Goal: Task Accomplishment & Management: Manage account settings

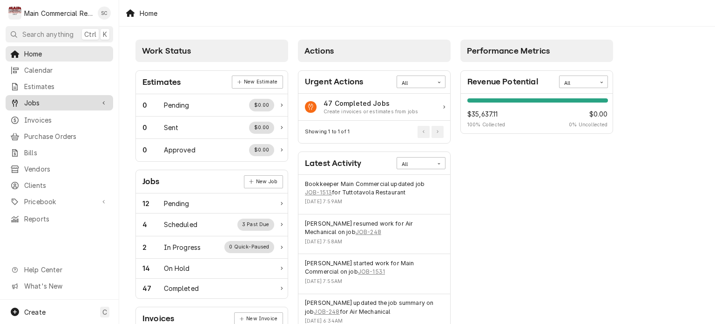
click at [57, 102] on span "Jobs" at bounding box center [59, 103] width 70 height 10
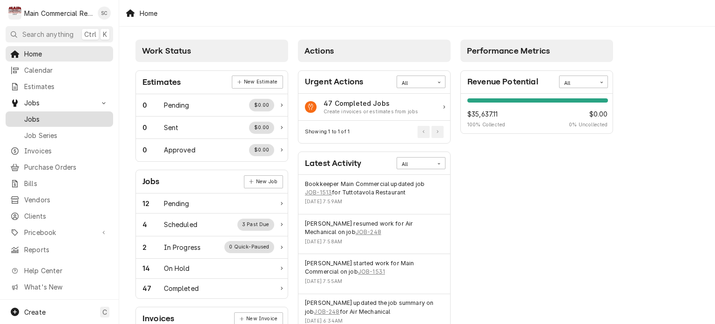
click at [55, 116] on span "Jobs" at bounding box center [66, 119] width 84 height 10
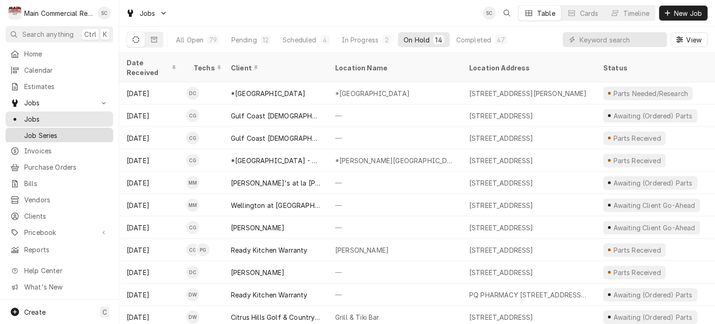
click at [54, 130] on span "Job Series" at bounding box center [66, 135] width 84 height 10
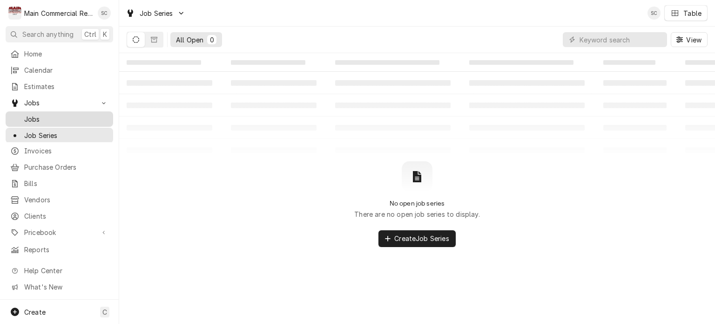
click at [68, 114] on span "Jobs" at bounding box center [66, 119] width 84 height 10
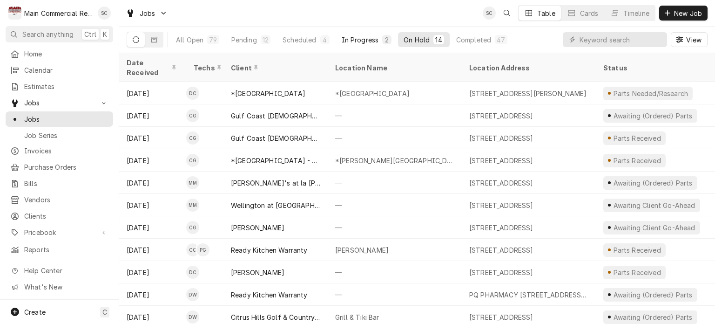
click at [351, 41] on div "In Progress" at bounding box center [360, 40] width 37 height 10
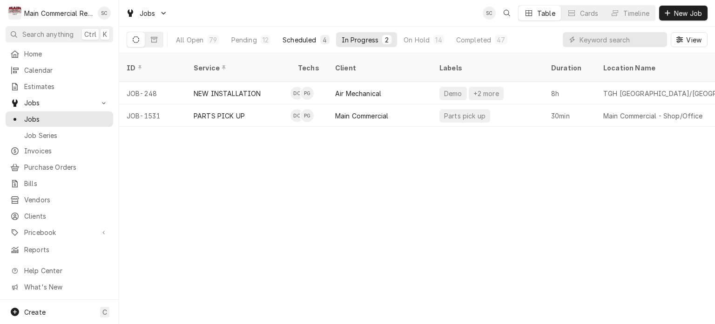
click at [311, 39] on div "Scheduled" at bounding box center [300, 40] width 34 height 10
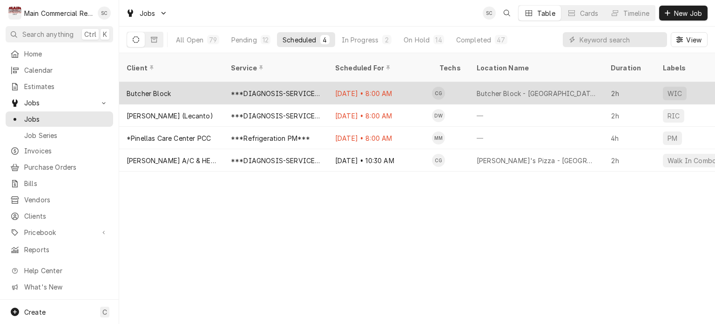
click at [330, 82] on div "Oct 8 • 8:00 AM" at bounding box center [380, 93] width 104 height 22
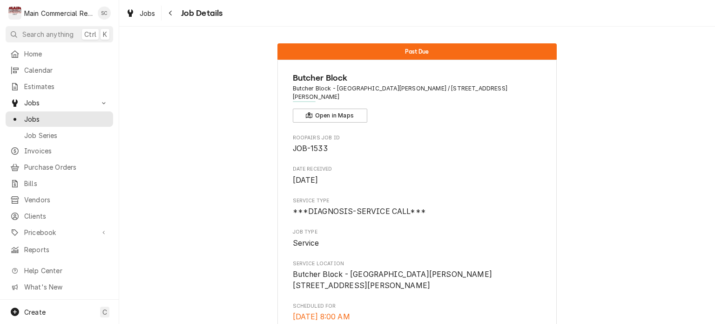
scroll to position [93, 0]
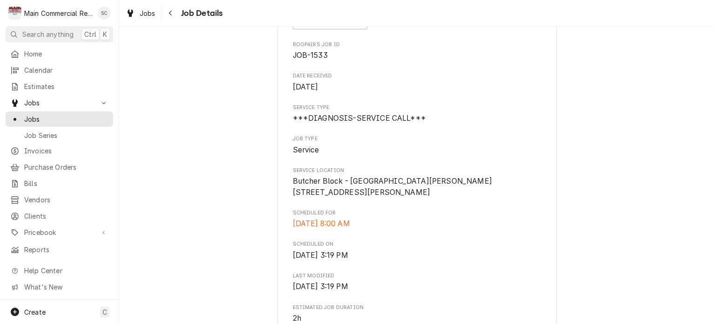
click at [442, 190] on span "Butcher Block - New Port Richey 5347 Main St Suite 103 New Port Richey, FL 34652" at bounding box center [417, 187] width 249 height 22
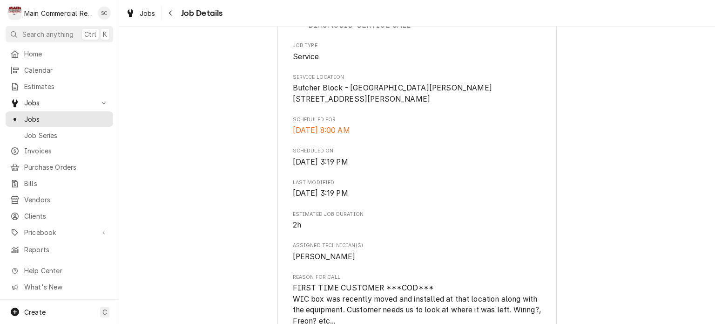
scroll to position [853, 0]
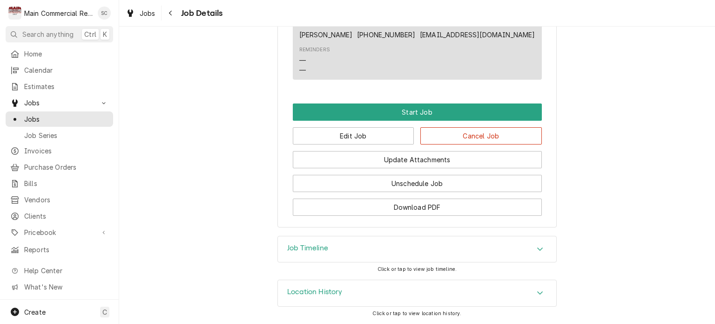
click at [142, 17] on span "Jobs" at bounding box center [148, 13] width 16 height 10
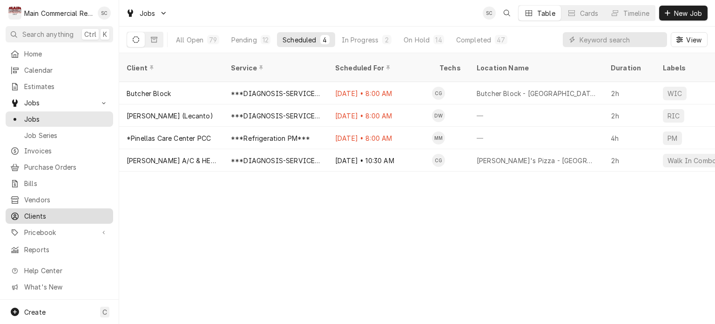
click at [45, 211] on span "Clients" at bounding box center [66, 216] width 84 height 10
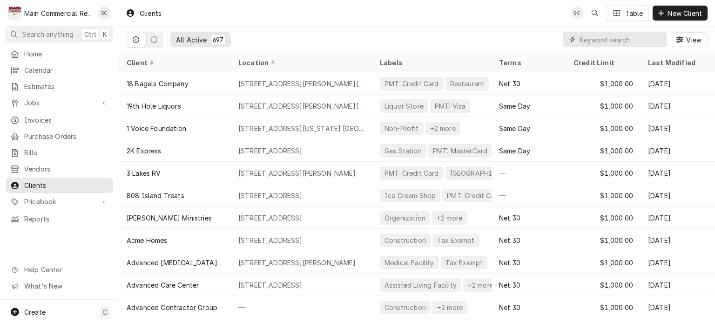
click at [596, 39] on input "Dynamic Content Wrapper" at bounding box center [621, 39] width 83 height 15
type input "Butcher Block"
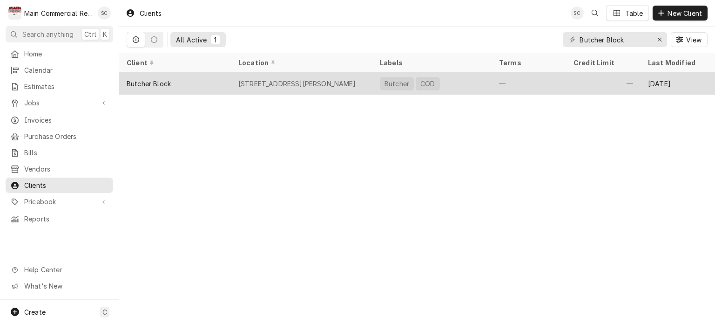
click at [317, 79] on div "5347 Main St Suite 103, New Port Richey, FL 34652" at bounding box center [297, 84] width 118 height 10
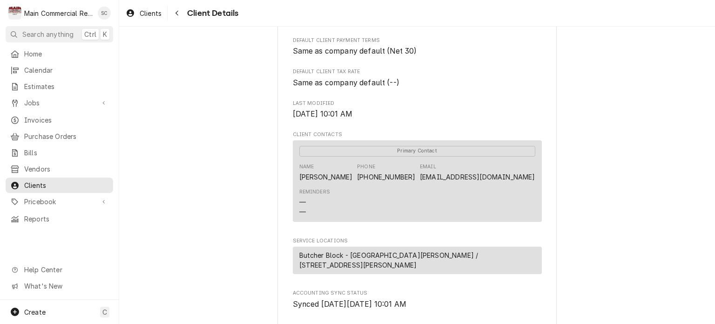
scroll to position [423, 0]
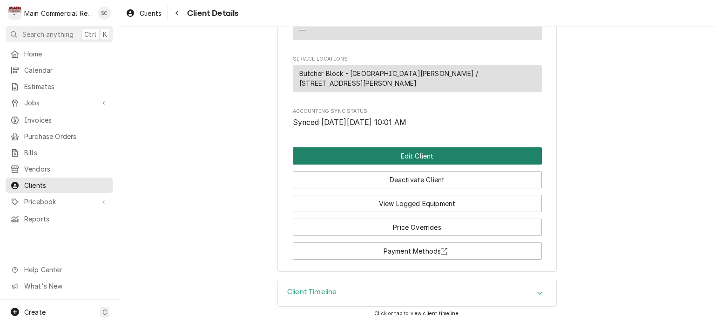
click at [407, 158] on button "Edit Client" at bounding box center [417, 155] width 249 height 17
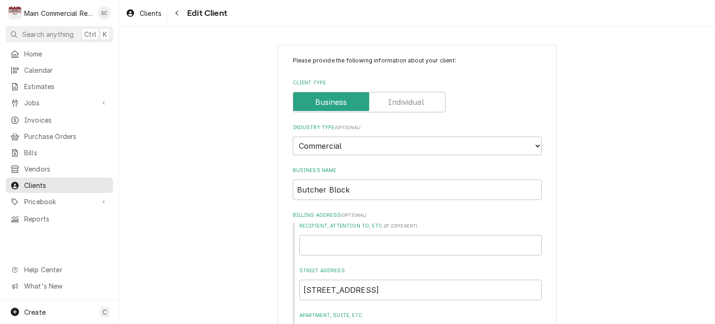
scroll to position [140, 0]
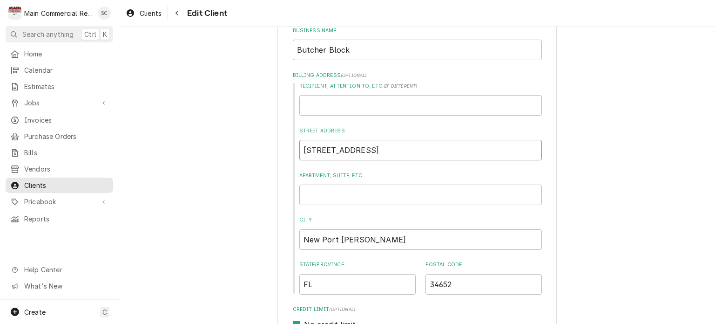
click at [316, 149] on input "[STREET_ADDRESS]" at bounding box center [420, 150] width 243 height 20
type textarea "x"
type input "[STREET_ADDRESS]"
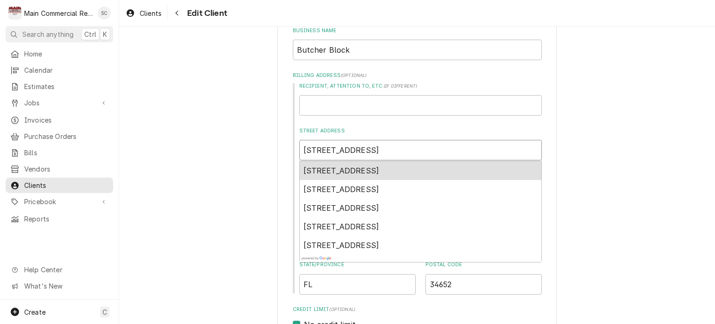
type textarea "x"
type input "[STREET_ADDRESS]"
click at [361, 176] on div "5346 Main Street, New Port Richey, FL, USA" at bounding box center [421, 170] width 242 height 19
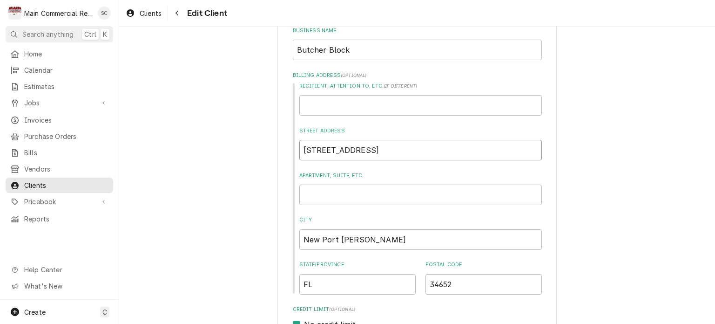
type textarea "x"
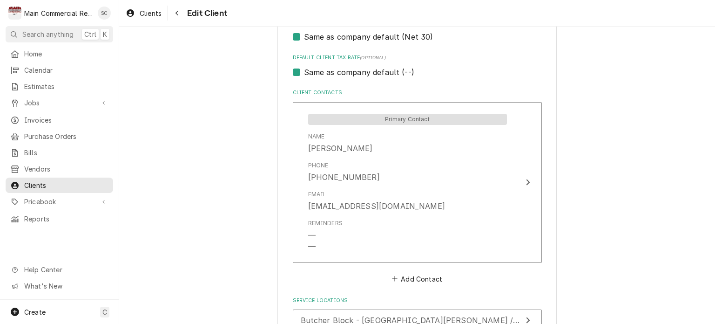
scroll to position [690, 0]
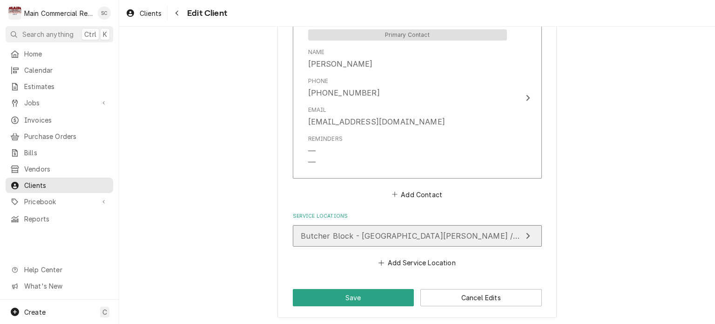
type input "5346 Main St"
click at [405, 238] on span "Butcher Block - New Port Richey / 5347 Main St Suite 103, New Port Richey, FL 3…" at bounding box center [478, 235] width 355 height 9
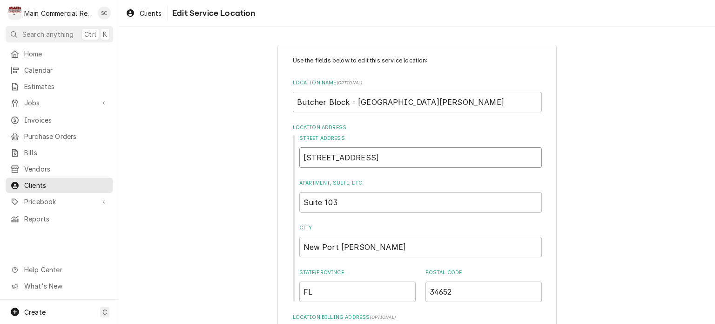
click at [317, 157] on input "5347 Main St" at bounding box center [420, 157] width 243 height 20
type textarea "x"
type input "534 Main St"
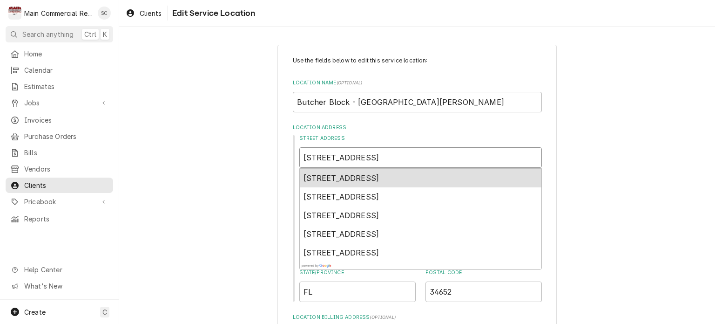
type textarea "x"
type input "5346 Main St"
click at [329, 176] on span "5346 Main Street, New Port Richey, FL, USA" at bounding box center [374, 177] width 141 height 9
type textarea "x"
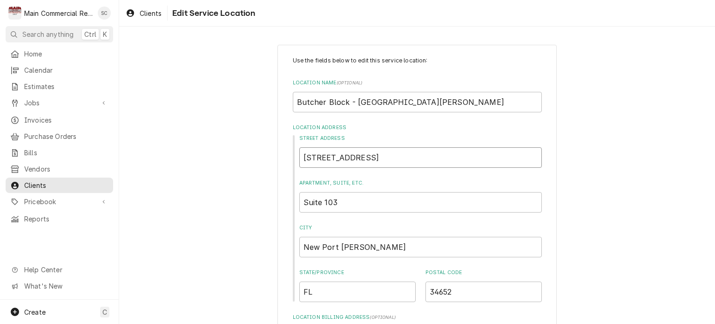
scroll to position [449, 0]
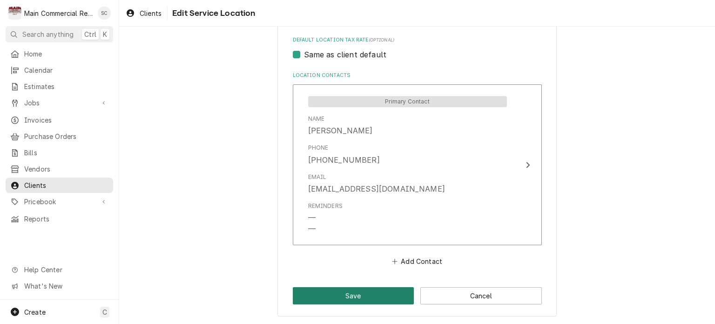
type input "5346 Main St"
click at [361, 297] on button "Save" at bounding box center [354, 295] width 122 height 17
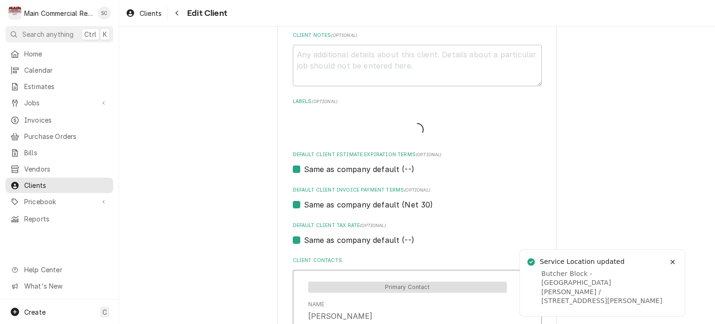
scroll to position [679, 0]
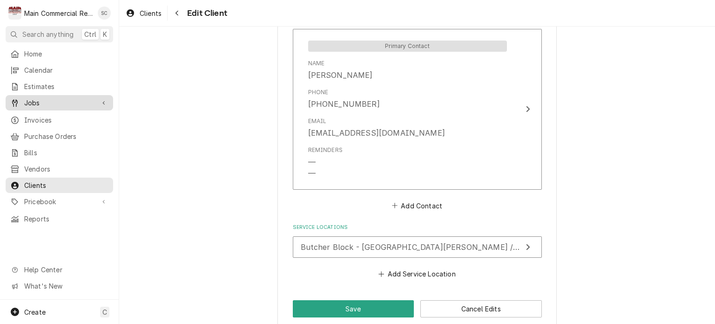
click at [39, 101] on span "Jobs" at bounding box center [59, 103] width 70 height 10
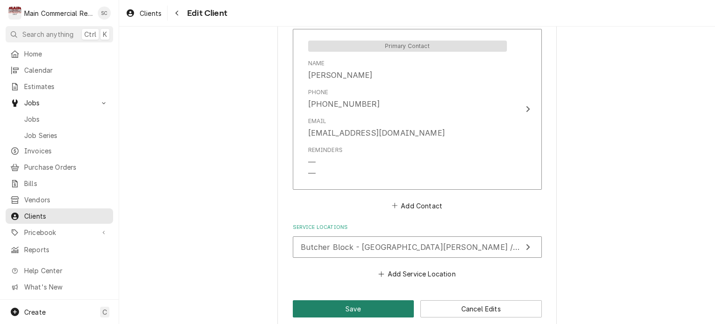
click at [345, 309] on button "Save" at bounding box center [354, 308] width 122 height 17
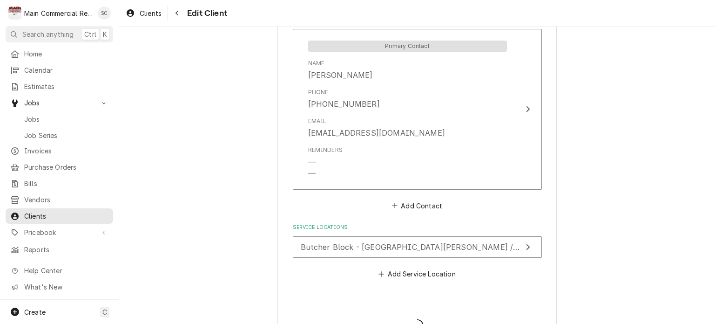
type textarea "x"
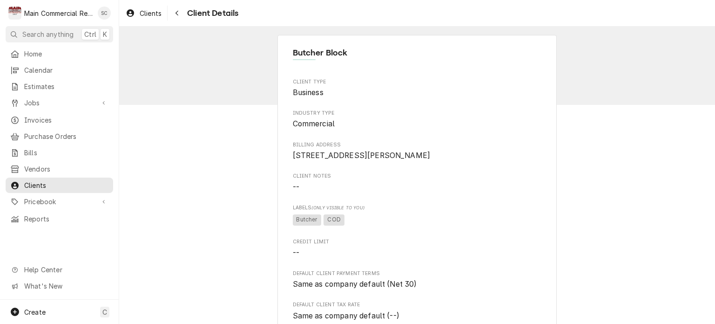
click at [153, 9] on span "Clients" at bounding box center [151, 13] width 22 height 10
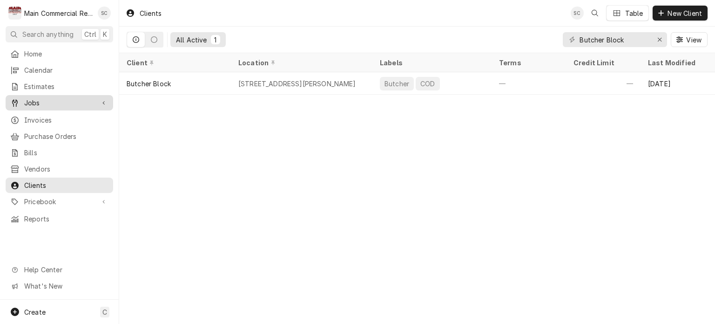
click at [61, 101] on span "Jobs" at bounding box center [59, 103] width 70 height 10
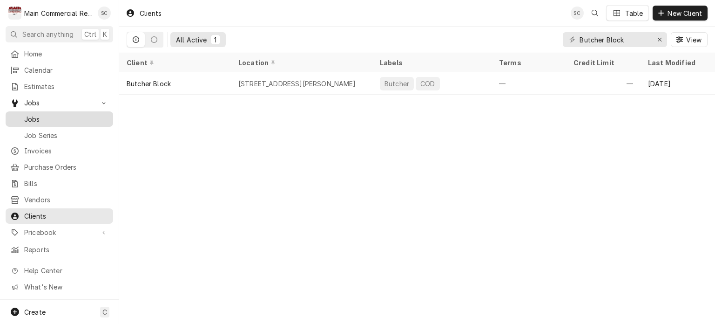
click at [58, 114] on span "Jobs" at bounding box center [66, 119] width 84 height 10
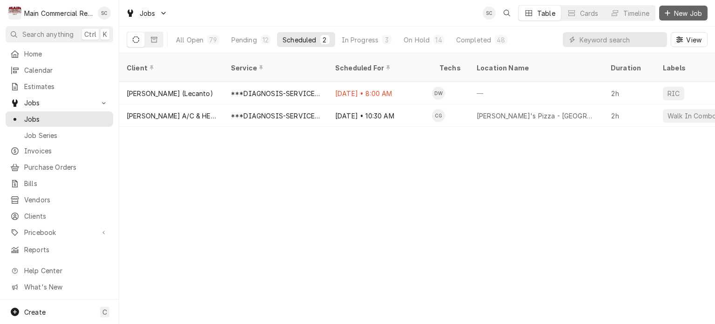
click at [685, 14] on span "New Job" at bounding box center [688, 13] width 32 height 10
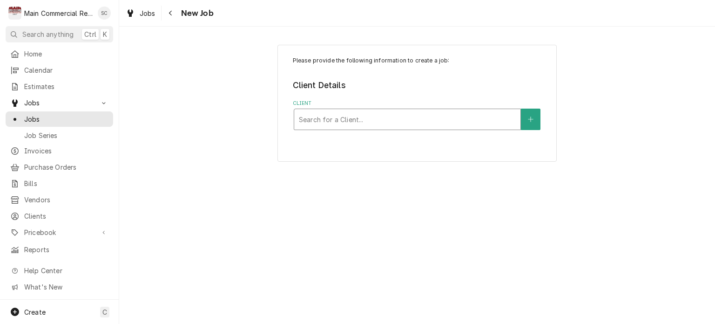
click at [412, 120] on div "Client" at bounding box center [407, 119] width 217 height 17
type input "Springbrook"
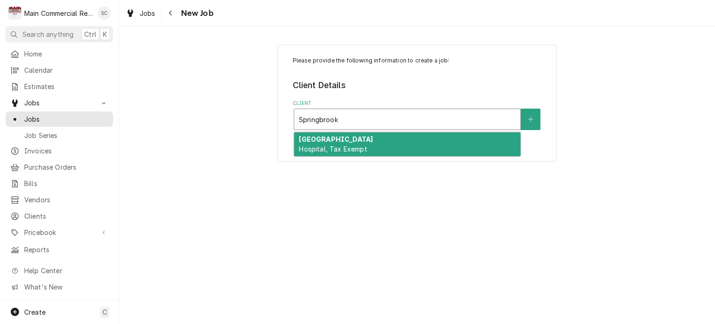
click at [404, 137] on div "Springbrook Hospital Hospital, Tax Exempt" at bounding box center [407, 144] width 226 height 24
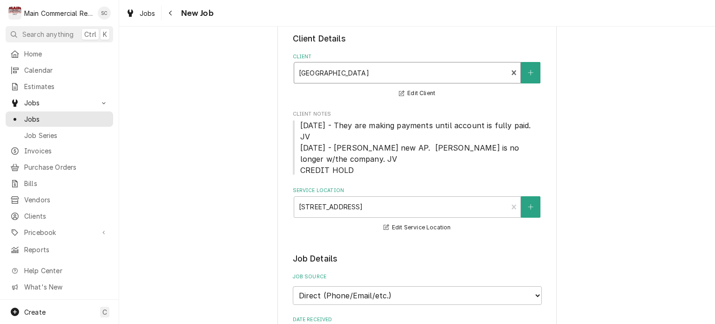
scroll to position [186, 0]
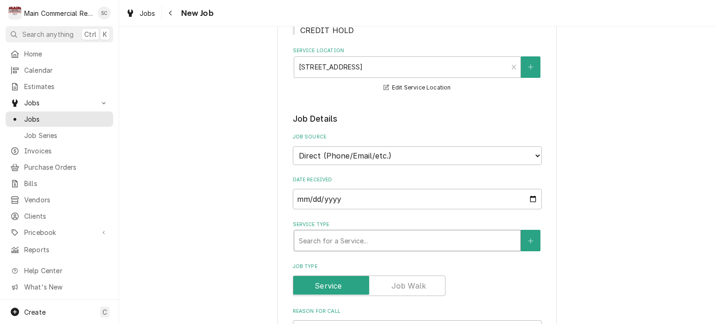
click at [395, 232] on div "Service Type" at bounding box center [407, 240] width 217 height 17
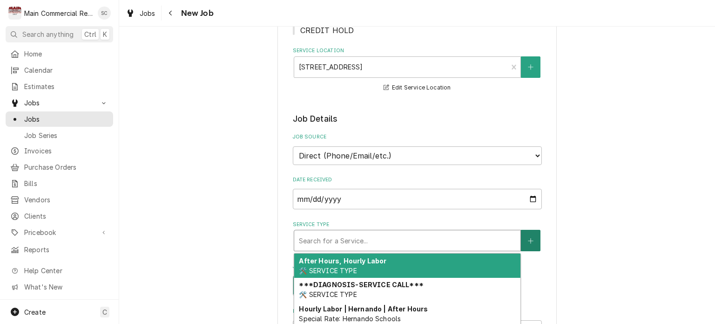
scroll to position [279, 0]
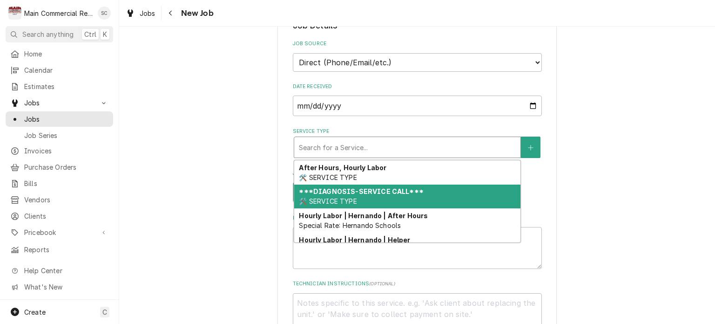
click at [370, 187] on strong "***DIAGNOSIS-SERVICE CALL***" at bounding box center [361, 191] width 124 height 8
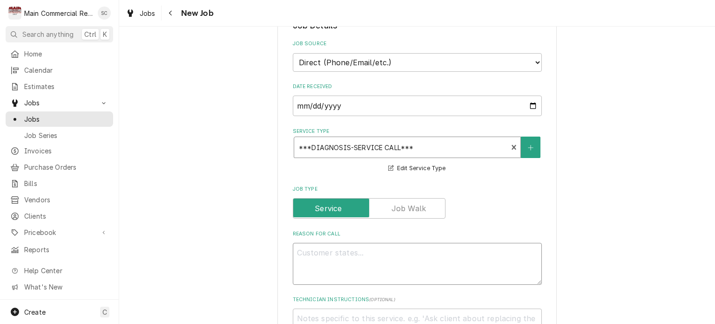
click at [439, 246] on textarea "Reason For Call" at bounding box center [417, 264] width 249 height 42
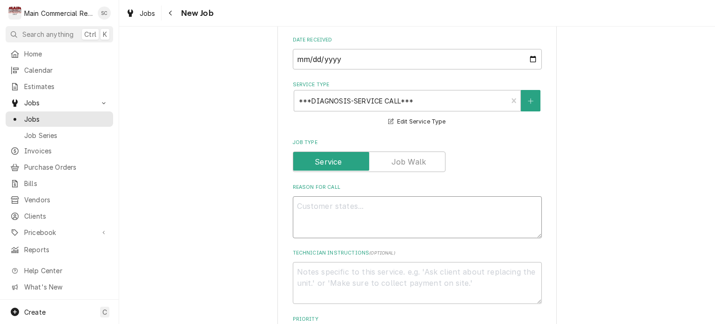
click at [407, 196] on textarea "Reason For Call" at bounding box center [417, 217] width 249 height 42
type textarea "x"
type textarea "I"
type textarea "x"
type textarea "Ic"
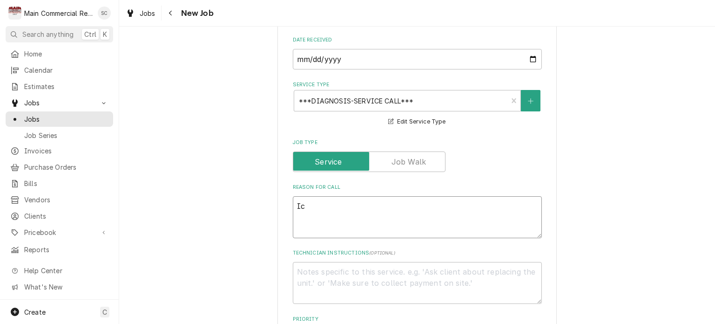
type textarea "x"
type textarea "Ice"
type textarea "x"
type textarea "Ice"
type textarea "x"
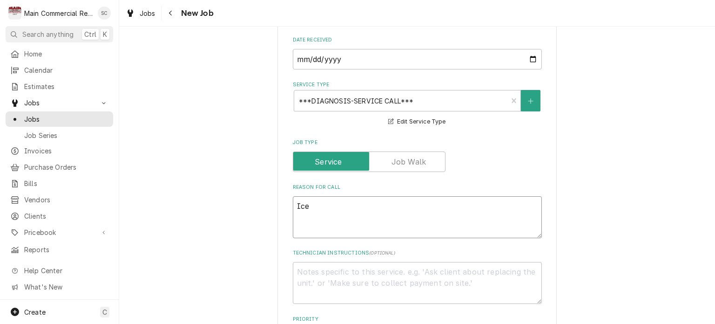
type textarea "Ice M"
type textarea "x"
type textarea "Ice Ma"
type textarea "x"
type textarea "Ice Mac"
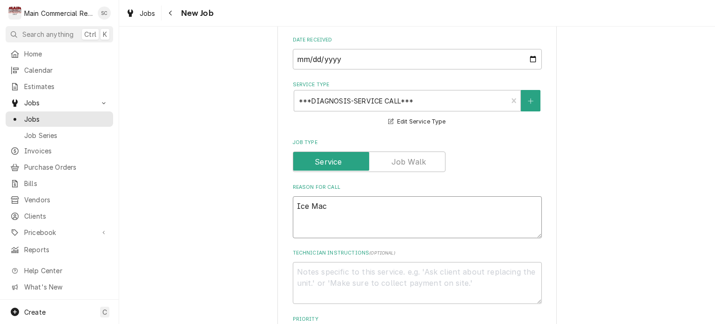
type textarea "x"
type textarea "Ice Mach"
type textarea "x"
type textarea "Ice Machi"
type textarea "x"
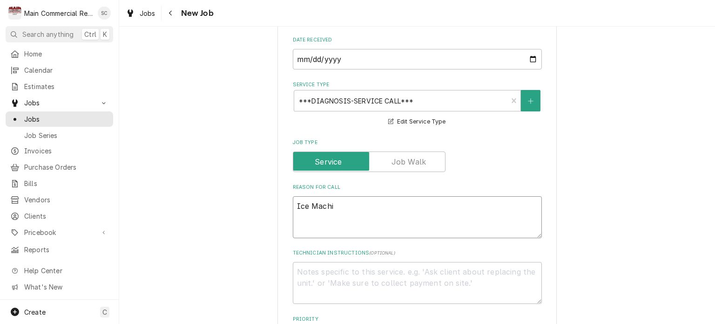
type textarea "Ice Machin"
type textarea "x"
type textarea "Ice Machine"
type textarea "x"
type textarea "Ice Machine"
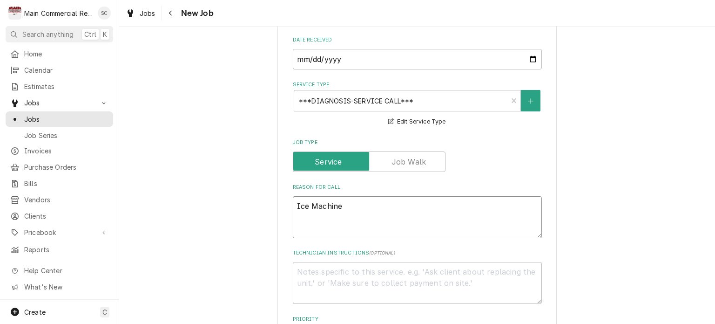
type textarea "x"
type textarea "Ice Machine i"
type textarea "x"
type textarea "Ice Machine is"
type textarea "x"
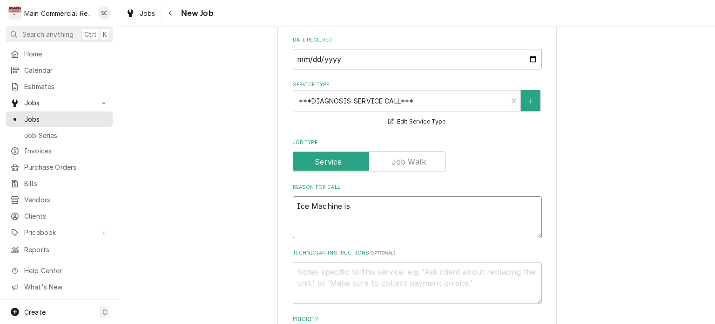
type textarea "Ice Machine is"
type textarea "x"
type textarea "Ice Machine is n"
type textarea "x"
type textarea "Ice Machine is no"
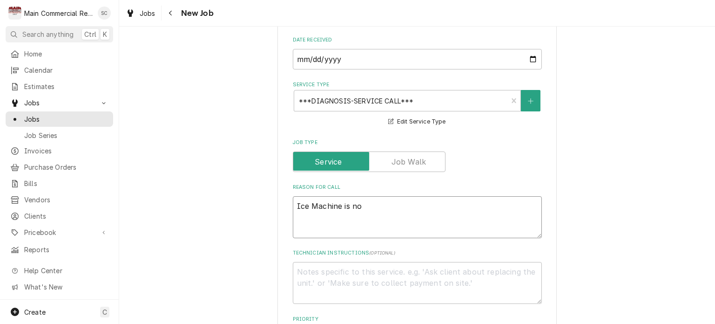
type textarea "x"
type textarea "Ice Machine is not"
type textarea "x"
type textarea "Ice Machine is not"
type textarea "x"
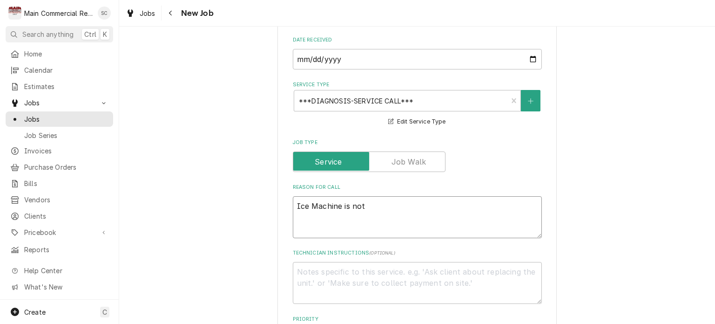
type textarea "Ice Machine is not m"
type textarea "x"
type textarea "Ice Machine is not ma"
type textarea "x"
type textarea "Ice Machine is not mak"
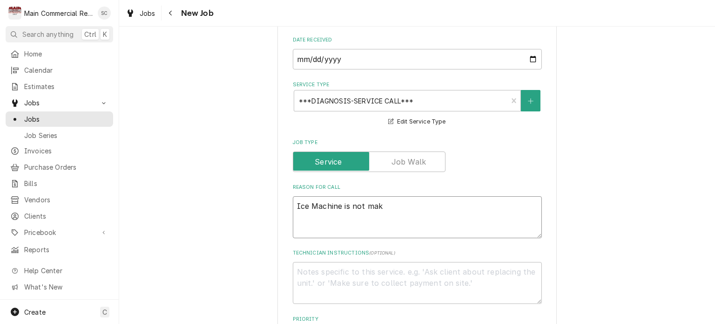
type textarea "x"
type textarea "Ice Machine is not maki"
type textarea "x"
type textarea "Ice Machine is not makin"
type textarea "x"
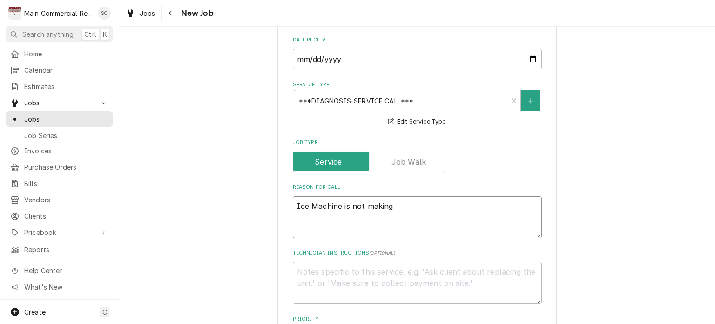
type textarea "Ice Machine is not making"
type textarea "x"
type textarea "Ice Machine is not making i"
type textarea "x"
type textarea "Ice Machine is not making ic"
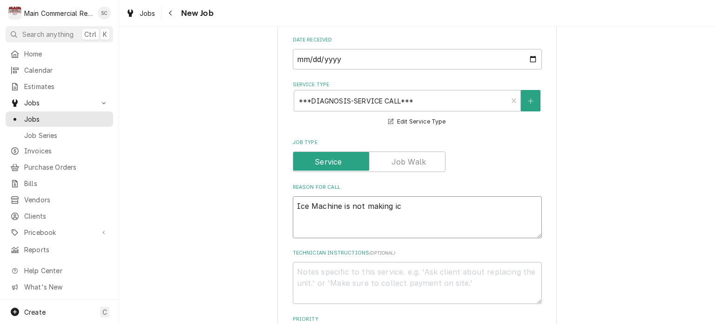
type textarea "x"
type textarea "Ice Machine is not making ice"
type textarea "x"
type textarea "Ice Machine is not making ic"
type textarea "x"
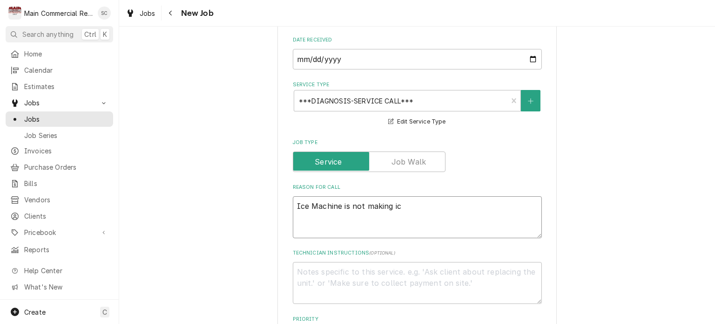
type textarea "Ice Machine is not making ice"
type textarea "x"
type textarea "Ice Machine is not making ice."
type textarea "x"
type textarea "Ice Machine is not making ice."
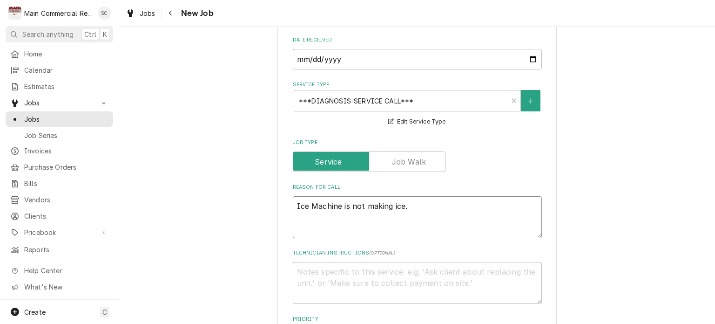
type textarea "x"
type textarea "Ice Machine is not making ice. P"
type textarea "x"
type textarea "Ice Machine is not making ice. Pe"
type textarea "x"
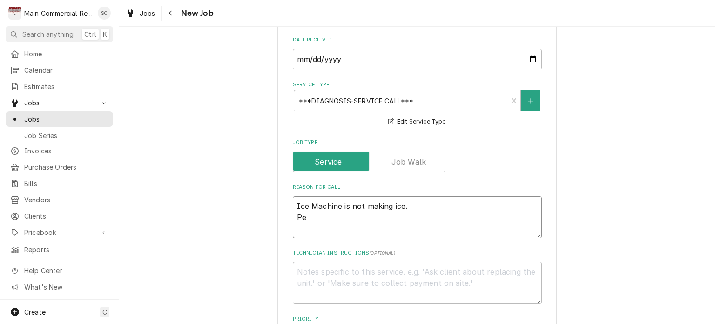
type textarea "Ice Machine is not making ice. Per"
type textarea "x"
type textarea "Ice Machine is not making ice. Per"
type textarea "x"
type textarea "Ice Machine is not making ice. Per T"
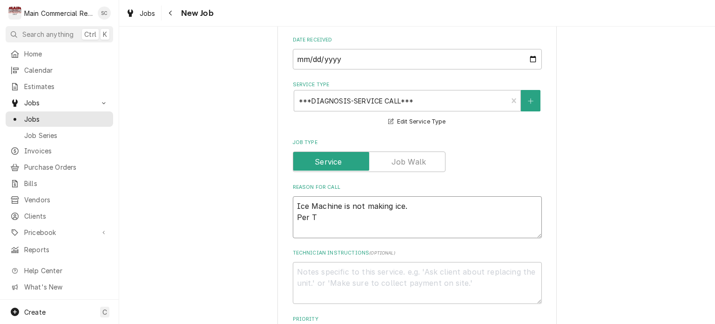
type textarea "x"
type textarea "Ice Machine is not making ice. Per Te"
type textarea "x"
type textarea "Ice Machine is not making ice. Per Ter"
type textarea "x"
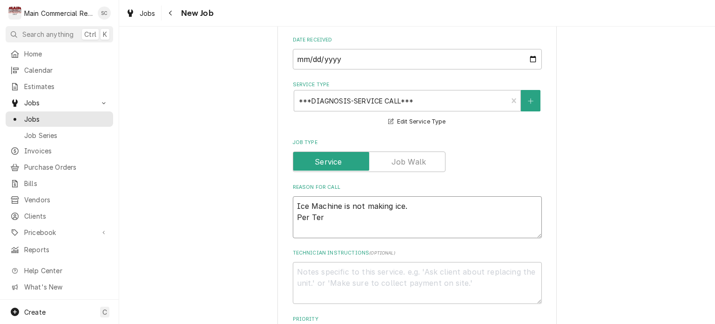
type textarea "Ice Machine is not making ice. Per Terr"
type textarea "x"
type textarea "Ice Machine is not making ice. Per Terrr"
type textarea "x"
type textarea "Ice Machine is not making ice. Per Terr"
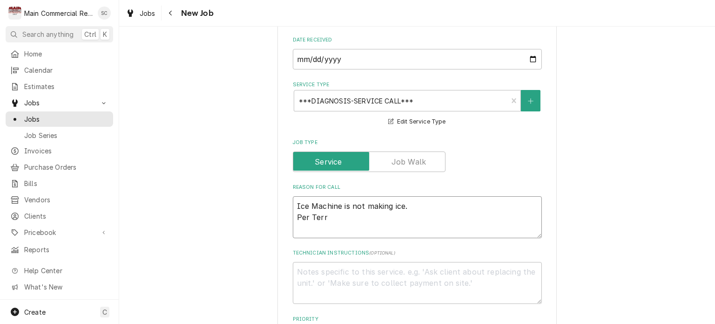
type textarea "x"
type textarea "Ice Machine is not making ice. Per Terry"
type textarea "x"
type textarea "Ice Machine is not making ice. Per Terry"
type textarea "x"
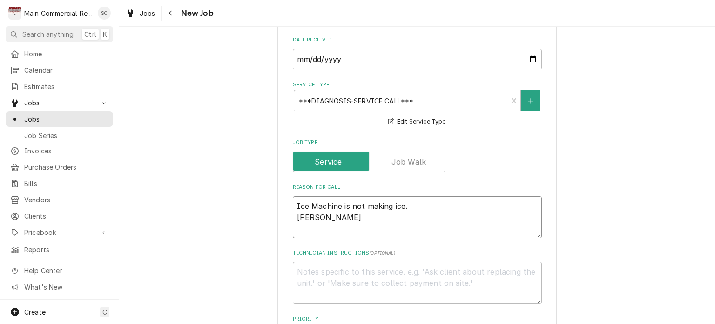
type textarea "Ice Machine is not making ice. Per Terry S"
type textarea "x"
type textarea "Ice Machine is not making ice. Per Terry Sm"
type textarea "x"
type textarea "Ice Machine is not making ice. Per Terry Smi"
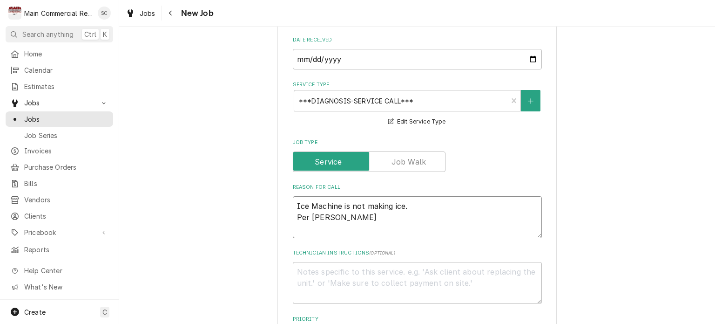
type textarea "x"
type textarea "Ice Machine is not making ice. Per Terry Smit"
type textarea "x"
type textarea "Ice Machine is not making ice. Per Terry Smith"
type textarea "x"
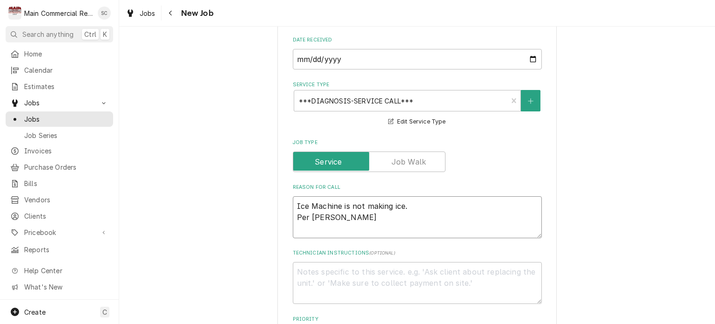
type textarea "Ice Machine is not making ice. Per Terry Smith"
type textarea "x"
type textarea "Ice Machine is not making ice. Per Terry Smith c"
type textarea "x"
type textarea "Ice Machine is not making ice. Per Terry Smith c#"
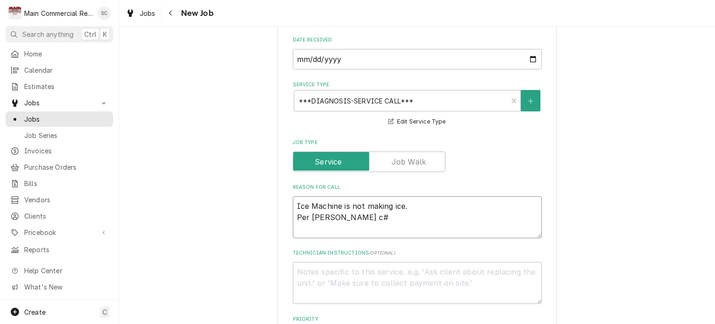
type textarea "x"
type textarea "Ice Machine is not making ice. Per Terry Smith c#3"
type textarea "x"
type textarea "Ice Machine is not making ice. Per Terry Smith c#30"
type textarea "x"
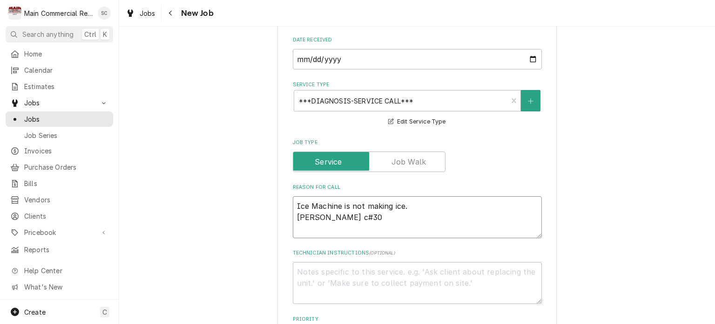
type textarea "Ice Machine is not making ice. Per Terry Smith c#303"
type textarea "x"
type textarea "Ice Machine is not making ice. Per Terry Smith c#3038"
type textarea "x"
type textarea "Ice Machine is not making ice. Per Terry Smith c#30385"
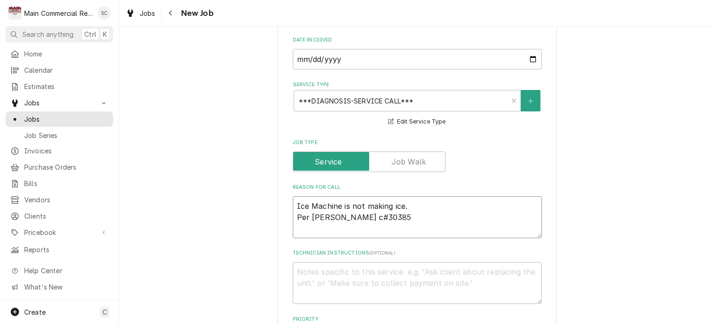
type textarea "x"
type textarea "Ice Machine is not making ice. Per Terry Smith c#303854"
type textarea "x"
type textarea "Ice Machine is not making ice. Per Terry Smith c#303854-"
type textarea "x"
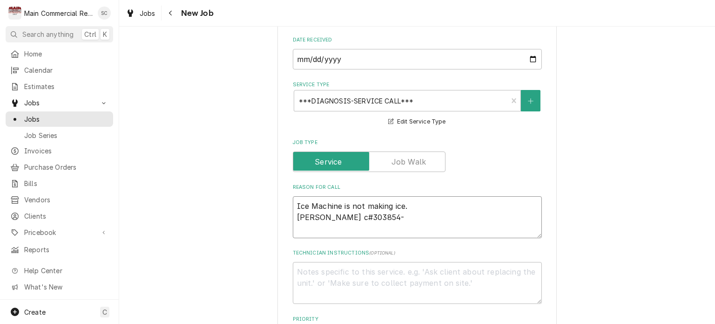
type textarea "Ice Machine is not making ice. Per Terry Smith c#303854-4"
type textarea "x"
type textarea "Ice Machine is not making ice. Per Terry Smith c#303854-48"
type textarea "x"
type textarea "Ice Machine is not making ice. Per Terry Smith c#303854-488"
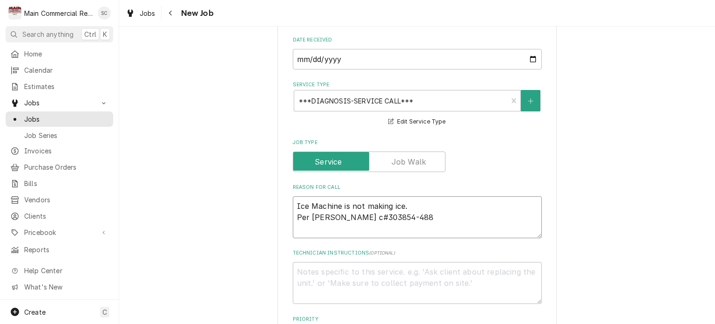
type textarea "x"
type textarea "Ice Machine is not making ice. Per Terry Smith c#303854-4884"
type textarea "x"
type textarea "Ice Machine is not making ice. Per Terry Smith c#303854-4884"
type textarea "x"
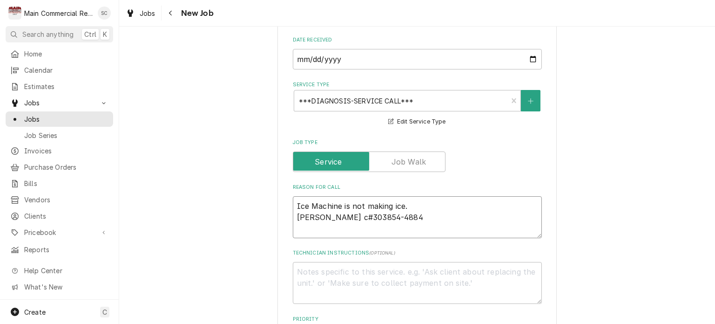
type textarea "Ice Machine is not making ice. Per Terry Smith c#303854-4884 T"
type textarea "x"
type textarea "Ice Machine is not making ice. Per Terry Smith c#303854-4884 Ti"
type textarea "x"
type textarea "Ice Machine is not making ice. Per Terry Smith c#303854-4884 Tim"
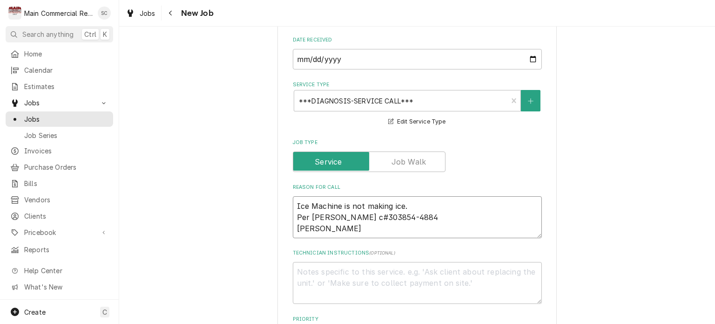
type textarea "x"
type textarea "Ice Machine is not making ice. Per Terry Smith c#303854-4884 Tim"
type textarea "x"
type textarea "Ice Machine is not making ice. Per Terry Smith c#303854-4884 Tim a"
type textarea "x"
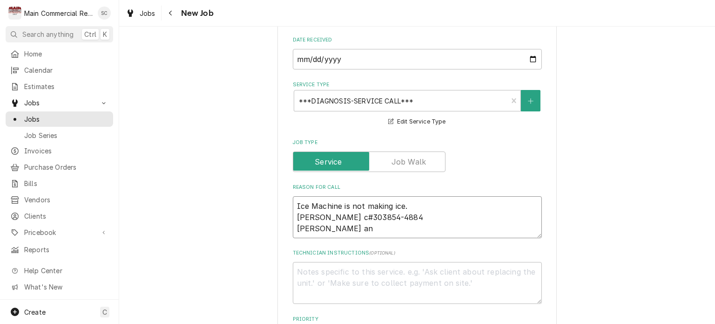
type textarea "Ice Machine is not making ice. Per Terry Smith c#303854-4884 Tim and"
type textarea "x"
type textarea "Ice Machine is not making ice. Per Terry Smith c#303854-4884 Tim and"
type textarea "x"
type textarea "Ice Machine is not making ice. Per Terry Smith c#303854-4884 Tim and E"
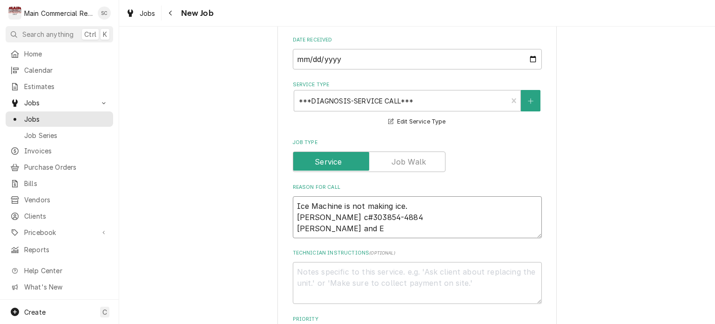
type textarea "x"
type textarea "Ice Machine is not making ice. Per Terry Smith c#303854-4884 Tim and EI"
type textarea "x"
type textarea "Ice Machine is not making ice. Per Terry Smith c#303854-4884 Tim and EIl"
type textarea "x"
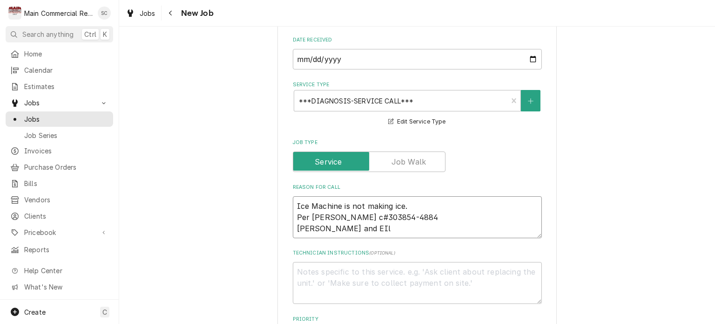
type textarea "Ice Machine is not making ice. Per Terry Smith c#303854-4884 Tim and EIle"
type textarea "x"
type textarea "Ice Machine is not making ice. Per Terry Smith c#303854-4884 Tim and EIlee"
type textarea "x"
type textarea "Ice Machine is not making ice. Per Terry Smith c#303854-4884 Tim and EIleen"
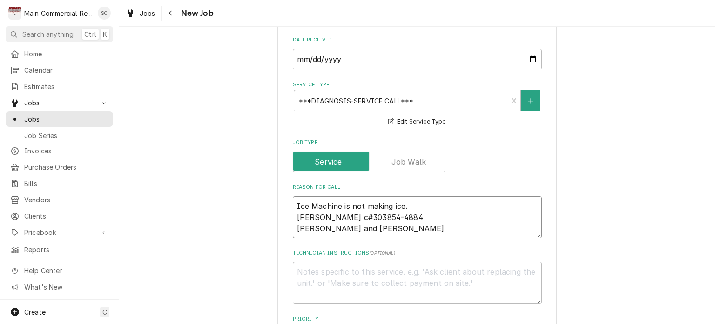
type textarea "x"
type textarea "Ice Machine is not making ice. Per Terry Smith c#303854-4884 Tim and EIleen"
type textarea "x"
type textarea "Ice Machine is not making ice. Per Terry Smith c#303854-4884 Tim and EIleen a"
type textarea "x"
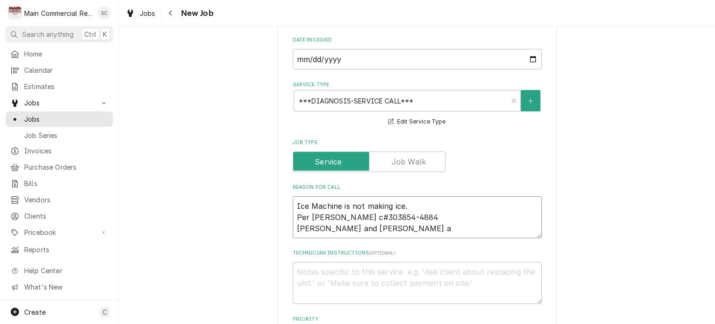
type textarea "Ice Machine is not making ice. Per Terry Smith c#303854-4884 Tim and EIleen ar"
type textarea "x"
type textarea "Ice Machine is not making ice. Per Terry Smith c#303854-4884 Tim and EIleen are"
type textarea "x"
type textarea "Ice Machine is not making ice. Per Terry Smith c#303854-4884 Tim and EIleen are"
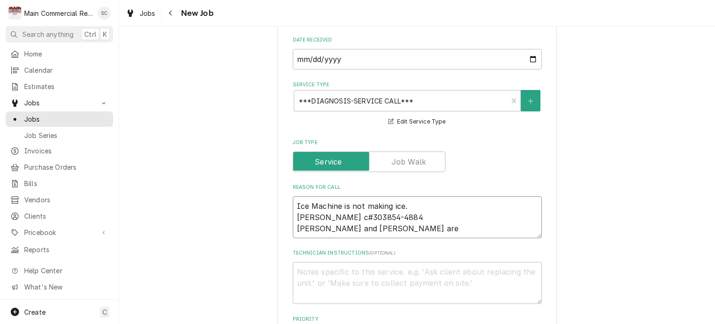
type textarea "x"
type textarea "Ice Machine is not making ice. Per Terry Smith c#303854-4884 Tim and EIleen are…"
type textarea "x"
type textarea "Ice Machine is not making ice. Per Terry Smith c#303854-4884 Tim and EIleen are…"
type textarea "x"
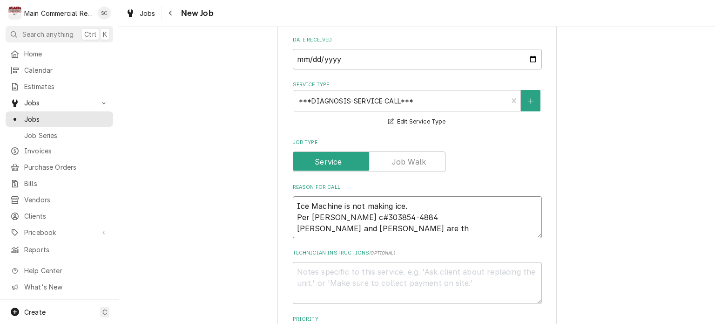
type textarea "Ice Machine is not making ice. Per Terry Smith c#303854-4884 Tim and EIleen are…"
type textarea "x"
type textarea "Ice Machine is not making ice. Per Terry Smith c#303854-4884 Tim and EIleen are…"
type textarea "x"
type textarea "Ice Machine is not making ice. Per Terry Smith c#303854-4884 Tim and EIleen are…"
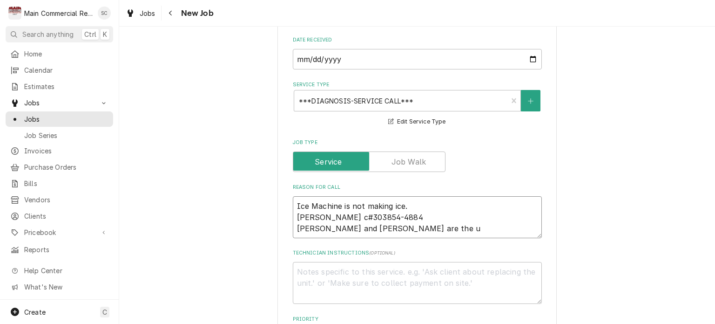
type textarea "x"
type textarea "Ice Machine is not making ice. Per Terry Smith c#303854-4884 Tim and EIleen are…"
type textarea "x"
type textarea "Ice Machine is not making ice. Per Terry Smith c#303854-4884 Tim and EIleen are…"
type textarea "x"
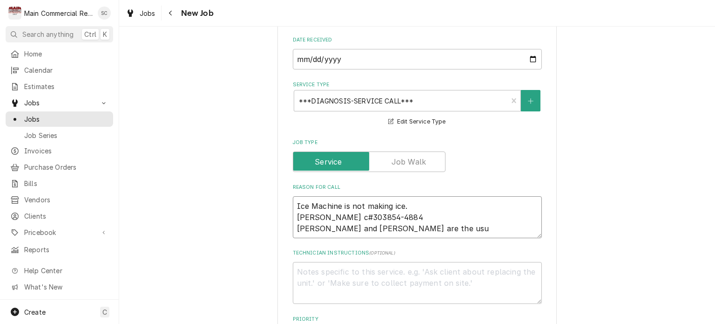
type textarea "Ice Machine is not making ice. Per Terry Smith c#303854-4884 Tim and EIleen are…"
type textarea "x"
type textarea "Ice Machine is not making ice. Per Terry Smith c#303854-4884 Tim and EIleen are…"
type textarea "x"
type textarea "Ice Machine is not making ice. Per Terry Smith c#303854-4884 Tim and EIleen are…"
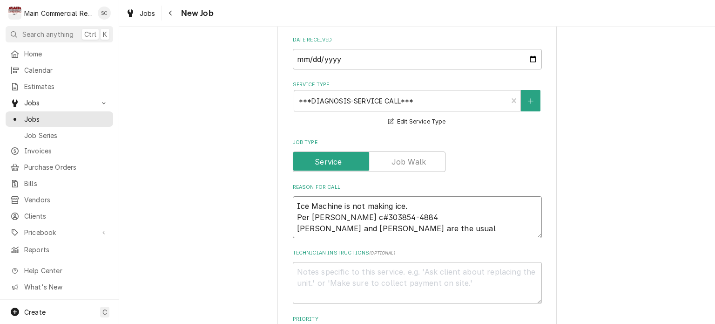
type textarea "x"
type textarea "Ice Machine is not making ice. Per Terry Smith c#303854-4884 Tim and EIleen are…"
type textarea "x"
type textarea "Ice Machine is not making ice. Per Terry Smith c#303854-4884 Tim and EIleen are…"
type textarea "x"
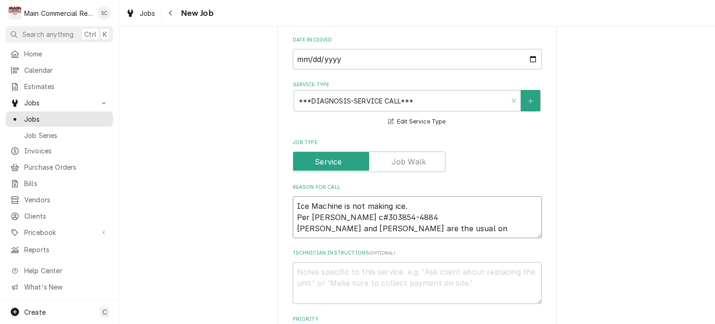
type textarea "Ice Machine is not making ice. Per Terry Smith c#303854-4884 Tim and EIleen are…"
type textarea "x"
type textarea "Ice Machine is not making ice. Per Terry Smith c#303854-4884 Tim and EIleen are…"
type textarea "x"
type textarea "Ice Machine is not making ice. Per Terry Smith c#303854-4884 Tim and EIleen are…"
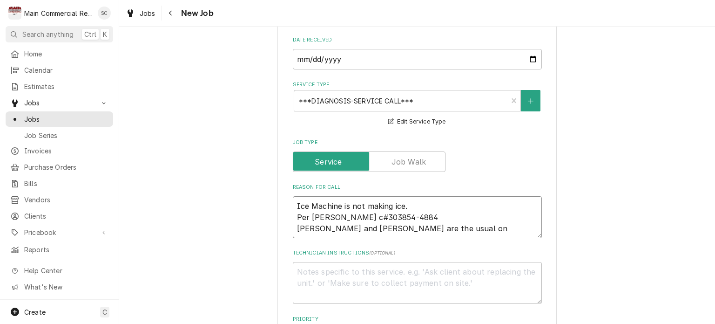
type textarea "x"
type textarea "Ice Machine is not making ice. Per Terry Smith c#303854-4884 Tim and EIleen are…"
type textarea "x"
type textarea "Ice Machine is not making ice. Per Terry Smith c#303854-4884 Tim and EIleen are…"
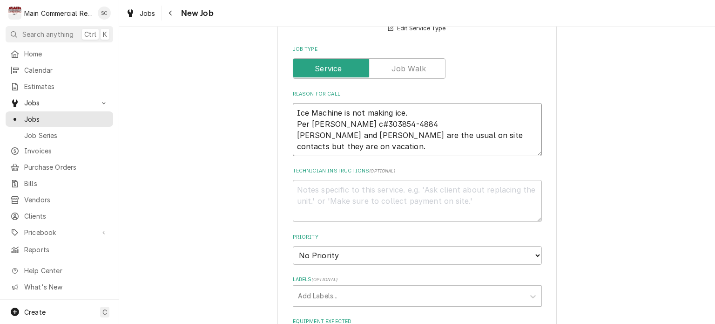
scroll to position [512, 0]
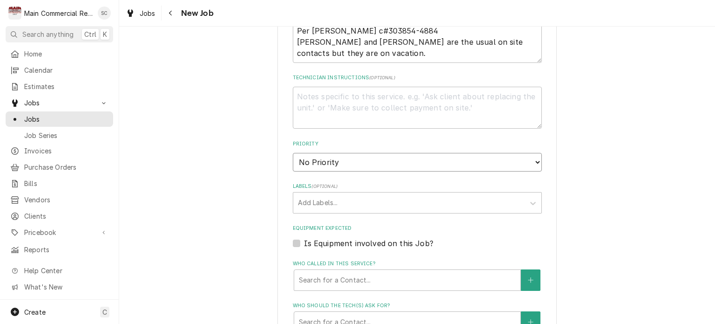
click at [377, 153] on select "No Priority Urgent High Medium Low" at bounding box center [417, 162] width 249 height 19
click at [293, 153] on select "No Priority Urgent High Medium Low" at bounding box center [417, 162] width 249 height 19
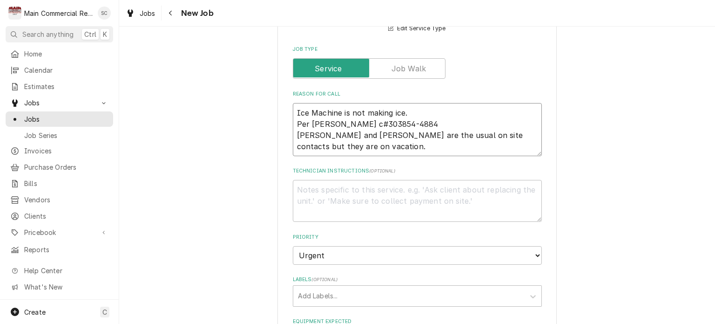
drag, startPoint x: 345, startPoint y: 134, endPoint x: 292, endPoint y: 119, distance: 54.1
click at [293, 119] on textarea "Ice Machine is not making ice. Per Terry Smith c#303854-4884 Tim and EIleen are…" at bounding box center [417, 129] width 249 height 53
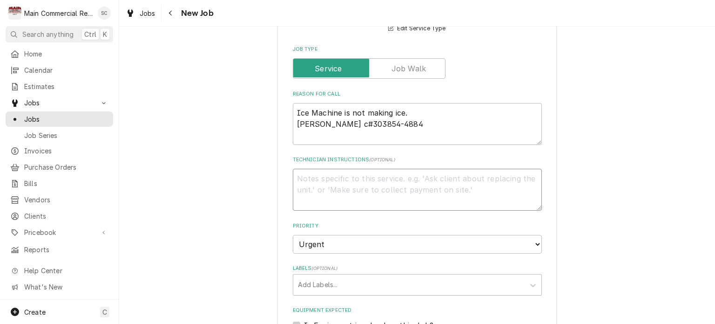
click at [325, 169] on textarea "Technician Instructions ( optional )" at bounding box center [417, 190] width 249 height 42
paste textarea "Tim and EIleen are the usual on site contacts but they are on vacation."
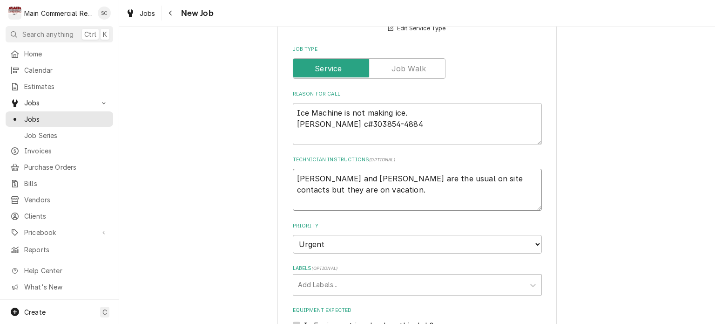
scroll to position [512, 0]
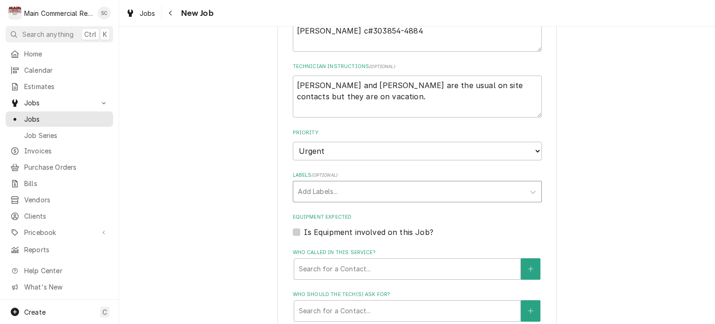
click at [378, 183] on div "Labels" at bounding box center [409, 191] width 222 height 17
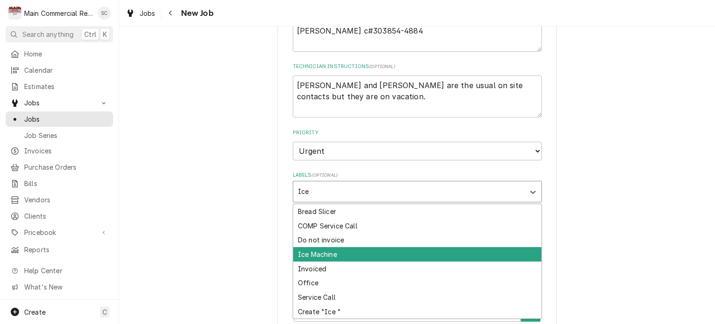
click at [338, 247] on div "Ice Machine" at bounding box center [417, 254] width 248 height 14
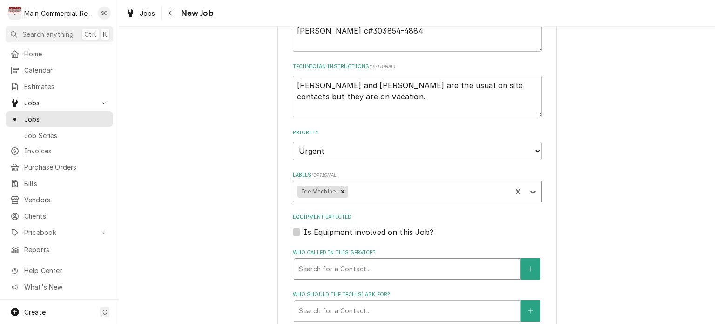
click at [341, 260] on div "Who called in this service?" at bounding box center [407, 268] width 217 height 17
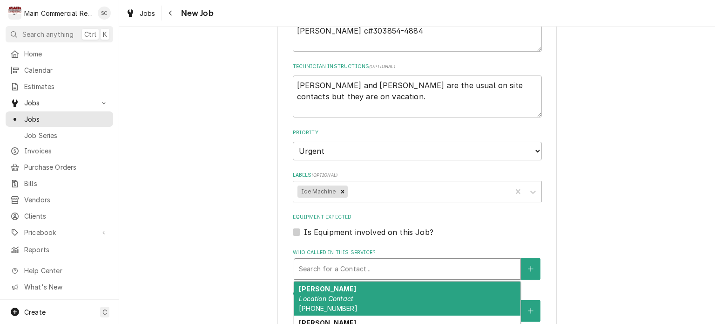
scroll to position [559, 0]
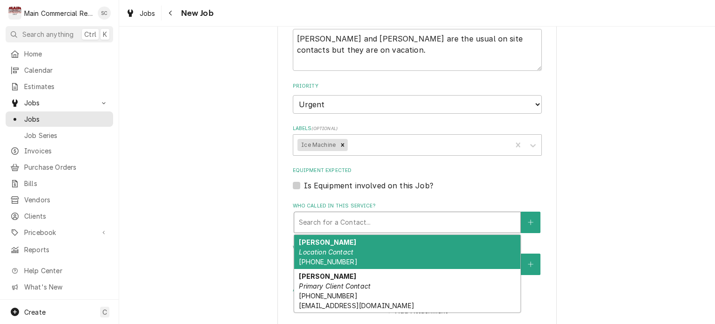
click at [386, 214] on div "Who called in this service?" at bounding box center [407, 222] width 217 height 17
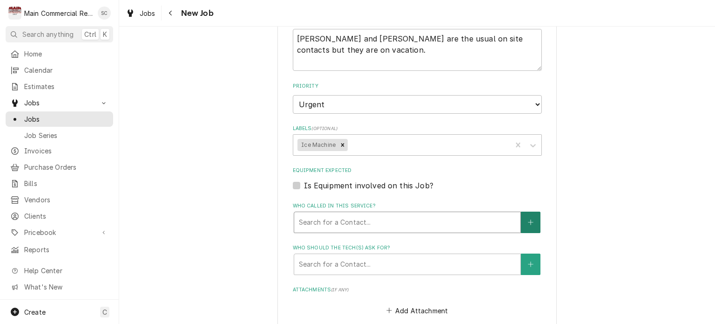
click at [528, 219] on icon "Create New Contact" at bounding box center [531, 222] width 6 height 7
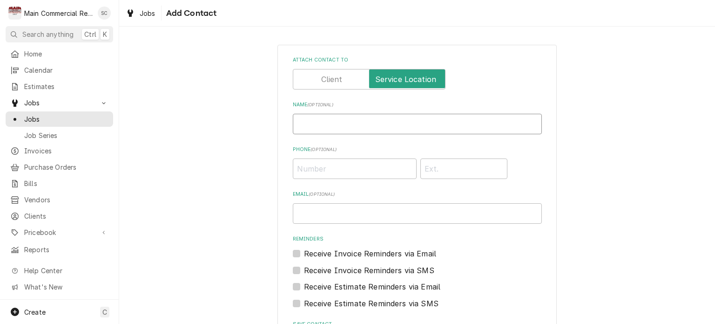
click at [352, 122] on input "Name ( optional )" at bounding box center [417, 124] width 249 height 20
click at [345, 168] on input "Phone ( optional )" at bounding box center [355, 168] width 124 height 20
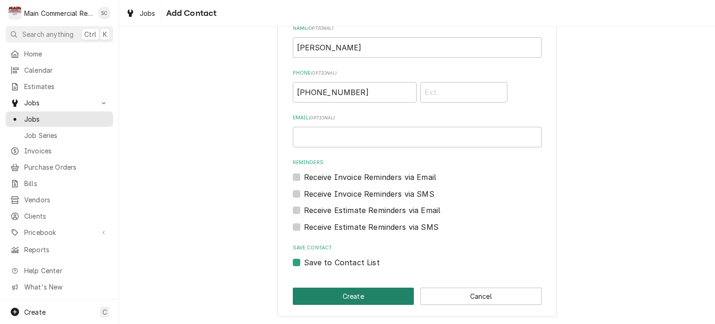
click at [349, 294] on button "Create" at bounding box center [354, 295] width 122 height 17
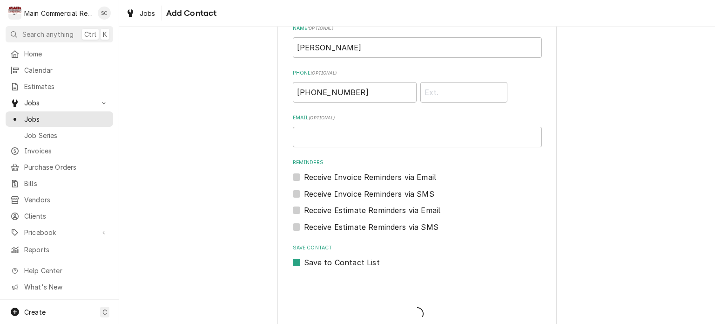
scroll to position [559, 0]
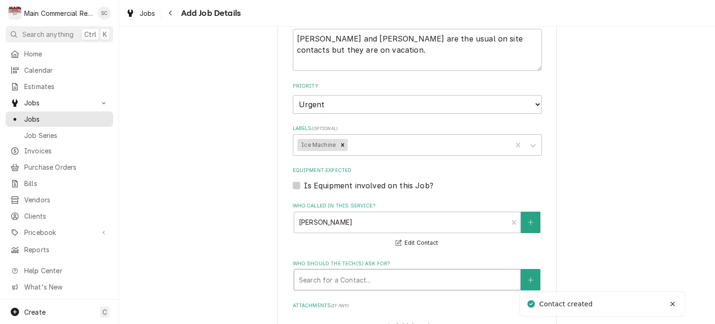
click at [351, 271] on div "Who should the tech(s) ask for?" at bounding box center [407, 279] width 217 height 17
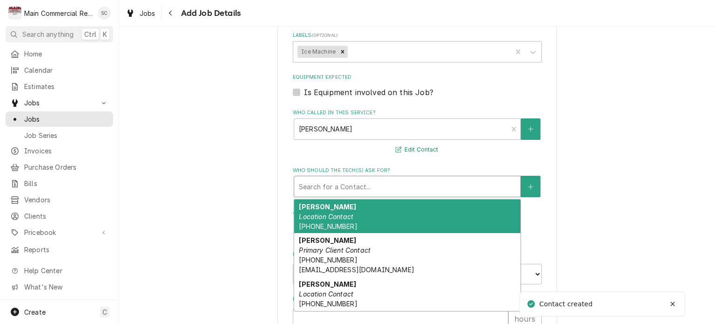
scroll to position [699, 0]
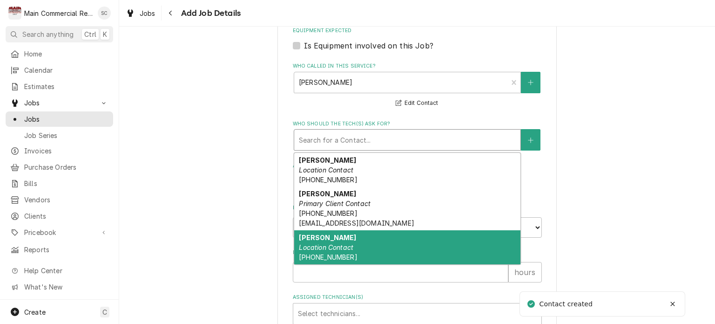
click at [341, 243] on em "Location Contact" at bounding box center [326, 247] width 54 height 8
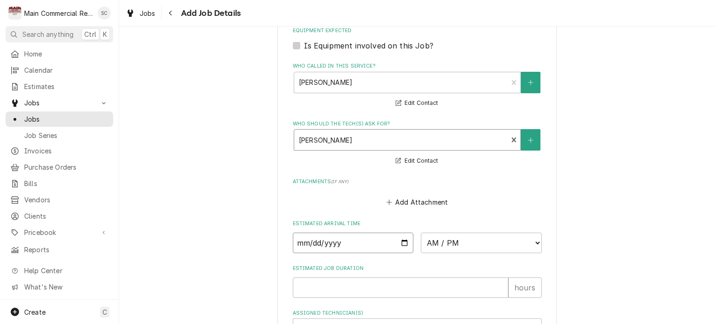
click at [400, 232] on input "Date" at bounding box center [353, 242] width 121 height 20
click at [440, 232] on select "AM / PM 6:00 AM 6:15 AM 6:30 AM 6:45 AM 7:00 AM 7:15 AM 7:30 AM 7:45 AM 8:00 AM…" at bounding box center [481, 242] width 121 height 20
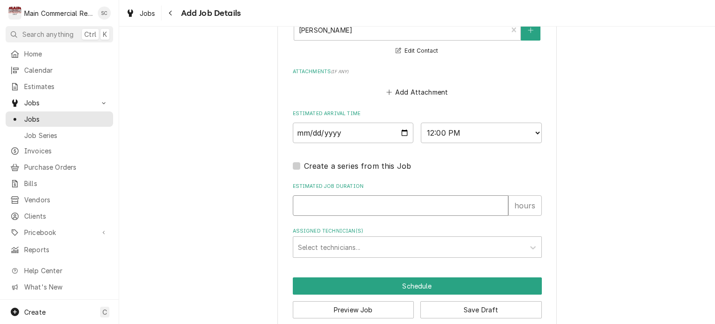
click at [412, 195] on input "Estimated Job Duration" at bounding box center [401, 205] width 216 height 20
click at [416, 238] on div "Assigned Technician(s)" at bounding box center [409, 246] width 222 height 17
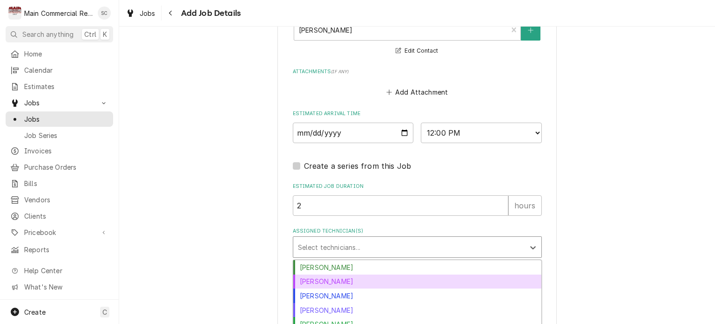
click at [374, 274] on div "Dorian Wertz" at bounding box center [417, 281] width 248 height 14
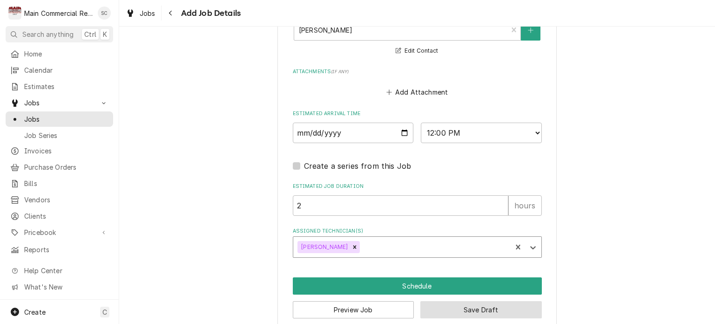
click at [479, 301] on button "Save Draft" at bounding box center [482, 309] width 122 height 17
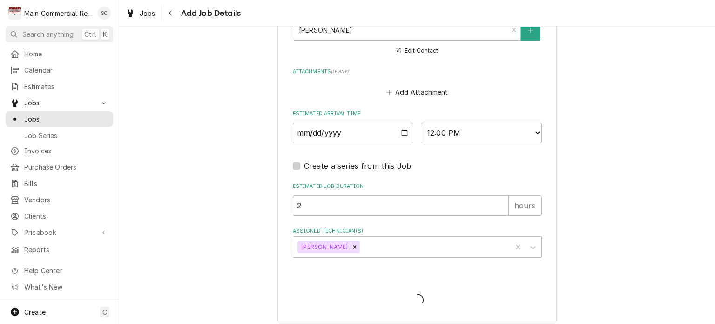
scroll to position [800, 0]
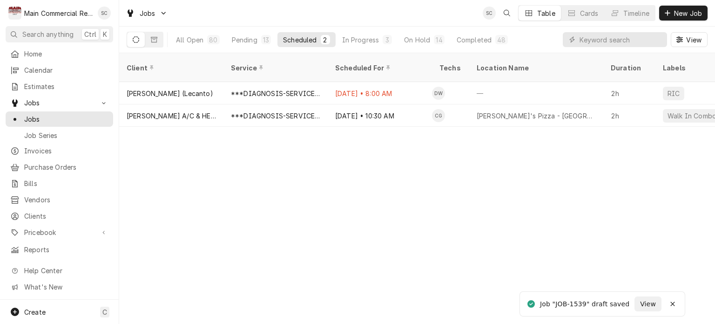
click at [444, 238] on div "Client Service Scheduled For Techs Location Name Duration Labels Status ID Prio…" at bounding box center [417, 188] width 596 height 271
click at [286, 221] on div "Client Service Scheduled For Techs Location Name Duration Labels Status ID Prio…" at bounding box center [417, 188] width 596 height 271
click at [475, 204] on div "Client Service Scheduled For Techs Location Name Duration Labels Status ID Prio…" at bounding box center [417, 188] width 596 height 271
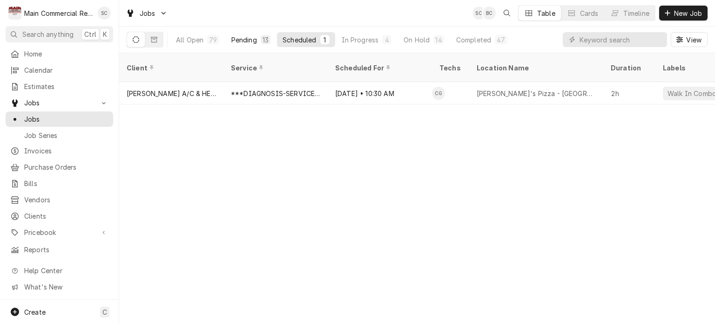
click at [263, 41] on div "13" at bounding box center [266, 40] width 6 height 10
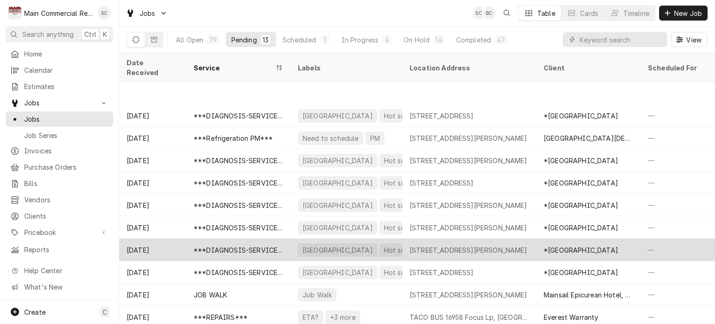
scroll to position [45, 0]
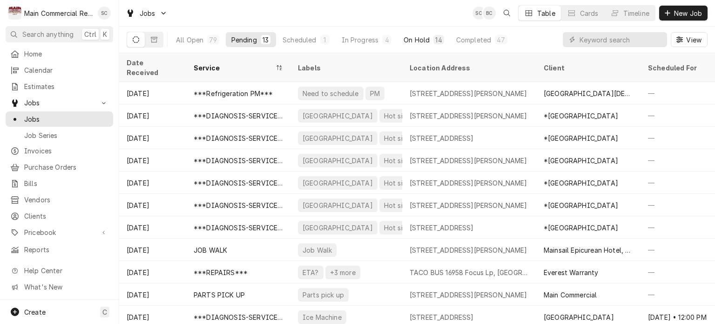
click at [423, 42] on div "On Hold" at bounding box center [417, 40] width 26 height 10
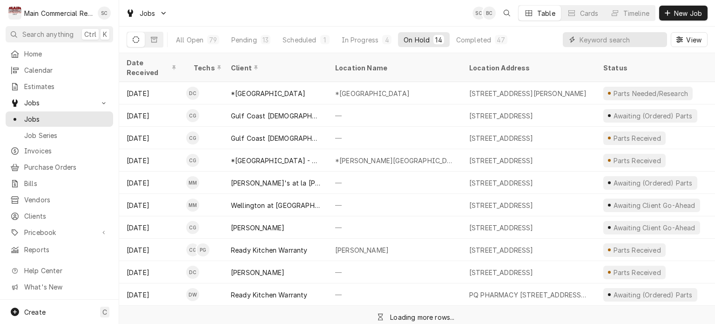
click at [593, 41] on input "Dynamic Content Wrapper" at bounding box center [621, 39] width 83 height 15
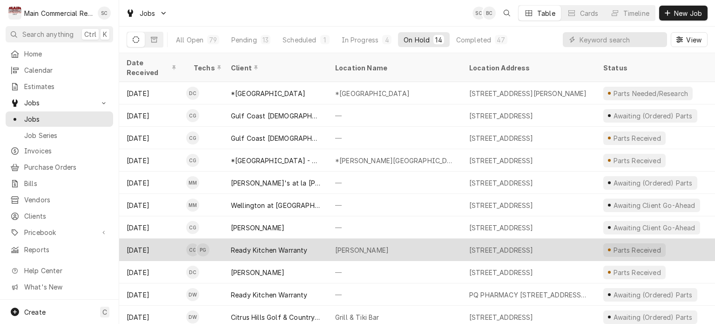
click at [522, 245] on div "706 E Tarpon Ave, Tarpon Springs, FL 34689" at bounding box center [501, 250] width 64 height 10
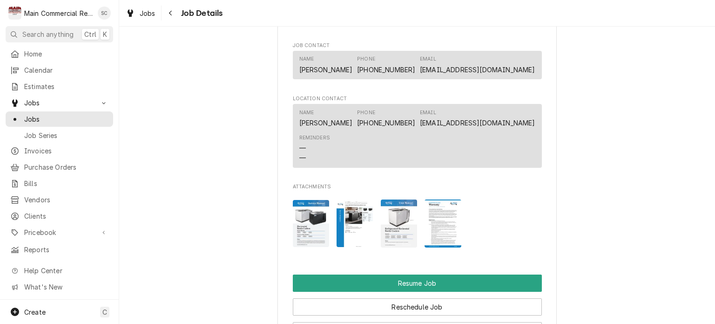
scroll to position [1717, 0]
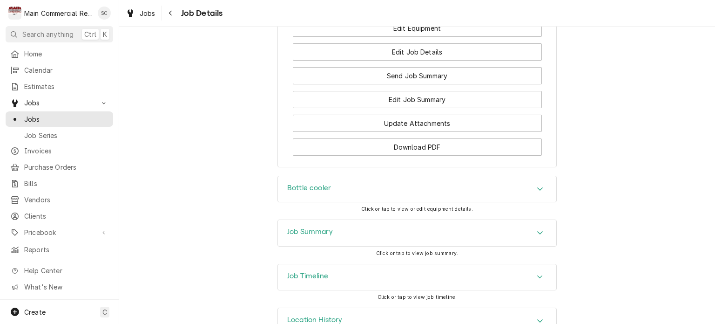
click at [528, 246] on div "Job Summary" at bounding box center [417, 233] width 278 height 26
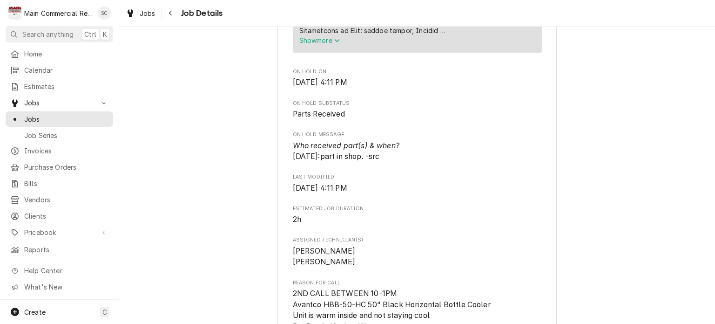
scroll to position [559, 0]
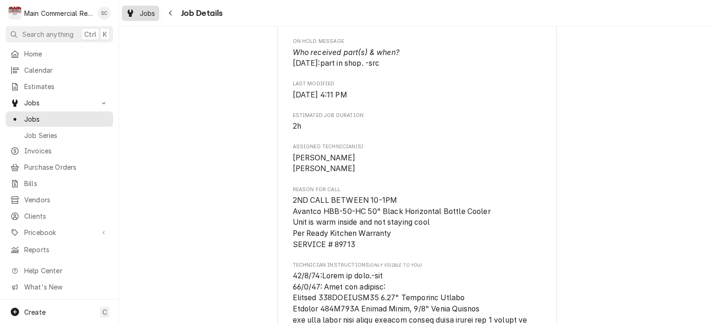
click at [142, 14] on span "Jobs" at bounding box center [148, 13] width 16 height 10
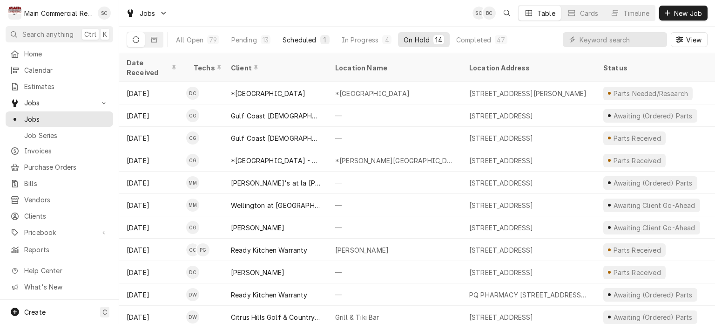
click at [305, 40] on div "Scheduled" at bounding box center [300, 40] width 34 height 10
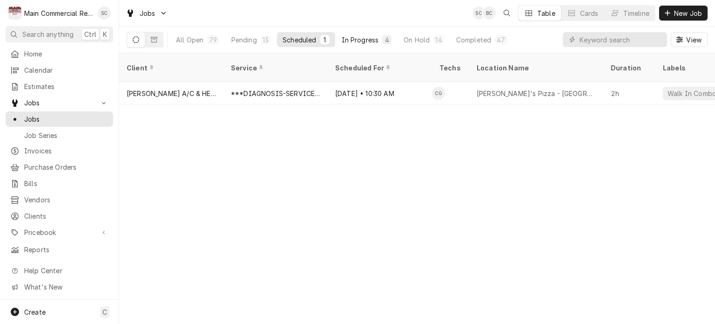
click at [373, 39] on div "In Progress" at bounding box center [360, 40] width 37 height 10
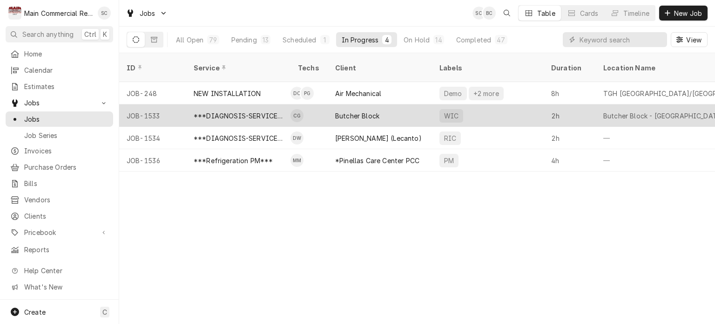
click at [362, 111] on div "Butcher Block" at bounding box center [357, 116] width 44 height 10
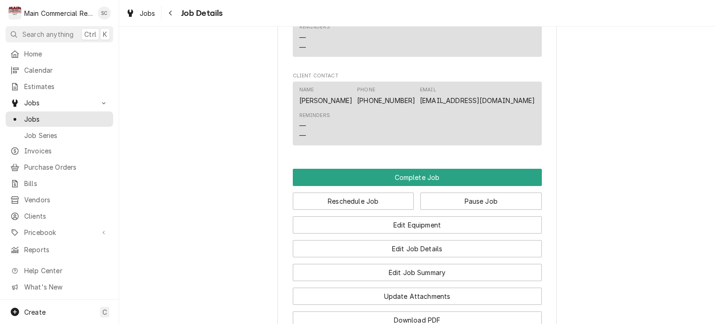
scroll to position [1088, 0]
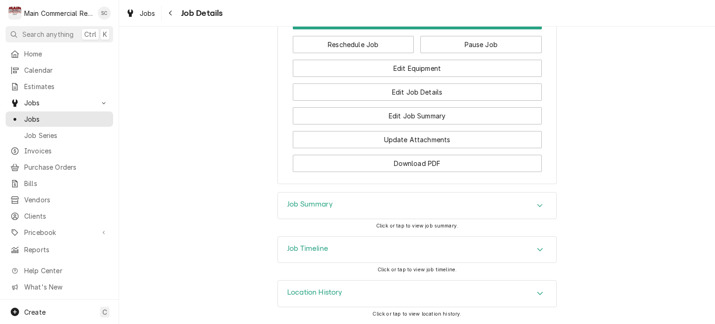
click at [537, 205] on icon "Accordion Header" at bounding box center [540, 205] width 7 height 7
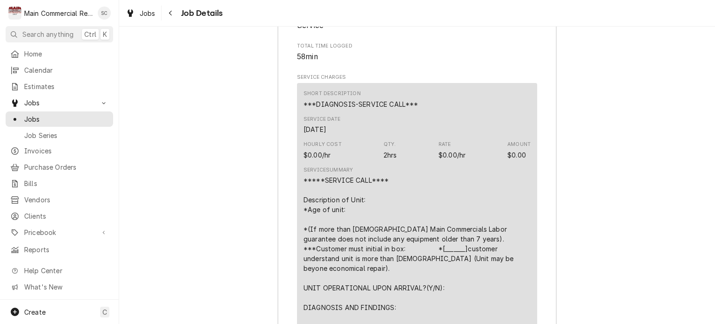
scroll to position [1182, 0]
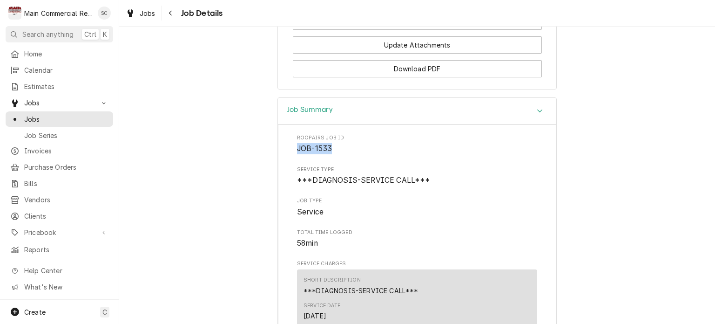
drag, startPoint x: 351, startPoint y: 152, endPoint x: 292, endPoint y: 151, distance: 58.7
copy span "JOB-1533"
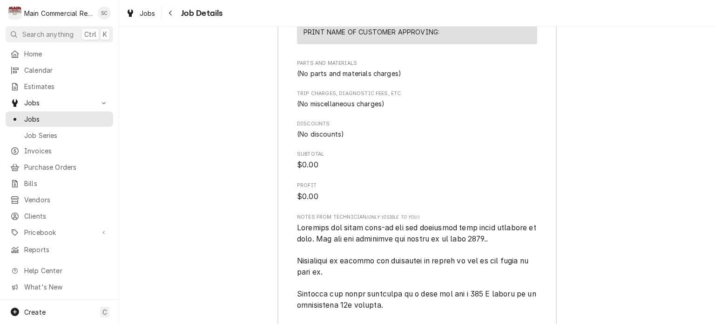
scroll to position [2626, 0]
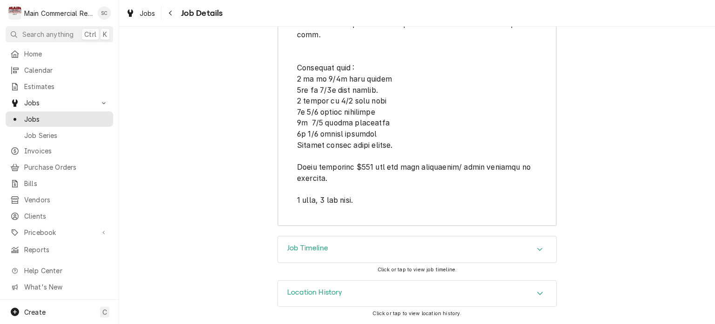
click at [142, 7] on div "Jobs" at bounding box center [141, 13] width 34 height 12
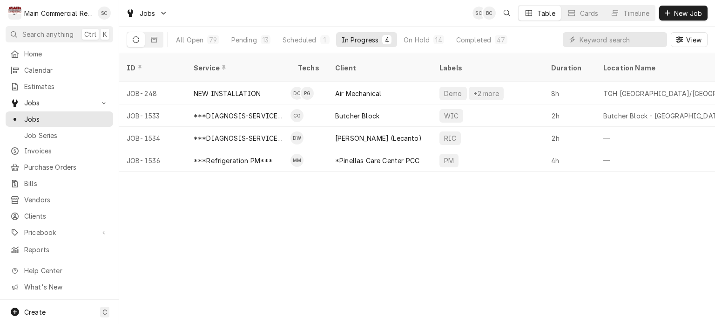
click at [367, 13] on div "Jobs SC BC Table Cards Timeline New Job" at bounding box center [417, 13] width 596 height 26
click at [427, 202] on div "ID Service Techs Client Labels Duration Location Name Date Received Status Prio…" at bounding box center [417, 188] width 596 height 271
click at [457, 212] on div "ID Service Techs Client Labels Duration Location Name Date Received Status Prio…" at bounding box center [417, 188] width 596 height 271
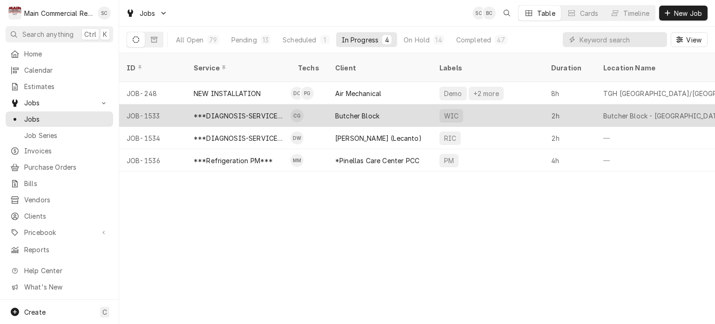
click at [383, 104] on div "Butcher Block" at bounding box center [380, 115] width 104 height 22
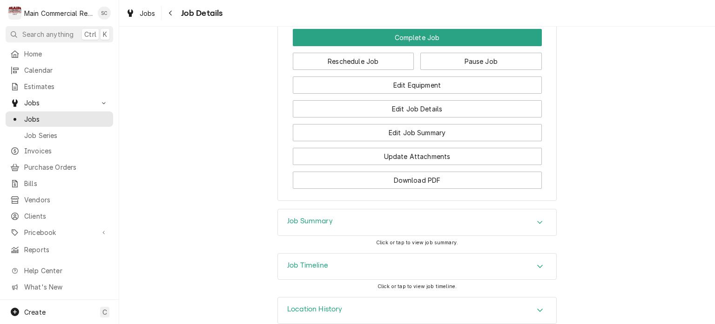
scroll to position [1088, 0]
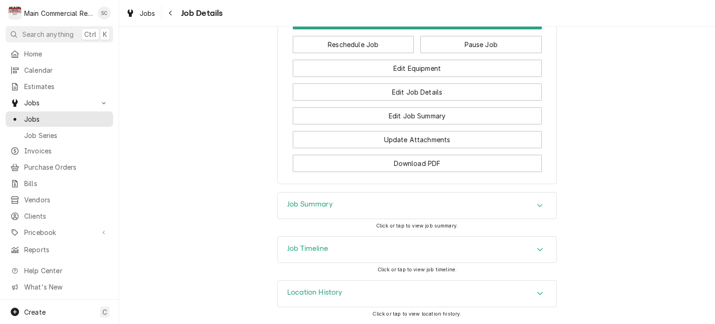
click at [521, 203] on div "Job Summary" at bounding box center [417, 205] width 278 height 26
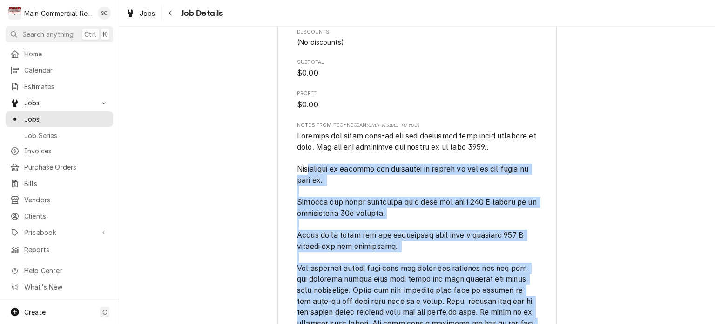
scroll to position [1926, 0]
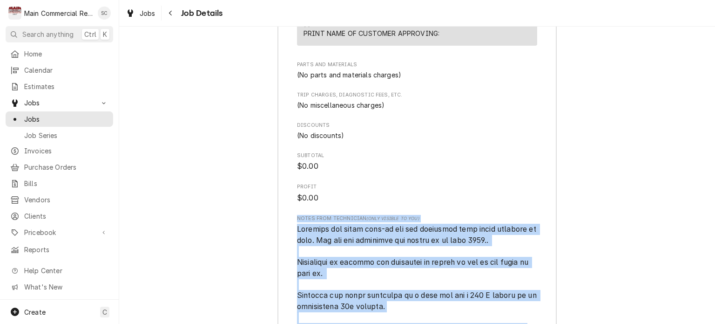
drag, startPoint x: 376, startPoint y: 248, endPoint x: 289, endPoint y: 217, distance: 92.8
click at [289, 217] on div "Roopairs Job ID JOB-1533 Service Type ***DIAGNOSIS-SERVICE CALL*** Job Type Ser…" at bounding box center [417, 148] width 278 height 1534
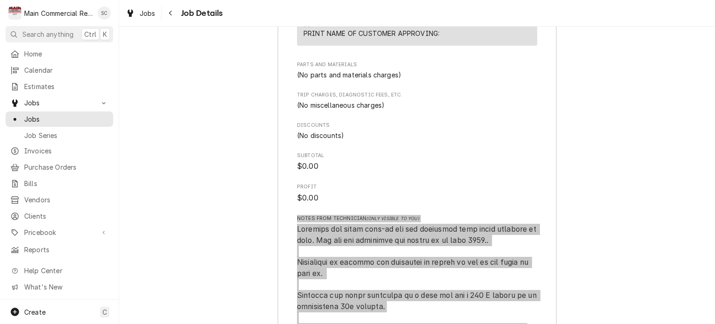
scroll to position [2066, 0]
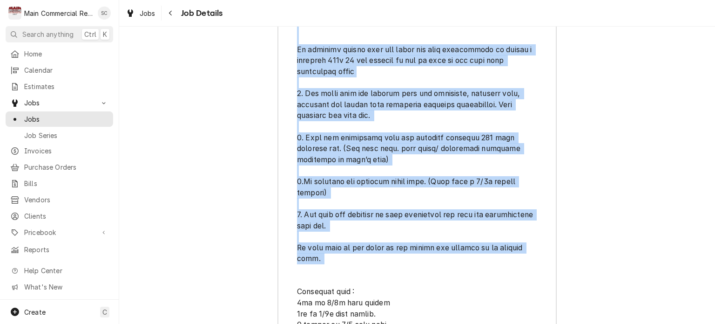
scroll to position [2438, 0]
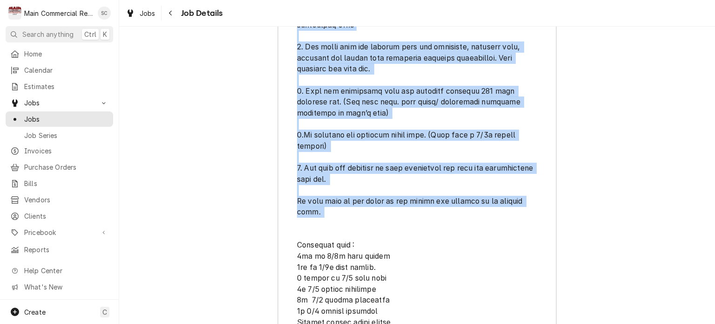
drag, startPoint x: 293, startPoint y: 89, endPoint x: 423, endPoint y: 233, distance: 194.2
click at [423, 233] on span "[object Object]" at bounding box center [417, 46] width 240 height 671
copy span "Customer has moved walk-in box and equipment from other location to here. The b…"
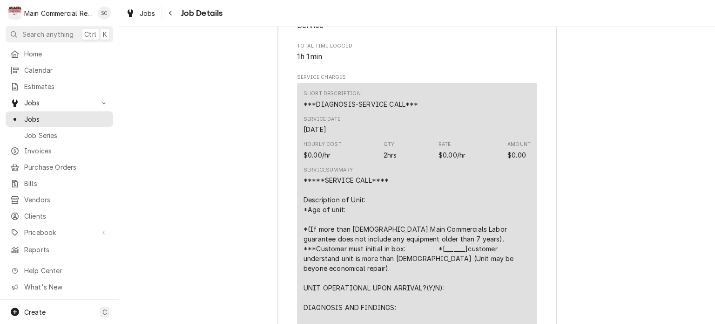
scroll to position [1229, 0]
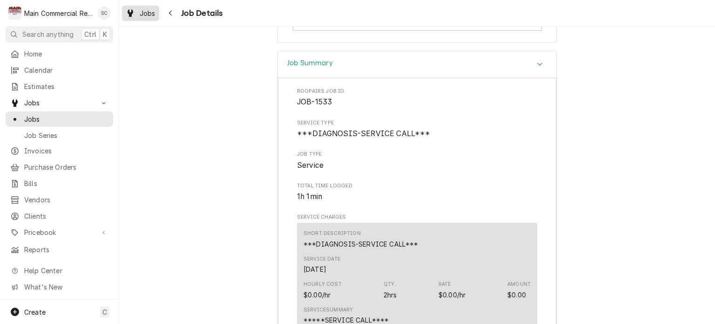
click at [153, 12] on span "Jobs" at bounding box center [148, 13] width 16 height 10
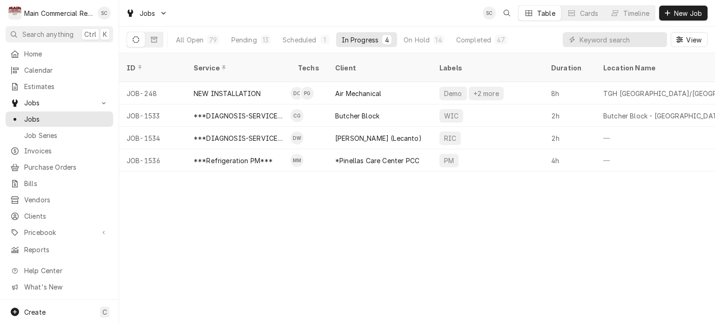
click at [447, 249] on div "ID Service Techs Client Labels Duration Location Name Date Received Status Prio…" at bounding box center [417, 188] width 596 height 271
click at [464, 236] on div "ID Service Techs Client Labels Duration Location Name Date Received Status Prio…" at bounding box center [417, 188] width 596 height 271
click at [464, 212] on div "ID Service Techs Client Labels Duration Location Name Date Received Status Prio…" at bounding box center [417, 188] width 596 height 271
click at [309, 244] on div "ID Service Techs Client Labels Duration Location Name Date Received Status Prio…" at bounding box center [417, 188] width 596 height 271
click at [351, 258] on div "ID Service Techs Client Labels Duration Location Name Date Received Status Prio…" at bounding box center [417, 188] width 596 height 271
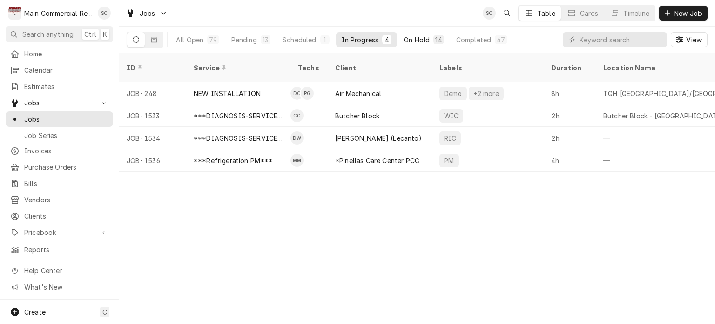
click at [408, 42] on div "On Hold" at bounding box center [417, 40] width 26 height 10
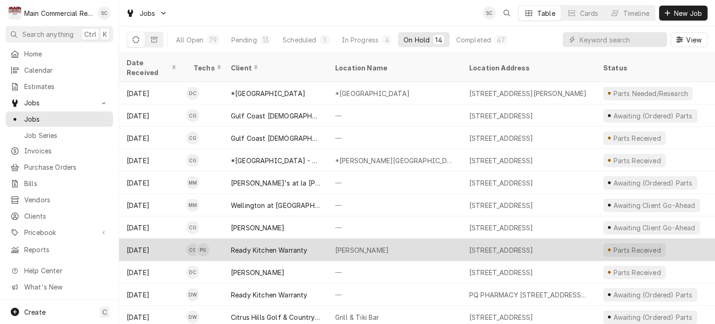
click at [408, 238] on div "Don Taco" at bounding box center [395, 249] width 134 height 22
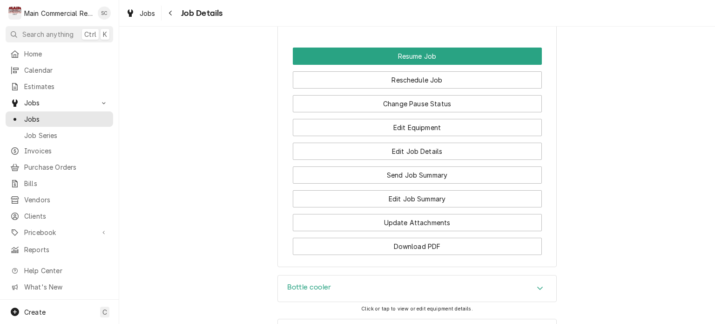
scroll to position [1530, 0]
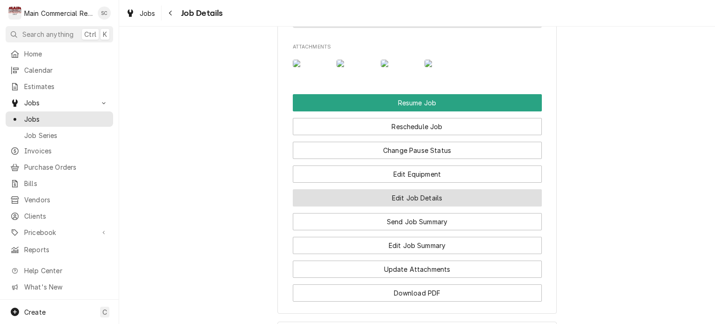
click at [432, 206] on button "Edit Job Details" at bounding box center [417, 197] width 249 height 17
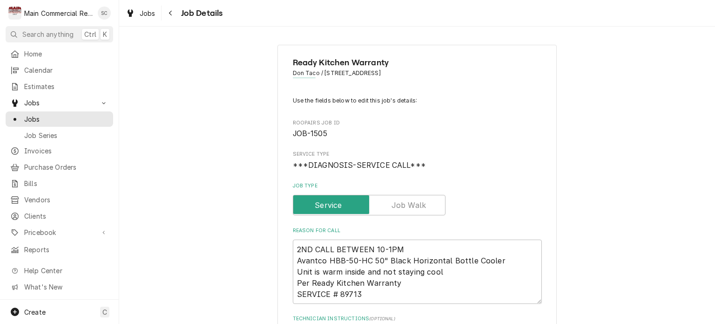
scroll to position [140, 0]
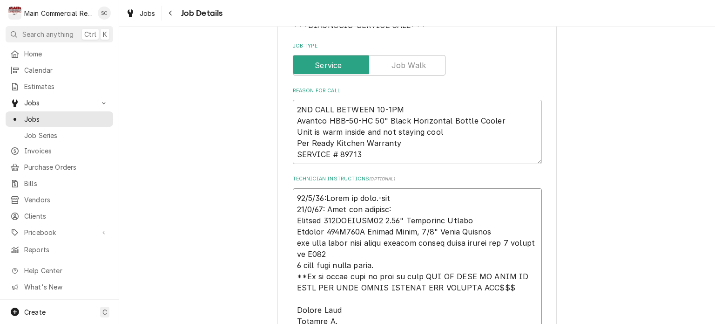
type textarea "x"
type textarea "[DATE]:Parts in shop.-src [DATE]: They are sending: Avantco 178CAPTUBE40 0.04" …"
type textarea "x"
type textarea "1 [DATE]:Parts in shop.-src [DATE]: They are sending: Avantco 178CAPTUBE40 0.04…"
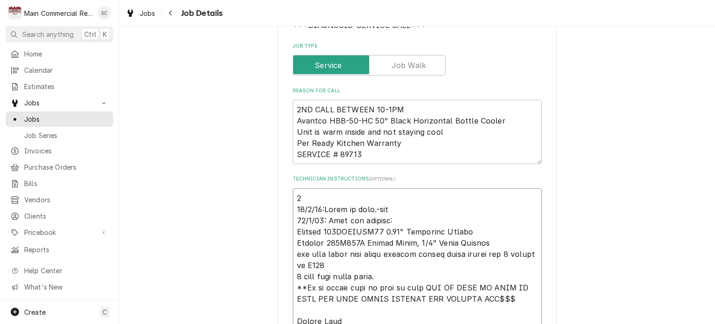
type textarea "x"
type textarea "10 [DATE]:Parts in shop.-src [DATE]: They are sending: Avantco 178CAPTUBE40 0.0…"
type textarea "x"
type textarea "10/ [DATE]:Parts in shop.-src [DATE]: They are sending: Avantco 178CAPTUBE40 0.…"
type textarea "x"
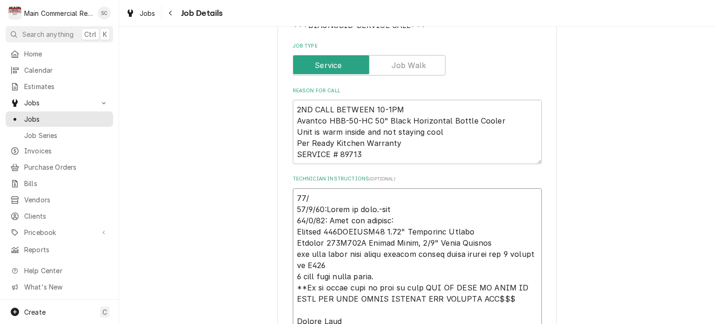
type textarea "10/8 [DATE]:Parts in shop.-src [DATE]: They are sending: Avantco 178CAPTUBE40 0…"
type textarea "x"
type textarea "10/8/ [DATE]:Parts in shop.-src [DATE]: They are sending: Avantco 178CAPTUBE40 …"
type textarea "x"
type textarea "10/8/2 [DATE]:Parts in shop.-src [DATE]: They are sending: Avantco 178CAPTUBE40…"
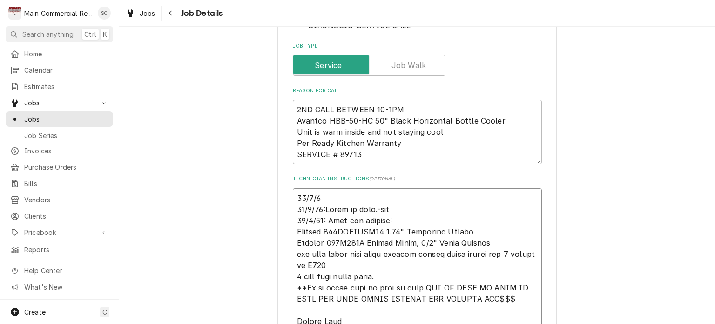
type textarea "x"
type textarea "[DATE] [DATE]:Parts in shop.-src [DATE]: They are sending: Avantco 178CAPTUBE40…"
type textarea "x"
type textarea "[DATE]: [DATE]:Parts in shop.-src [DATE]: They are sending: Avantco 178CAPTUBE4…"
type textarea "x"
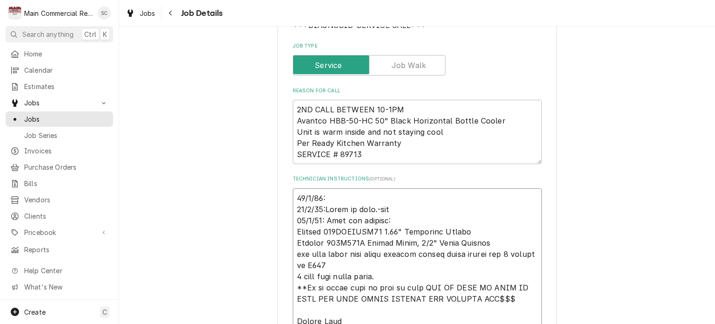
type textarea "[DATE]:T [DATE]:Parts in shop.-src [DATE]: They are sending: Avantco 178CAPTUBE…"
type textarea "x"
type textarea "[DATE]:TH [DATE]:Parts in shop.-src [DATE]: They are sending: Avantco 178CAPTUB…"
type textarea "x"
type textarea "[DATE]:THE [DATE]:Parts in shop.-src [DATE]: They are sending: Avantco 178CAPTU…"
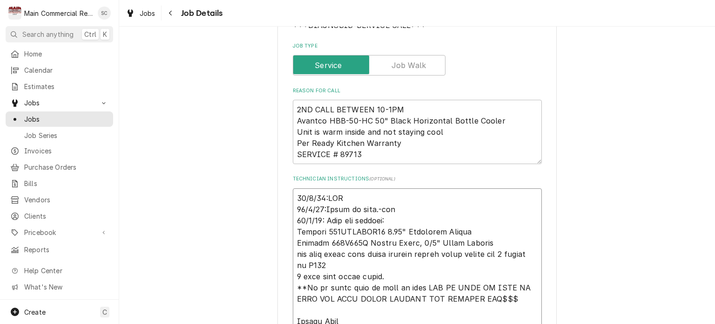
type textarea "x"
type textarea "[DATE]:THEY [DATE]:Parts in shop.-src [DATE]: They are sending: Avantco 178CAPT…"
type textarea "x"
type textarea "[DATE]:THEY [DATE]:Parts in shop.-src [DATE]: They are sending: Avantco 178CAPT…"
type textarea "x"
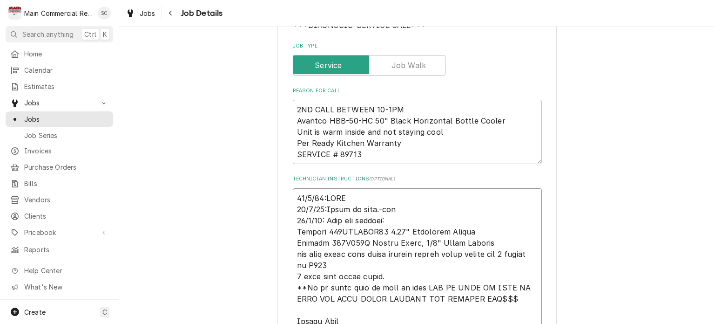
type textarea "[DATE]:THEY D [DATE]:Parts in shop.-src [DATE]: They are sending: Avantco 178CA…"
type textarea "x"
type textarea "[DATE]:THEY DO [DATE]:Parts in shop.-src [DATE]: They are sending: Avantco 178C…"
type textarea "x"
type textarea "[DATE]:THEY DO [DATE]:Parts in shop.-src [DATE]: They are sending: Avantco 178C…"
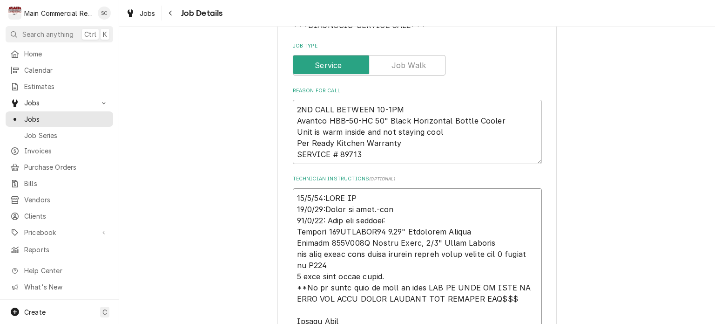
type textarea "x"
type textarea "[DATE]:THEY DO N [DATE]:Parts in shop.-src [DATE]: They are sending: Avantco 17…"
type textarea "x"
type textarea "[DATE]:THEY DO NO [DATE]:Parts in shop.-src [DATE]: They are sending: Avantco 1…"
type textarea "x"
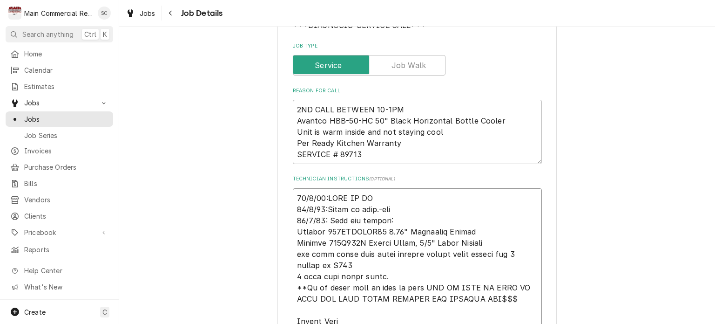
type textarea "[DATE]:THEY DO NOT [DATE]:Parts in shop.-src [DATE]: They are sending: Avantco …"
type textarea "x"
type textarea "[DATE]:THEY DO NOT [DATE]:Parts in shop.-src [DATE]: They are sending: Avantco …"
type textarea "x"
type textarea "[DATE]:THEY DO NOT N [DATE]:Parts in shop.-src [DATE]: They are sending: Avantc…"
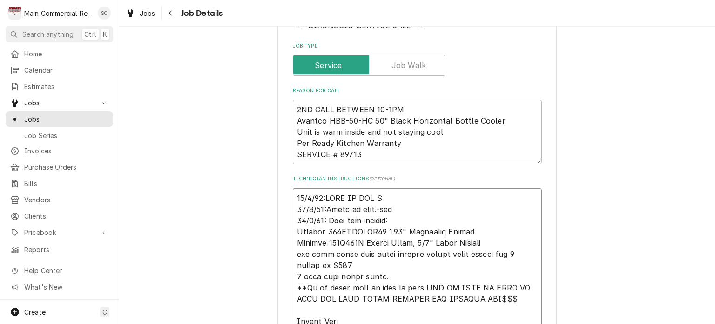
type textarea "x"
type textarea "[DATE]:THEY DO NOT NE [DATE]:Parts in shop.-src [DATE]: They are sending: Avant…"
type textarea "x"
type textarea "[DATE]:THEY DO NOT NEE [DATE]:Parts in shop.-src [DATE]: They are sending: Avan…"
type textarea "x"
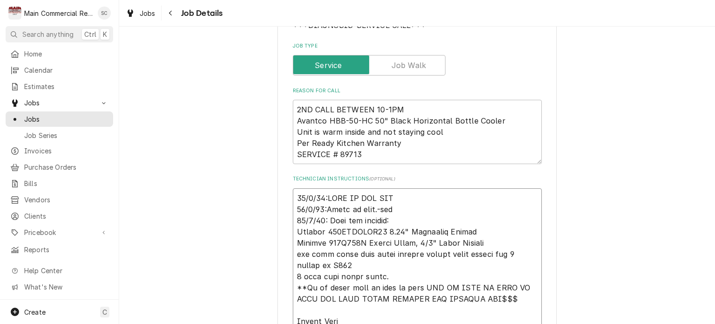
type textarea "[DATE]:THEY DO NOT NEED [DATE]:Parts in shop.-src [DATE]: They are sending: Ava…"
type textarea "x"
type textarea "[DATE]:THEY DO NOT NEED [DATE]:Parts in shop.-src [DATE]: They are sending: Ava…"
type textarea "x"
type textarea "[DATE]:THEY DO NOT NEED T [DATE]:Parts in shop.-src [DATE]: They are sending: A…"
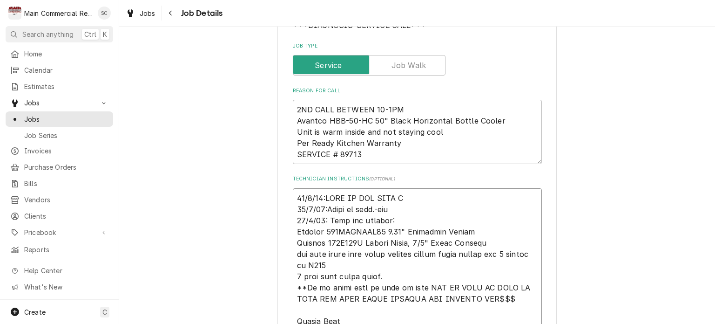
type textarea "x"
type textarea "[DATE]:THEY DO NOT NEED TH [DATE]:Parts in shop.-src [DATE]: They are sending: …"
type textarea "x"
type textarea "[DATE]:THEY DO NOT NEED THE [DATE]:Parts in shop.-src [DATE]: They are sending:…"
type textarea "x"
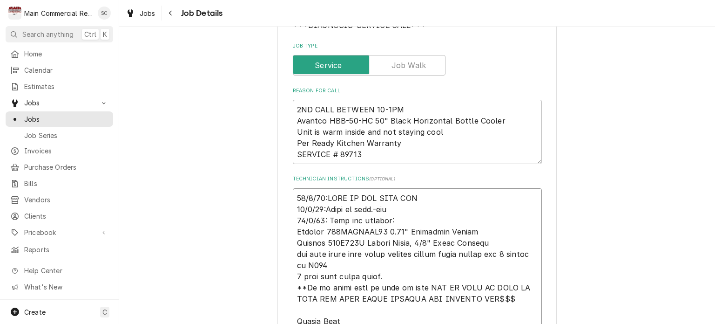
type textarea "[DATE]:THEY DO NOT NEED THE [DATE]:Parts in shop.-src [DATE]: They are sending:…"
type textarea "x"
type textarea "10/8/25:THEY DO NOT NEED THE O 10/7/25:Parts in shop.-src 10/6/25: They are sen…"
type textarea "x"
type textarea "10/8/25:THEY DO NOT NEED THE OL 10/7/25:Parts in shop.-src 10/6/25: They are se…"
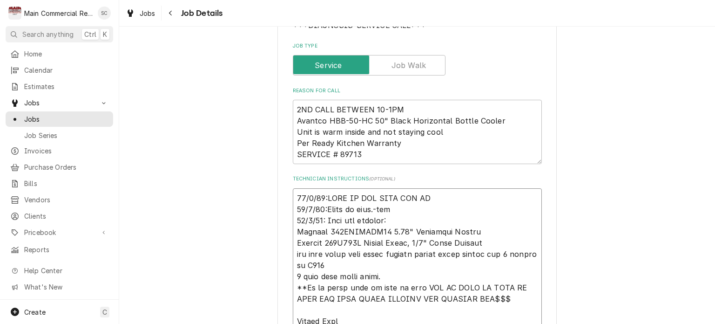
type textarea "x"
type textarea "10/8/25:THEY DO NOT NEED THE OLD 10/7/25:Parts in shop.-src 10/6/25: They are s…"
type textarea "x"
type textarea "10/8/25:THEY DO NOT NEED THE OLD 10/7/25:Parts in shop.-src 10/6/25: They are s…"
type textarea "x"
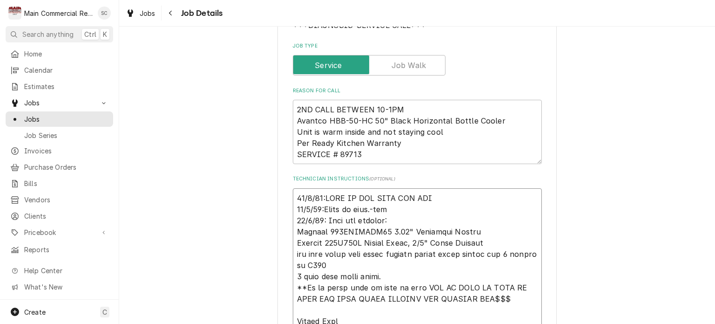
type textarea "10/8/25:THEY DO NOT NEED THE OLD P 10/7/25:Parts in shop.-src 10/6/25: They are…"
type textarea "x"
type textarea "10/8/25:THEY DO NOT NEED THE OLD PA 10/7/25:Parts in shop.-src 10/6/25: They ar…"
type textarea "x"
type textarea "10/8/25:THEY DO NOT NEED THE OLD PAR 10/7/25:Parts in shop.-src 10/6/25: They a…"
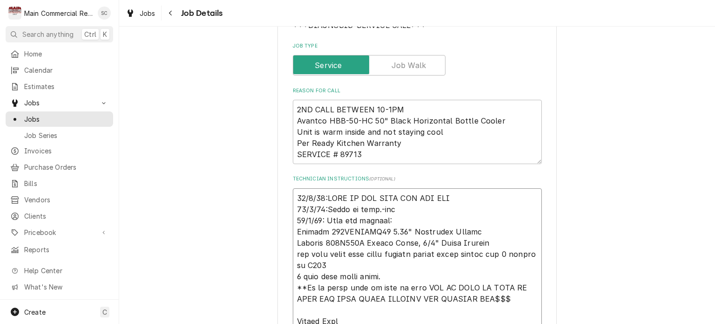
type textarea "x"
type textarea "10/8/25:THEY DO NOT NEED THE OLD PART 10/7/25:Parts in shop.-src 10/6/25: They …"
type textarea "x"
type textarea "10/8/25:THEY DO NOT NEED THE OLD PARTS 10/7/25:Parts in shop.-src 10/6/25: They…"
type textarea "x"
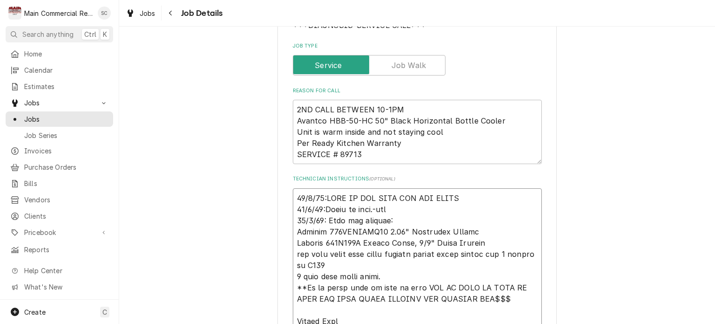
type textarea "10/8/25:THEY DO NOT NEED THE OLD PARTS 10/7/25:Parts in shop.-src 10/6/25: They…"
type textarea "x"
type textarea "10/8/25:THEY DO NOT NEED THE OLD PARTS B 10/7/25:Parts in shop.-src 10/6/25: Th…"
type textarea "x"
type textarea "10/8/25:THEY DO NOT NEED THE OLD PARTS BA 10/7/25:Parts in shop.-src 10/6/25: T…"
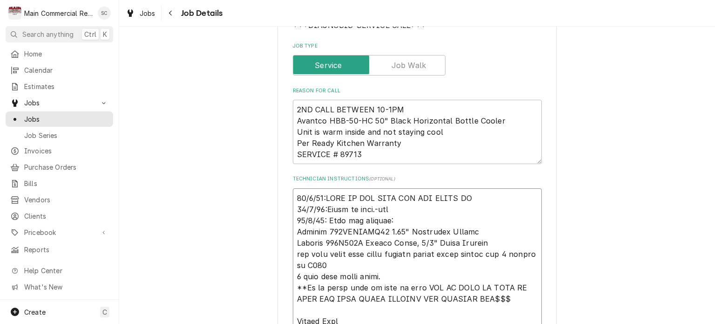
type textarea "x"
type textarea "10/8/25:THEY DO NOT NEED THE OLD PARTS BAC 10/7/25:Parts in shop.-src 10/6/25: …"
type textarea "x"
type textarea "10/8/25:THEY DO NOT NEED THE OLD PARTS BACK 10/7/25:Parts in shop.-src 10/6/25:…"
type textarea "x"
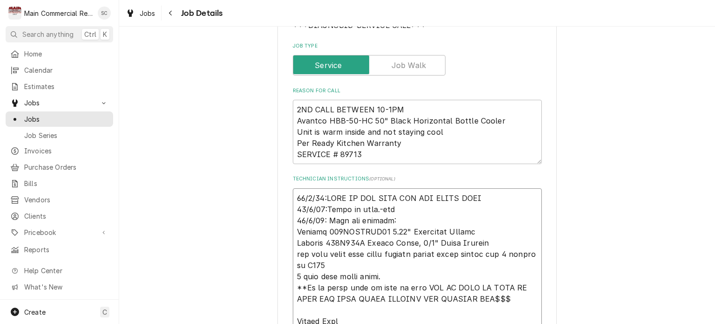
type textarea "10/8/25:THEY DO NOT NEED THE OLD PARTS BACK! 10/7/25:Parts in shop.-src 10/6/25…"
type textarea "x"
type textarea "10/8/25:THEY DO NOT NEED THE OLD PARTS BACK!- 10/7/25:Parts in shop.-src 10/6/2…"
type textarea "x"
type textarea "10/8/25:THEY DO NOT NEED THE OLD PARTS BACK!-s 10/7/25:Parts in shop.-src 10/6/…"
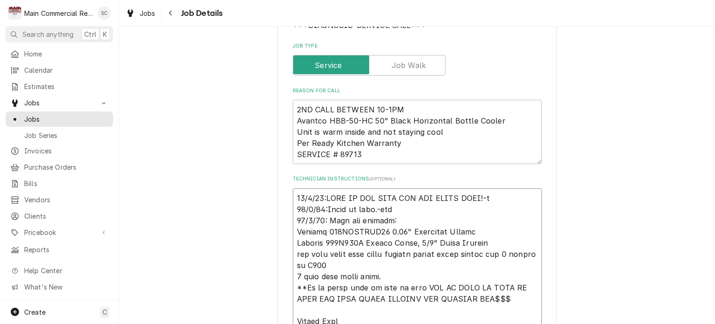
type textarea "x"
type textarea "10/8/25:THEY DO NOT NEED THE OLD PARTS BACK!-sr 10/7/25:Parts in shop.-src 10/6…"
type textarea "x"
type textarea "10/8/25:THEY DO NOT NEED THE OLD PARTS BACK!-src 10/7/25:Parts in shop.-src 10/…"
type textarea "x"
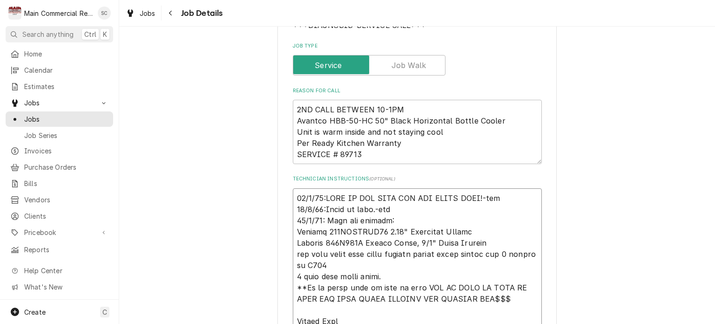
scroll to position [1060, 0]
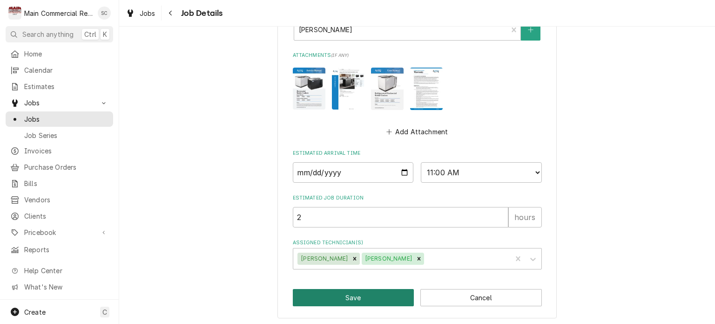
type textarea "10/8/25:THEY DO NOT NEED THE OLD PARTS BACK!-src 10/7/25:Parts in shop.-src 10/…"
click at [379, 298] on button "Save" at bounding box center [354, 297] width 122 height 17
type textarea "x"
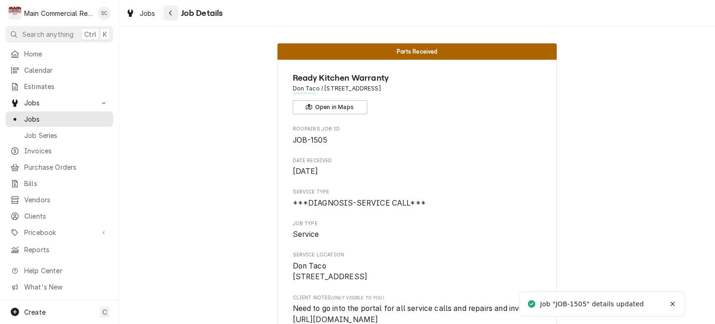
click at [174, 14] on div "Navigate back" at bounding box center [170, 12] width 9 height 9
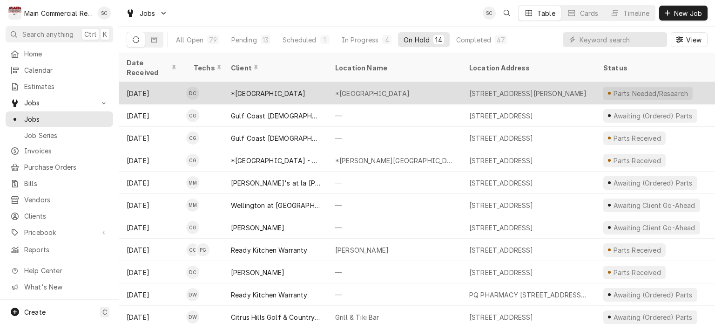
click at [385, 87] on div "*Hernando High School" at bounding box center [395, 93] width 134 height 22
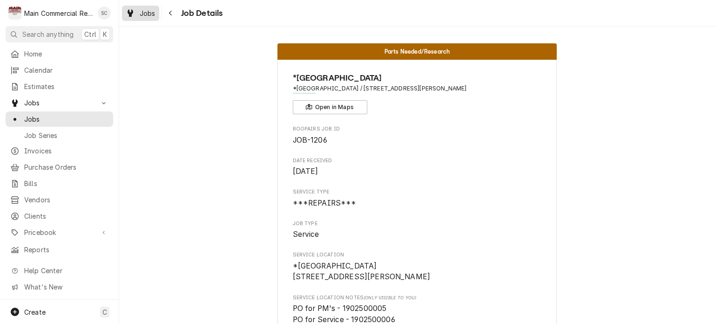
click at [154, 14] on span "Jobs" at bounding box center [148, 13] width 16 height 10
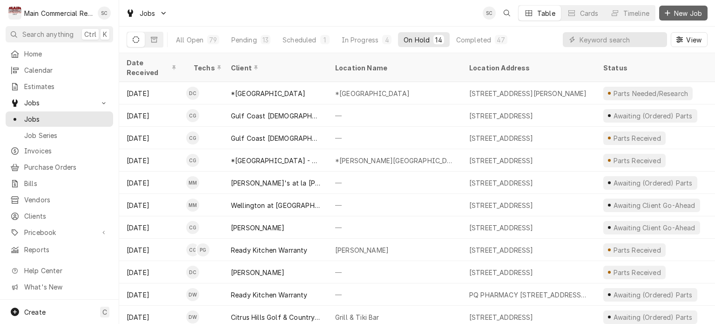
click at [673, 11] on span "New Job" at bounding box center [688, 13] width 32 height 10
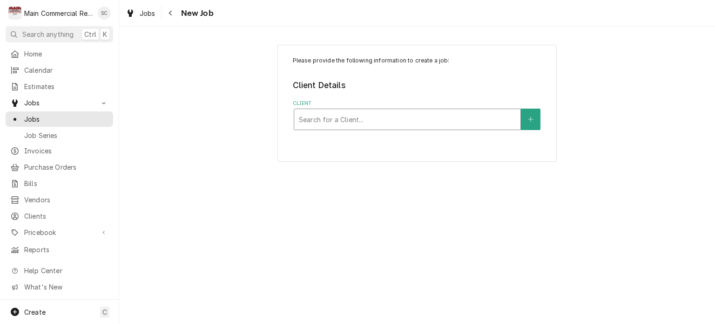
click at [471, 113] on div "Client" at bounding box center [407, 119] width 217 height 17
type input "Arc Nature"
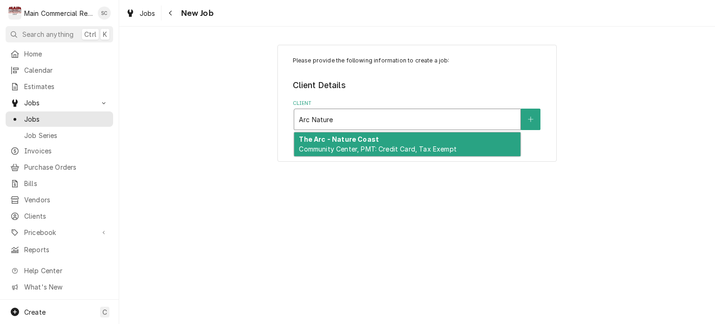
click at [445, 145] on span "Community Center, PMT: Credit Card, Tax Exempt" at bounding box center [377, 149] width 157 height 8
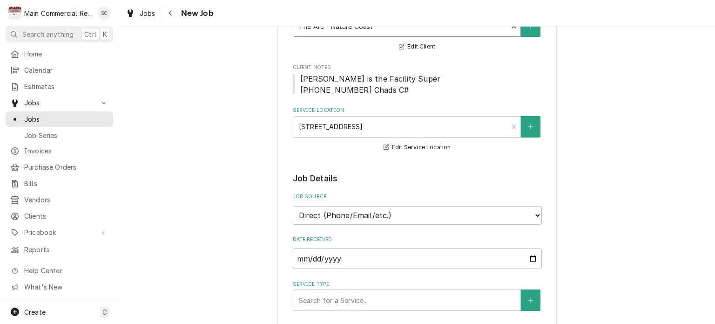
scroll to position [140, 0]
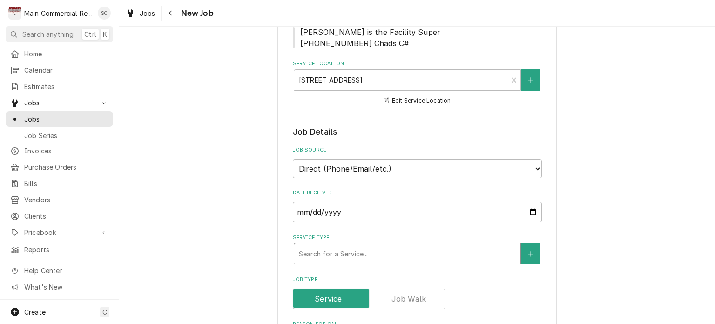
click at [366, 250] on div "Service Type" at bounding box center [407, 253] width 217 height 17
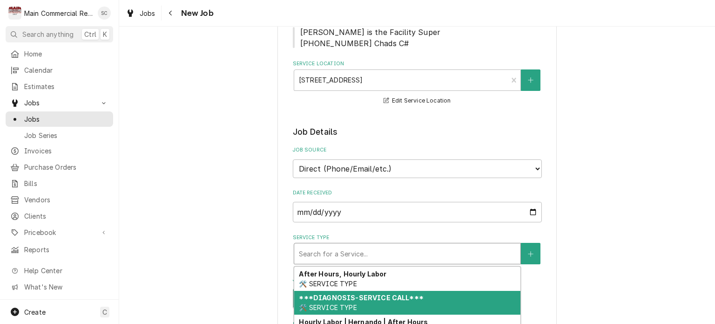
click at [358, 296] on strong "***DIAGNOSIS-SERVICE CALL***" at bounding box center [361, 297] width 124 height 8
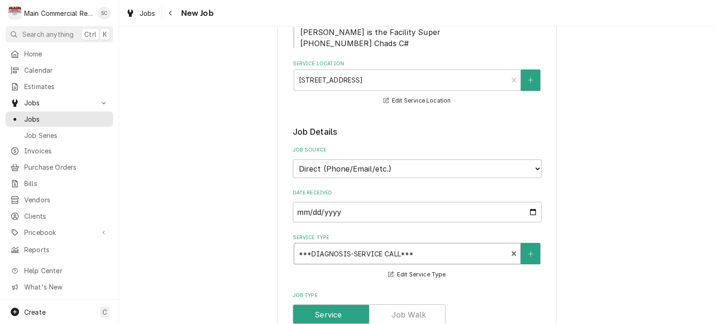
scroll to position [326, 0]
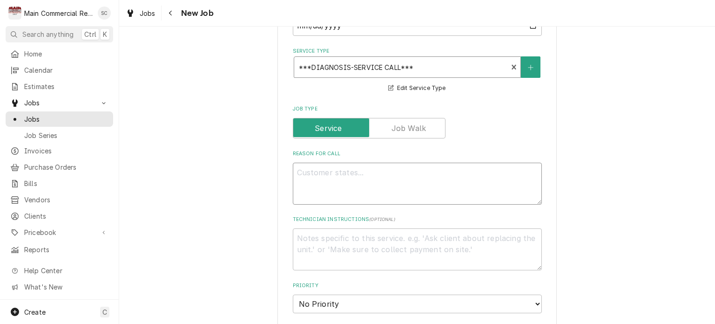
click at [341, 169] on textarea "Reason For Call" at bounding box center [417, 184] width 249 height 42
type textarea "x"
type textarea "W"
type textarea "x"
type textarea "WI"
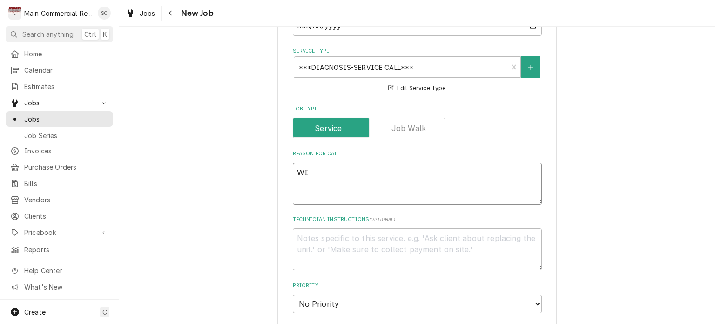
type textarea "x"
type textarea "WIC"
type textarea "x"
type textarea "WIC"
type textarea "x"
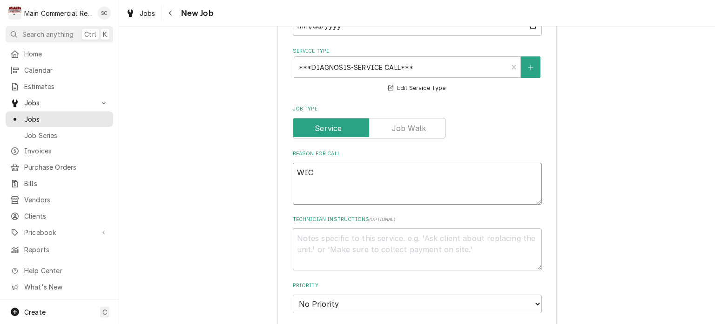
type textarea "WIC i"
type textarea "x"
type textarea "WIC is"
type textarea "x"
type textarea "WIC is"
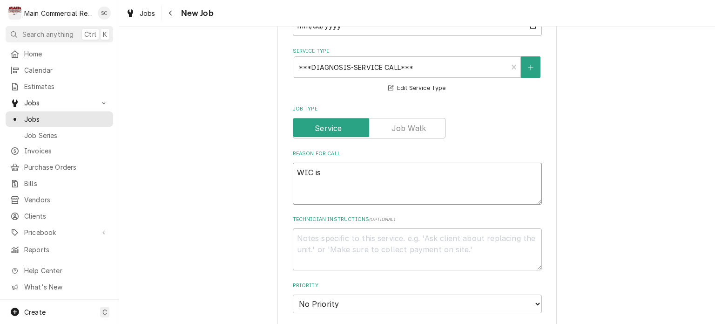
type textarea "x"
type textarea "WIC is l"
type textarea "x"
type textarea "WIC is le"
type textarea "x"
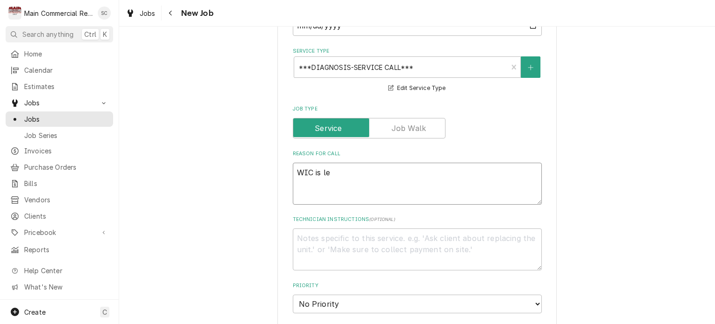
type textarea "WIC is lea"
type textarea "x"
type textarea "WIC is leak"
type textarea "x"
type textarea "WIC is leaki"
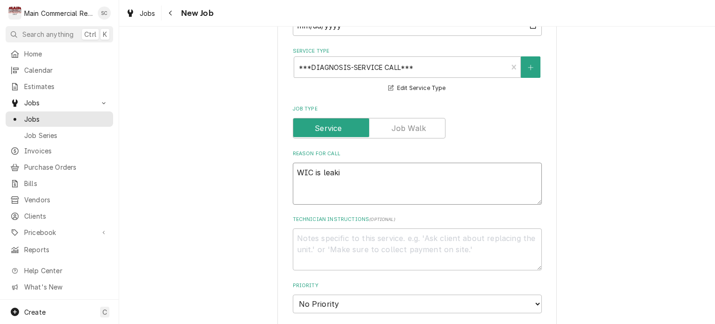
type textarea "x"
type textarea "WIC is leakin"
type textarea "x"
type textarea "WIC is leaking"
type textarea "x"
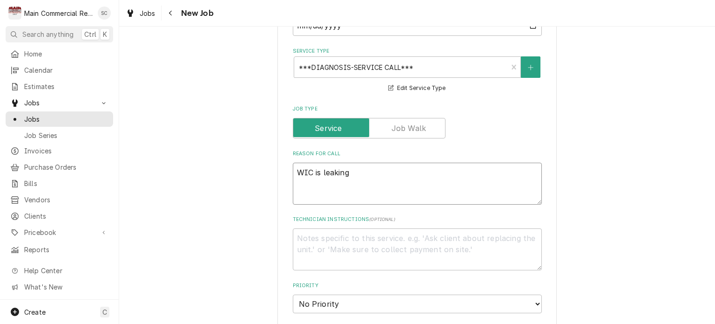
type textarea "WIC is leaking"
type textarea "x"
type textarea "WIC is leaking w"
type textarea "x"
type textarea "WIC is leaking wa"
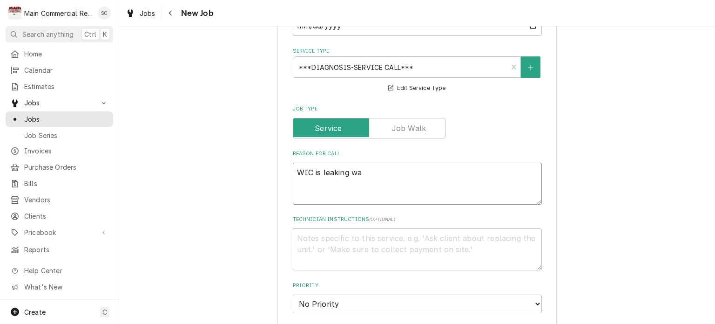
type textarea "x"
type textarea "WIC is leaking wat"
type textarea "x"
type textarea "WIC is leaking wate"
type textarea "x"
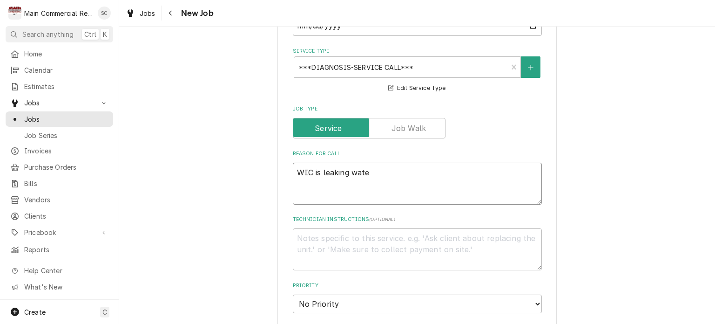
type textarea "WIC is leaking water"
type textarea "x"
type textarea "WIC is leaking water"
type textarea "x"
type textarea "WIC is leaking water c"
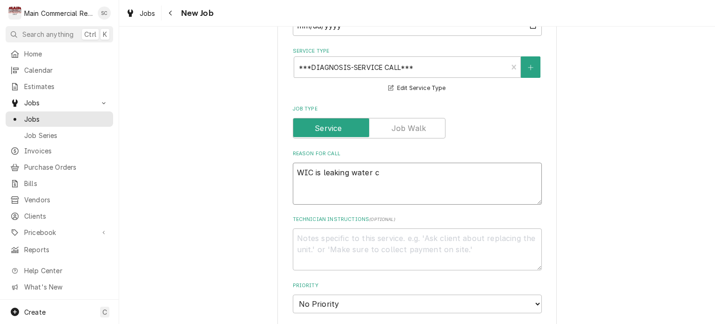
type textarea "x"
type textarea "WIC is leaking water cu"
type textarea "x"
type textarea "WIC is leaking water cut"
type textarea "x"
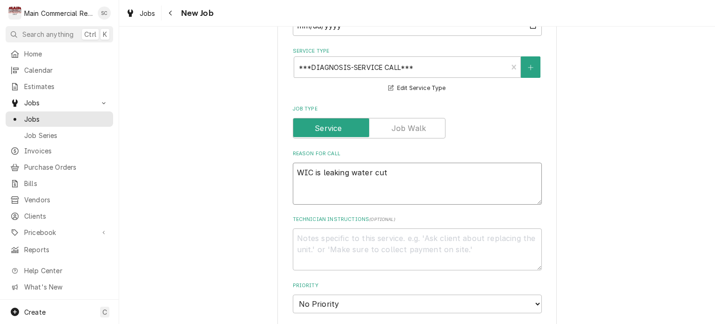
type textarea "WIC is leaking water cutr"
type textarea "x"
type textarea "WIC is leaking water cut"
type textarea "x"
type textarea "WIC is leaking water cu"
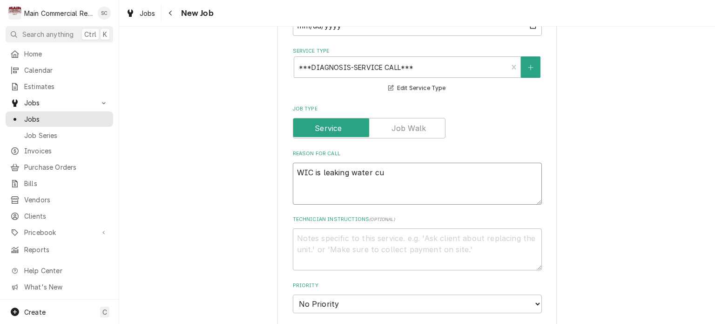
type textarea "x"
type textarea "WIC is leaking water cur"
type textarea "x"
type textarea "WIC is leaking water curr"
type textarea "x"
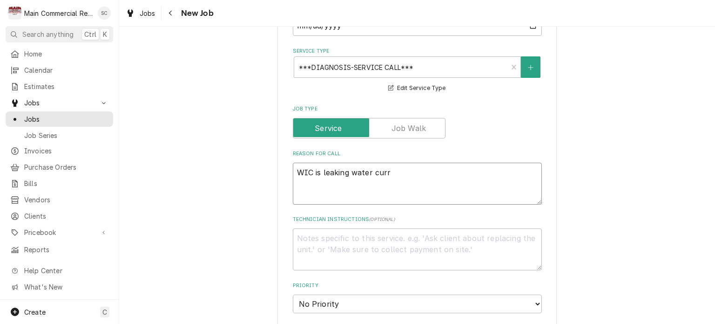
type textarea "WIC is leaking water curre"
type textarea "x"
type textarea "WIC is leaking water curren"
type textarea "x"
type textarea "WIC is leaking water current"
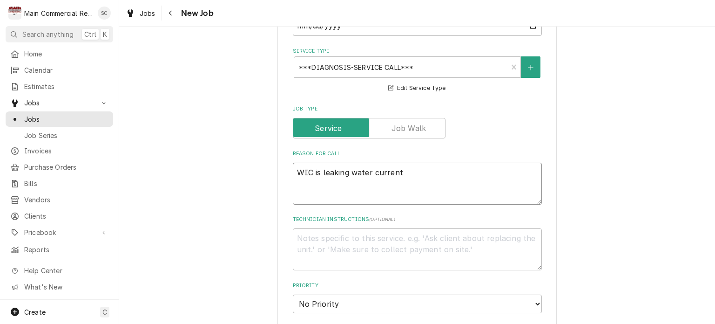
type textarea "x"
type textarea "WIC is leaking water currentl"
type textarea "x"
type textarea "WIC is leaking water currently"
type textarea "x"
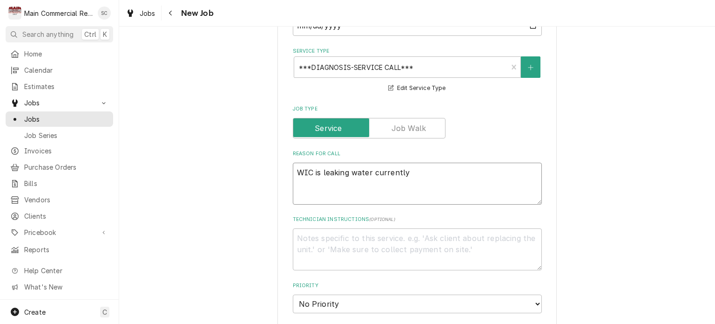
type textarea "WIC is leaking water currently"
type textarea "x"
type textarea "WIC is leaking water currently a"
type textarea "x"
type textarea "WIC is leaking water currently a"
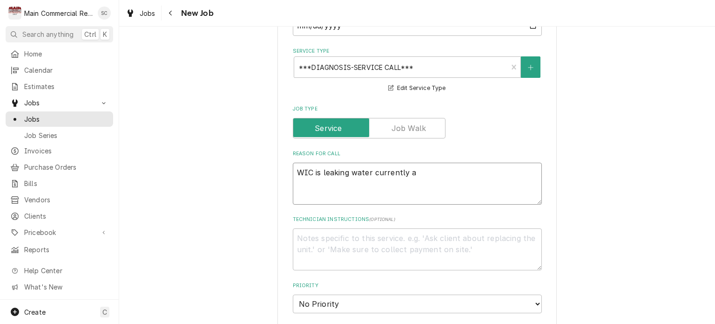
type textarea "x"
type textarea "WIC is leaking water currently a l"
type textarea "x"
type textarea "WIC is leaking water currently a li"
type textarea "x"
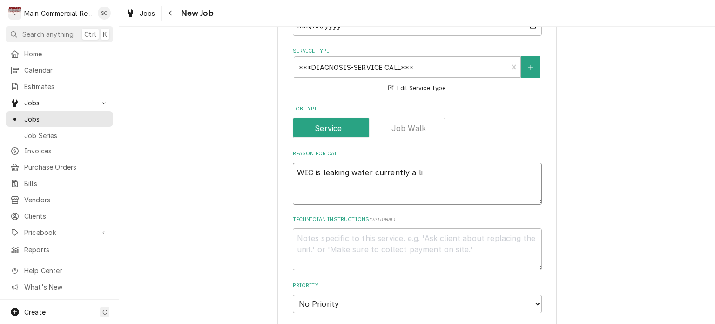
type textarea "WIC is leaking water currently a lit"
type textarea "x"
type textarea "WIC is leaking water currently a litt"
type textarea "x"
type textarea "WIC is leaking water currently a littl"
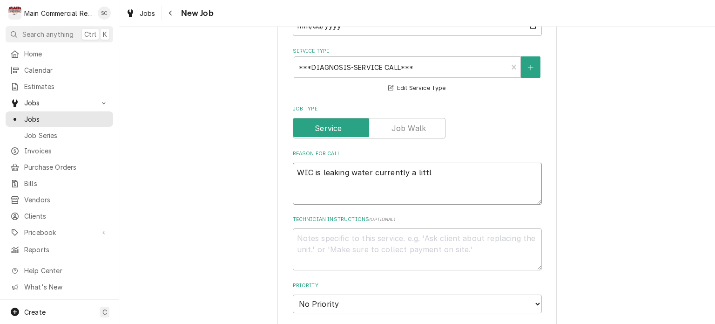
type textarea "x"
type textarea "WIC is leaking water currently a little"
type textarea "x"
type textarea "WIC is leaking water currently a little"
type textarea "x"
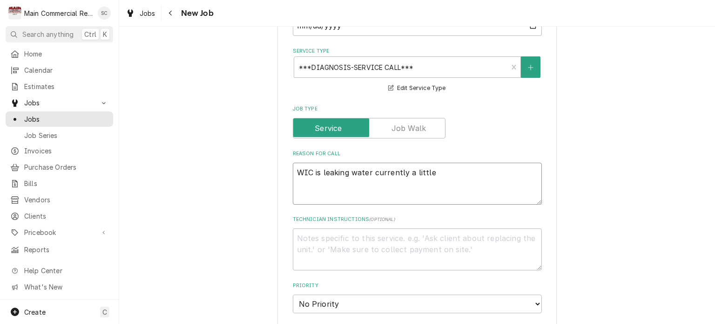
type textarea "WIC is leaking water currently a little u"
type textarea "x"
type textarea "WIC is leaking water currently a little un"
type textarea "x"
type textarea "WIC is leaking water currently a little und"
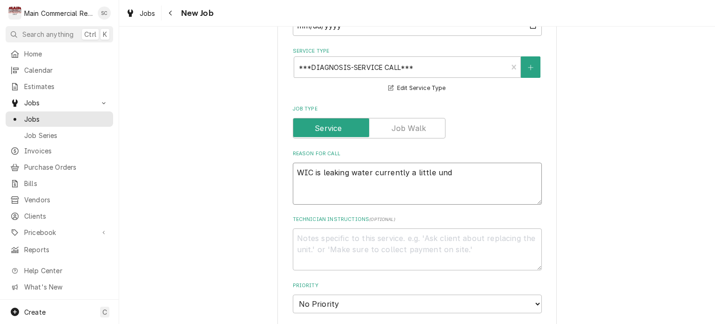
type textarea "x"
type textarea "WIC is leaking water currently a little unde"
type textarea "x"
type textarea "WIC is leaking water currently a little under"
type textarea "x"
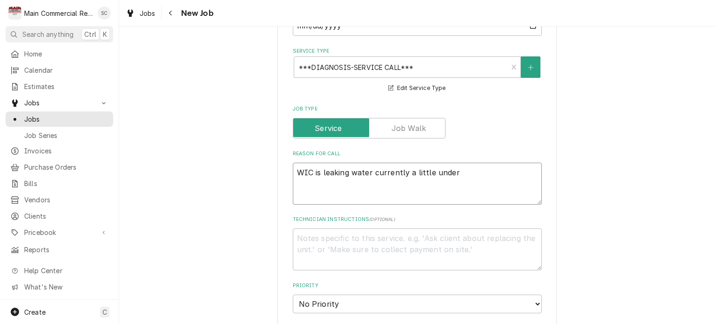
type textarea "WIC is leaking water currently a little under"
type textarea "x"
type textarea "WIC is leaking water currently a little under 4"
type textarea "x"
type textarea "WIC is leaking water currently a little under 40"
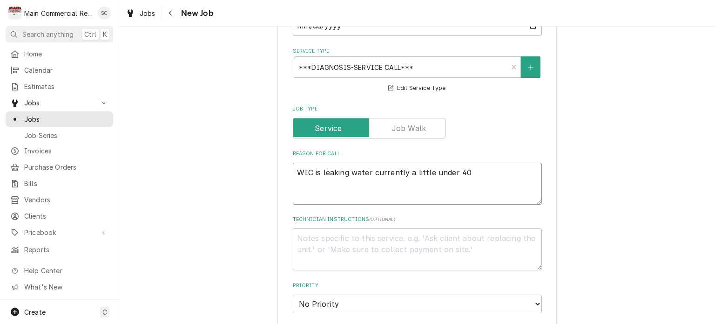
type textarea "x"
type textarea "WIC is leaking water currently a little under 40d"
type textarea "x"
type textarea "WIC is leaking water currently a little under 40de"
type textarea "x"
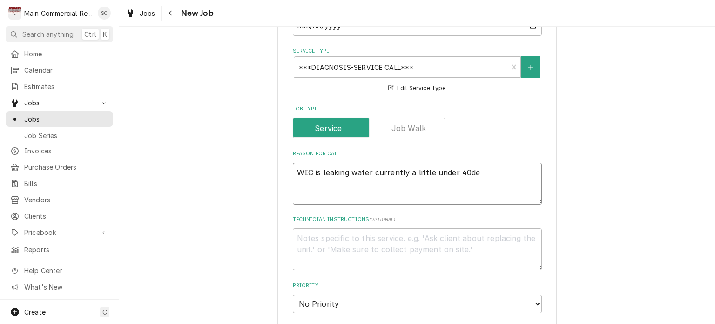
type textarea "WIC is leaking water currently a little under 40deg"
type textarea "x"
type textarea "WIC is leaking water currently a little under 40degr"
type textarea "x"
type textarea "WIC is leaking water currently a little under 40degre"
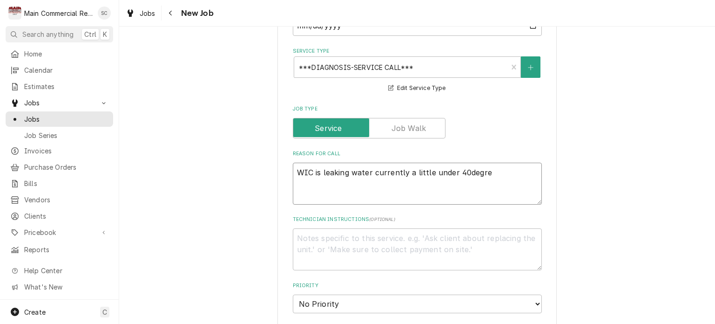
type textarea "x"
type textarea "WIC is leaking water currently a little under 40degree"
type textarea "x"
type textarea "WIC is leaking water currently a little under 40degrees"
type textarea "x"
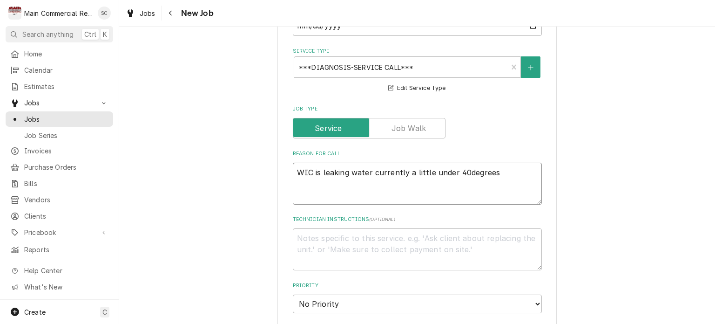
type textarea "WIC is leaking water currently a little under 40degrees."
type textarea "x"
type textarea "WIC is leaking water currently a little under 40degrees."
type textarea "x"
type textarea "WIC is leaking water currently a little under 40degrees. P"
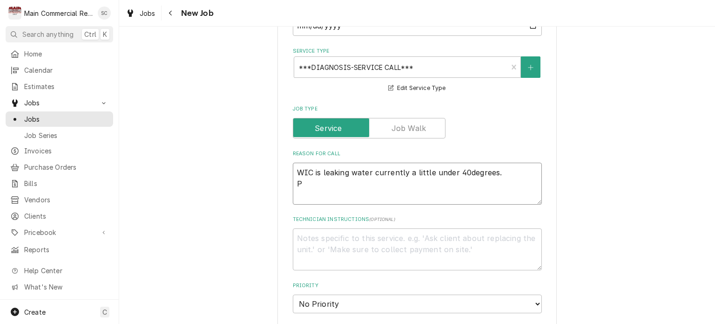
type textarea "x"
type textarea "WIC is leaking water currently a little under 40degrees. Pe"
type textarea "x"
type textarea "WIC is leaking water currently a little under 40degrees. Per"
type textarea "x"
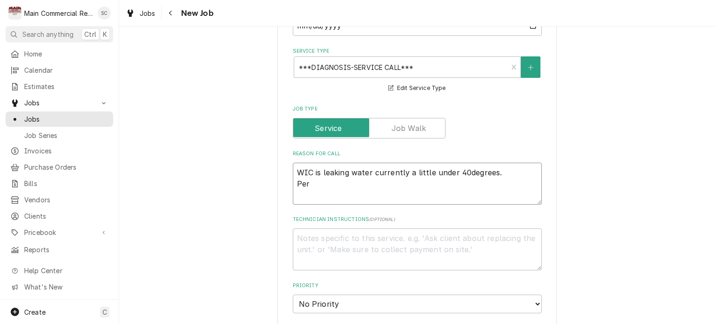
type textarea "WIC is leaking water currently a little under 40degrees. Per"
type textarea "x"
type textarea "WIC is leaking water currently a little under 40degrees. Per C"
type textarea "x"
type textarea "WIC is leaking water currently a little under 40degrees. Per Ch"
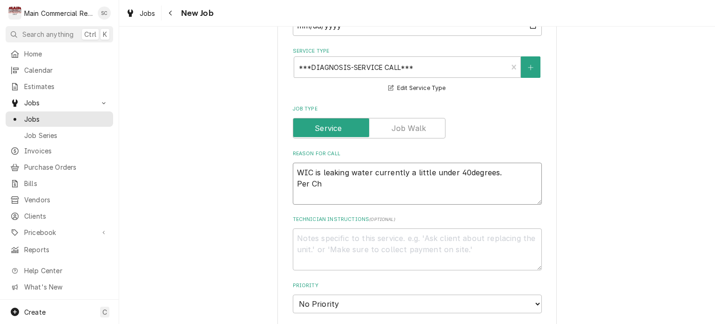
type textarea "x"
type textarea "WIC is leaking water currently a little under 40degrees. Per Cha"
type textarea "x"
type textarea "WIC is leaking water currently a little under 40degrees. Per Chad"
type textarea "x"
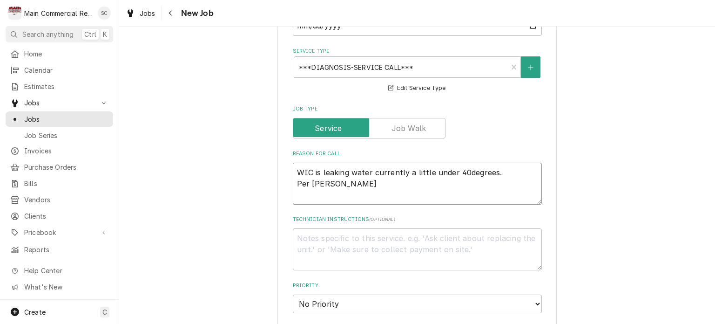
type textarea "WIC is leaking water currently a little under 40degrees. Per Chad"
type textarea "x"
type textarea "WIC is leaking water currently a little under 40degrees. Per Chad 7"
type textarea "x"
type textarea "WIC is leaking water currently a little under 40degrees. Per Chad 72"
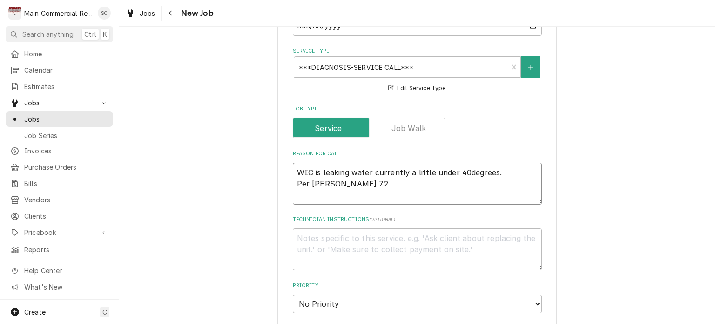
type textarea "x"
type textarea "WIC is leaking water currently a little under 40degrees. Per Chad 727"
type textarea "x"
type textarea "WIC is leaking water currently a little under 40degrees. Per Chad 727-"
type textarea "x"
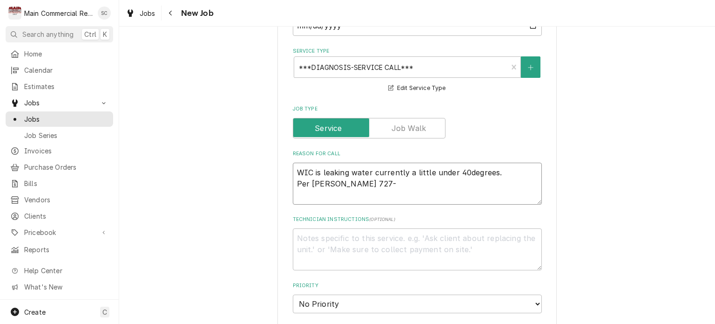
type textarea "WIC is leaking water currently a little under 40degrees. Per Chad 727-7"
type textarea "x"
type textarea "WIC is leaking water currently a little under 40degrees. Per Chad 727-77"
type textarea "x"
type textarea "WIC is leaking water currently a little under 40degrees. Per Chad 727-776"
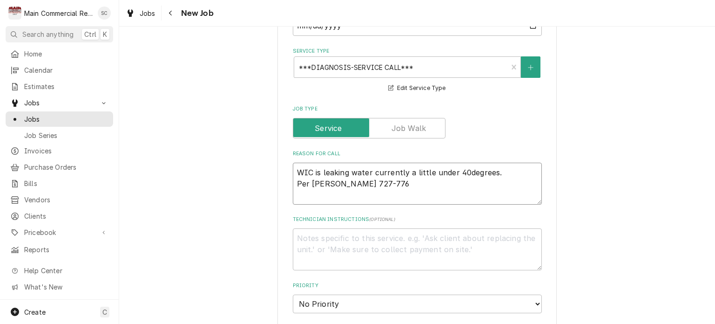
type textarea "x"
type textarea "WIC is leaking water currently a little under 40degrees. Per Chad 727-776-"
type textarea "x"
type textarea "WIC is leaking water currently a little under 40degrees. Per Chad 727-776-3"
type textarea "x"
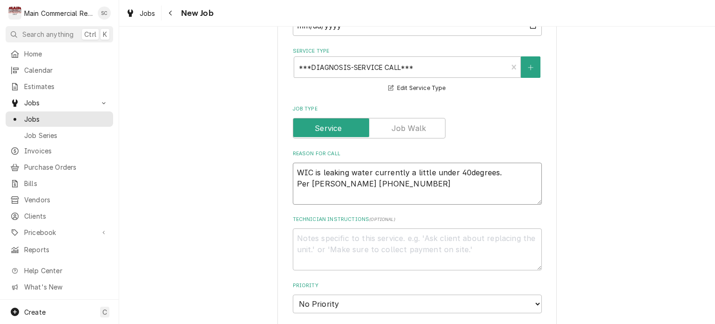
type textarea "WIC is leaking water currently a little under 40degrees. Per Chad 727-776-32"
type textarea "x"
type textarea "WIC is leaking water currently a little under 40degrees. Per Chad 727-776-323"
type textarea "x"
type textarea "WIC is leaking water currently a little under 40degrees. Per Chad 727-776-3232"
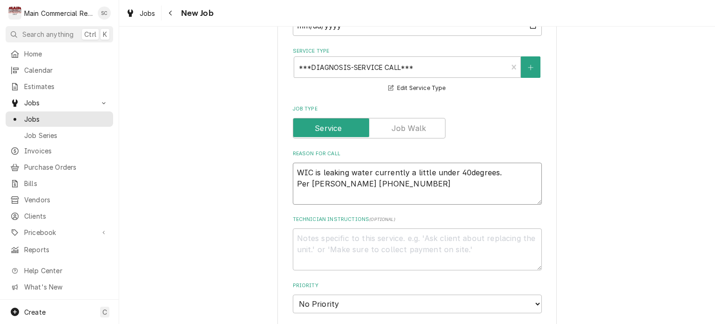
type textarea "x"
type textarea "WIC is leaking water currently a little under 40degrees. Per Chad 727-776-3232"
type textarea "x"
type textarea "WIC is leaking water currently a little under 40degrees. Per Chad 727-776-3232"
type textarea "x"
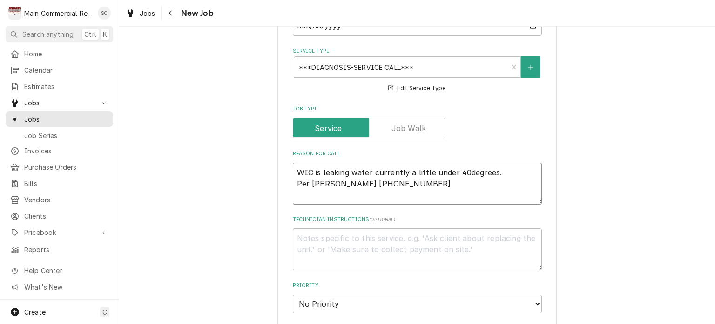
type textarea "WIC is leaking water currently a little under 40degrees. Per Chad 727-776-3232 F"
type textarea "x"
type textarea "WIC is leaking water currently a little under 40degrees. Per Chad 727-776-3232 …"
type textarea "x"
type textarea "WIC is leaking water currently a little under 40degrees. Per Chad 727-776-3232 …"
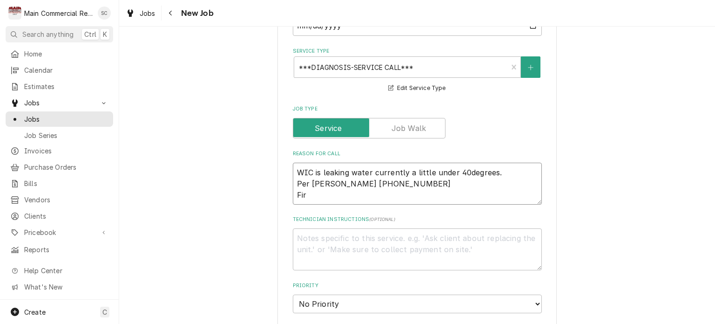
type textarea "x"
type textarea "WIC is leaking water currently a little under 40degrees. Per Chad 727-776-3232 …"
type textarea "x"
type textarea "WIC is leaking water currently a little under 40degrees. Per Chad 727-776-3232 …"
type textarea "x"
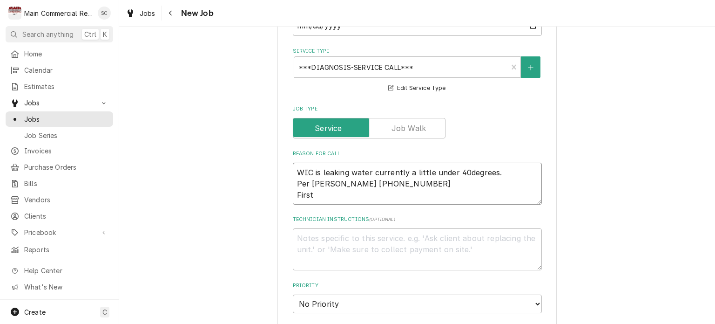
type textarea "WIC is leaking water currently a little under 40degrees. Per Chad 727-776-3232 …"
type textarea "x"
type textarea "WIC is leaking water currently a little under 40degrees. Per Chad 727-776-3232 …"
type textarea "x"
type textarea "WIC is leaking water currently a little under 40degrees. Per Chad 727-776-3232 …"
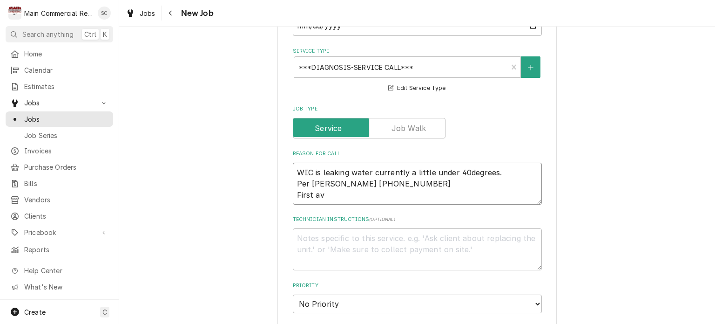
type textarea "x"
type textarea "WIC is leaking water currently a little under 40degrees. Per Chad 727-776-3232 …"
type textarea "x"
type textarea "WIC is leaking water currently a little under 40degrees. Per Chad 727-776-3232 …"
type textarea "x"
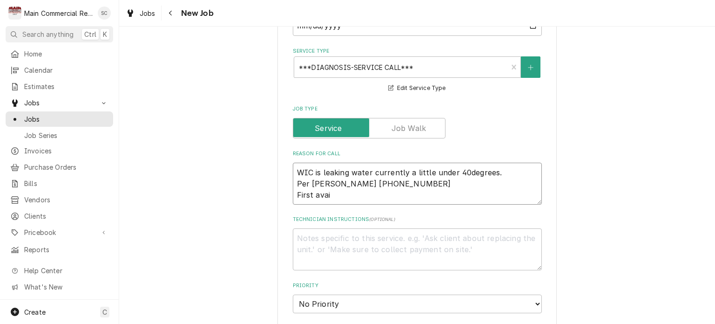
type textarea "WIC is leaking water currently a little under 40degrees. Per Chad 727-776-3232 …"
type textarea "x"
type textarea "WIC is leaking water currently a little under 40degrees. Per Chad 727-776-3232 …"
type textarea "x"
type textarea "WIC is leaking water currently a little under 40degrees. Per Chad 727-776-3232 …"
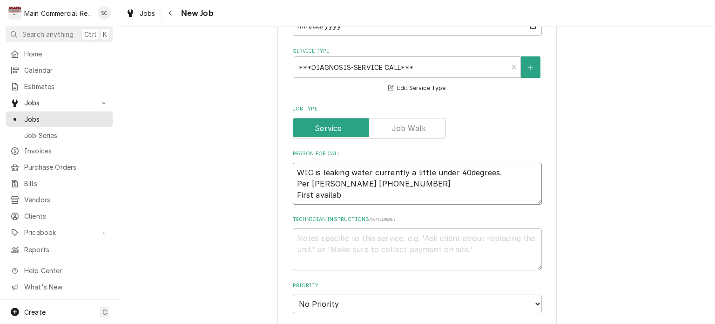
type textarea "x"
type textarea "WIC is leaking water currently a little under 40degrees. Per Chad 727-776-3232 …"
type textarea "x"
type textarea "WIC is leaking water currently a little under 40degrees. Per Chad 727-776-3232 …"
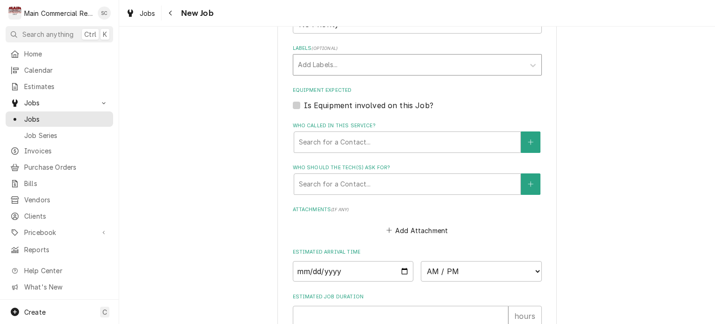
scroll to position [512, 0]
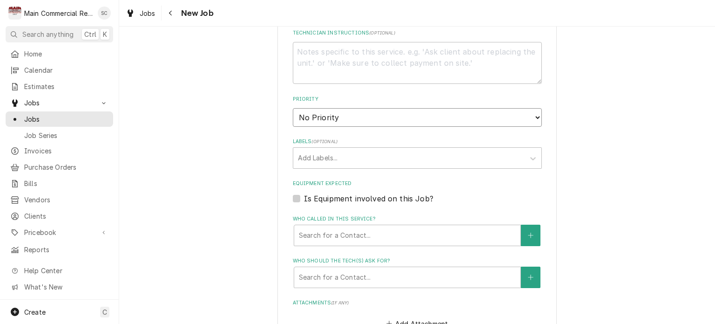
click at [336, 113] on select "No Priority Urgent High Medium Low" at bounding box center [417, 117] width 249 height 19
click at [293, 108] on select "No Priority Urgent High Medium Low" at bounding box center [417, 117] width 249 height 19
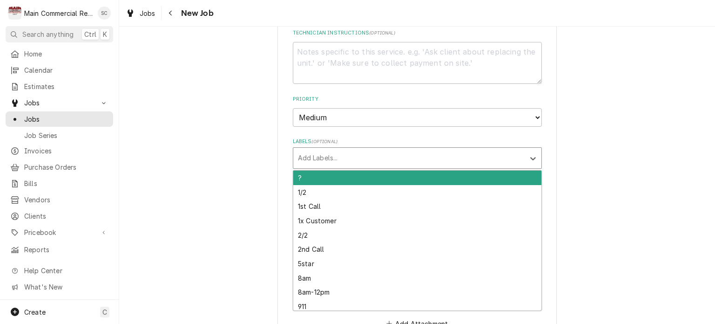
click at [330, 156] on div "Labels" at bounding box center [409, 157] width 222 height 17
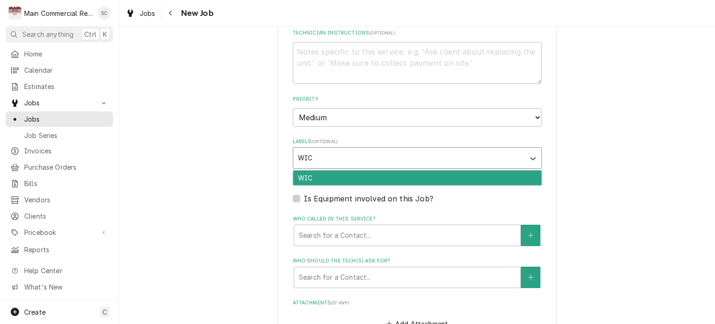
click at [339, 170] on div "WIC" at bounding box center [417, 177] width 248 height 14
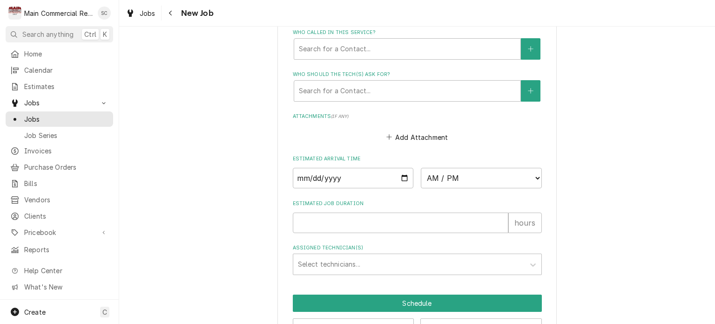
scroll to position [605, 0]
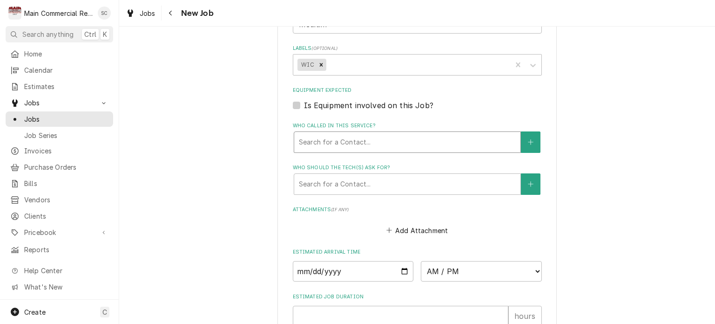
click at [364, 140] on div "Who called in this service?" at bounding box center [407, 142] width 217 height 17
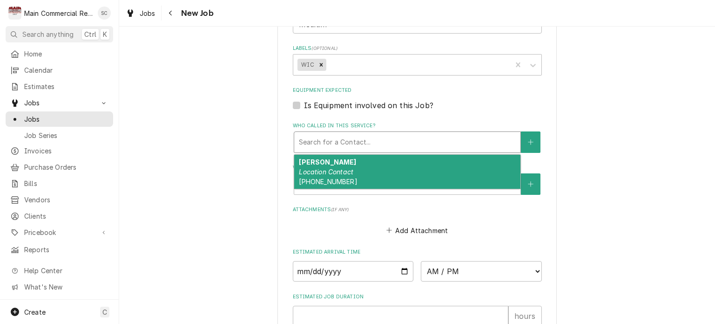
click at [348, 174] on div "Chad Location Contact (727) 776-3232" at bounding box center [407, 172] width 226 height 34
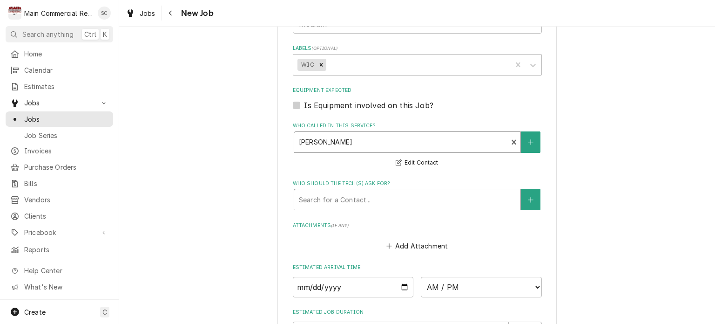
click at [355, 193] on div "Who should the tech(s) ask for?" at bounding box center [407, 199] width 217 height 17
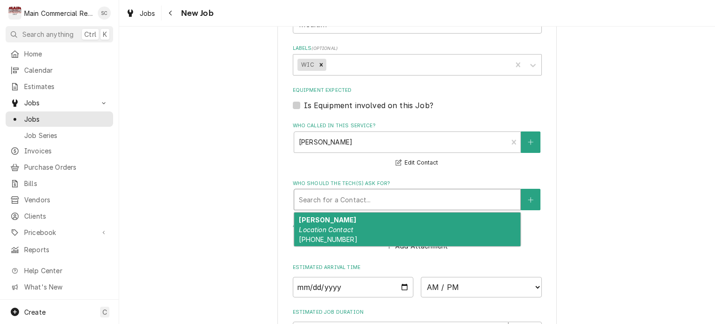
click at [352, 221] on div "Chad Location Contact (727) 776-3232" at bounding box center [407, 229] width 226 height 34
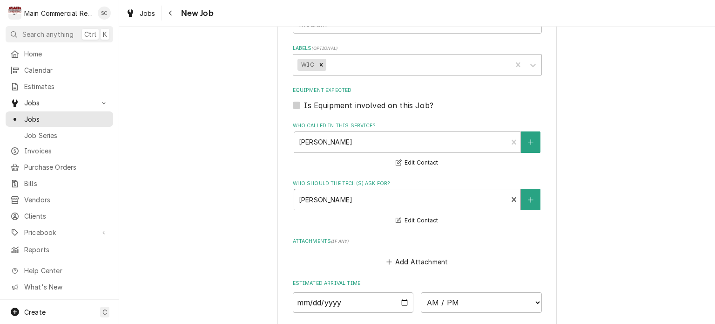
scroll to position [745, 0]
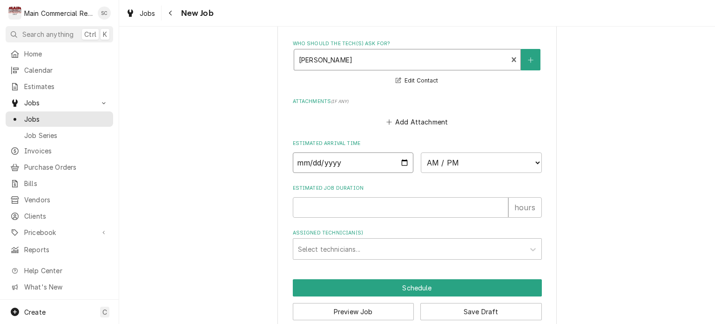
click at [402, 161] on input "Date" at bounding box center [353, 162] width 121 height 20
click at [468, 161] on select "AM / PM 6:00 AM 6:15 AM 6:30 AM 6:45 AM 7:00 AM 7:15 AM 7:30 AM 7:45 AM 8:00 AM…" at bounding box center [481, 162] width 121 height 20
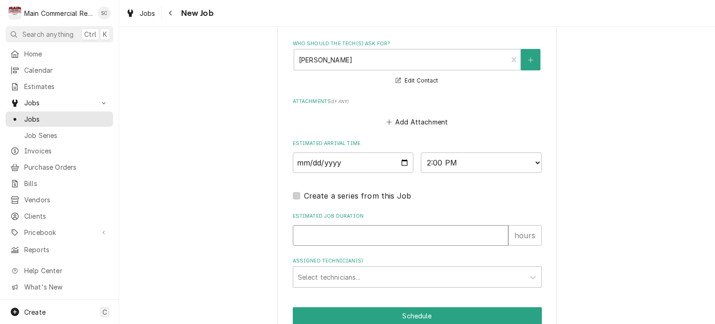
click at [346, 229] on input "Estimated Job Duration" at bounding box center [401, 235] width 216 height 20
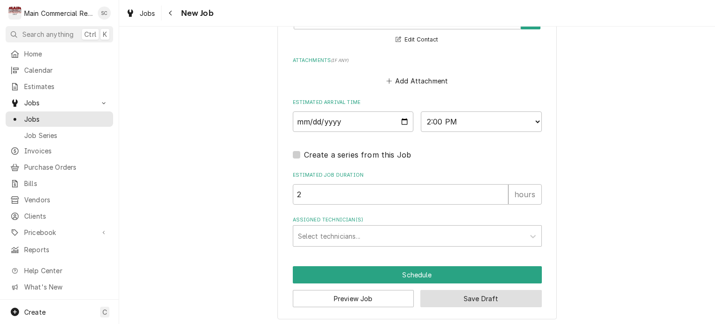
click at [468, 299] on button "Save Draft" at bounding box center [482, 298] width 122 height 17
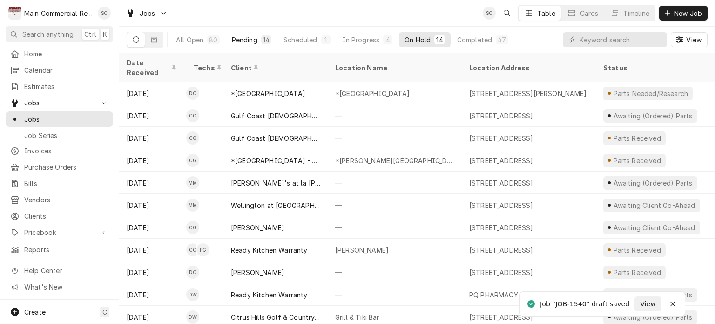
click at [255, 36] on div "Pending" at bounding box center [245, 40] width 26 height 10
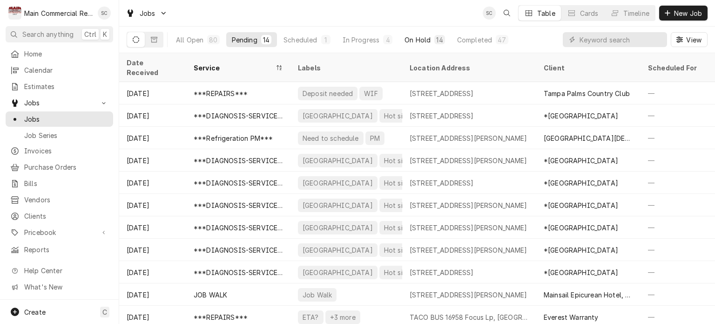
click at [438, 44] on button "On Hold 14" at bounding box center [424, 39] width 51 height 15
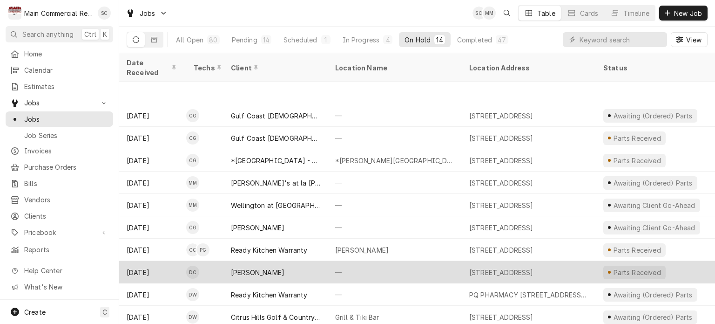
scroll to position [47, 0]
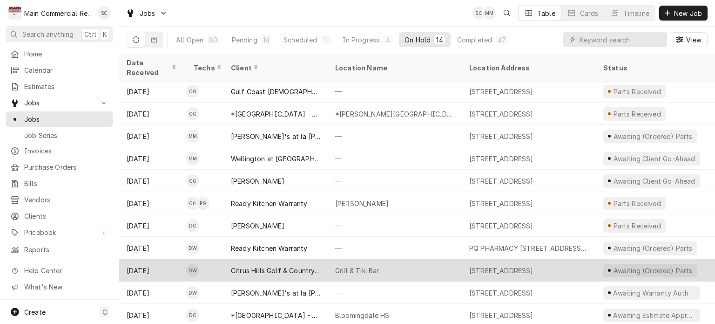
click at [492, 265] on div "505 E. Hartford St, Hernando, FL 34442" at bounding box center [501, 270] width 64 height 10
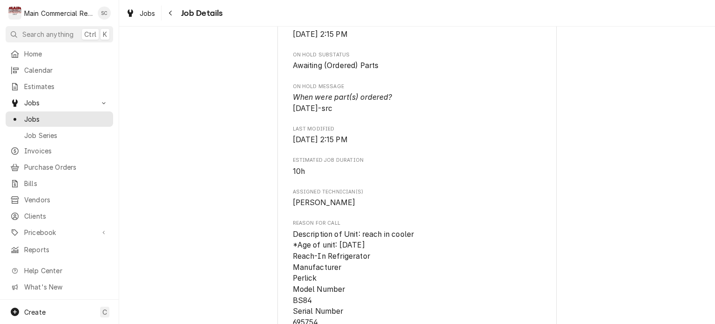
scroll to position [279, 0]
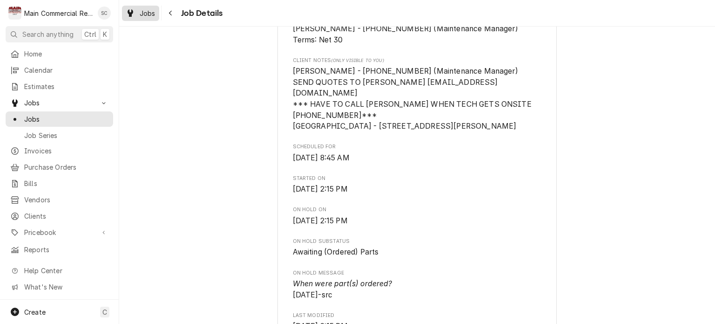
click at [153, 16] on span "Jobs" at bounding box center [148, 13] width 16 height 10
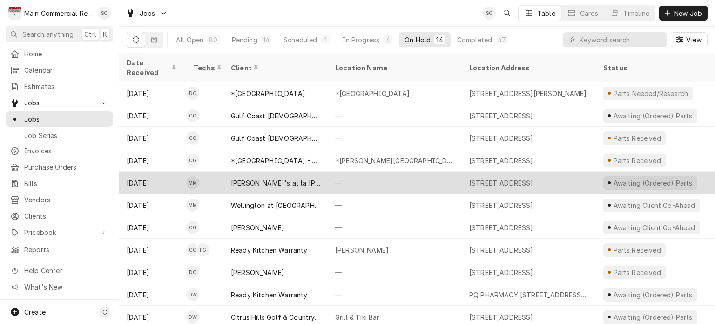
click at [333, 171] on div "—" at bounding box center [395, 182] width 134 height 22
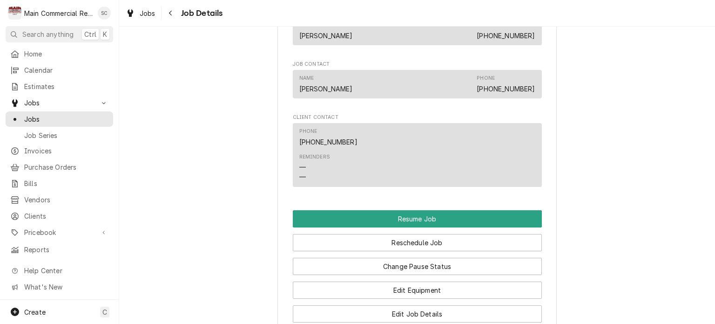
scroll to position [931, 0]
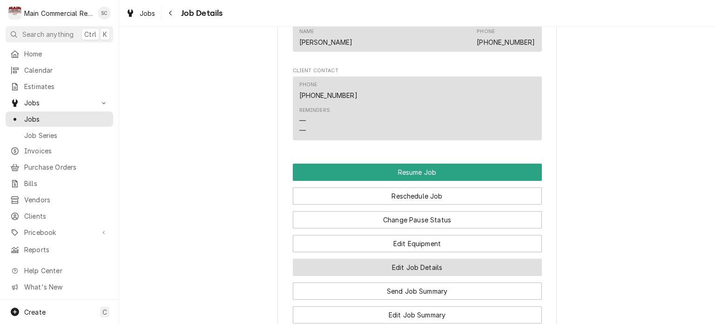
click at [424, 276] on button "Edit Job Details" at bounding box center [417, 266] width 249 height 17
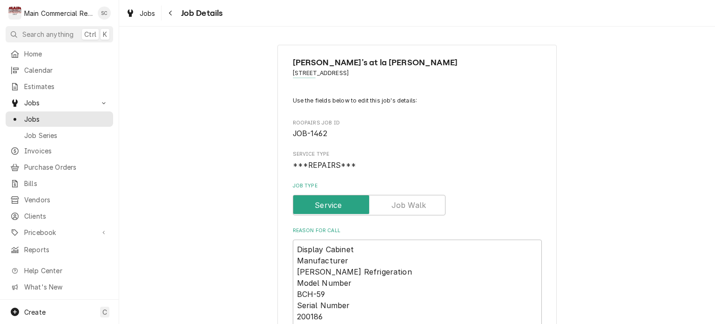
scroll to position [279, 0]
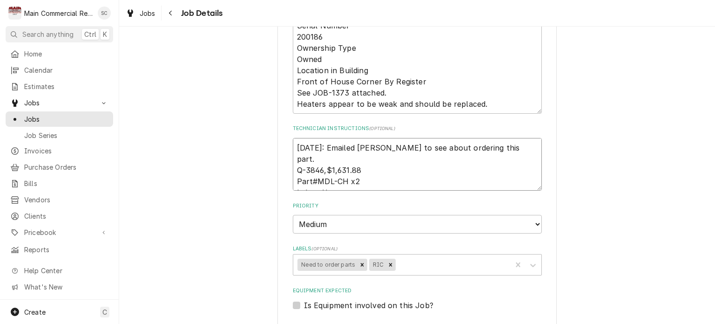
click at [293, 145] on textarea "[DATE]: Emailed [PERSON_NAME] to see about ordering this part. Q-3846,$1,631.88…" at bounding box center [417, 164] width 249 height 53
type textarea "x"
type textarea "[DATE]: Emailed [PERSON_NAME] to see about ordering this part. Q-3846,$1,631.88…"
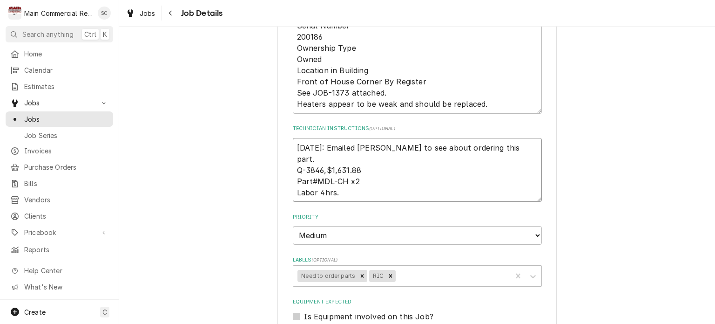
type textarea "x"
type textarea "1 [DATE]: Emailed [PERSON_NAME] to see about ordering this part. Q-3846,$1,631.…"
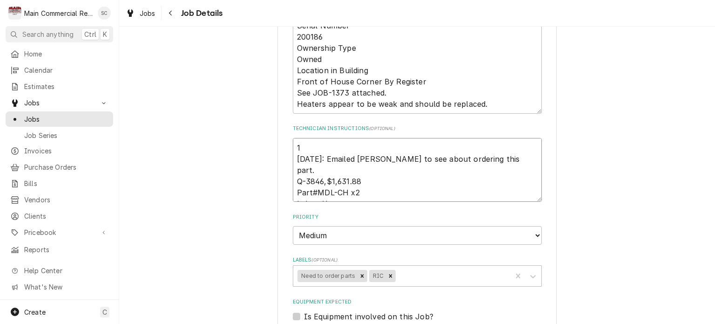
type textarea "x"
type textarea "10 [DATE]: Emailed [PERSON_NAME] to see about ordering this part. Q-3846,$1,631…"
type textarea "x"
type textarea "10/ 9/24/25: Emailed Marc Ref. to see about ordering this part. Q-3846,$1,631.8…"
type textarea "x"
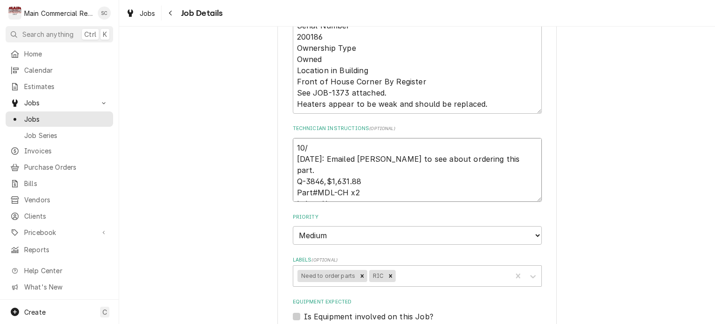
type textarea "10/8 9/24/25: Emailed Marc Ref. to see about ordering this part. Q-3846,$1,631.…"
type textarea "x"
type textarea "10/8/ 9/24/25: Emailed Marc Ref. to see about ordering this part. Q-3846,$1,631…"
type textarea "x"
type textarea "10/8/2 9/24/25: Emailed Marc Ref. to see about ordering this part. Q-3846,$1,63…"
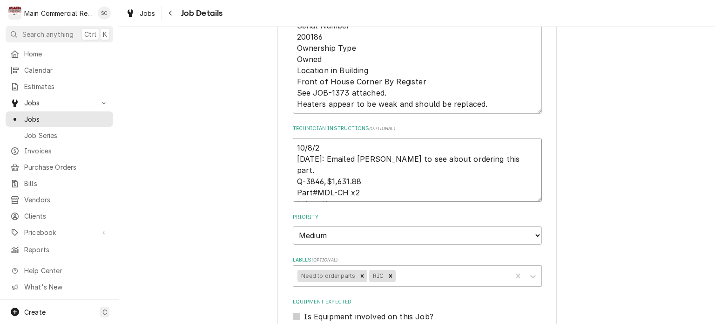
type textarea "x"
type textarea "10/8/25 9/24/25: Emailed Marc Ref. to see about ordering this part. Q-3846,$1,6…"
type textarea "x"
type textarea "10/8/25: 9/24/25: Emailed Marc Ref. to see about ordering this part. Q-3846,$1,…"
type textarea "x"
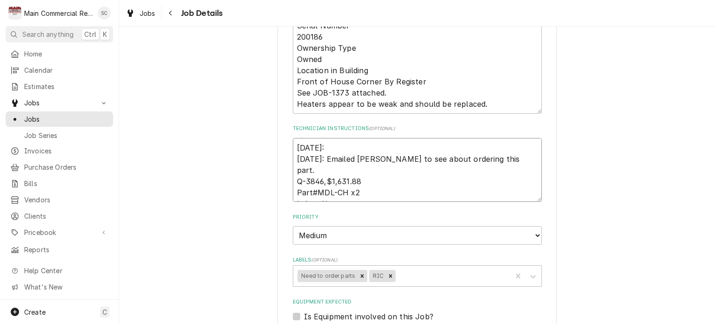
type textarea "10/8/25: 9/24/25: Emailed Marc Ref. to see about ordering this part. Q-3846,$1,…"
type textarea "x"
type textarea "10/8/25: W 9/24/25: Emailed Marc Ref. to see about ordering this part. Q-3846,$…"
type textarea "x"
type textarea "10/8/25: Wa 9/24/25: Emailed Marc Ref. to see about ordering this part. Q-3846,…"
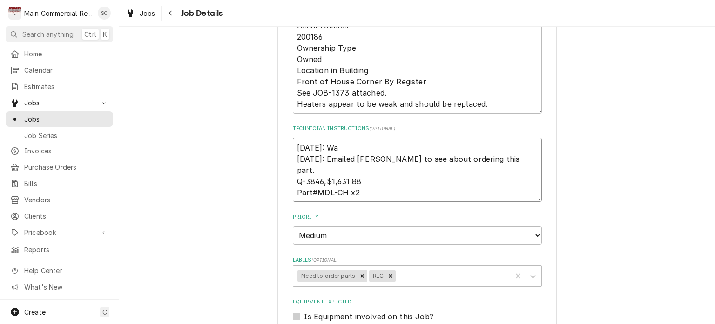
type textarea "x"
type textarea "10/8/25: Was 9/24/25: Emailed Marc Ref. to see about ordering this part. Q-3846…"
type textarea "x"
type textarea "10/8/25: Was 9/24/25: Emailed Marc Ref. to see about ordering this part. Q-3846…"
type textarea "x"
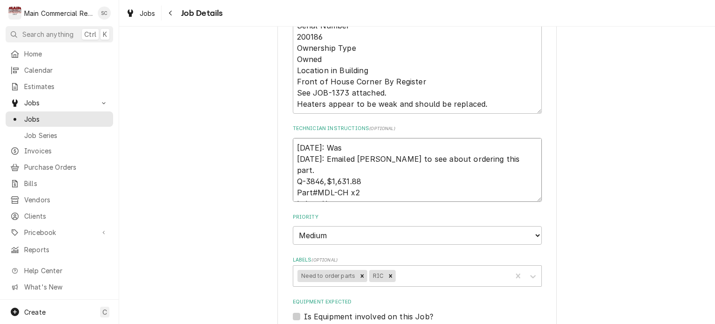
type textarea "10/8/25: Was t 9/24/25: Emailed Marc Ref. to see about ordering this part. Q-38…"
type textarea "x"
type textarea "10/8/25: Was to 9/24/25: Emailed Marc Ref. to see about ordering this part. Q-3…"
type textarea "x"
type textarea "10/8/25: Was tol 9/24/25: Emailed Marc Ref. to see about ordering this part. Q-…"
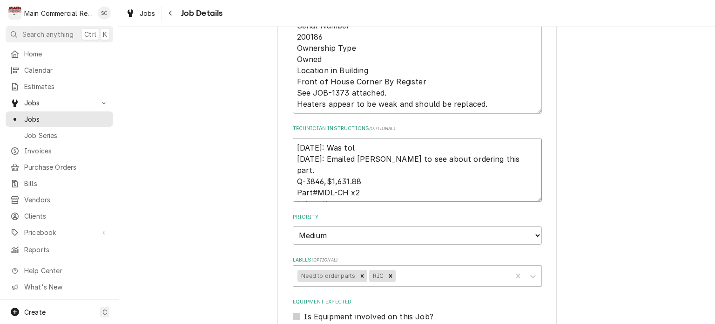
type textarea "x"
type textarea "10/8/25: Was told 9/24/25: Emailed Marc Ref. to see about ordering this part. Q…"
type textarea "x"
type textarea "10/8/25: Was told 9/24/25: Emailed Marc Ref. to see about ordering this part. Q…"
type textarea "x"
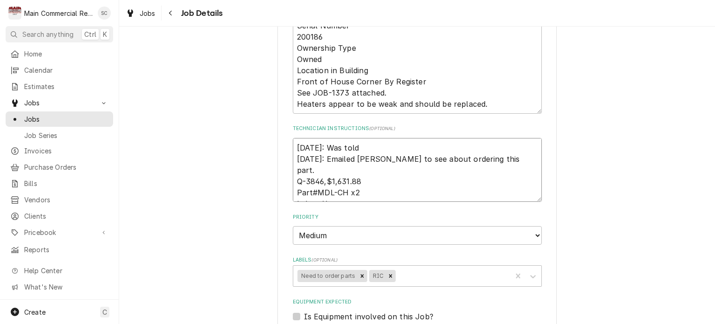
type textarea "10/8/25: Was told t 9/24/25: Emailed Marc Ref. to see about ordering this part.…"
type textarea "x"
type textarea "10/8/25: Was told th 9/24/25: Emailed Marc Ref. to see about ordering this part…"
type textarea "x"
type textarea "10/8/25: Was told tha 9/24/25: Emailed Marc Ref. to see about ordering this par…"
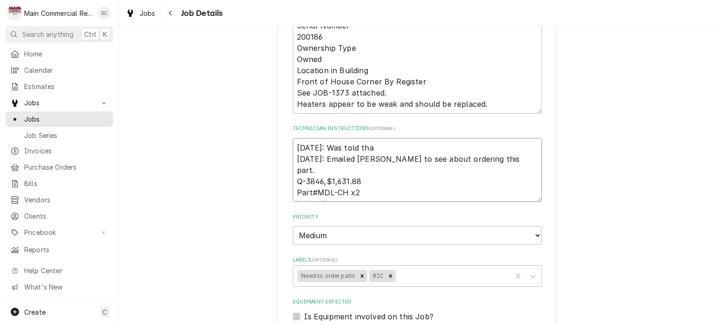
type textarea "x"
type textarea "10/8/25: Was told that 9/24/25: Emailed Marc Ref. to see about ordering this pa…"
type textarea "x"
type textarea "10/8/25: Was told that 9/24/25: Emailed Marc Ref. to see about ordering this pa…"
type textarea "x"
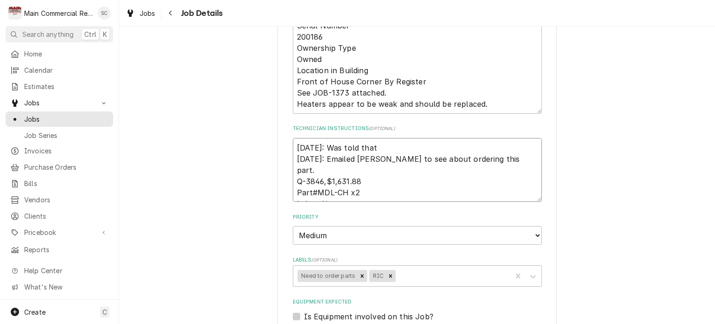
type textarea "10/8/25: Was told that p 9/24/25: Emailed Marc Ref. to see about ordering this …"
type textarea "x"
type textarea "10/8/25: Was told that pa 9/24/25: Emailed Marc Ref. to see about ordering this…"
type textarea "x"
type textarea "10/8/25: Was told that par 9/24/25: Emailed Marc Ref. to see about ordering thi…"
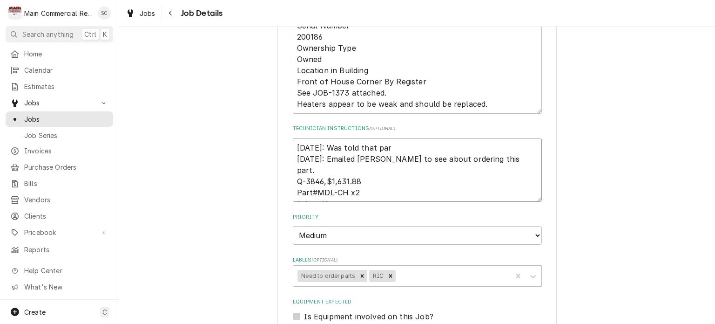
type textarea "x"
type textarea "10/8/25: Was told that part 9/24/25: Emailed Marc Ref. to see about ordering th…"
type textarea "x"
type textarea "10/8/25: Was told that part 9/24/25: Emailed Marc Ref. to see about ordering th…"
type textarea "x"
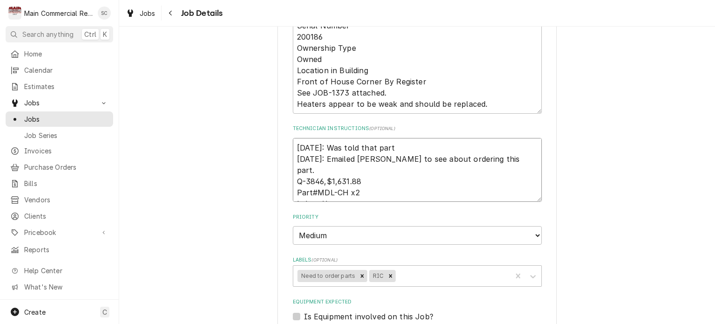
type textarea "10/8/25: Was told that part n 9/24/25: Emailed Marc Ref. to see about ordering …"
type textarea "x"
type textarea "10/8/25: Was told that part 9/24/25: Emailed Marc Ref. to see about ordering th…"
type textarea "x"
type textarea "10/8/25: Was told that part # 9/24/25: Emailed Marc Ref. to see about ordering …"
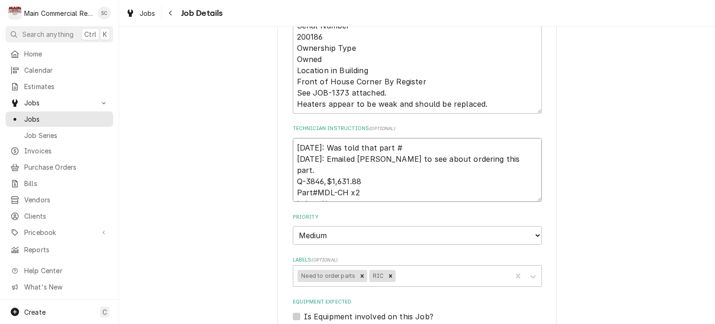
type textarea "x"
type textarea "10/8/25: Was told that part # 9/24/25: Emailed Marc Ref. to see about ordering …"
type textarea "x"
type textarea "10/8/25: Was told that part # d 9/24/25: Emailed Marc Ref. to see about orderin…"
type textarea "x"
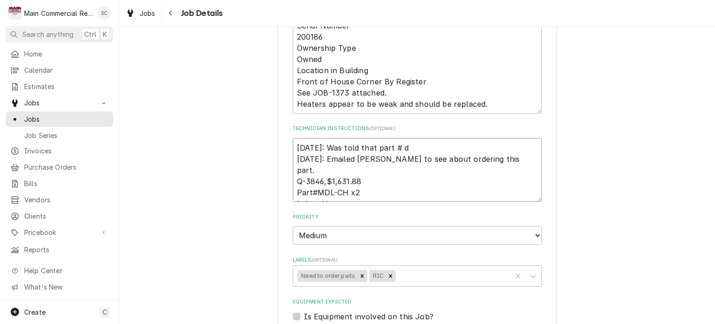
type textarea "10/8/25: Was told that part # do 9/24/25: Emailed Marc Ref. to see about orderi…"
type textarea "x"
type textarea "10/8/25: Was told that part # doe 9/24/25: Emailed Marc Ref. to see about order…"
type textarea "x"
type textarea "10/8/25: Was told that part # does 9/24/25: Emailed Marc Ref. to see about orde…"
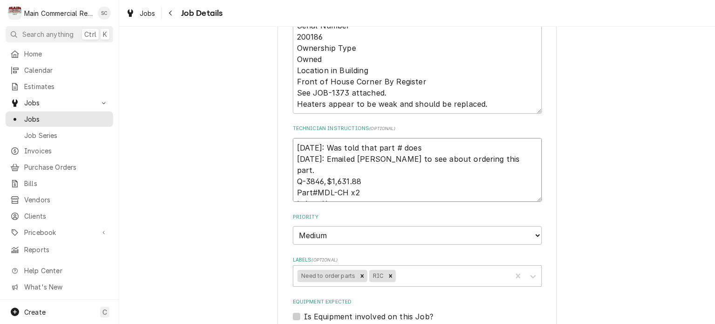
type textarea "x"
type textarea "10/8/25: Was told that part # does 9/24/25: Emailed Marc Ref. to see about orde…"
type textarea "x"
type textarea "10/8/25: Was told that part # does n 9/24/25: Emailed Marc Ref. to see about or…"
type textarea "x"
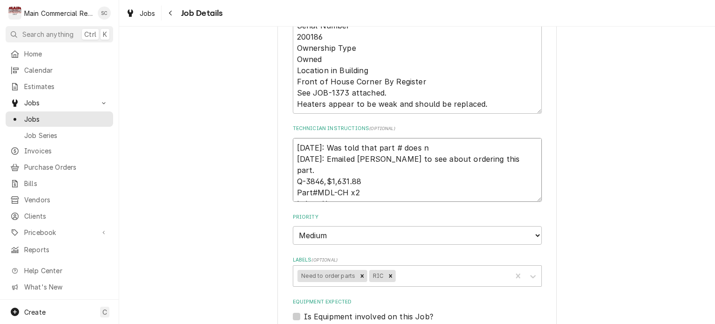
type textarea "10/8/25: Was told that part # does no 9/24/25: Emailed Marc Ref. to see about o…"
type textarea "x"
type textarea "10/8/25: Was told that part # does not 9/24/25: Emailed Marc Ref. to see about …"
type textarea "x"
type textarea "10/8/25: Was told that part # does not 9/24/25: Emailed Marc Ref. to see about …"
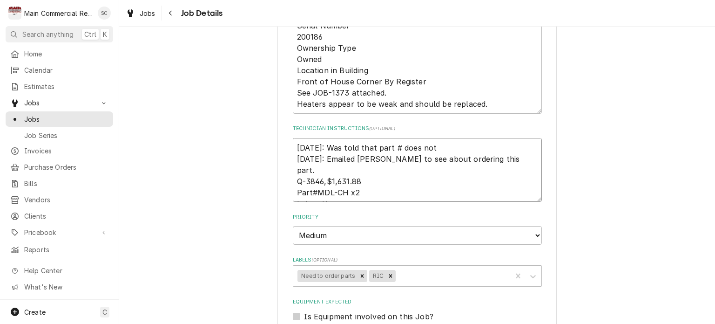
type textarea "x"
type textarea "10/8/25: Was told that part # does not e 9/24/25: Emailed Marc Ref. to see abou…"
type textarea "x"
type textarea "10/8/25: Was told that part # does not ex 9/24/25: Emailed Marc Ref. to see abo…"
type textarea "x"
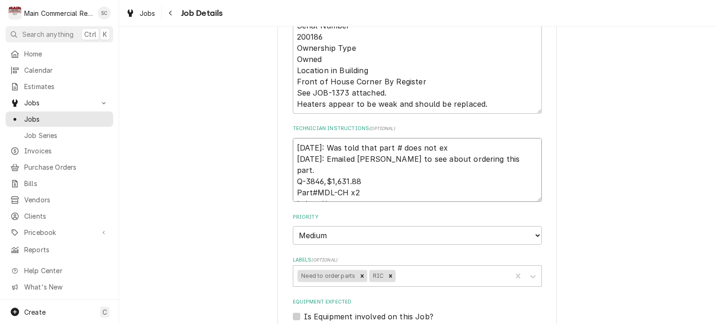
type textarea "10/8/25: Was told that part # does not exi 9/24/25: Emailed Marc Ref. to see ab…"
type textarea "x"
type textarea "10/8/25: Was told that part # does not exis 9/24/25: Emailed Marc Ref. to see a…"
type textarea "x"
type textarea "10/8/25: Was told that part # does not exist 9/24/25: Emailed Marc Ref. to see …"
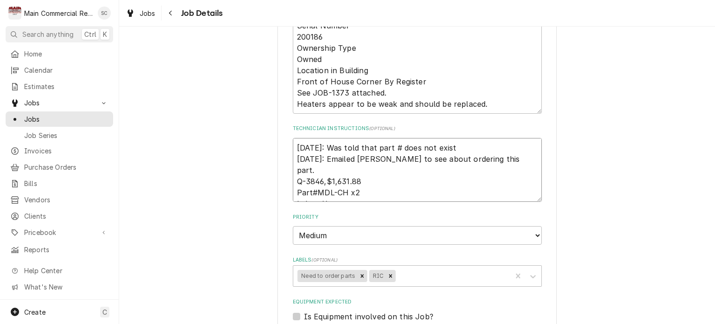
type textarea "x"
type textarea "10/8/25: Was told that part # does not exist. 9/24/25: Emailed Marc Ref. to see…"
type textarea "x"
type textarea "10/8/25: Was told that part # does not exist. 9/24/25: Emailed Marc Ref. to see…"
type textarea "x"
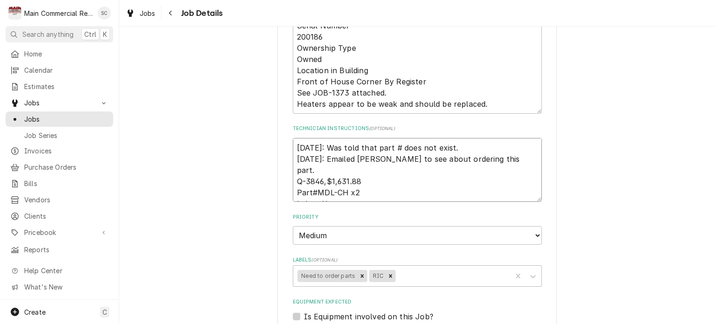
type textarea "10/8/25: Was told that part # does not exist. E 9/24/25: Emailed Marc Ref. to s…"
type textarea "x"
type textarea "10/8/25: Was told that part # does not exist. Em 9/24/25: Emailed Marc Ref. to …"
type textarea "x"
type textarea "10/8/25: Was told that part # does not exist. Ema 9/24/25: Emailed Marc Ref. to…"
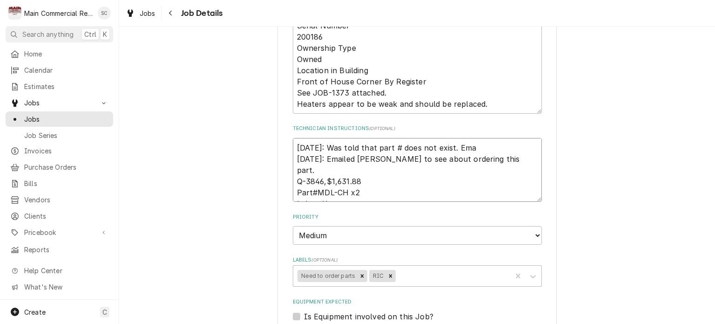
type textarea "x"
type textarea "10/8/25: Was told that part # does not exist. Emai 9/24/25: Emailed Marc Ref. t…"
type textarea "x"
type textarea "10/8/25: Was told that part # does not exist. Email 9/24/25: Emailed Marc Ref. …"
type textarea "x"
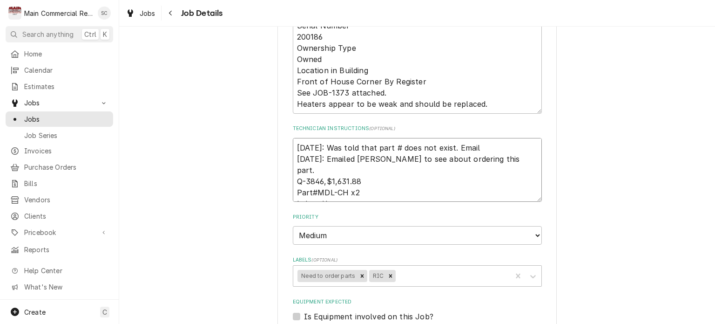
type textarea "10/8/25: Was told that part # does not exist. Emaile 9/24/25: Emailed Marc Ref.…"
type textarea "x"
type textarea "10/8/25: Was told that part # does not exist. Emailed 9/24/25: Emailed Marc Ref…"
type textarea "x"
type textarea "10/8/25: Was told that part # does not exist. Emailed 9/24/25: Emailed Marc Ref…"
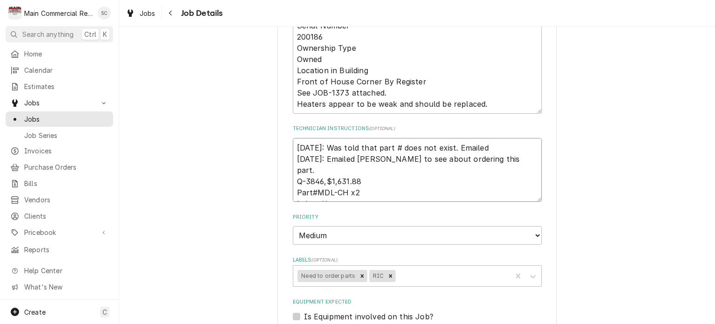
type textarea "x"
type textarea "10/8/25: Was told that part # does not exist. Emailed M 9/24/25: Emailed Marc R…"
type textarea "x"
type textarea "10/8/25: Was told that part # does not exist. Emailed Mi 9/24/25: Emailed Marc …"
type textarea "x"
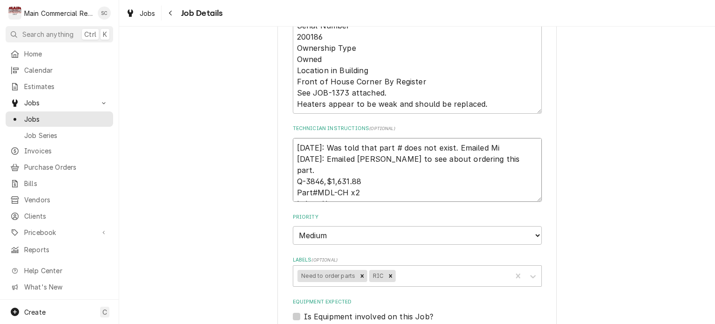
type textarea "10/8/25: Was told that part # does not exist. Emailed Mik 9/24/25: Emailed Marc…"
type textarea "x"
type textarea "10/8/25: Was told that part # does not exist. Emailed Mike 9/24/25: Emailed Mar…"
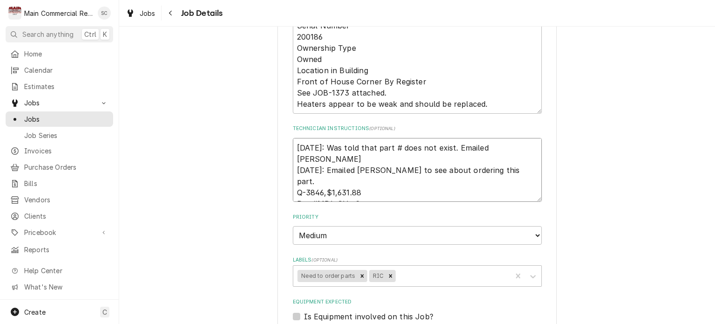
type textarea "x"
type textarea "10/8/25: Was told that part # does not exist. Emailed Mike 9/24/25: Emailed Mar…"
type textarea "x"
type textarea "10/8/25: Was told that part # does not exist. Emailed Mike f 9/24/25: Emailed M…"
type textarea "x"
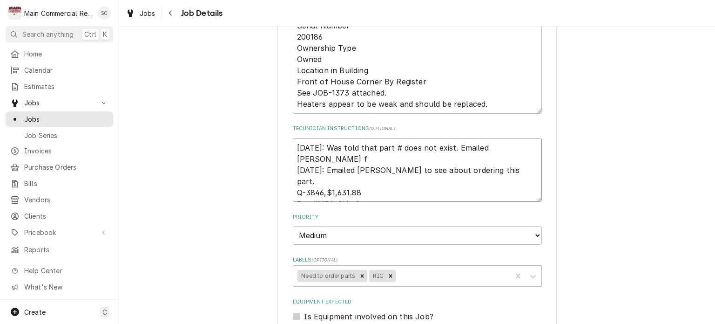
type textarea "10/8/25: Was told that part # does not exist. Emailed Mike fo 9/24/25: Emailed …"
type textarea "x"
type textarea "10/8/25: Was told that part # does not exist. Emailed Mike for 9/24/25: Emailed…"
type textarea "x"
type textarea "10/8/25: Was told that part # does not exist. Emailed Mike for 9/24/25: Emailed…"
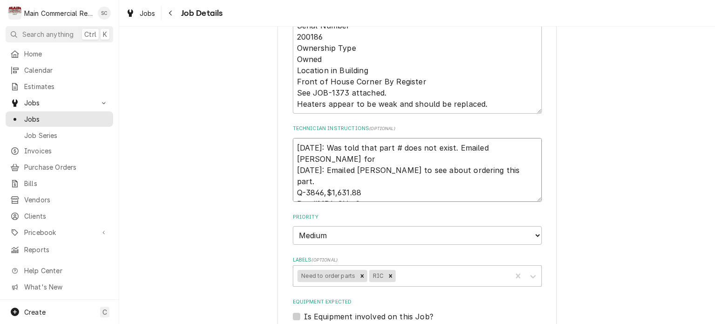
type textarea "x"
type textarea "10/8/25: Was told that part # does not exist. Emailed Mike for c 9/24/25: Email…"
type textarea "x"
type textarea "10/8/25: Was told that part # does not exist. Emailed Mike for cl 9/24/25: Emai…"
type textarea "x"
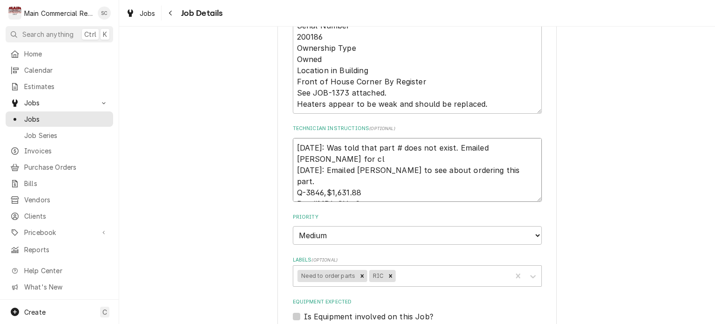
type textarea "10/8/25: Was told that part # does not exist. Emailed Mike for clr 9/24/25: Ema…"
type textarea "x"
type textarea "10/8/25: Was told that part # does not exist. Emailed Mike for cl 9/24/25: Emai…"
type textarea "x"
type textarea "10/8/25: Was told that part # does not exist. Emailed Mike for cla 9/24/25: Ema…"
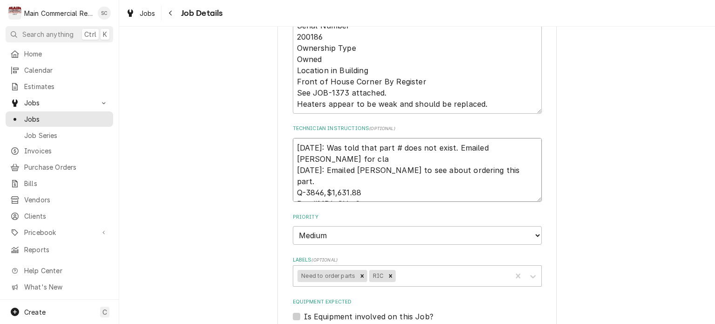
type textarea "x"
type textarea "10/8/25: Was told that part # does not exist. Emailed Mike for clar 9/24/25: Em…"
type textarea "x"
type textarea "10/8/25: Was told that part # does not exist. Emailed Mike for clari 9/24/25: E…"
type textarea "x"
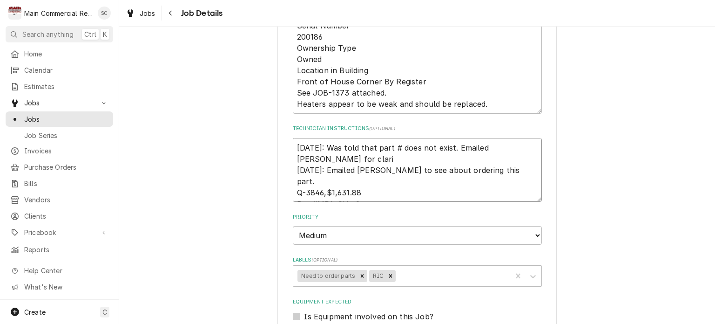
type textarea "10/8/25: Was told that part # does not exist. Emailed Mike for clarit 9/24/25: …"
type textarea "x"
type textarea "10/8/25: Was told that part # does not exist. Emailed Mike for clarity 9/24/25:…"
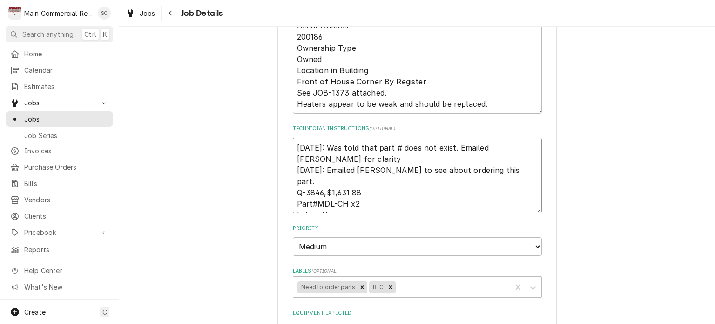
type textarea "x"
type textarea "10/8/25: Was told that part # does not exist. Emailed Mike for clarity. 9/24/25…"
type textarea "x"
type textarea "10/8/25: Was told that part # does not exist. Emailed Mike for clarity. 9/24/25…"
type textarea "x"
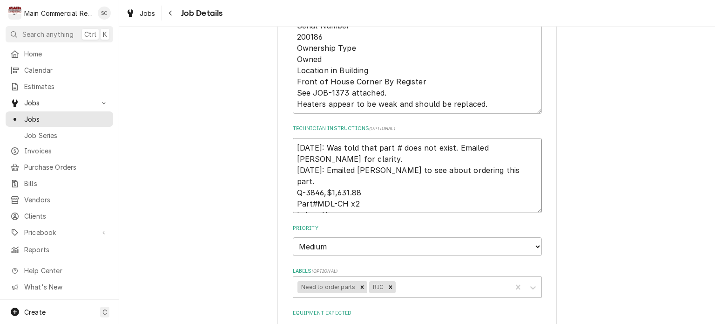
type textarea "10/8/25: Was told that part # does not exist. Emailed Mike for clarity. - 9/24/…"
type textarea "x"
type textarea "10/8/25: Was told that part # does not exist. Emailed Mike for clarity. -s 9/24…"
type textarea "x"
type textarea "10/8/25: Was told that part # does not exist. Emailed Mike for clarity. -sr 9/2…"
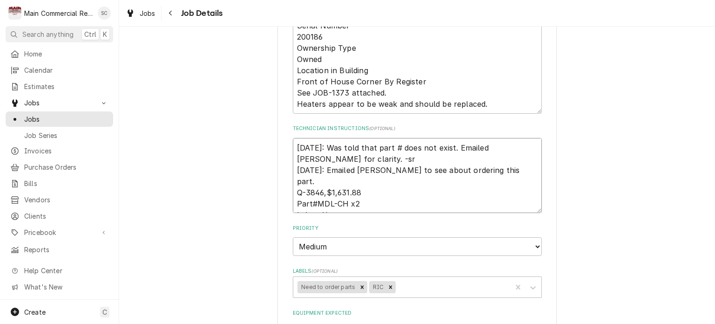
type textarea "x"
type textarea "10/8/25: Was told that part # does not exist. Emailed Mike for clarity. -src 9/…"
type textarea "x"
type textarea "10/8/25: Was told that part # does not exist. Emailed Mike for clarity. -src 9/…"
type textarea "x"
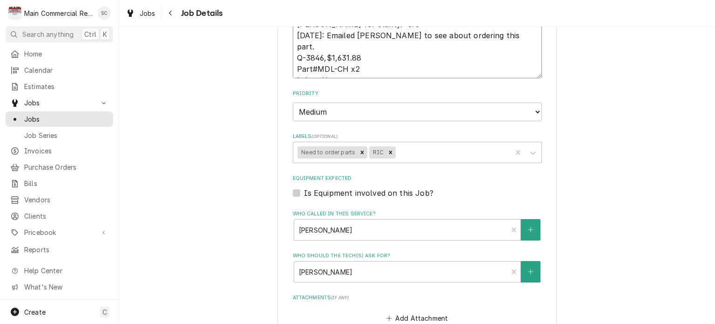
scroll to position [600, 0]
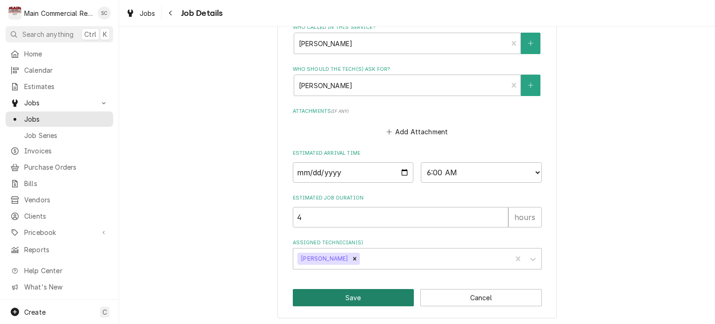
type textarea "10/8/25: Was told that part # does not exist. Emailed Mike for clarity. -src 9/…"
click at [371, 297] on button "Save" at bounding box center [354, 297] width 122 height 17
type textarea "x"
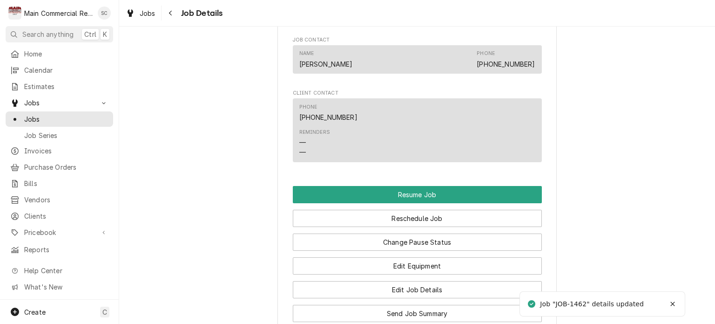
scroll to position [978, 0]
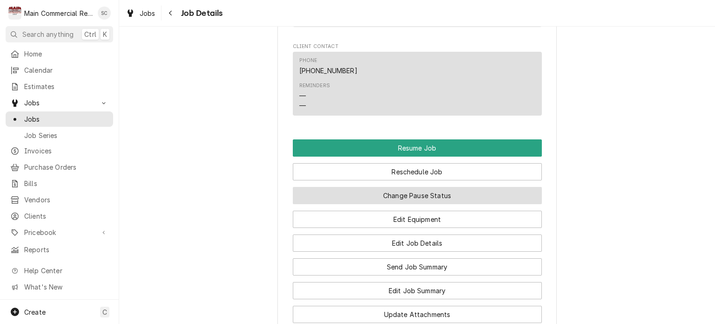
click at [435, 204] on button "Change Pause Status" at bounding box center [417, 195] width 249 height 17
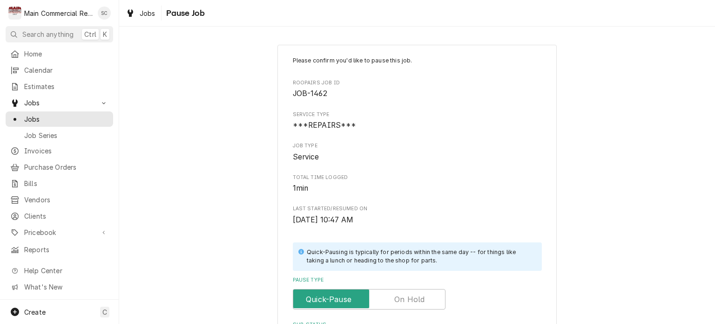
scroll to position [140, 0]
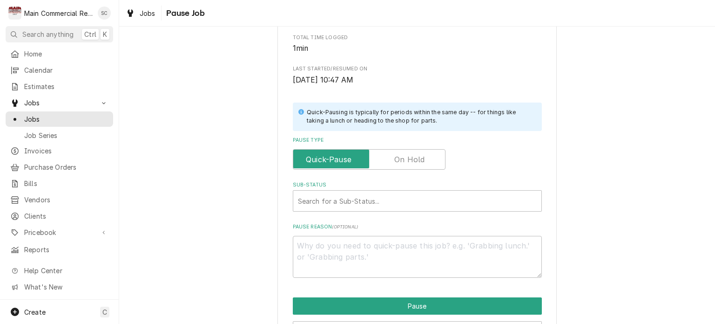
click at [406, 158] on label "Pause Type" at bounding box center [369, 159] width 153 height 20
click at [406, 158] on input "Pause Type" at bounding box center [369, 159] width 144 height 20
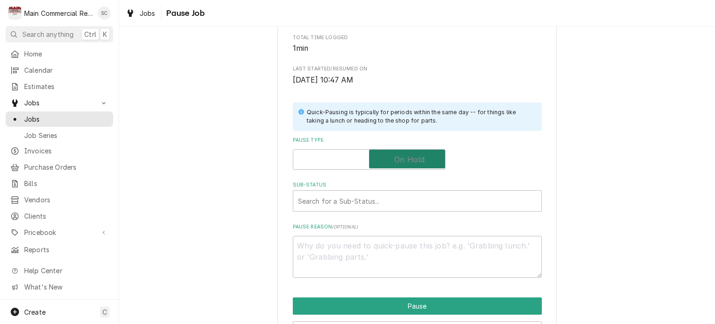
checkbox input "true"
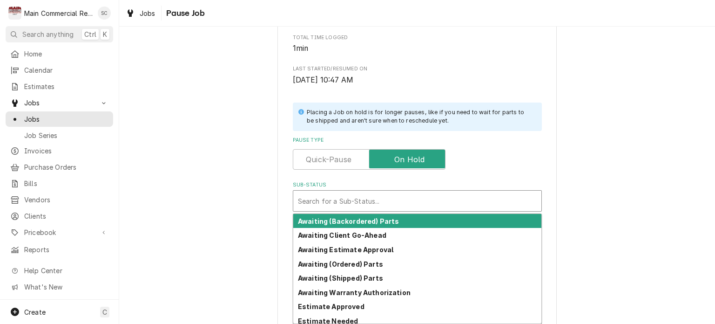
click at [404, 196] on div "Sub-Status" at bounding box center [417, 200] width 239 height 17
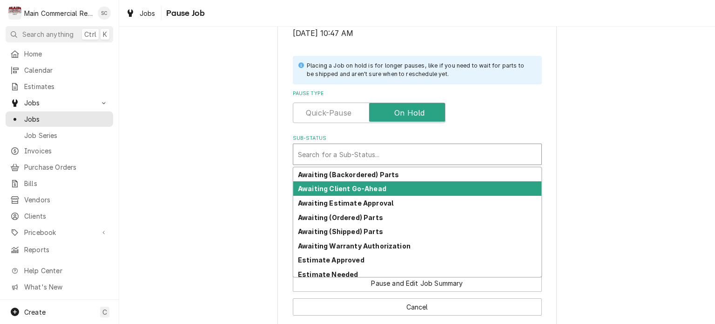
scroll to position [47, 0]
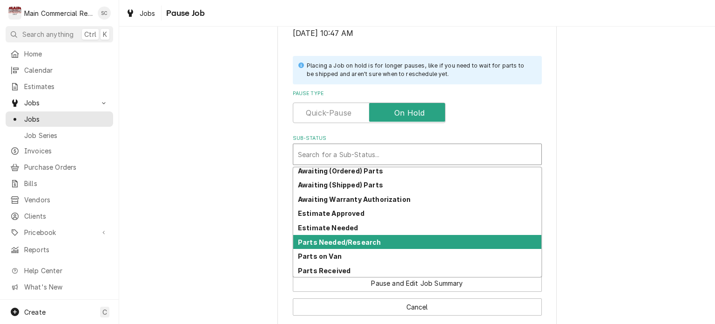
click at [399, 240] on div "Parts Needed/Research" at bounding box center [417, 242] width 248 height 14
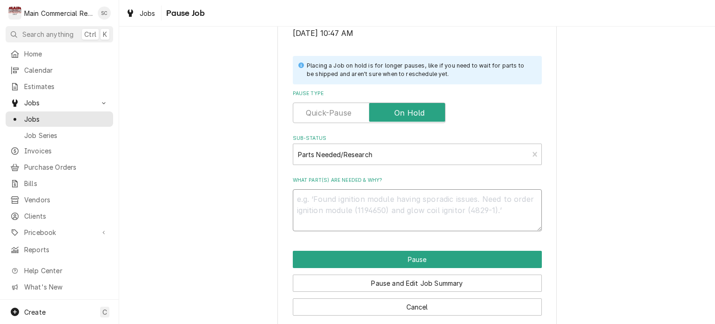
click at [419, 200] on textarea "What part(s) are needed & why?" at bounding box center [417, 210] width 249 height 42
type textarea "x"
type textarea "P"
type textarea "x"
type textarea "Pa"
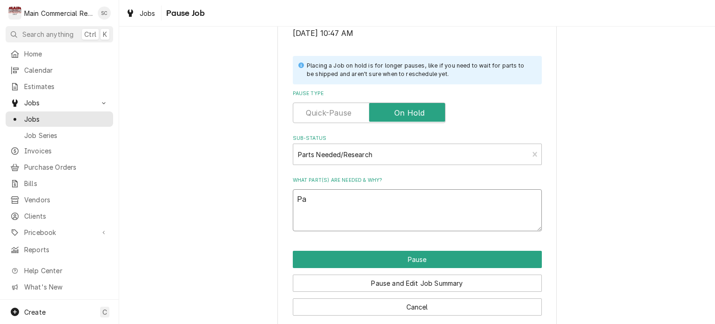
type textarea "x"
type textarea "Par"
type textarea "x"
type textarea "Part"
type textarea "x"
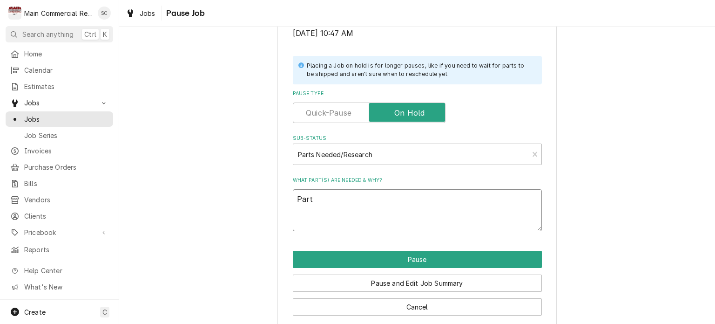
type textarea "Part"
type textarea "x"
type textarea "Part n"
type textarea "x"
type textarea "Part nu"
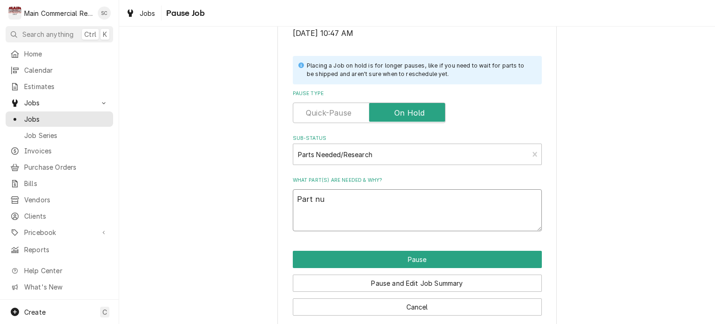
type textarea "x"
type textarea "Part numb"
type textarea "x"
type textarea "Part numbe"
type textarea "x"
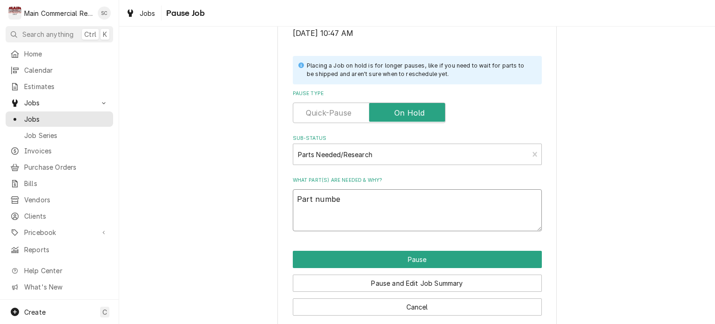
type textarea "Part number"
type textarea "x"
type textarea "Part number"
type textarea "x"
type textarea "Part number g"
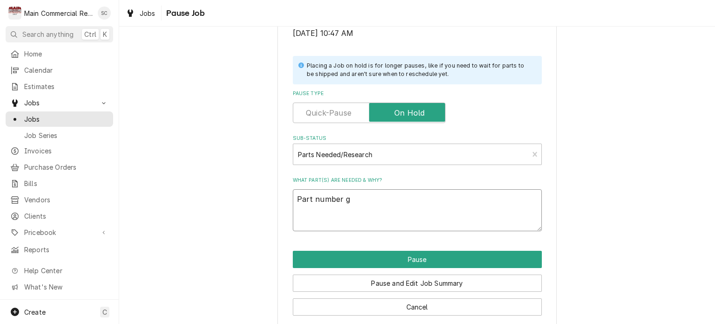
type textarea "x"
type textarea "Part number gi"
type textarea "x"
type textarea "Part number giv"
type textarea "x"
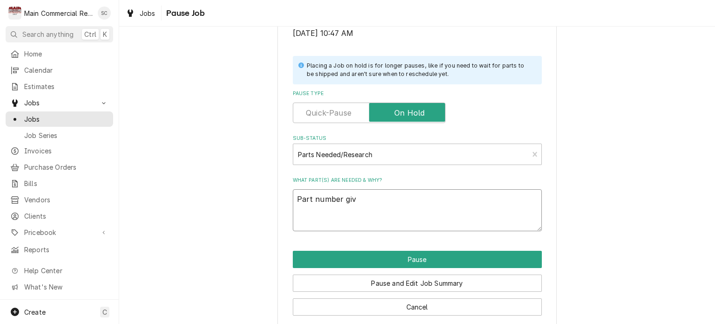
type textarea "Part number give"
type textarea "x"
type textarea "Part number given"
type textarea "x"
type textarea "Part number given"
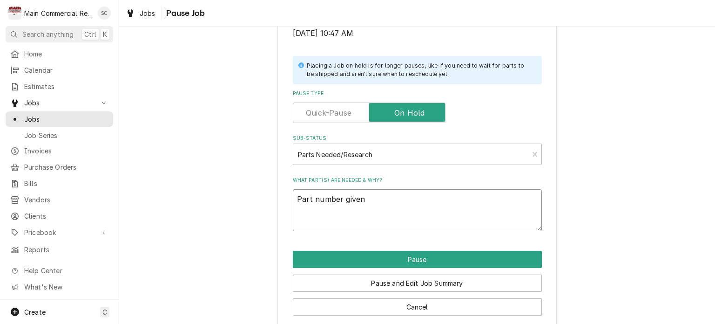
type textarea "x"
type textarea "Part number given i"
type textarea "x"
type textarea "Part number given is"
type textarea "x"
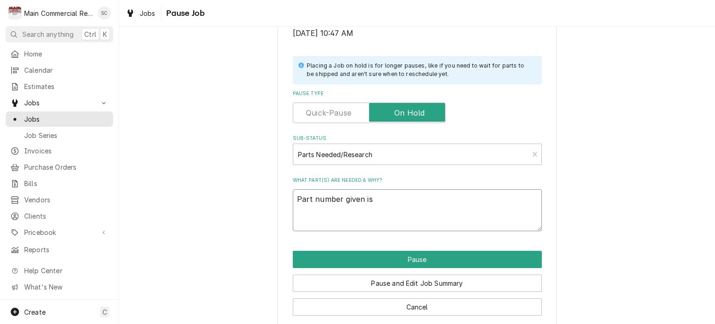
type textarea "Part number given is"
type textarea "x"
type textarea "Part number given is n"
type textarea "x"
type textarea "Part number given is no"
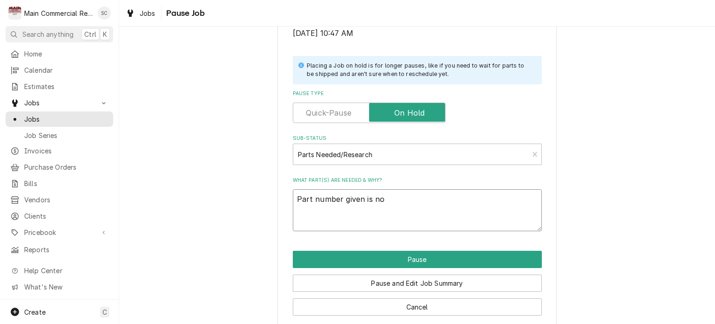
type textarea "x"
type textarea "Part number given is not"
type textarea "x"
type textarea "Part number given is not"
type textarea "x"
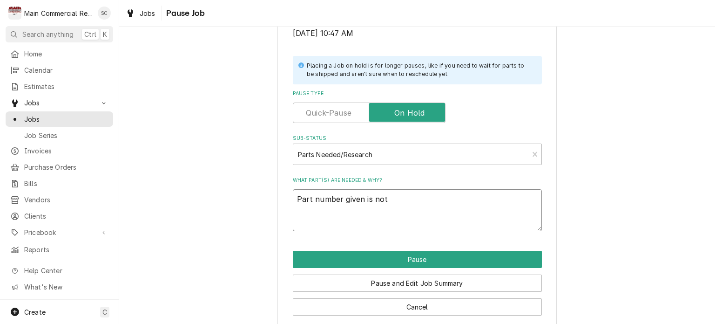
type textarea "Part number given is not c"
type textarea "x"
type textarea "Part number given is not co"
type textarea "x"
type textarea "Part number given is not cor"
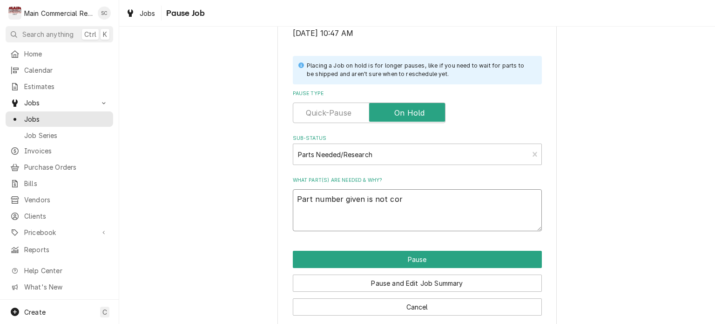
type textarea "x"
type textarea "Part number given is not corr"
type textarea "x"
type textarea "Part number given is not corre"
type textarea "x"
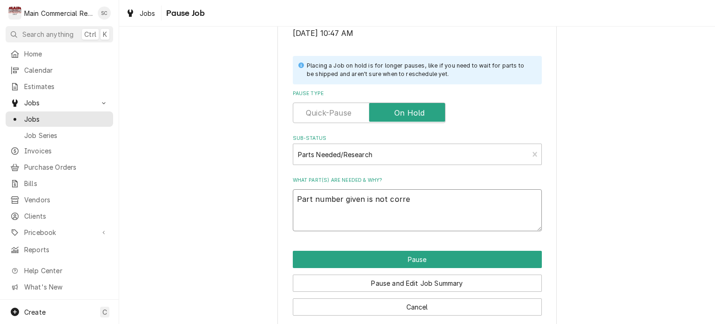
type textarea "Part number given is not correc"
type textarea "x"
type textarea "Part number given is not correct"
type textarea "x"
type textarea "Part number given is not correct?"
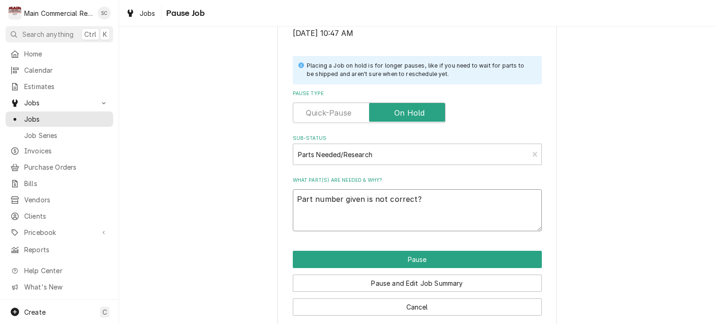
type textarea "x"
type textarea "Part number given is not correct?"
type textarea "x"
type textarea "Part number given is not correct? N"
type textarea "x"
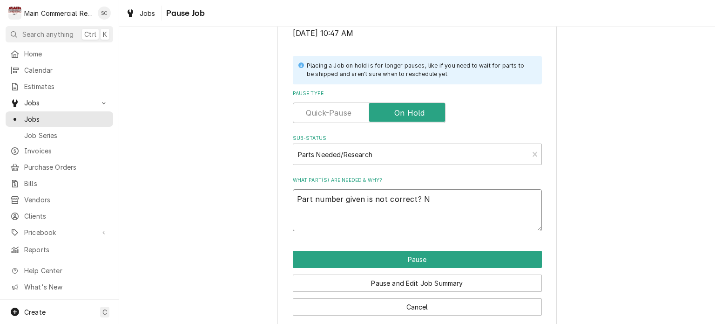
type textarea "Part number given is not correct? Ne"
type textarea "x"
type textarea "Part number given is not correct? Nee"
type textarea "x"
type textarea "Part number given is not correct? Need"
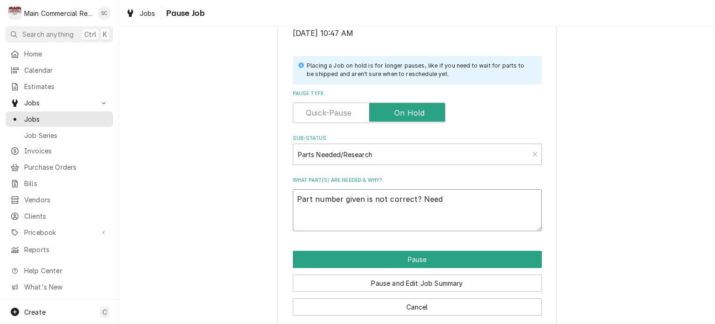
type textarea "x"
type textarea "Part number given is not correct? Need"
type textarea "x"
type textarea "Part number given is not correct? Need n"
type textarea "x"
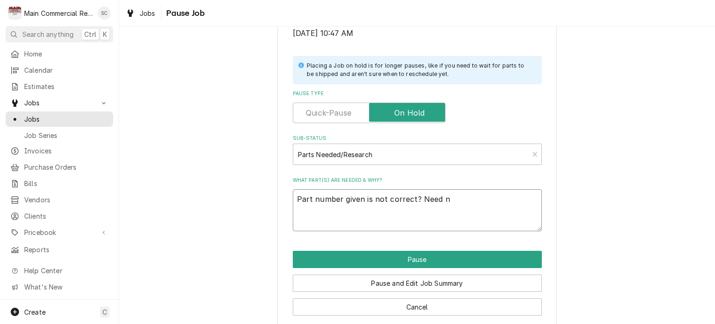
type textarea "Part number given is not correct? Need ne"
type textarea "x"
type textarea "Part number given is not correct? Need new"
type textarea "x"
type textarea "Part number given is not correct? Need new"
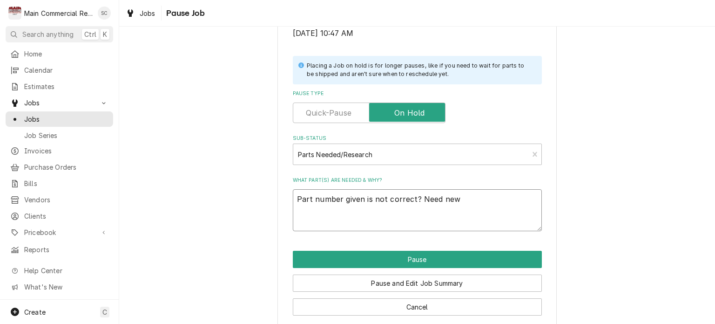
type textarea "x"
type textarea "Part number given is not correct? Need new n"
type textarea "x"
type textarea "Part number given is not correct? Need new nu"
type textarea "x"
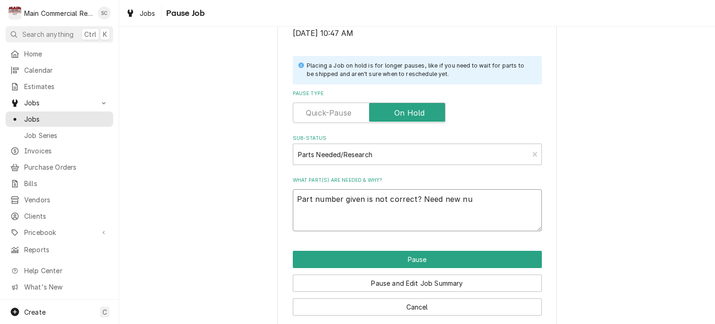
type textarea "Part number given is not correct? Need new num"
type textarea "x"
type textarea "Part number given is not correct? Need new numb"
type textarea "x"
type textarea "Part number given is not correct? Need new numbe"
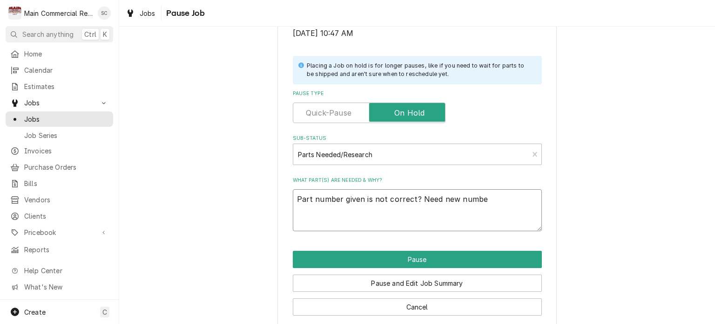
type textarea "x"
type textarea "Part number given is not correct? Need new number"
type textarea "x"
type textarea "Part number given is not correct? Need new number?"
type textarea "x"
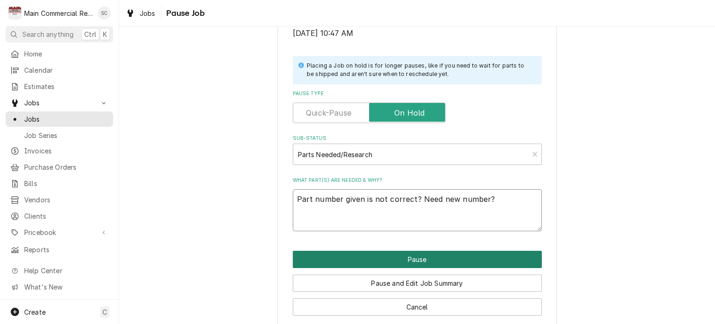
type textarea "Part number given is not correct? Need new number?"
click at [431, 260] on button "Pause" at bounding box center [417, 259] width 249 height 17
type textarea "x"
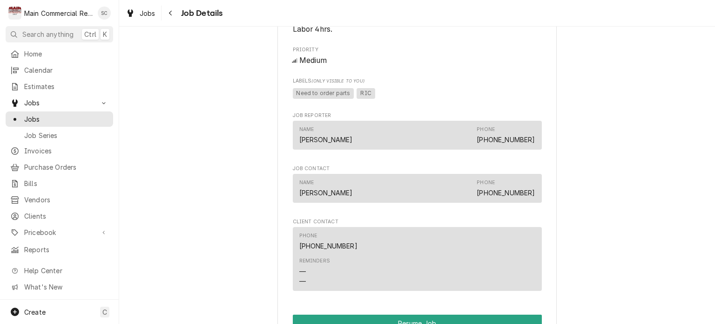
scroll to position [699, 0]
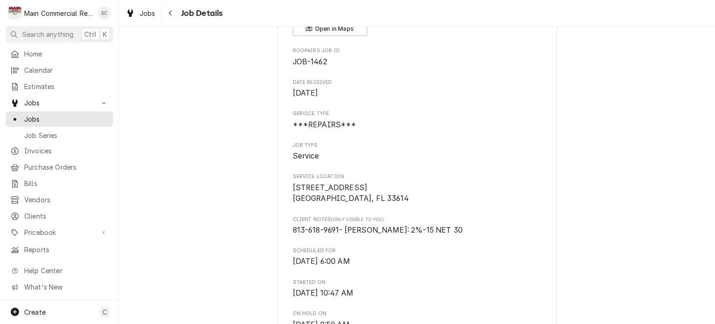
scroll to position [0, 0]
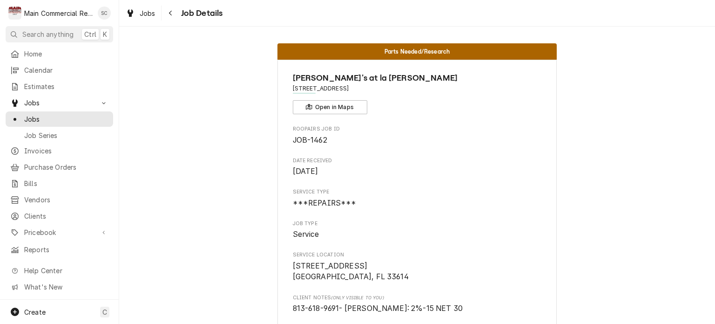
click at [153, 16] on span "Jobs" at bounding box center [148, 13] width 16 height 10
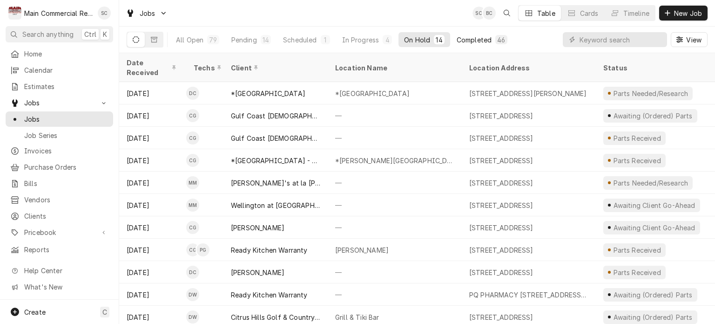
click at [484, 42] on div "Completed" at bounding box center [474, 40] width 35 height 10
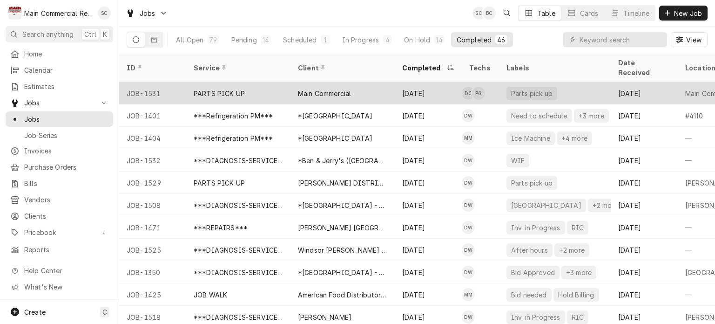
click at [354, 86] on div "Main Commercial" at bounding box center [343, 93] width 104 height 22
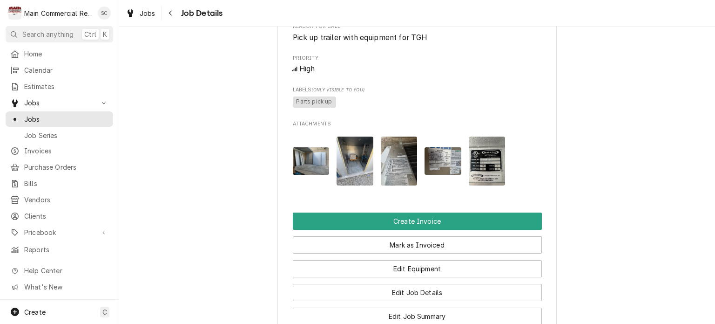
scroll to position [563, 0]
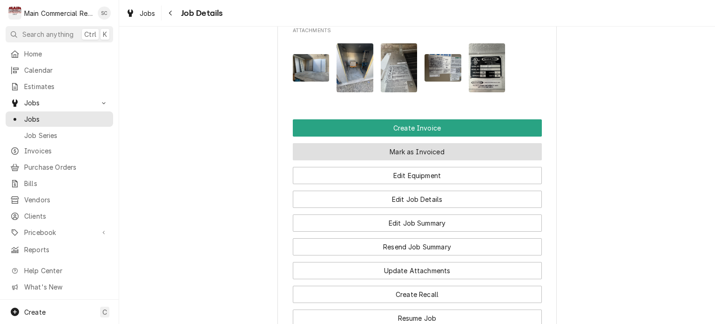
click at [419, 160] on button "Mark as Invoiced" at bounding box center [417, 151] width 249 height 17
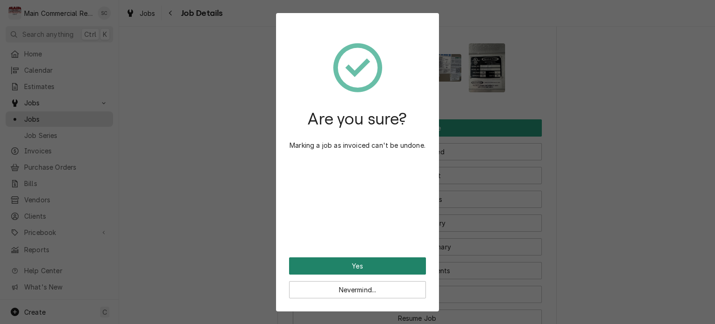
click at [373, 267] on button "Yes" at bounding box center [357, 265] width 137 height 17
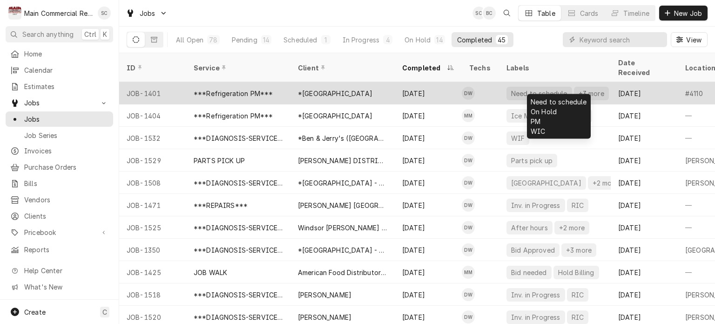
click at [583, 88] on div "+3 more" at bounding box center [591, 93] width 27 height 10
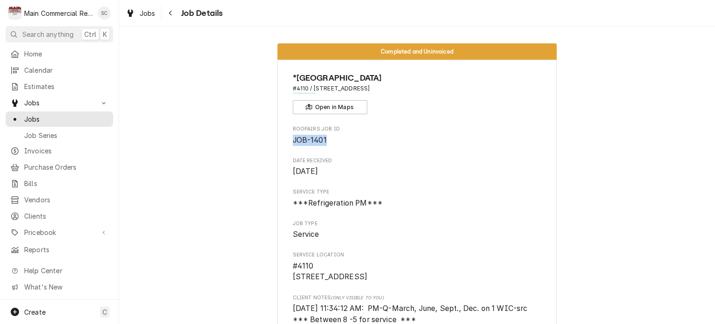
drag, startPoint x: 308, startPoint y: 137, endPoint x: 290, endPoint y: 138, distance: 18.2
click at [293, 138] on span "JOB-1401" at bounding box center [417, 140] width 249 height 11
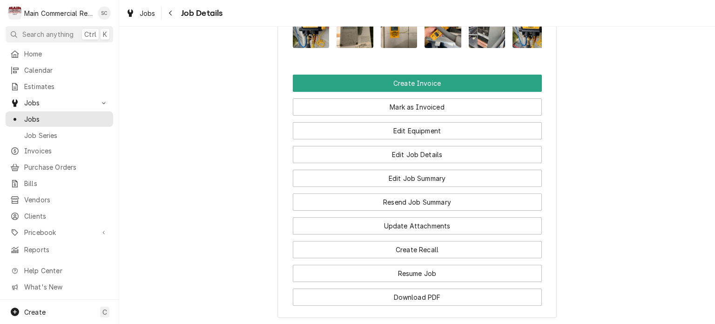
scroll to position [1168, 0]
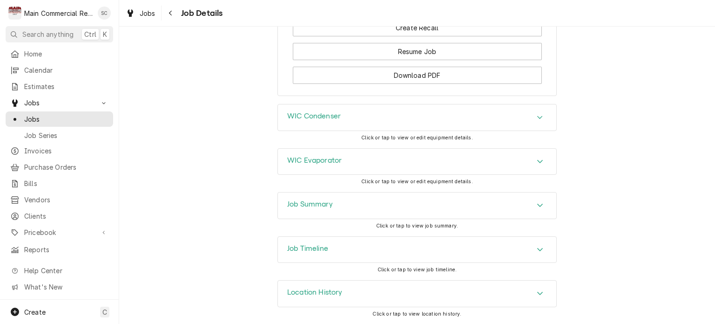
click at [529, 206] on div "Job Summary" at bounding box center [417, 205] width 278 height 26
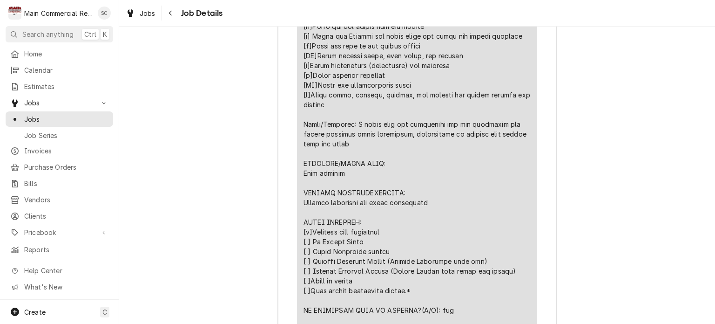
scroll to position [1820, 0]
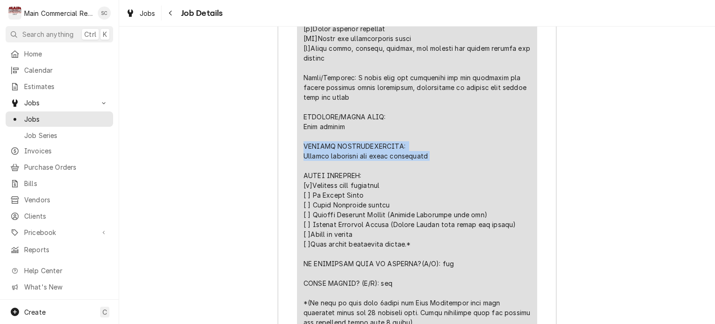
drag, startPoint x: 394, startPoint y: 167, endPoint x: 312, endPoint y: 165, distance: 82.0
click at [304, 160] on div "Line Item" at bounding box center [417, 63] width 227 height 548
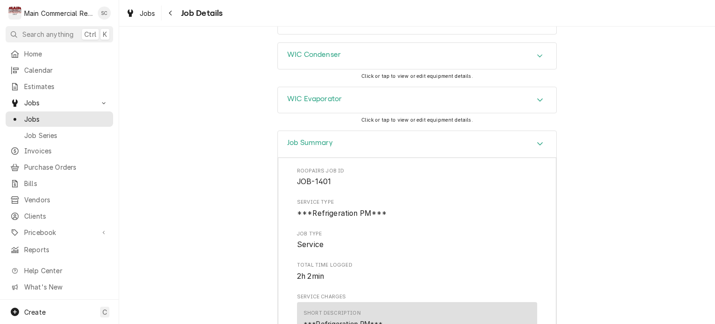
scroll to position [1028, 0]
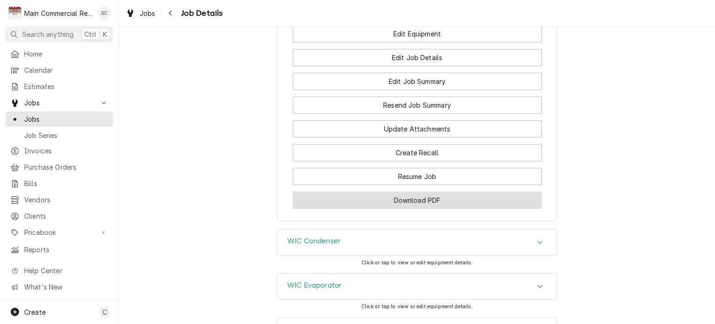
click at [432, 209] on button "Download PDF" at bounding box center [417, 199] width 249 height 17
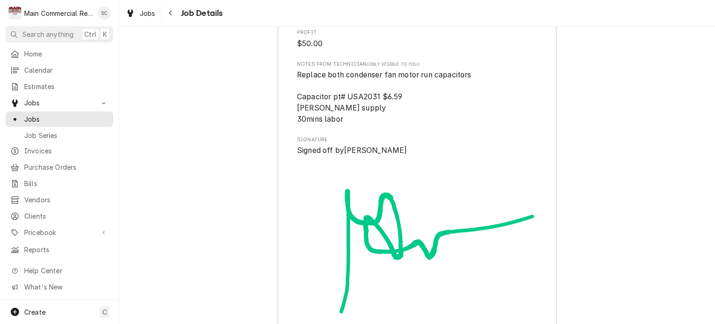
scroll to position [2179, 0]
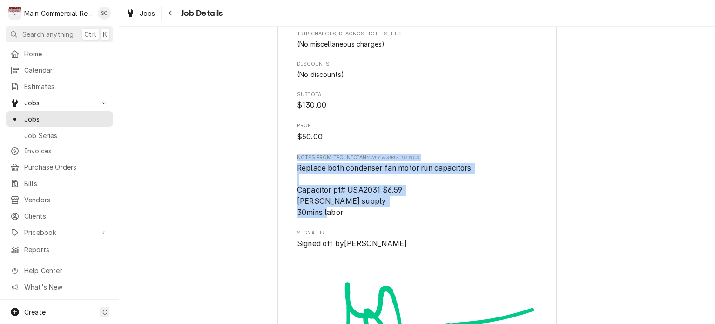
drag, startPoint x: 343, startPoint y: 227, endPoint x: 288, endPoint y: 175, distance: 75.1
click at [355, 217] on span "Replace both condenser fan motor run capacitors Capacitor pt# USA2031 $6.59 [PE…" at bounding box center [417, 190] width 240 height 55
drag, startPoint x: 354, startPoint y: 226, endPoint x: 290, endPoint y: 171, distance: 84.6
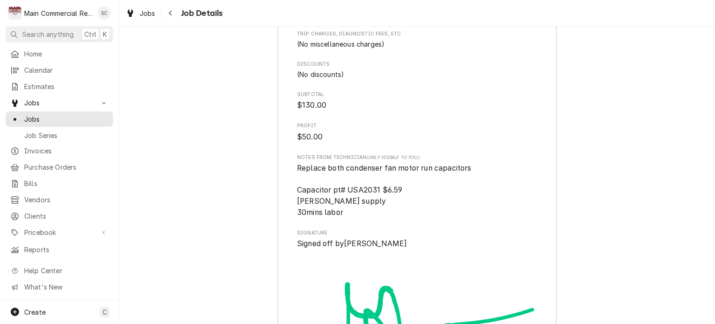
click at [467, 111] on span "$130.00" at bounding box center [417, 105] width 240 height 11
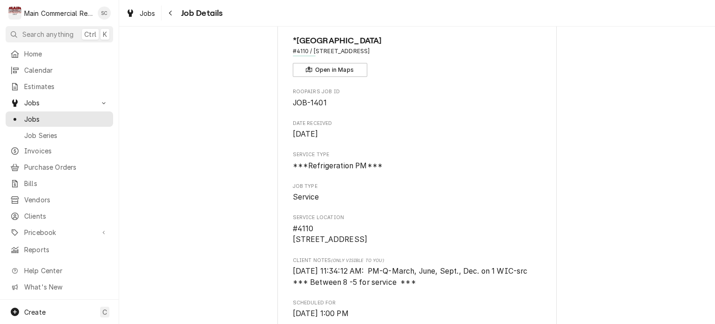
scroll to position [0, 0]
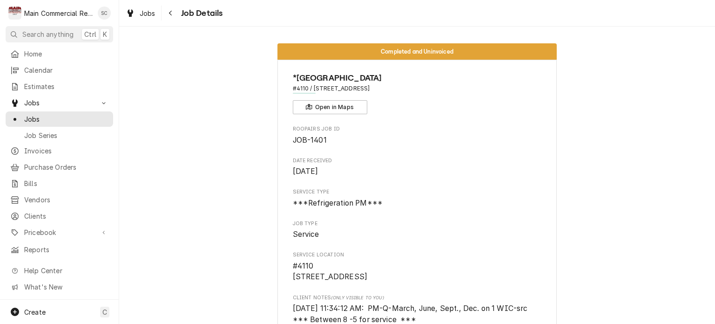
click at [146, 10] on span "Jobs" at bounding box center [148, 13] width 16 height 10
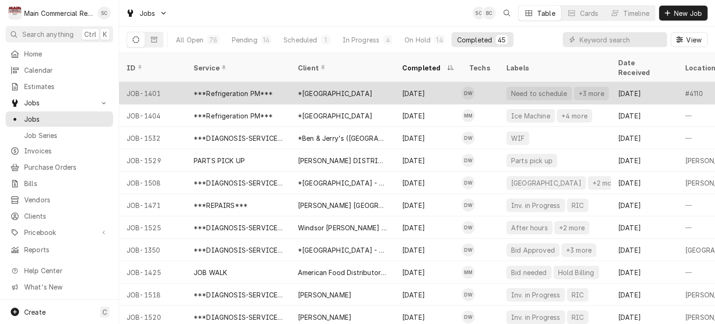
click at [519, 87] on div "Need to schedule" at bounding box center [540, 94] width 66 height 14
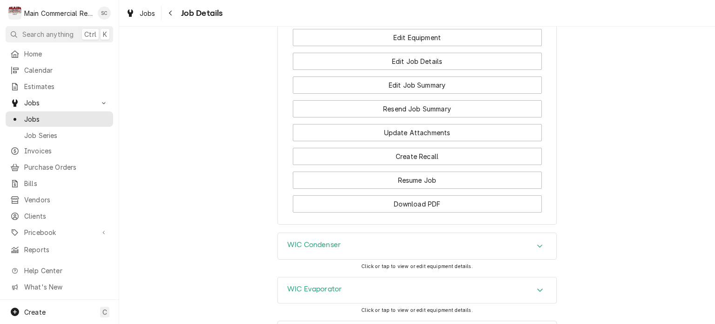
scroll to position [1164, 0]
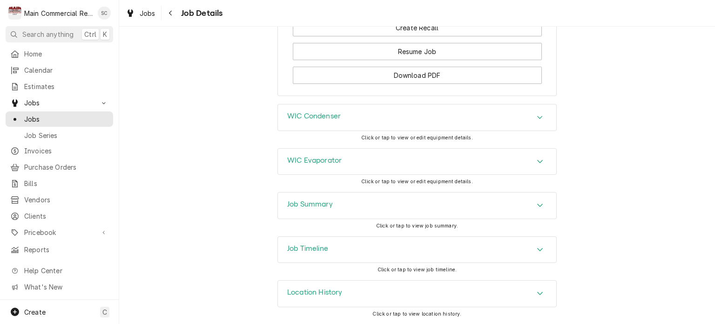
click at [331, 121] on h3 "WIC Condenser" at bounding box center [314, 116] width 54 height 9
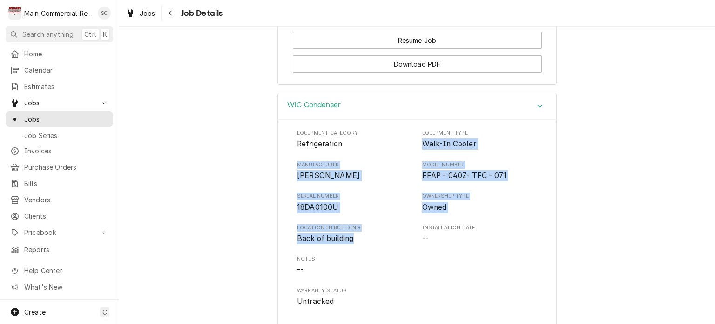
drag, startPoint x: 352, startPoint y: 258, endPoint x: 417, endPoint y: 162, distance: 117.0
click at [417, 162] on div "Equipment Category Refrigeration Equipment Type Walk-In Cooler Manufacturer [PE…" at bounding box center [417, 217] width 240 height 177
copy div "Walk-In Cooler Manufacturer [PERSON_NAME] Model Number FFAP - 040Z- TFC - 071 S…"
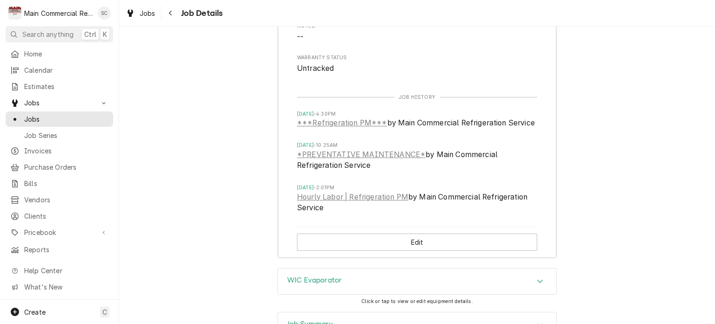
scroll to position [1531, 0]
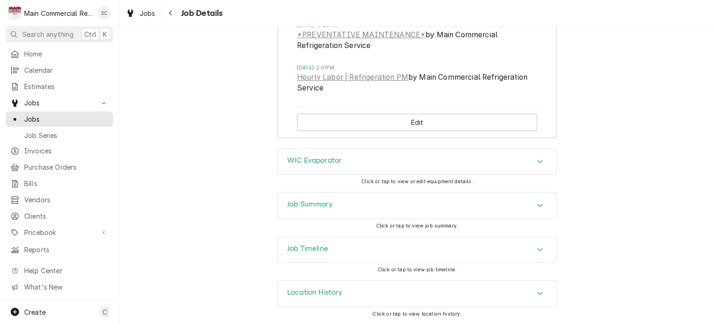
click at [360, 170] on div "WIC Evaporator" at bounding box center [417, 162] width 278 height 26
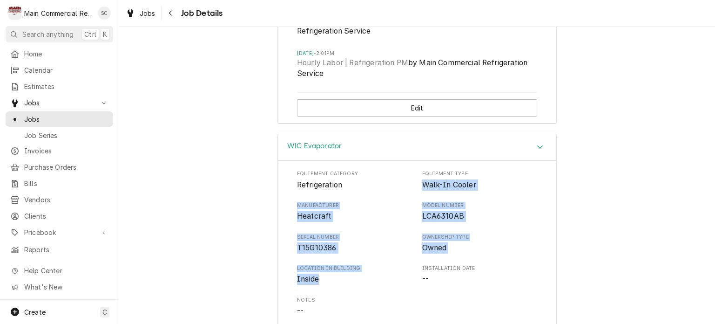
drag, startPoint x: 312, startPoint y: 275, endPoint x: 419, endPoint y: 202, distance: 129.7
click at [419, 202] on div "Equipment Category Refrigeration Equipment Type Walk-In Cooler Manufacturer Hea…" at bounding box center [417, 258] width 240 height 177
copy div "Walk-In Cooler Manufacturer Heatcraft Model Number LCA6310AB Serial Number T15G…"
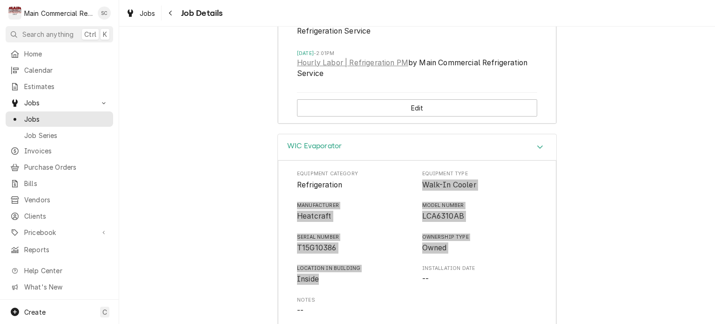
scroll to position [1894, 0]
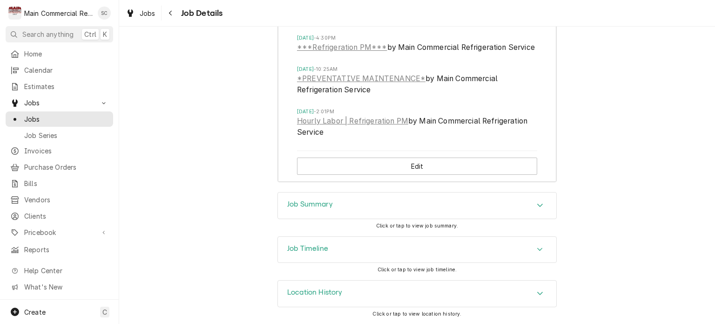
click at [540, 207] on div "Accordion Header" at bounding box center [540, 205] width 14 height 11
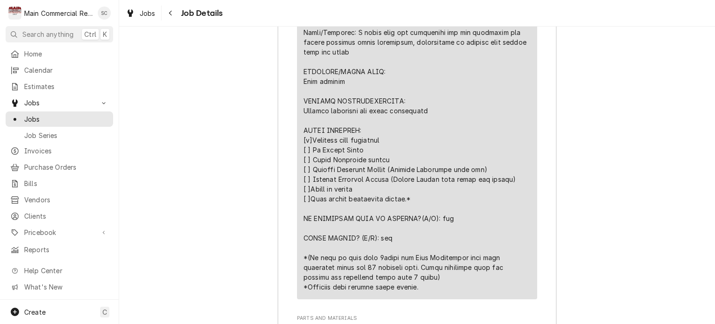
scroll to position [2639, 0]
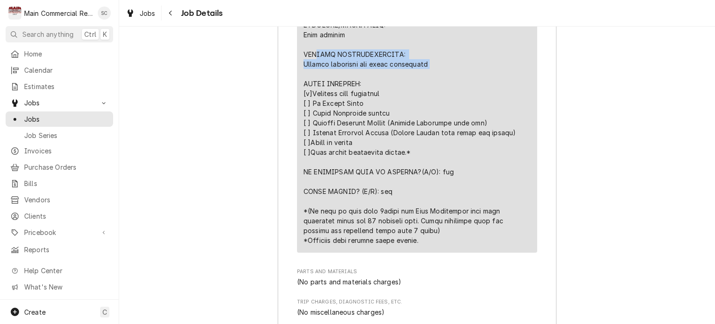
drag, startPoint x: 432, startPoint y: 78, endPoint x: 322, endPoint y: 73, distance: 110.0
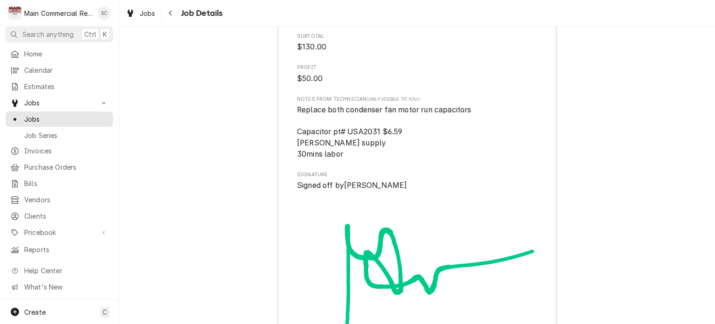
scroll to position [3012, 0]
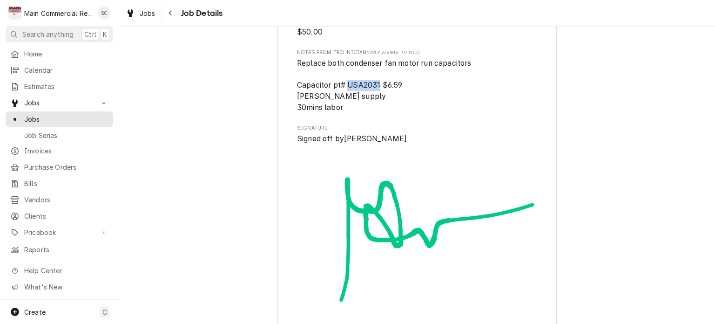
drag, startPoint x: 376, startPoint y: 97, endPoint x: 343, endPoint y: 96, distance: 33.1
click at [343, 96] on span "Replace both condenser fan motor run capacitors Capacitor pt# USA2031 $6.59 Joh…" at bounding box center [385, 85] width 176 height 53
copy span "USA2031"
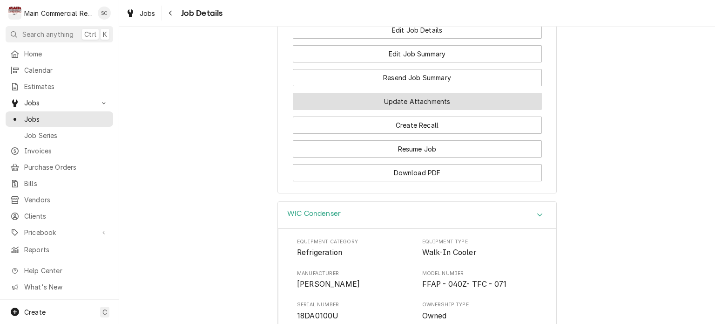
scroll to position [1009, 0]
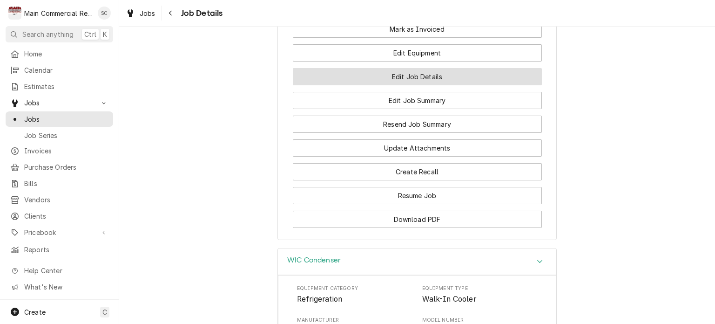
click at [393, 85] on button "Edit Job Details" at bounding box center [417, 76] width 249 height 17
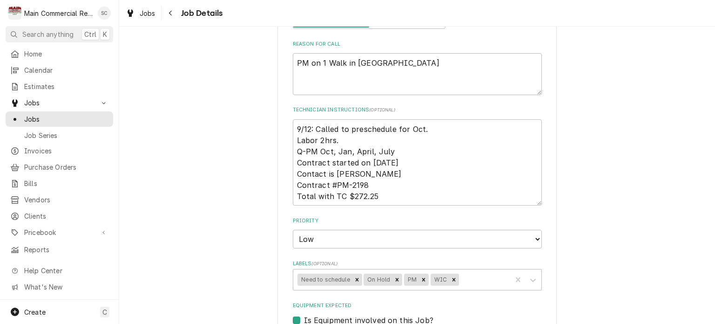
scroll to position [233, 0]
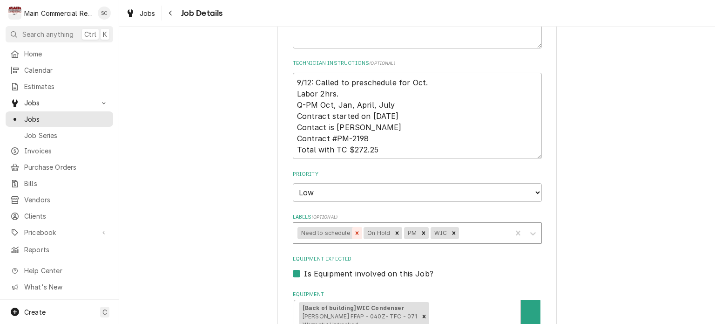
click at [354, 230] on icon "Remove Need to schedule" at bounding box center [357, 233] width 7 height 7
click at [328, 230] on icon "Remove On Hold" at bounding box center [331, 233] width 7 height 7
type textarea "x"
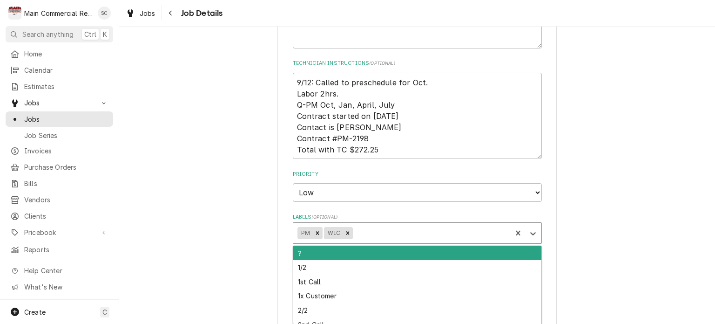
click at [385, 229] on div "Labels" at bounding box center [430, 232] width 153 height 17
type input "Bill out"
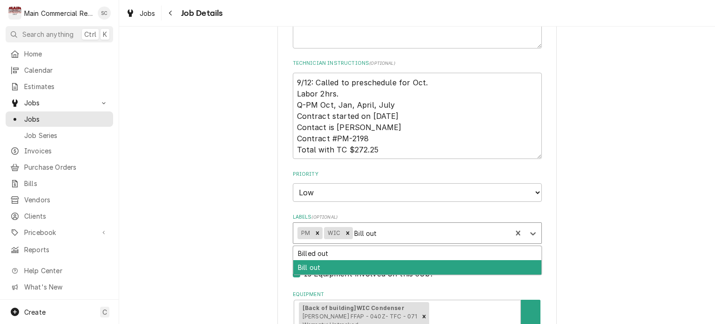
click at [374, 264] on div "Bill out" at bounding box center [417, 267] width 248 height 14
type textarea "x"
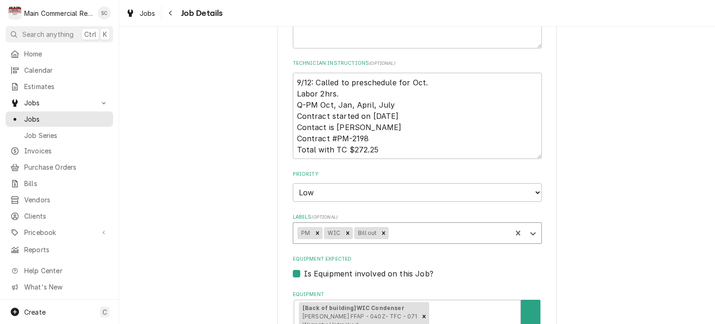
scroll to position [632, 0]
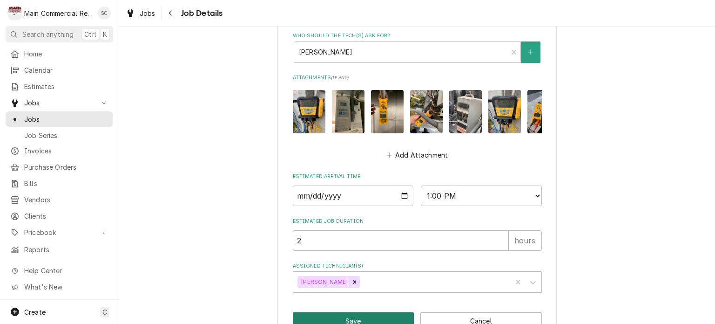
click at [377, 312] on button "Save" at bounding box center [354, 320] width 122 height 17
type textarea "x"
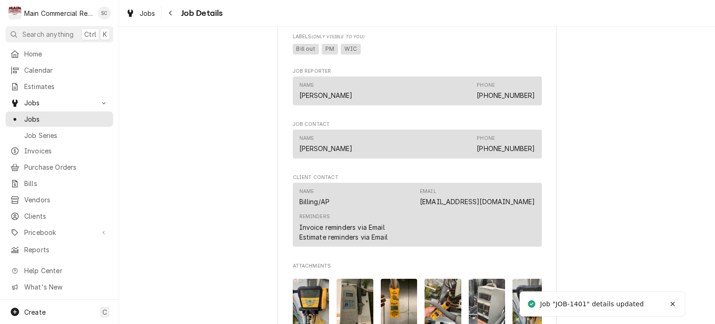
scroll to position [838, 0]
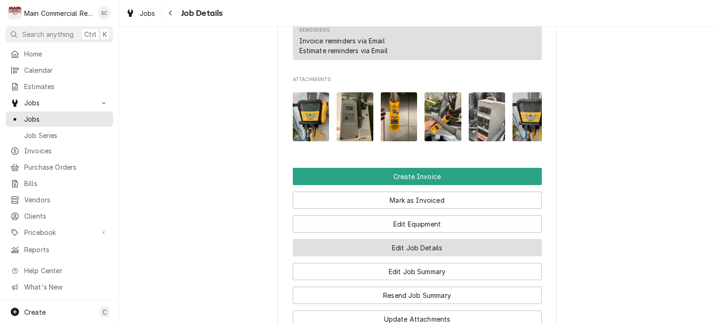
click at [425, 256] on button "Edit Job Details" at bounding box center [417, 247] width 249 height 17
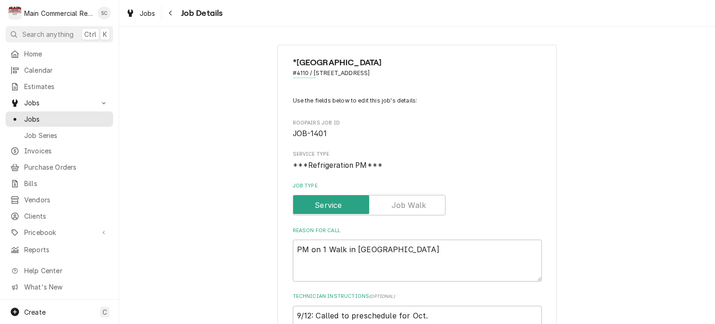
scroll to position [186, 0]
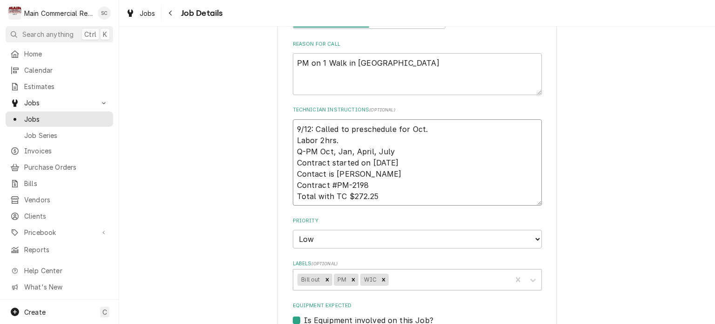
click at [293, 126] on textarea "9/12: Called to preschedule for Oct. Labor 2hrs. Q-PM Oct, Jan, April, July Con…" at bounding box center [417, 162] width 249 height 87
type textarea "x"
type textarea "9/12: Called to preschedule for Oct. Labor 2hrs. Q-PM Oct, Jan, April, July Con…"
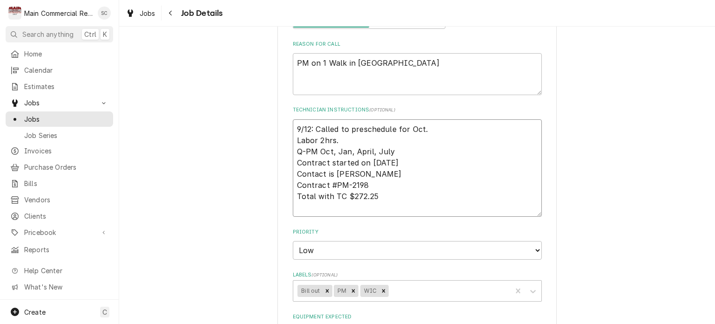
type textarea "x"
type textarea "Q 9/12: Called to preschedule for Oct. Labor 2hrs. Q-PM Oct, Jan, April, July C…"
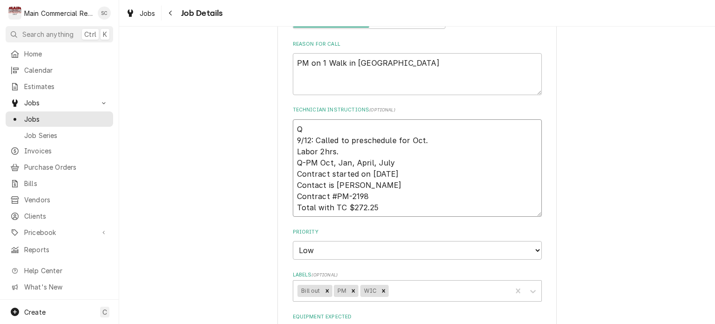
type textarea "x"
type textarea "Q- 9/12: Called to preschedule for Oct. Labor 2hrs. Q-PM Oct, Jan, April, July …"
type textarea "x"
type textarea "Q-3 9/12: Called to preschedule for Oct. Labor 2hrs. Q-PM Oct, Jan, April, July…"
type textarea "x"
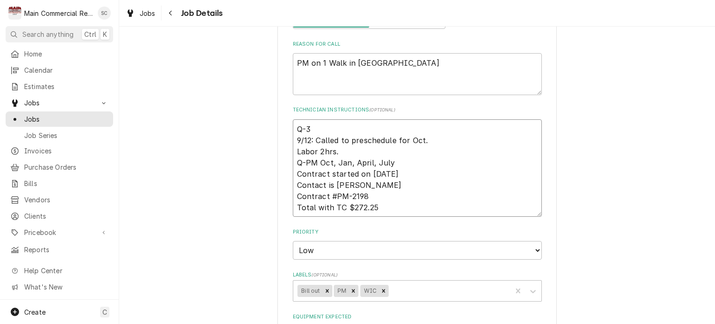
type textarea "Q-38 9/12: Called to preschedule for Oct. Labor 2hrs. Q-PM Oct, Jan, April, Jul…"
type textarea "x"
type textarea "Q-388 9/12: Called to preschedule for Oct. Labor 2hrs. Q-PM Oct, Jan, April, Ju…"
type textarea "x"
type textarea "Q-3883 9/12: Called to preschedule for Oct. Labor 2hrs. Q-PM Oct, Jan, April, J…"
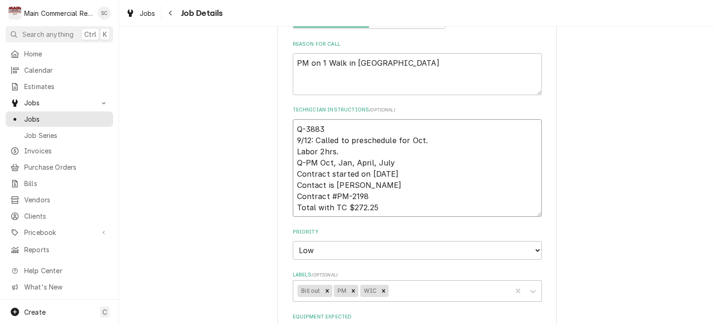
type textarea "x"
type textarea "Q-3883, 9/12: Called to preschedule for Oct. Labor 2hrs. Q-PM Oct, Jan, April, …"
type textarea "x"
type textarea "Q-3883, 9/12: Called to preschedule for Oct. Labor 2hrs. Q-PM Oct, Jan, April, …"
type textarea "x"
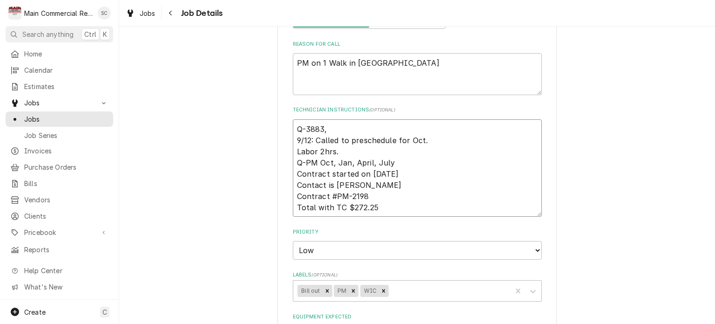
type textarea "Q-3883, $ 9/12: Called to preschedule for Oct. Labor 2hrs. Q-PM Oct, Jan, April…"
type textarea "x"
type textarea "Q-3883, $3 9/12: Called to preschedule for Oct. Labor 2hrs. Q-PM Oct, Jan, Apri…"
type textarea "x"
type textarea "Q-3883, $32 9/12: Called to preschedule for Oct. Labor 2hrs. Q-PM Oct, Jan, Apr…"
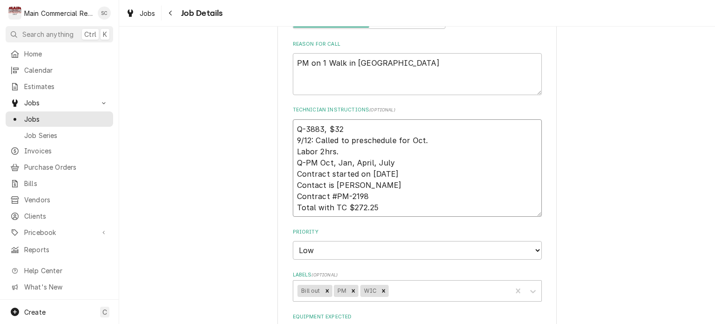
type textarea "x"
type textarea "Q-3883, $3 9/12: Called to preschedule for Oct. Labor 2hrs. Q-PM Oct, Jan, Apri…"
type textarea "x"
type textarea "Q-3883, $ 9/12: Called to preschedule for Oct. Labor 2hrs. Q-PM Oct, Jan, April…"
type textarea "x"
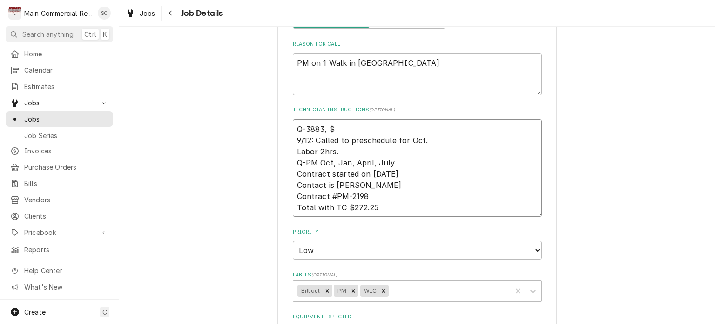
type textarea "Q-3883, $2 9/12: Called to preschedule for Oct. Labor 2hrs. Q-PM Oct, Jan, Apri…"
type textarea "x"
type textarea "Q-3883, $26 9/12: Called to preschedule for Oct. Labor 2hrs. Q-PM Oct, Jan, Apr…"
type textarea "x"
type textarea "Q-3883, $266 9/12: Called to preschedule for Oct. Labor 2hrs. Q-PM Oct, Jan, Ap…"
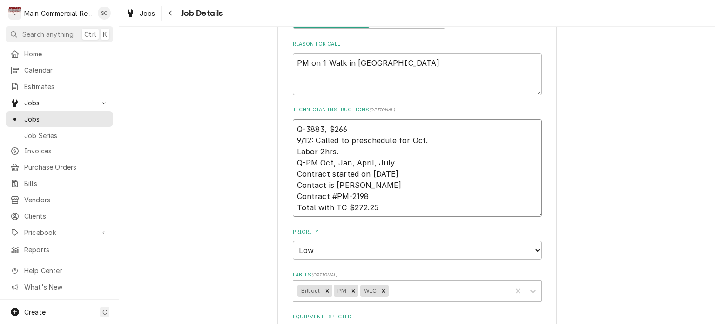
type textarea "x"
type textarea "Q-3883, $266. 9/12: Called to preschedule for Oct. Labor 2hrs. Q-PM Oct, Jan, A…"
type textarea "x"
type textarea "Q-3883, $266.4 9/12: Called to preschedule for Oct. Labor 2hrs. Q-PM Oct, Jan, …"
type textarea "x"
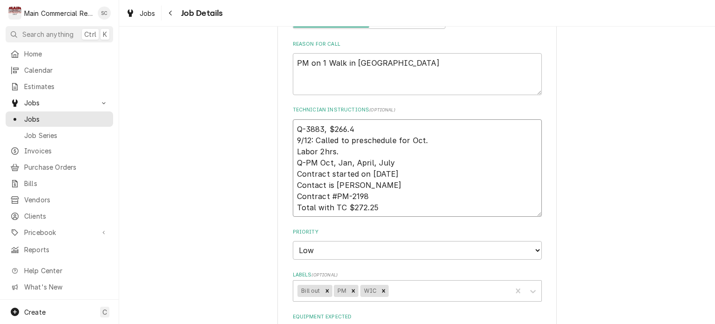
type textarea "Q-3883, $266.41 9/12: Called to preschedule for Oct. Labor 2hrs. Q-PM Oct, Jan,…"
type textarea "x"
type textarea "Q-3883, $266.41 9/12: Called to preschedule for Oct. Labor 2hrs. Q-PM Oct, Jan,…"
type textarea "x"
type textarea "Q-3883, $266.41 e 9/12: Called to preschedule for Oct. Labor 2hrs. Q-PM Oct, Ja…"
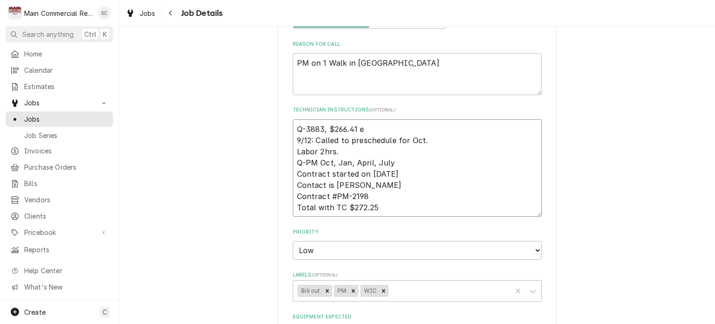
type textarea "x"
type textarea "Q-3883, $266.41 em 9/12: Called to preschedule for Oct. Labor 2hrs. Q-PM Oct, J…"
type textarea "x"
type textarea "Q-3883, $266.41 ema 9/12: Called to preschedule for Oct. Labor 2hrs. Q-PM Oct, …"
type textarea "x"
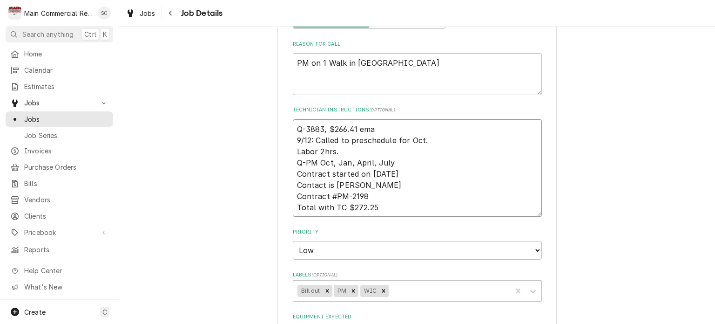
type textarea "Q-3883, $266.41 emai 9/12: Called to preschedule for Oct. Labor 2hrs. Q-PM Oct,…"
type textarea "x"
type textarea "Q-3883, $266.41 email 9/12: Called to preschedule for Oct. Labor 2hrs. Q-PM Oct…"
type textarea "x"
type textarea "Q-3883, $266.41 emaile 9/12: Called to preschedule for Oct. Labor 2hrs. Q-PM Oc…"
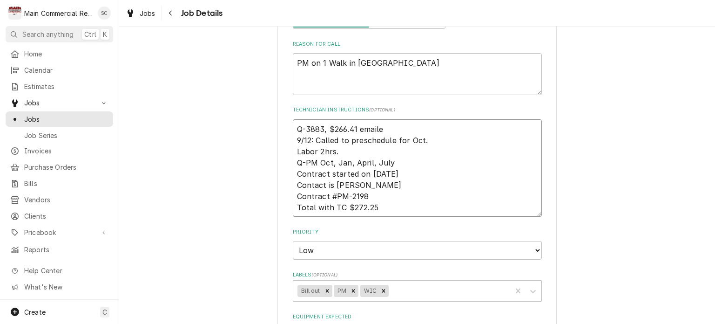
type textarea "x"
type textarea "Q-3883, $266.41 emailed 9/12: Called to preschedule for Oct. Labor 2hrs. Q-PM O…"
type textarea "x"
type textarea "Q-3883, $266.41 emailed. 9/12: Called to preschedule for Oct. Labor 2hrs. Q-PM …"
type textarea "x"
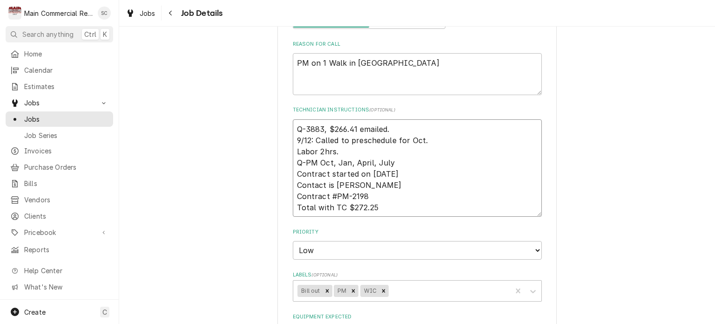
type textarea "Q-3883, $266.41 emailed. 9/12: Called to preschedule for Oct. Labor 2hrs. Q-PM …"
type textarea "x"
type textarea "Q-3883, $266.41 emailed. - 9/12: Called to preschedule for Oct. Labor 2hrs. Q-P…"
type textarea "x"
type textarea "Q-3883, $266.41 emailed. -s 9/12: Called to preschedule for Oct. Labor 2hrs. Q-…"
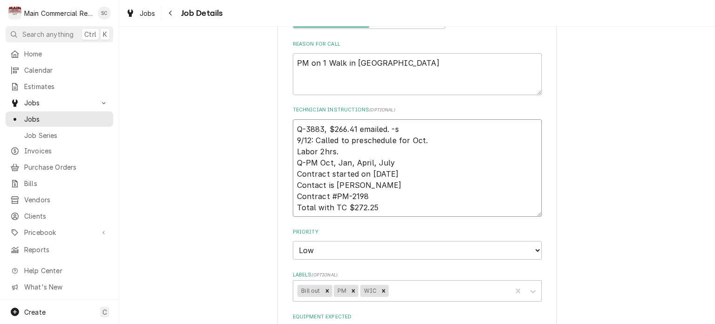
type textarea "x"
type textarea "Q-3883, $266.41 emailed. -sr 9/12: Called to preschedule for Oct. Labor 2hrs. Q…"
type textarea "x"
type textarea "Q-3883, $266.41 emailed. -src 9/12: Called to preschedule for Oct. Labor 2hrs. …"
type textarea "x"
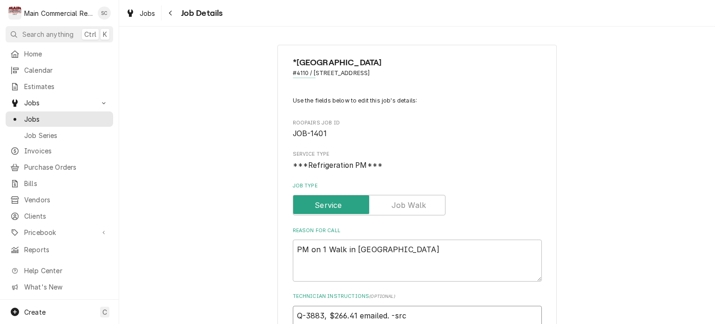
scroll to position [233, 0]
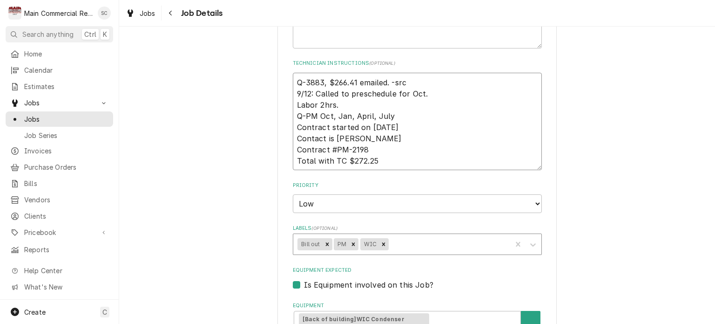
type textarea "Q-3883, $266.41 emailed. -src 9/12: Called to preschedule for Oct. Labor 2hrs. …"
click at [420, 242] on div "Labels" at bounding box center [449, 244] width 116 height 17
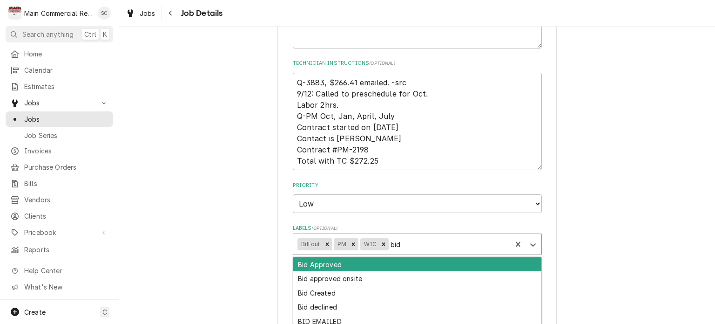
type input "bid s"
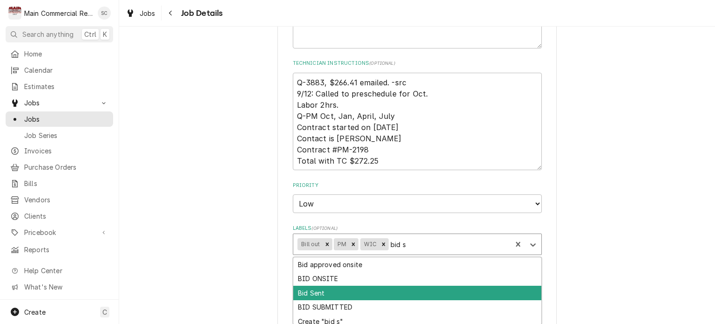
click at [349, 295] on div "Bid Sent" at bounding box center [417, 292] width 248 height 14
type textarea "x"
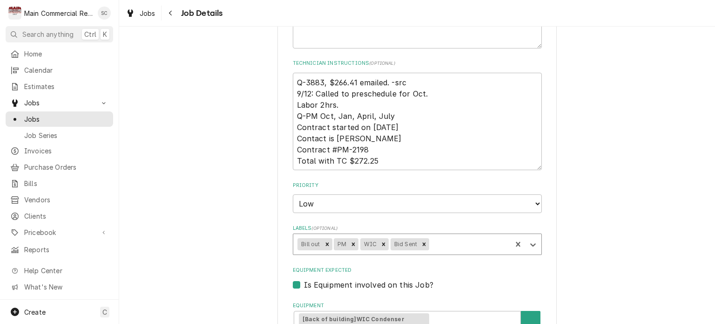
scroll to position [644, 0]
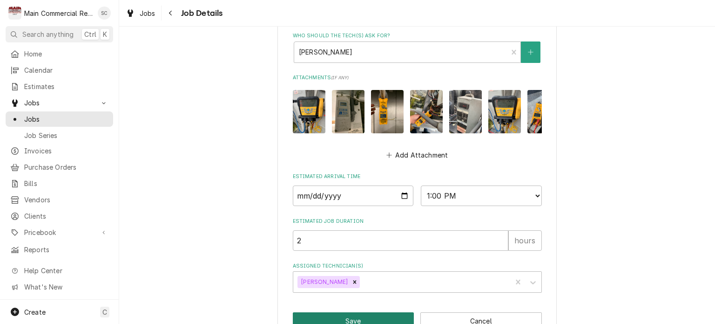
click at [376, 312] on button "Save" at bounding box center [354, 320] width 122 height 17
type textarea "x"
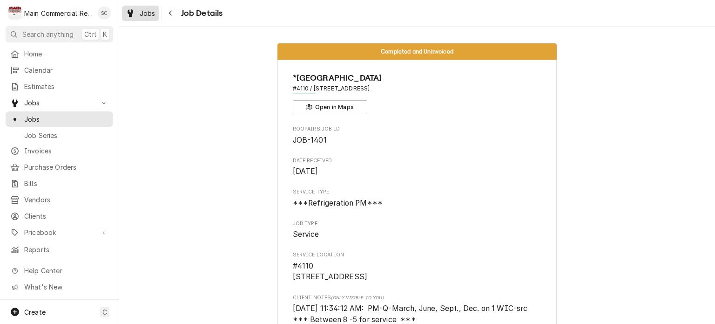
click at [142, 15] on span "Jobs" at bounding box center [148, 13] width 16 height 10
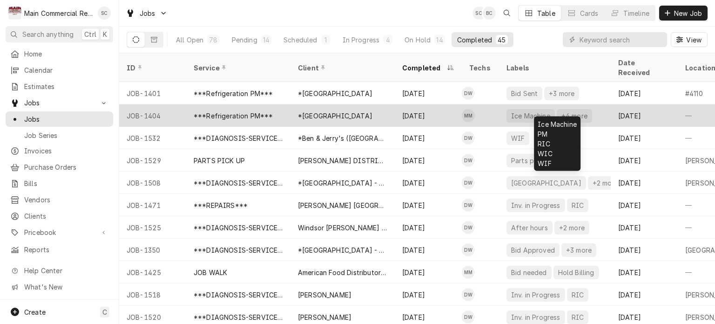
click at [567, 111] on div "+4 more" at bounding box center [575, 116] width 28 height 10
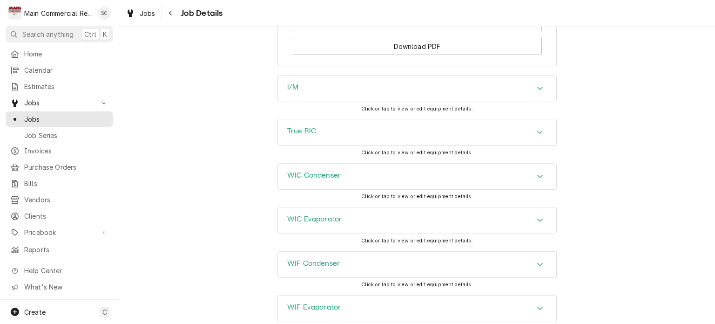
scroll to position [1321, 0]
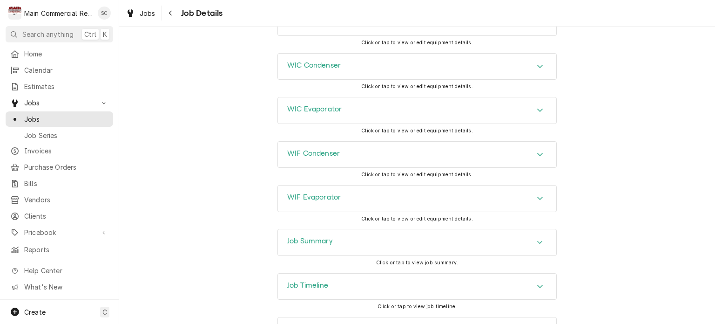
click at [537, 238] on icon "Accordion Header" at bounding box center [540, 241] width 7 height 7
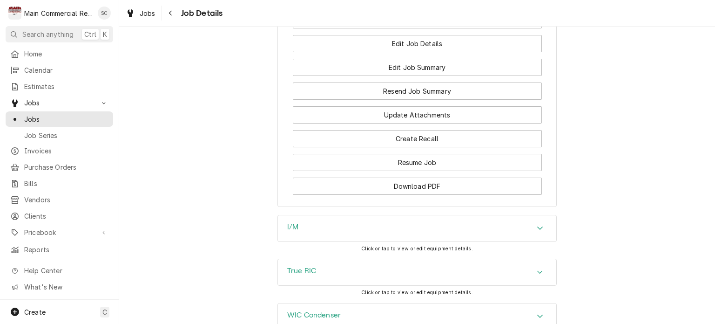
scroll to position [885, 0]
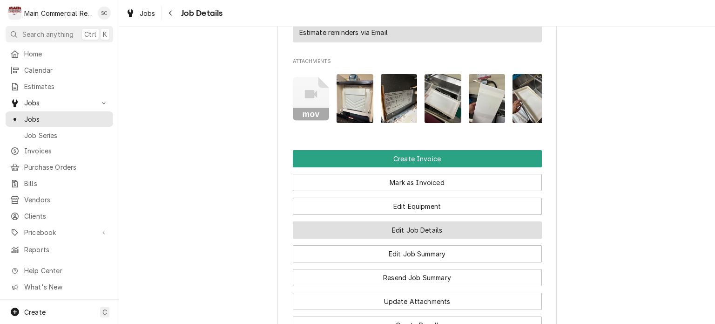
click at [475, 221] on button "Edit Job Details" at bounding box center [417, 229] width 249 height 17
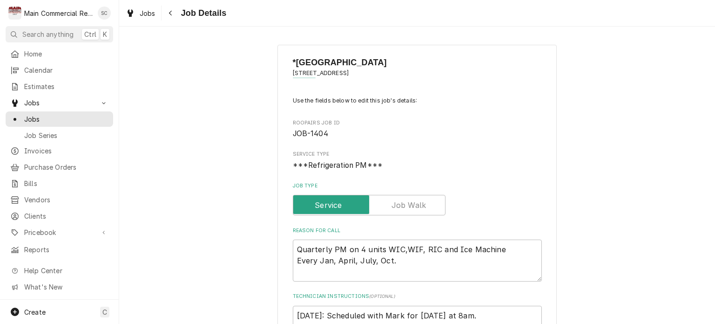
type textarea "x"
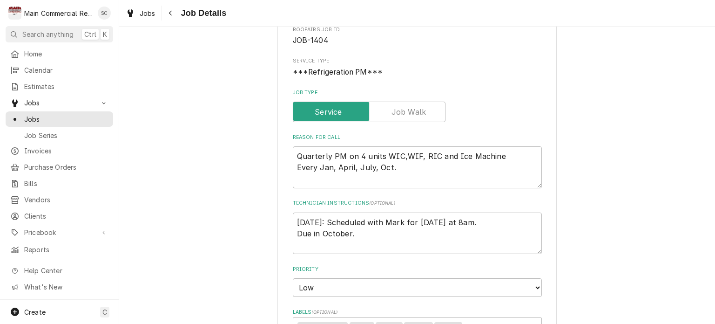
scroll to position [186, 0]
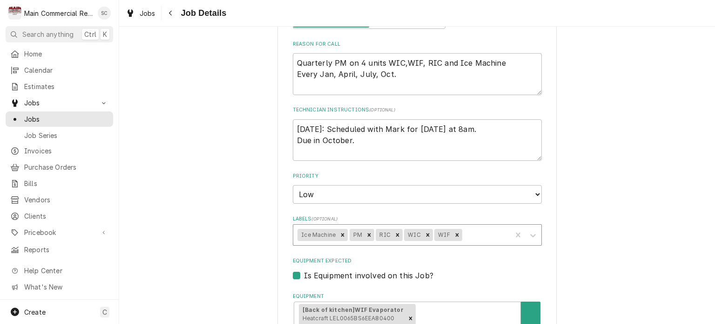
click at [469, 231] on div "Labels" at bounding box center [485, 234] width 43 height 17
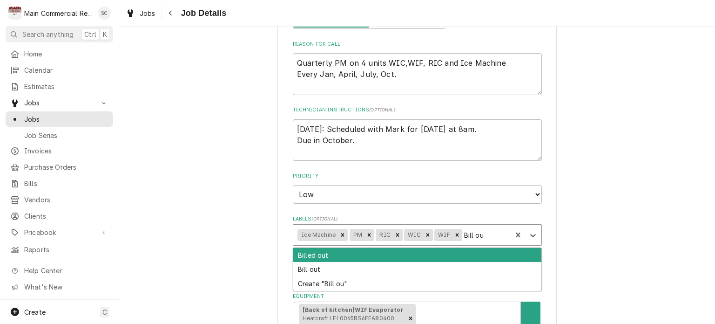
type input "Bill out"
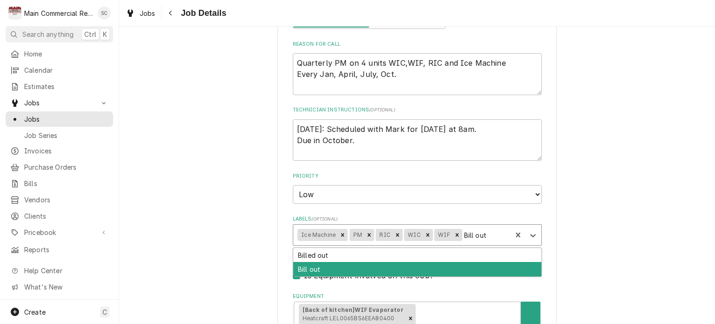
click at [415, 265] on div "Bill out" at bounding box center [417, 269] width 248 height 14
type textarea "x"
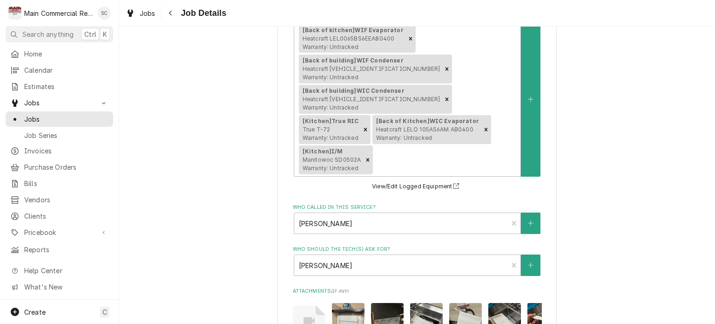
scroll to position [679, 0]
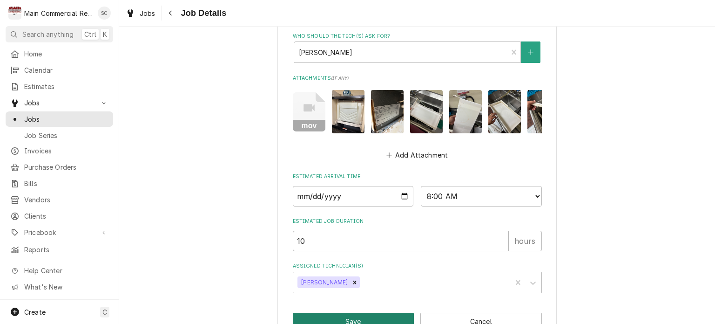
click at [352, 312] on button "Save" at bounding box center [354, 320] width 122 height 17
type textarea "x"
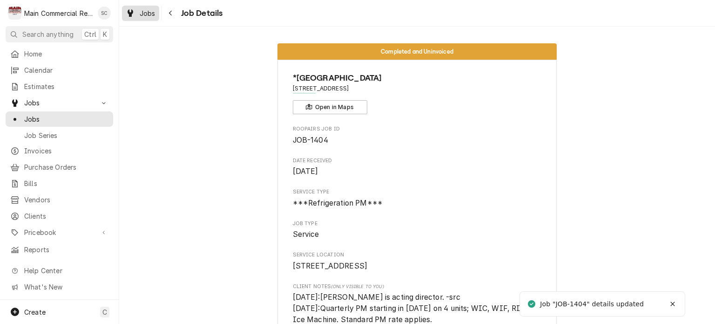
click at [149, 18] on div "Jobs" at bounding box center [141, 13] width 34 height 12
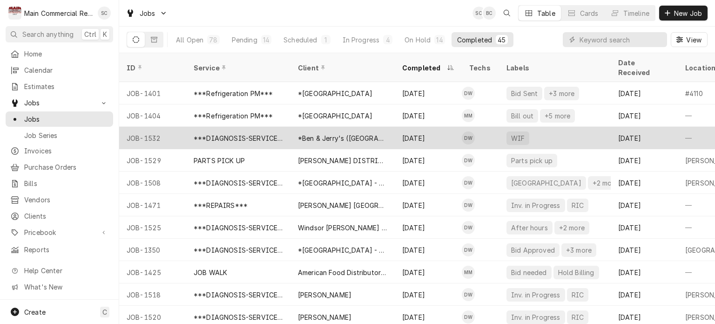
scroll to position [47, 0]
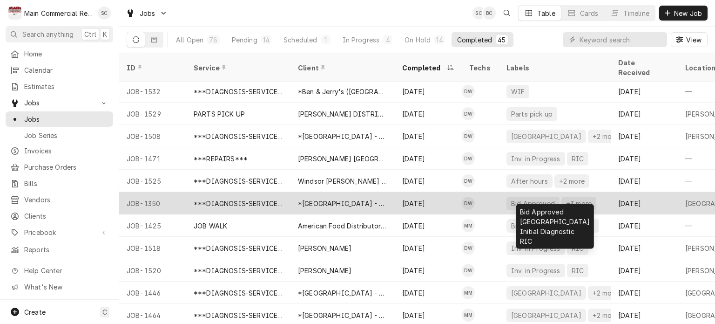
click at [526, 197] on div "Bid Approved" at bounding box center [533, 204] width 53 height 14
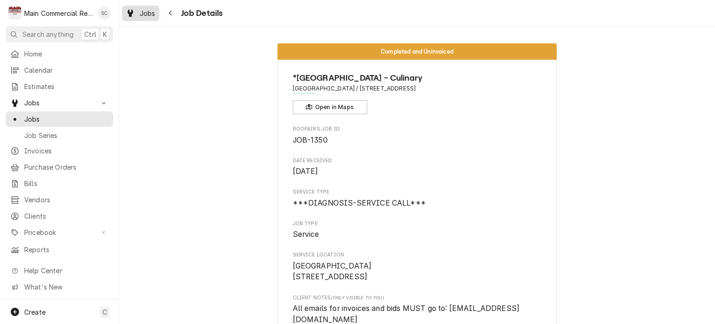
click at [145, 15] on span "Jobs" at bounding box center [148, 13] width 16 height 10
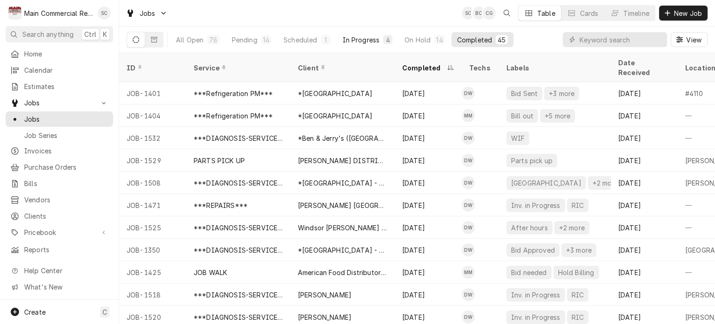
click at [364, 41] on div "In Progress" at bounding box center [361, 40] width 37 height 10
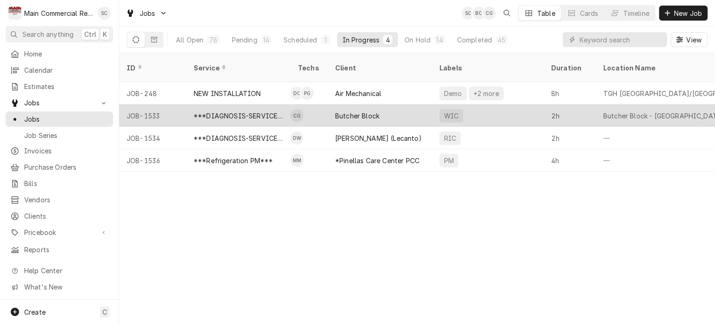
click at [378, 111] on div "Butcher Block" at bounding box center [357, 116] width 44 height 10
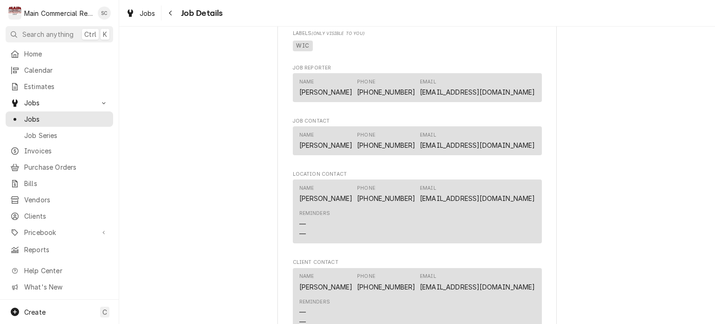
scroll to position [978, 0]
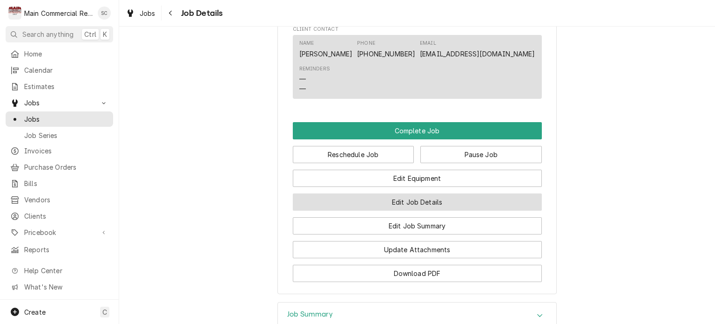
click at [455, 206] on button "Edit Job Details" at bounding box center [417, 201] width 249 height 17
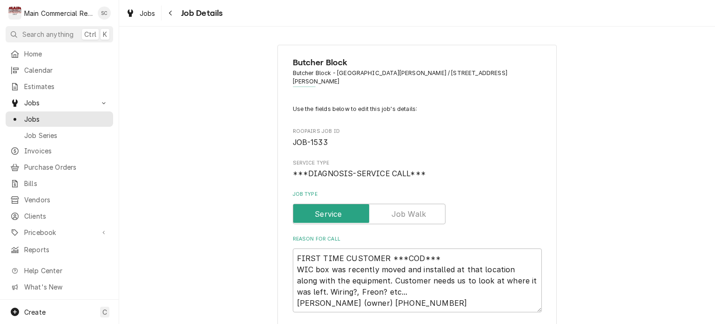
scroll to position [186, 0]
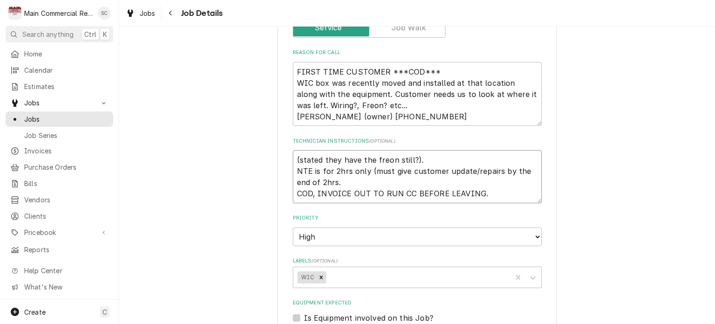
click at [293, 150] on textarea "(stated they have the freon still?). NTE is for 2hrs only (must give customer u…" at bounding box center [417, 176] width 249 height 53
type textarea "x"
type textarea "(stated they have the freon still?). NTE is for 2hrs only (must give customer u…"
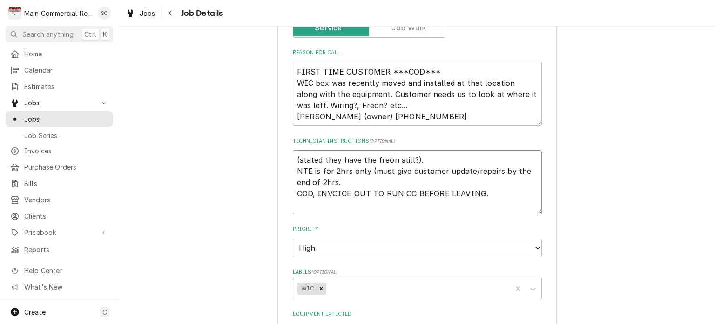
type textarea "x"
type textarea "Q (stated they have the freon still?). NTE is for 2hrs only (must give customer…"
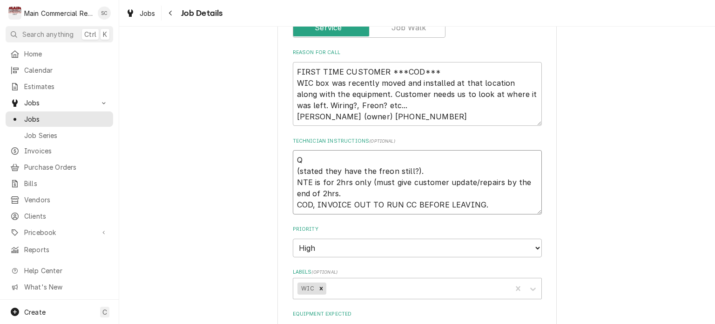
type textarea "x"
type textarea "(stated they have the freon still?). NTE is for 2hrs only (must give customer u…"
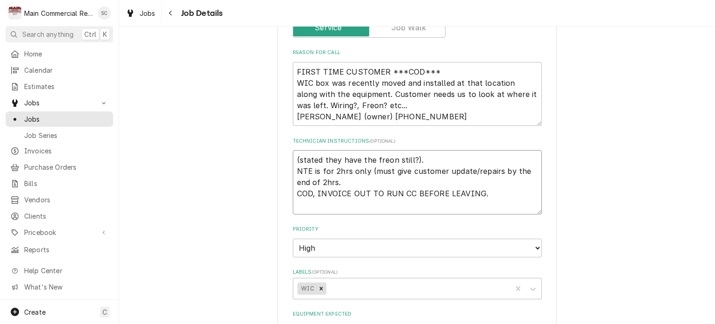
type textarea "x"
type textarea "1 (stated they have the freon still?). NTE is for 2hrs only (must give customer…"
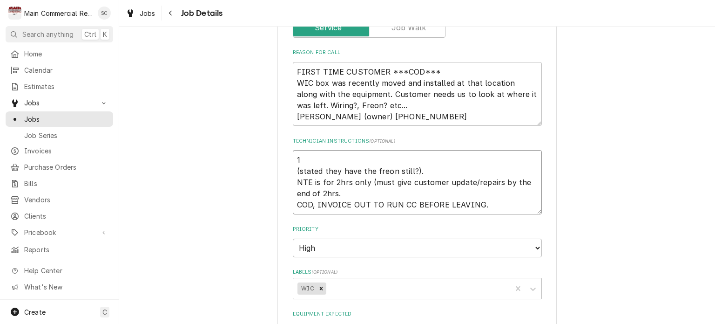
type textarea "x"
type textarea "10 (stated they have the freon still?). NTE is for 2hrs only (must give custome…"
type textarea "x"
type textarea "10/ (stated they have the freon still?). NTE is for 2hrs only (must give custom…"
type textarea "x"
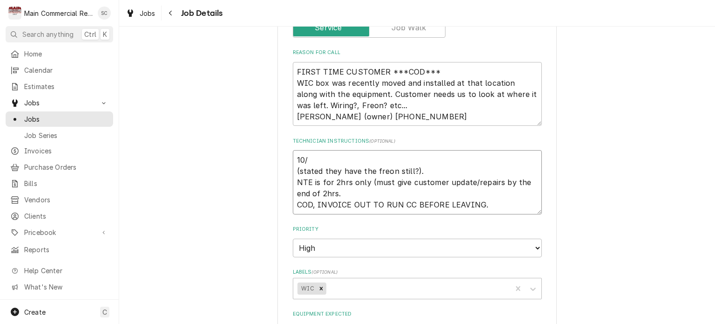
type textarea "10/8 (stated they have the freon still?). NTE is for 2hrs only (must give custo…"
type textarea "x"
type textarea "10/8/ (stated they have the freon still?). NTE is for 2hrs only (must give cust…"
type textarea "x"
type textarea "10/8/2 (stated they have the freon still?). NTE is for 2hrs only (must give cus…"
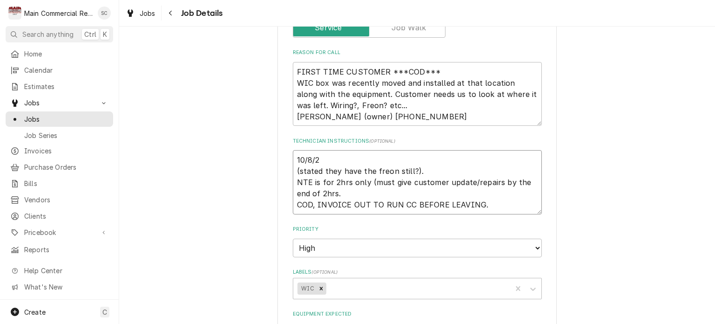
type textarea "x"
type textarea "[DATE] (stated they have the freon still?). NTE is for 2hrs only (must give cus…"
type textarea "x"
type textarea "[DATE]: (stated they have the freon still?). NTE is for 2hrs only (must give cu…"
type textarea "x"
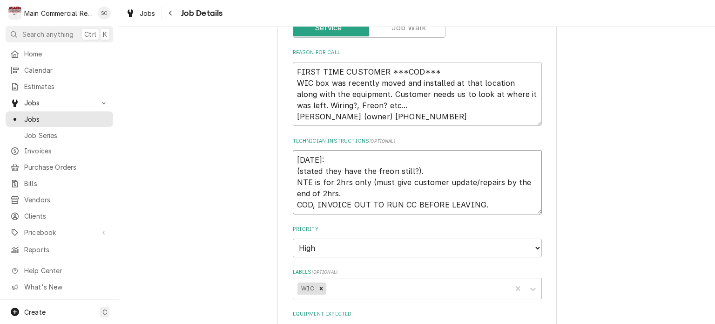
type textarea "[DATE]: (stated they have the freon still?). NTE is for 2hrs only (must give cu…"
type textarea "x"
type textarea "[DATE]: Q (stated they have the freon still?). NTE is for 2hrs only (must give …"
type textarea "x"
type textarea "[DATE]: Q- (stated they have the freon still?). NTE is for 2hrs only (must give…"
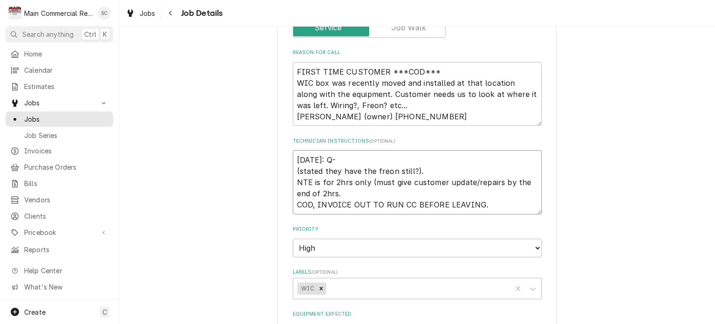
type textarea "x"
type textarea "[DATE]: Q-3 (stated they have the freon still?). NTE is for 2hrs only (must giv…"
type textarea "x"
type textarea "[DATE]: Q-38 (stated they have the freon still?). NTE is for 2hrs only (must gi…"
type textarea "x"
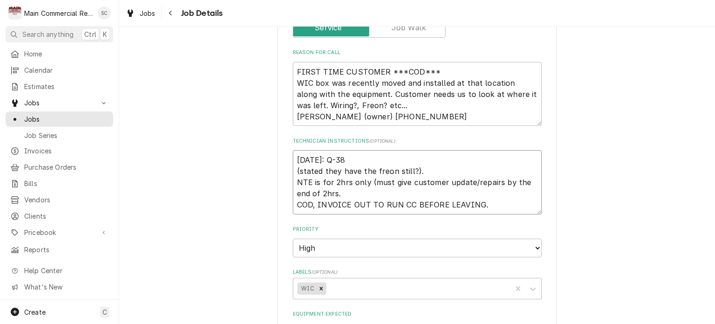
type textarea "[DATE]: Q-388 (stated they have the freon still?). NTE is for 2hrs only (must g…"
type textarea "x"
type textarea "[DATE]: Q-3882 (stated they have the freon still?). NTE is for 2hrs only (must …"
type textarea "x"
type textarea "[DATE]: Q-3882, (stated they have the freon still?). NTE is for 2hrs only (must…"
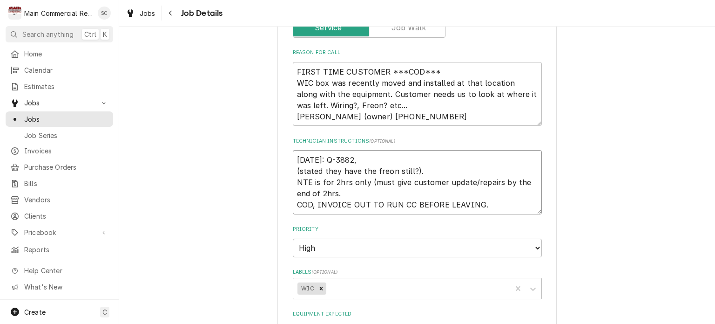
type textarea "x"
type textarea "[DATE]: Q-3882, (stated they have the freon still?). NTE is for 2hrs only (must…"
type textarea "x"
type textarea "[DATE]: Q-3882, $ (stated they have the freon still?). NTE is for 2hrs only (mu…"
type textarea "x"
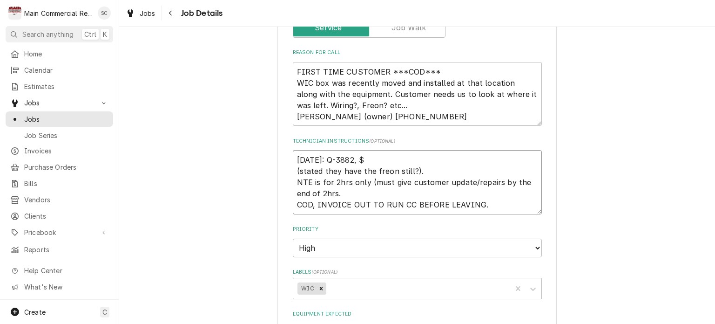
type textarea "[DATE]: Q-3882, $2 (stated they have the freon still?). NTE is for 2hrs only (m…"
type textarea "x"
type textarea "[DATE]: Q-3882, $2, (stated they have the freon still?). NTE is for 2hrs only (…"
type textarea "x"
type textarea "[DATE]: Q-3882, $2,4 (stated they have the freon still?). NTE is for 2hrs only …"
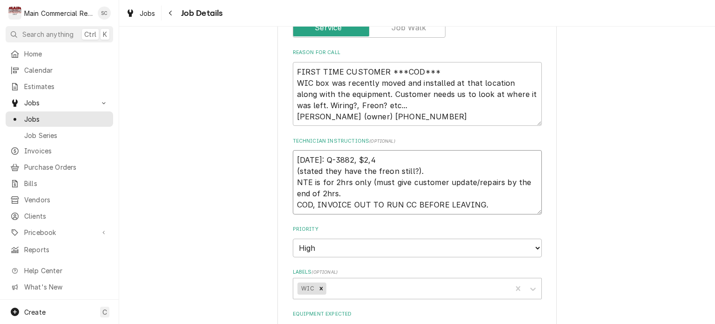
type textarea "x"
type textarea "[DATE]: Q-3882, $2,40 (stated they have the freon still?). NTE is for 2hrs only…"
type textarea "x"
type textarea "[DATE]: Q-3882, $2,407 (stated they have the freon still?). NTE is for 2hrs onl…"
type textarea "x"
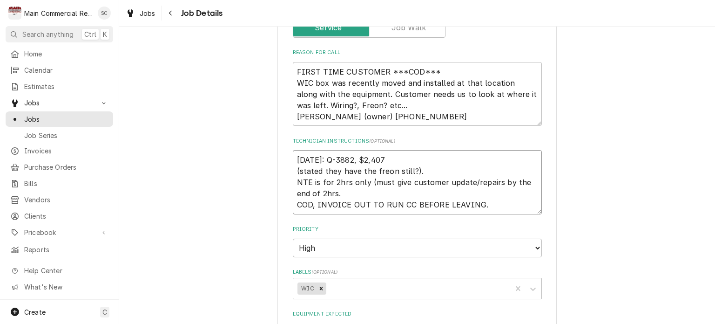
type textarea "[DATE]: Q-3882, $2,407. (stated they have the freon still?). NTE is for 2hrs on…"
type textarea "x"
type textarea "[DATE]: Q-3882, $2,407.8 (stated they have the freon still?). NTE is for 2hrs o…"
type textarea "x"
type textarea "[DATE]: Q-3882, $2,407.83 (stated they have the freon still?). NTE is for 2hrs …"
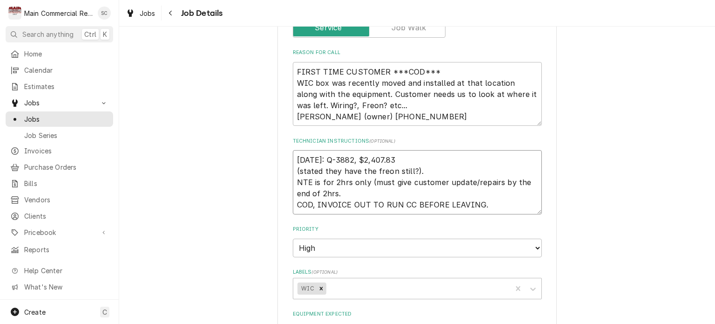
type textarea "x"
type textarea "[DATE]: Q-3882, $2,407.83 (stated they have the freon still?). NTE is for 2hrs …"
type textarea "x"
type textarea "[DATE]: Q-3882, $2,407.83 b (stated they have the freon still?). NTE is for 2hr…"
type textarea "x"
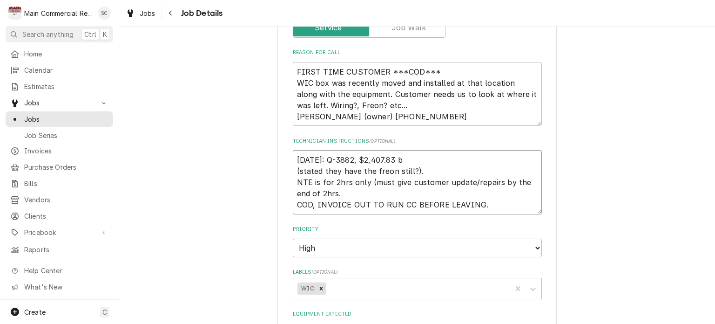
type textarea "[DATE]: Q-3882, $2,407.83 bi (stated they have the freon still?). NTE is for 2h…"
type textarea "x"
type textarea "[DATE]: Q-3882, $2,407.83 bid (stated they have the freon still?). NTE is for 2…"
type textarea "x"
type textarea "[DATE]: Q-3882, $2,407.83 bid (stated they have the freon still?). NTE is for 2…"
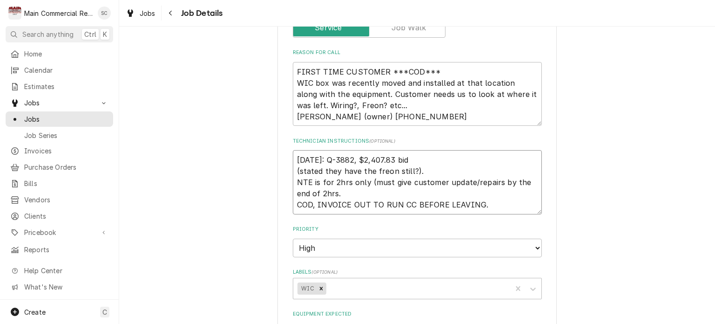
type textarea "x"
type textarea "[DATE]: Q-3882, $2,407.83 bid a (stated they have the freon still?). NTE is for…"
type textarea "x"
type textarea "[DATE]: Q-3882, $2,407.83 bid an (stated they have the freon still?). NTE is fo…"
type textarea "x"
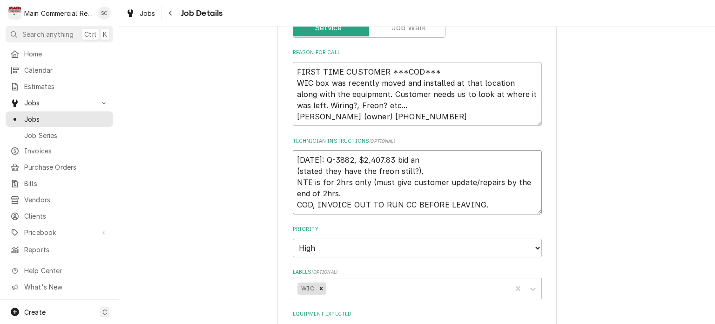
type textarea "[DATE]: Q-3882, $2,407.83 bid and (stated they have the freon still?). NTE is f…"
type textarea "x"
type textarea "[DATE]: Q-3882, $2,407.83 bid and (stated they have the freon still?). NTE is f…"
type textarea "x"
type textarea "[DATE]: Q-3882, $2,407.83 bid and e (stated they have the freon still?). NTE is…"
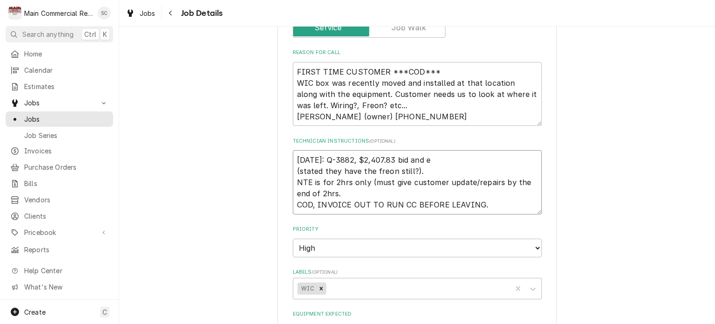
type textarea "x"
type textarea "[DATE]: Q-3882, $2,407.83 bid and em (stated they have the freon still?). NTE i…"
type textarea "x"
type textarea "[DATE]: Q-3882, $2,407.83 bid and ema (stated they have the freon still?). NTE …"
type textarea "x"
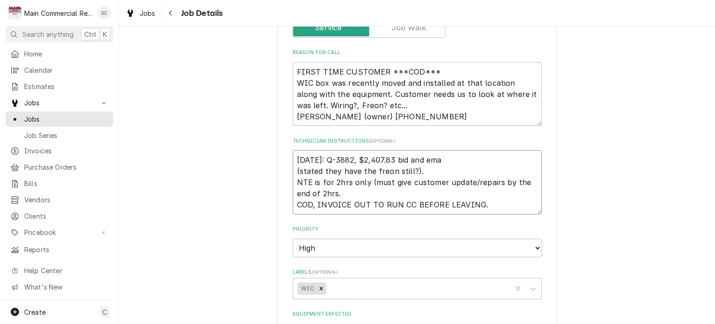
type textarea "[DATE]: Q-3882, $2,407.83 bid and emai (stated they have the freon still?). NTE…"
type textarea "x"
type textarea "[DATE]: Q-3882, $2,407.83 bid and email (stated they have the freon still?). NT…"
type textarea "x"
type textarea "[DATE]: Q-3882, $2,407.83 bid and emaile (stated they have the freon still?). N…"
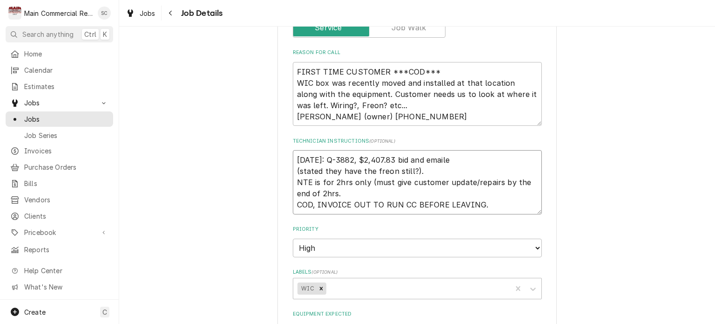
type textarea "x"
type textarea "[DATE]: Q-3882, $2,407.83 bid and emailed (stated they have the freon still?). …"
type textarea "x"
type textarea "[DATE]: Q-3882, $2,407.83 bid and emailed (stated they have the freon still?). …"
type textarea "x"
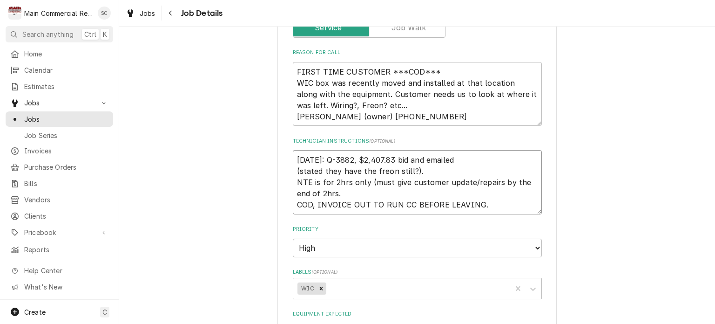
type textarea "[DATE]: Q-3882, $2,407.83 bid and emailed o (stated they have the freon still?)…"
type textarea "x"
type textarea "10/8/25: Q-3882, $2,407.83 bid and emailed on (stated they have the freon still…"
type textarea "x"
type textarea "10/8/25: Q-3882, $2,407.83 bid and emailed ons (stated they have the freon stil…"
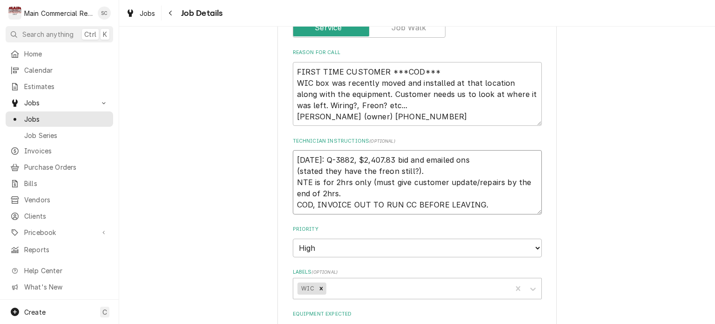
type textarea "x"
type textarea "10/8/25: Q-3882, $2,407.83 bid and emailed onsi (stated they have the freon sti…"
type textarea "x"
type textarea "10/8/25: Q-3882, $2,407.83 bid and emailed onsit (stated they have the freon st…"
type textarea "x"
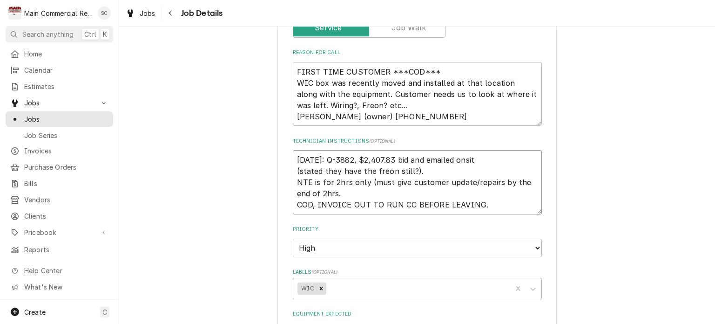
type textarea "10/8/25: Q-3882, $2,407.83 bid and emailed onsite (stated they have the freon s…"
type textarea "x"
type textarea "10/8/25: Q-3882, $2,407.83 bid and emailed onsite. (stated they have the freon …"
type textarea "x"
type textarea "10/8/25: Q-3882, $2,407.83 bid and emailed onsite. (stated they have the freon …"
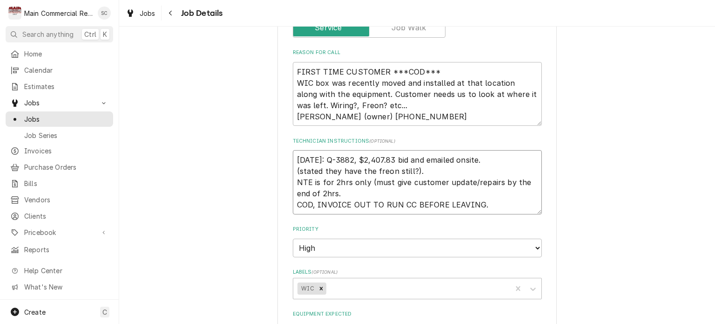
type textarea "x"
type textarea "10/8/25: Q-3882, $2,407.83 bid and emailed onsite. - (stated they have the freo…"
type textarea "x"
type textarea "10/8/25: Q-3882, $2,407.83 bid and emailed onsite. -s (stated they have the fre…"
type textarea "x"
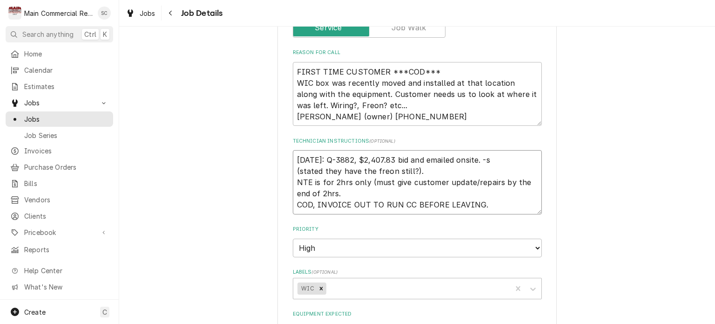
type textarea "10/8/25: Q-3882, $2,407.83 bid and emailed onsite. -sr (stated they have the fr…"
type textarea "x"
type textarea "10/8/25: Q-3882, $2,407.83 bid and emailed onsite. -src (stated they have the f…"
type textarea "x"
type textarea "[DATE]: Q-3882, $2,407.83 bid and emailed onsite. -src (stated they have the fr…"
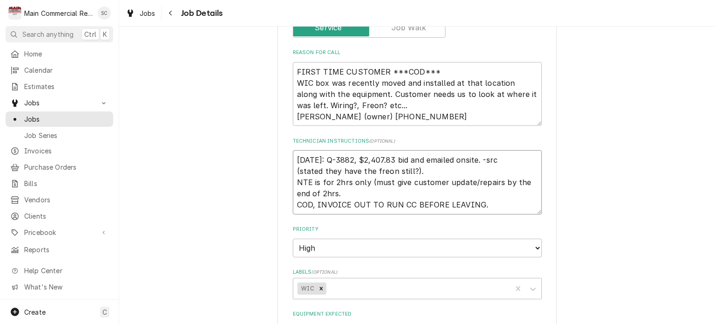
type textarea "x"
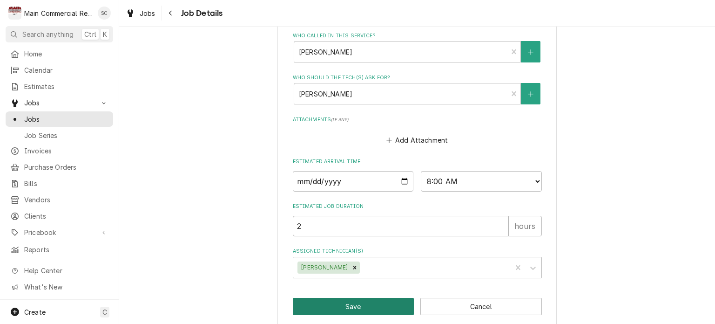
type textarea "[DATE]: Q-3882, $2,407.83 bid and emailed onsite. -src (stated they have the fr…"
click at [394, 298] on button "Save" at bounding box center [354, 306] width 122 height 17
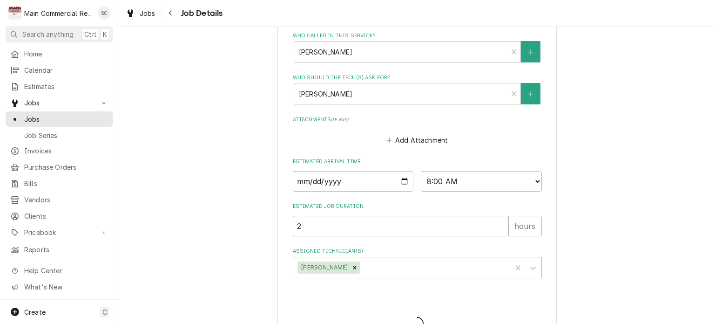
type textarea "x"
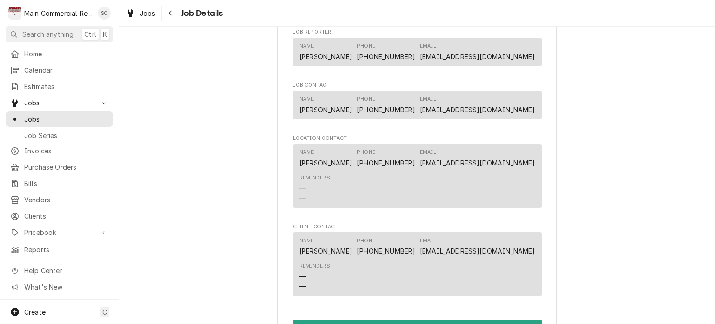
scroll to position [1099, 0]
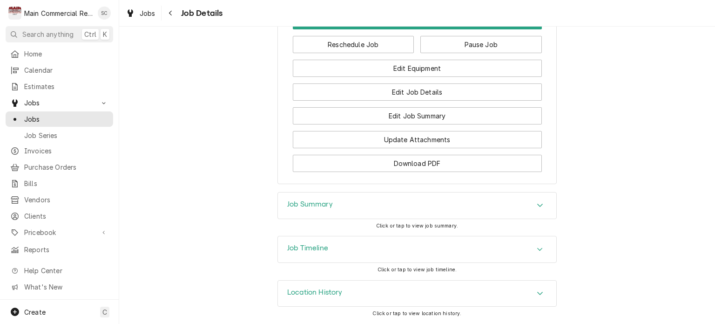
click at [508, 199] on div "Job Summary" at bounding box center [417, 205] width 278 height 26
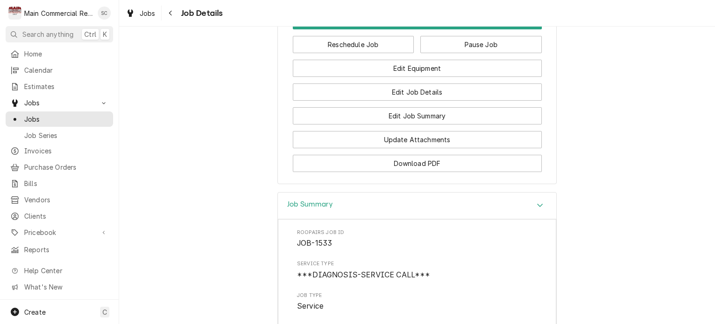
scroll to position [1285, 0]
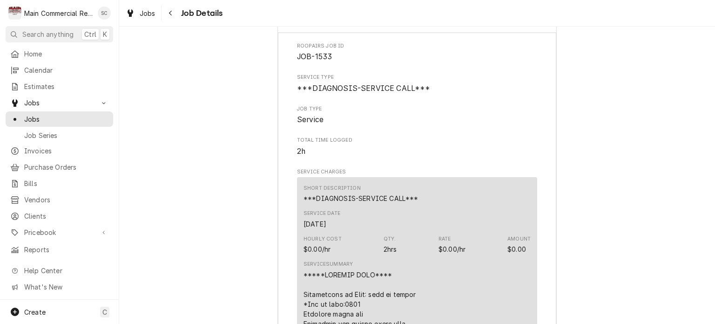
click at [468, 144] on span "Total Time Logged" at bounding box center [417, 139] width 240 height 7
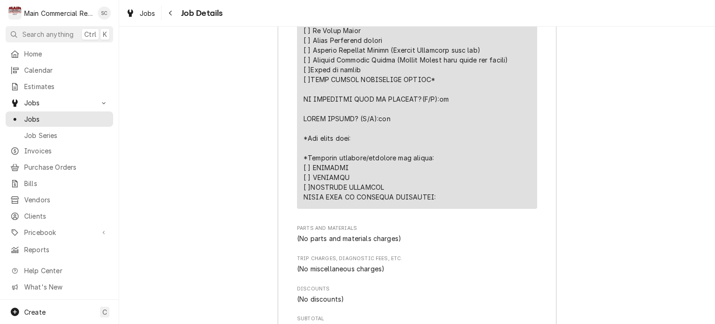
scroll to position [2170, 0]
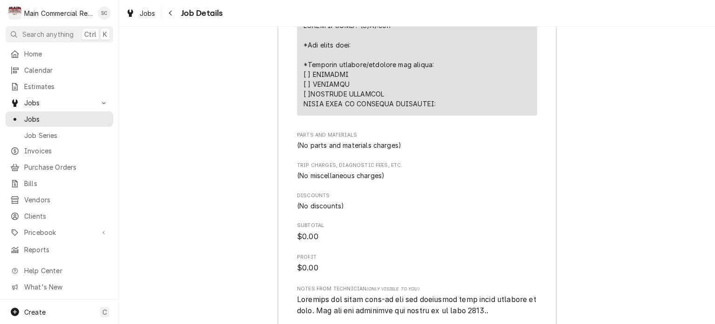
click at [474, 150] on div "Roopairs Job ID JOB-1533 Service Type ***DIAGNOSIS-SERVICE CALL*** Job Type Ser…" at bounding box center [417, 61] width 240 height 1807
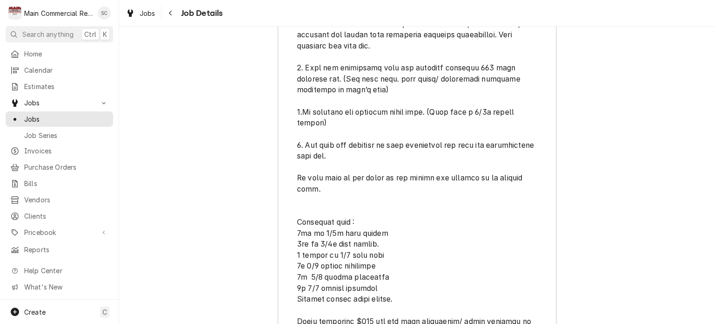
scroll to position [2915, 0]
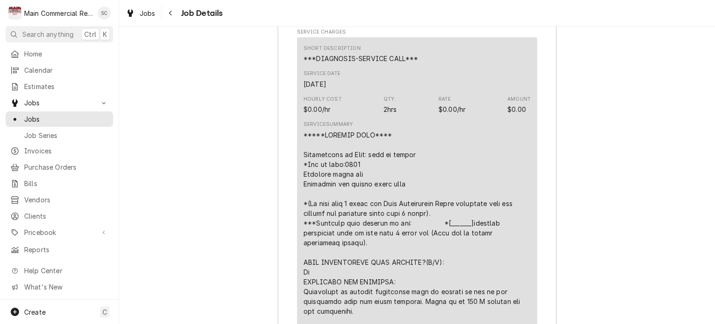
scroll to position [1239, 0]
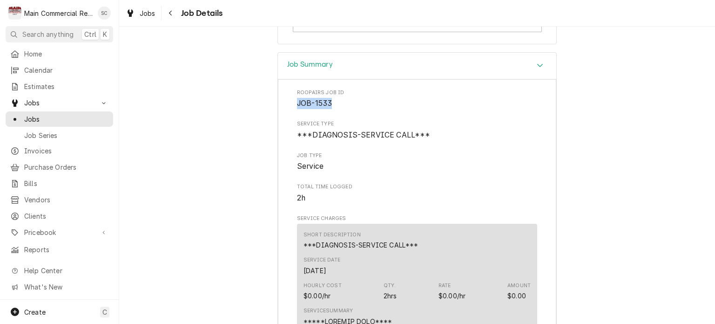
drag, startPoint x: 333, startPoint y: 100, endPoint x: 292, endPoint y: 106, distance: 41.4
copy span "JOB-1533"
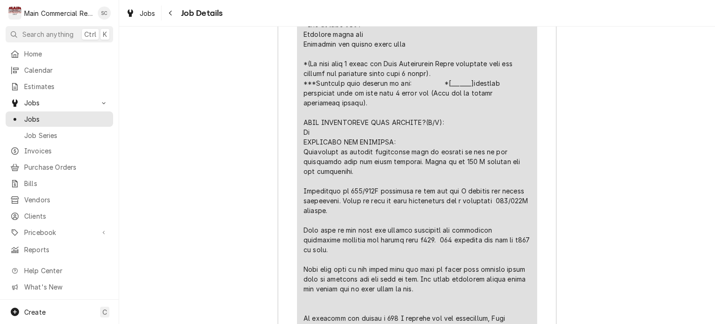
scroll to position [1425, 0]
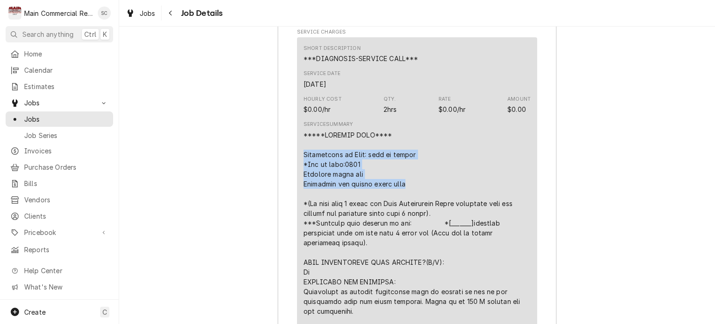
drag, startPoint x: 410, startPoint y: 184, endPoint x: 300, endPoint y: 158, distance: 113.5
copy div "Description of Unit: walk in cooler *Age of unit:2020 American panel box Heatcr…"
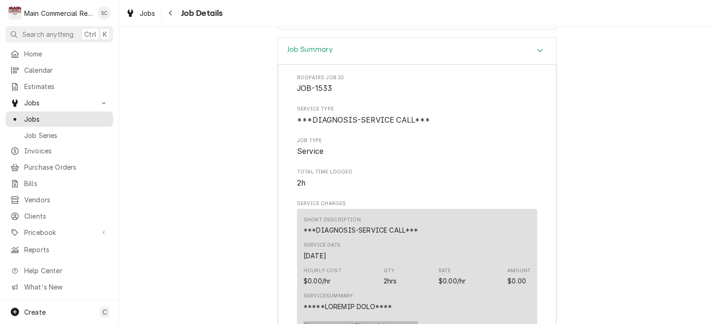
scroll to position [1067, 0]
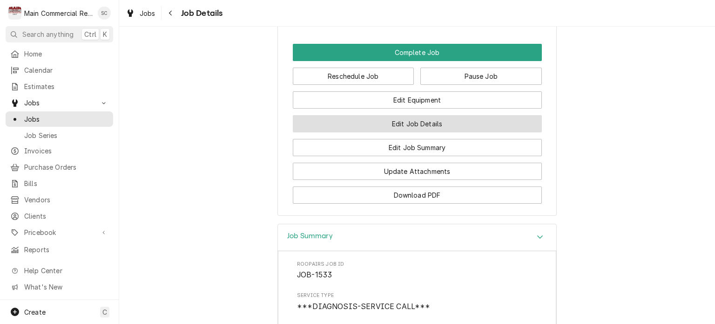
click at [484, 124] on button "Edit Job Details" at bounding box center [417, 123] width 249 height 17
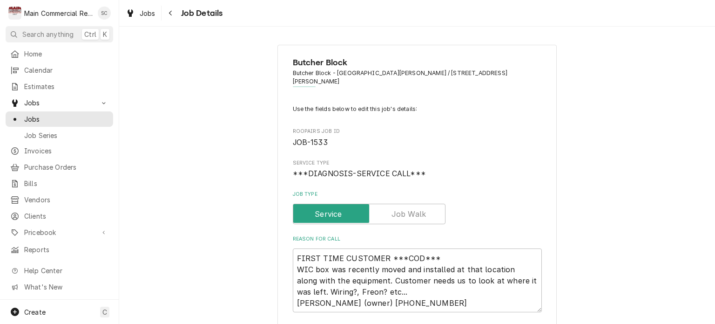
scroll to position [186, 0]
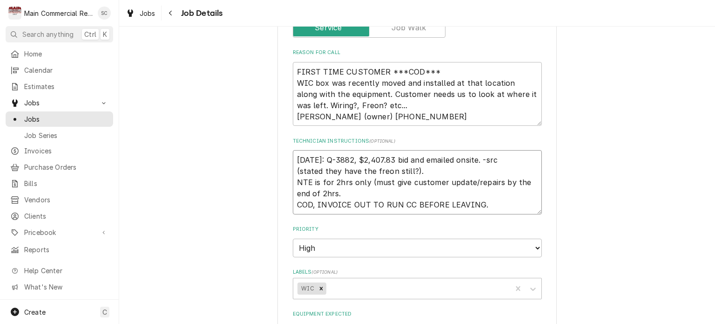
click at [293, 150] on textarea "10/8/25: Q-3882, $2,407.83 bid and emailed onsite. -src (stated they have the f…" at bounding box center [417, 182] width 249 height 64
type textarea "x"
type textarea "10/8/25: Q-3882, $2,407.83 bid and emailed onsite. -src (stated they have the f…"
type textarea "x"
type textarea "1 10/8/25: Q-3882, $2,407.83 bid and emailed onsite. -src (stated they have the…"
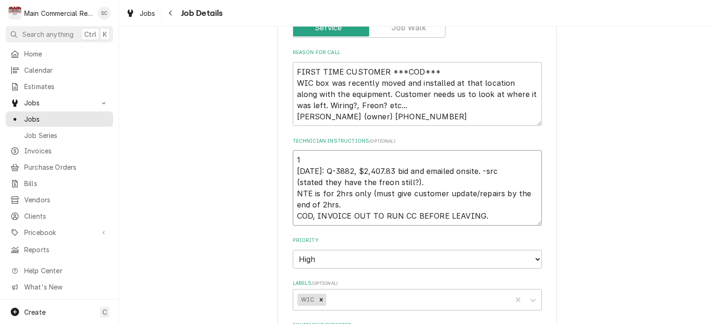
type textarea "x"
type textarea "10 10/8/25: Q-3882, $2,407.83 bid and emailed onsite. -src (stated they have th…"
type textarea "x"
type textarea "10/ 10/8/25: Q-3882, $2,407.83 bid and emailed onsite. -src (stated they have t…"
type textarea "x"
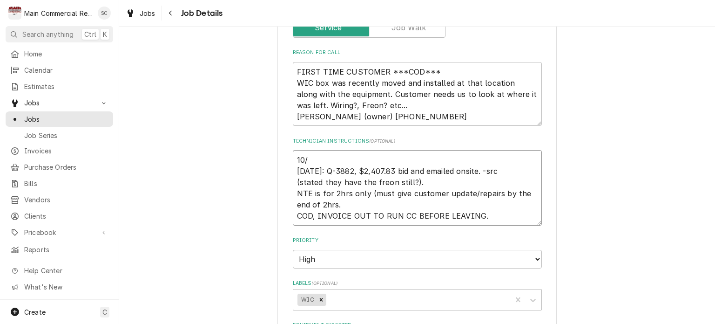
type textarea "10/8 10/8/25: Q-3882, $2,407.83 bid and emailed onsite. -src (stated they have …"
type textarea "x"
type textarea "10/8/ 10/8/25: Q-3882, $2,407.83 bid and emailed onsite. -src (stated they have…"
type textarea "x"
type textarea "10/8/2 10/8/25: Q-3882, $2,407.83 bid and emailed onsite. -src (stated they hav…"
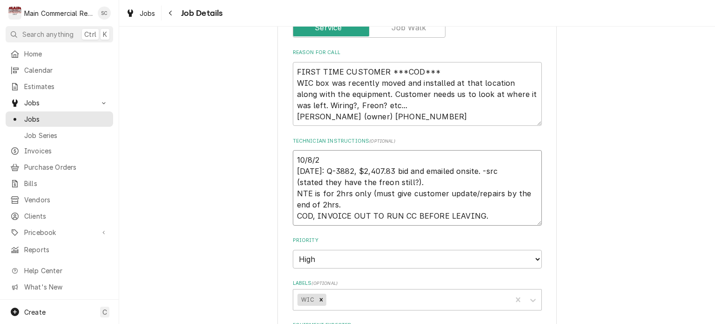
type textarea "x"
type textarea "10/8/25 10/8/25: Q-3882, $2,407.83 bid and emailed onsite. -src (stated they ha…"
type textarea "x"
type textarea "10/8/25: 10/8/25: Q-3882, $2,407.83 bid and emailed onsite. -src (stated they h…"
type textarea "x"
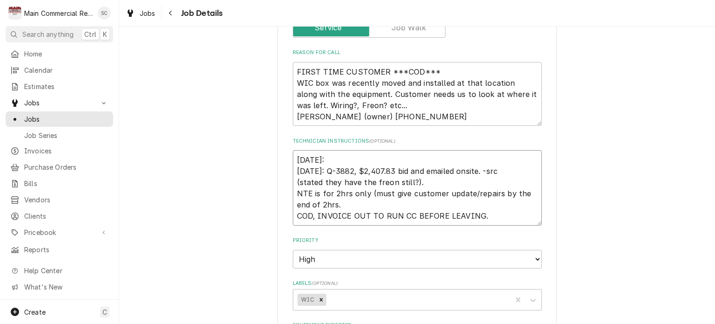
type textarea "10/8/25:I 10/8/25: Q-3882, $2,407.83 bid and emailed onsite. -src (stated they …"
type textarea "x"
type textarea "10/8/25:In 10/8/25: Q-3882, $2,407.83 bid and emailed onsite. -src (stated they…"
type textarea "x"
type textarea "10/8/25:Inv 10/8/25: Q-3882, $2,407.83 bid and emailed onsite. -src (stated the…"
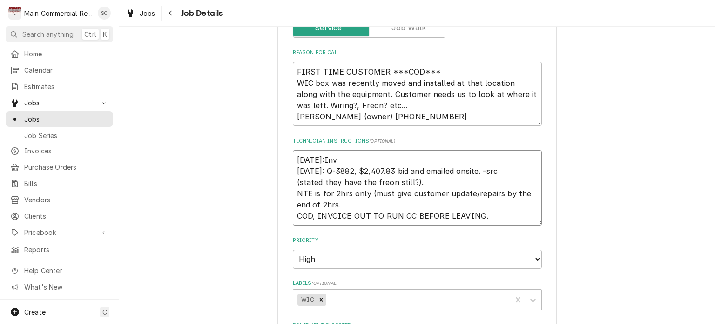
type textarea "x"
type textarea "10/8/25:Inv# 10/8/25: Q-3882, $2,407.83 bid and emailed onsite. -src (stated th…"
type textarea "x"
type textarea "10/8/25:Inv#1 10/8/25: Q-3882, $2,407.83 bid and emailed onsite. -src (stated t…"
type textarea "x"
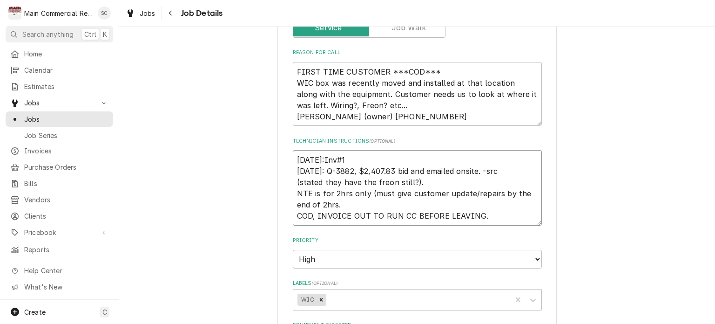
type textarea "10/8/25:Inv#15 10/8/25: Q-3882, $2,407.83 bid and emailed onsite. -src (stated …"
type textarea "x"
type textarea "10/8/25:Inv#152 10/8/25: Q-3882, $2,407.83 bid and emailed onsite. -src (stated…"
type textarea "x"
type textarea "10/8/25:Inv#1523 10/8/25: Q-3882, $2,407.83 bid and emailed onsite. -src (state…"
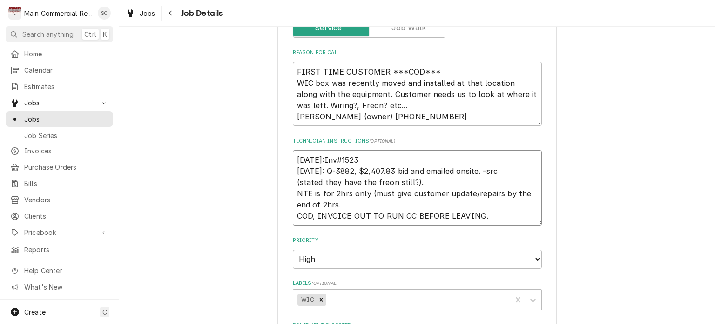
type textarea "x"
type textarea "10/8/25:Inv#15235 10/8/25: Q-3882, $2,407.83 bid and emailed onsite. -src (stat…"
type textarea "x"
type textarea "10/8/25:Inv#152358 10/8/25: Q-3882, $2,407.83 bid and emailed onsite. -src (sta…"
type textarea "x"
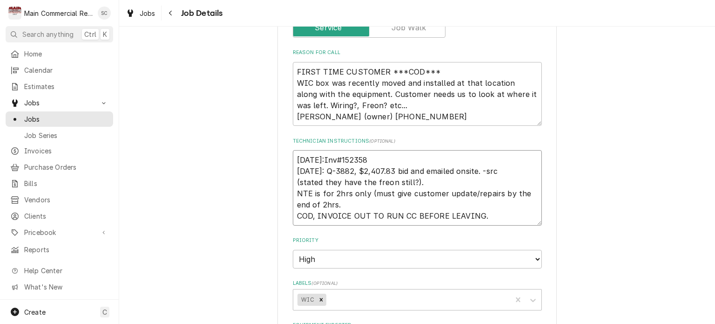
type textarea "10/8/25:Inv#152358, 10/8/25: Q-3882, $2,407.83 bid and emailed onsite. -src (st…"
type textarea "x"
type textarea "10/8/25:Inv#152358,$ 10/8/25: Q-3882, $2,407.83 bid and emailed onsite. -src (s…"
type textarea "x"
type textarea "10/8/25:Inv#152358,$3 10/8/25: Q-3882, $2,407.83 bid and emailed onsite. -src (…"
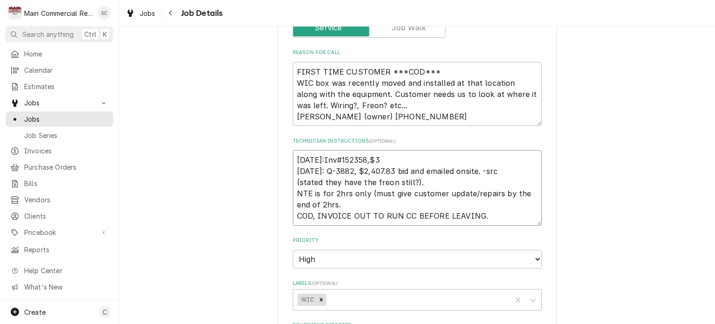
type textarea "x"
type textarea "10/8/25:Inv#152358,$30 10/8/25: Q-3882, $2,407.83 bid and emailed onsite. -src …"
type textarea "x"
type textarea "10/8/25:Inv#152358,$300 10/8/25: Q-3882, $2,407.83 bid and emailed onsite. -src…"
type textarea "x"
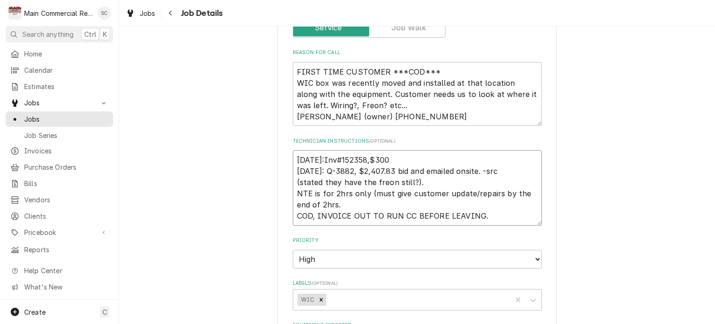
type textarea "10/8/25:Inv#152358,$300. 10/8/25: Q-3882, $2,407.83 bid and emailed onsite. -sr…"
type textarea "x"
type textarea "10/8/25:Inv#152358,$300.0 10/8/25: Q-3882, $2,407.83 bid and emailed onsite. -s…"
type textarea "x"
type textarea "10/8/25:Inv#152358,$300.00 10/8/25: Q-3882, $2,407.83 bid and emailed onsite. -…"
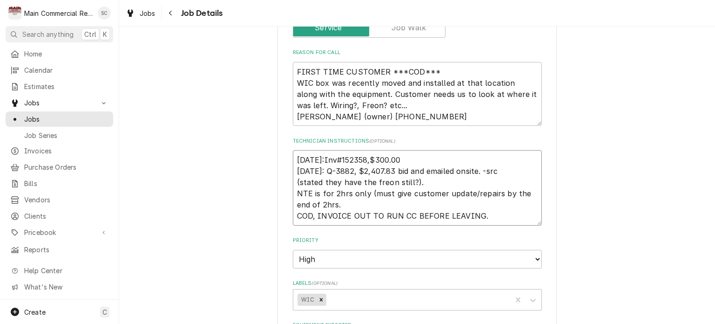
type textarea "x"
type textarea "10/8/25:Inv#152358,$300.00 10/8/25: Q-3882, $2,407.83 bid and emailed onsite. -…"
type textarea "x"
type textarea "10/8/25:Inv#152358,$300.00 ( 10/8/25: Q-3882, $2,407.83 bid and emailed onsite.…"
type textarea "x"
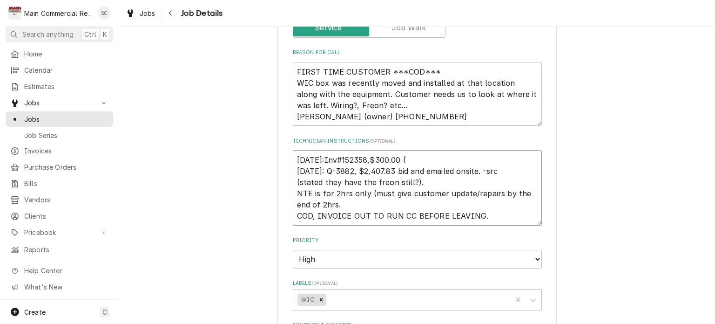
type textarea "10/8/25:Inv#152358,$300.00 (d 10/8/25: Q-3882, $2,407.83 bid and emailed onsite…"
type textarea "x"
type textarea "10/8/25:Inv#152358,$300.00 (do 10/8/25: Q-3882, $2,407.83 bid and emailed onsit…"
type textarea "x"
type textarea "10/8/25:Inv#152358,$300.00 (doe 10/8/25: Q-3882, $2,407.83 bid and emailed onsi…"
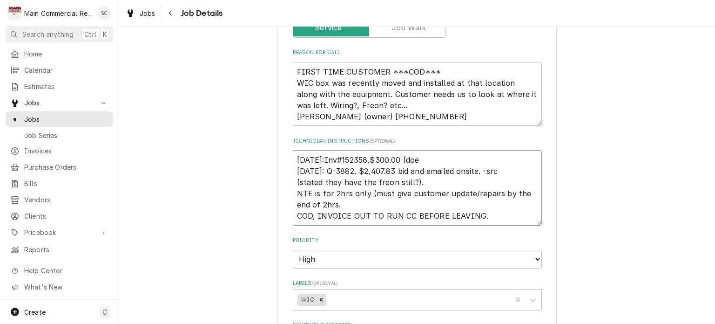
type textarea "x"
type textarea "10/8/25:Inv#152358,$300.00 (does 10/8/25: Q-3882, $2,407.83 bid and emailed ons…"
type textarea "x"
type textarea "10/8/25:Inv#152358,$300.00 (does 10/8/25: Q-3882, $2,407.83 bid and emailed ons…"
type textarea "x"
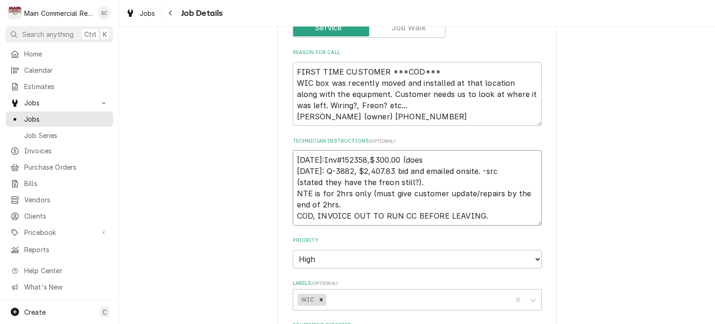
type textarea "10/8/25:Inv#152358,$300.00 (does n 10/8/25: Q-3882, $2,407.83 bid and emailed o…"
type textarea "x"
type textarea "10/8/25:Inv#152358,$300.00 (does no 10/8/25: Q-3882, $2,407.83 bid and emailed …"
type textarea "x"
type textarea "10/8/25:Inv#152358,$300.00 (does not 10/8/25: Q-3882, $2,407.83 bid and emailed…"
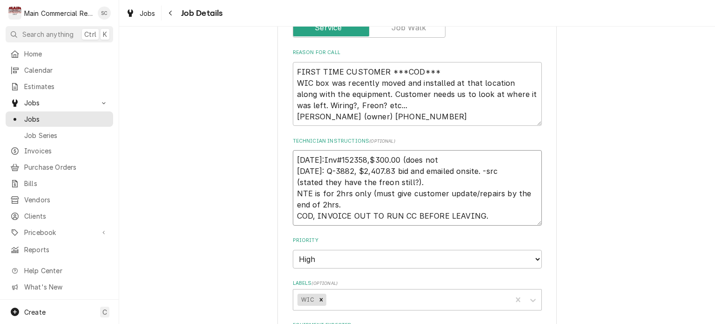
type textarea "x"
type textarea "10/8/25:Inv#152358,$300.00 (does not 10/8/25: Q-3882, $2,407.83 bid and emailed…"
type textarea "x"
type textarea "10/8/25:Inv#152358,$300.00 (does not i 10/8/25: Q-3882, $2,407.83 bid and email…"
type textarea "x"
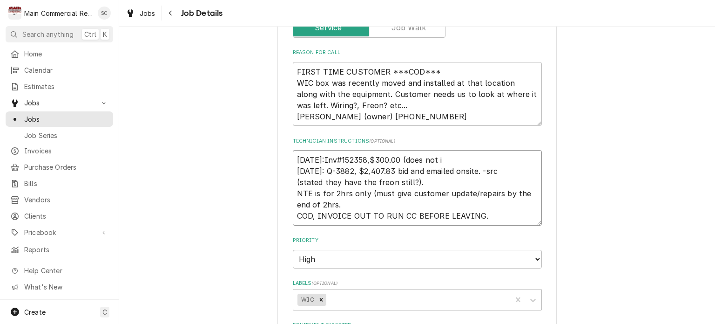
type textarea "10/8/25:Inv#152358,$300.00 (does not in 10/8/25: Q-3882, $2,407.83 bid and emai…"
type textarea "x"
type textarea "10/8/25:Inv#152358,$300.00 (does not inc 10/8/25: Q-3882, $2,407.83 bid and ema…"
type textarea "x"
type textarea "10/8/25:Inv#152358,$300.00 (does not incl 10/8/25: Q-3882, $2,407.83 bid and em…"
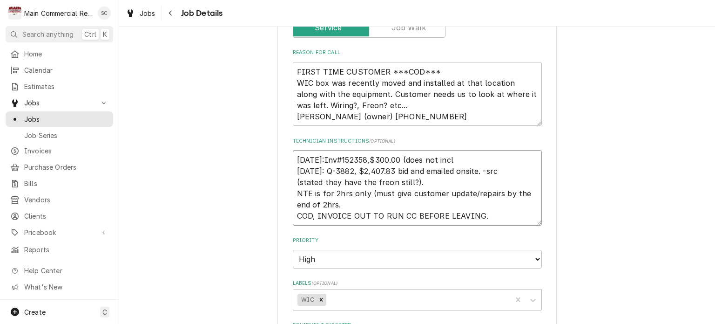
type textarea "x"
type textarea "10/8/25:Inv#152358,$300.00 (does not inclu 10/8/25: Q-3882, $2,407.83 bid and e…"
type textarea "x"
type textarea "10/8/25:Inv#152358,$300.00 (does not includ 10/8/25: Q-3882, $2,407.83 bid and …"
type textarea "x"
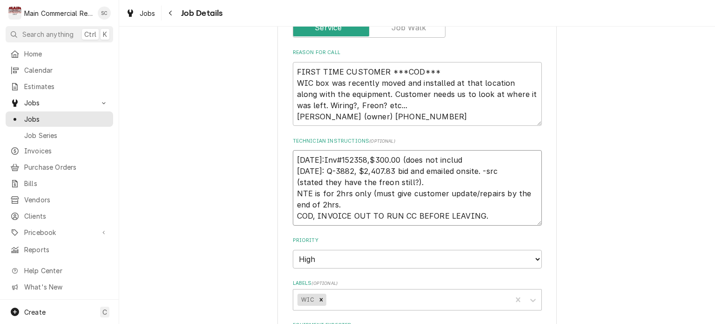
type textarea "10/8/25:Inv#152358,$300.00 (does not include 10/8/25: Q-3882, $2,407.83 bid and…"
type textarea "x"
type textarea "10/8/25:Inv#152358,$300.00 (does not include 10/8/25: Q-3882, $2,407.83 bid and…"
type textarea "x"
type textarea "10/8/25:Inv#152358,$300.00 (does not include t 10/8/25: Q-3882, $2,407.83 bid a…"
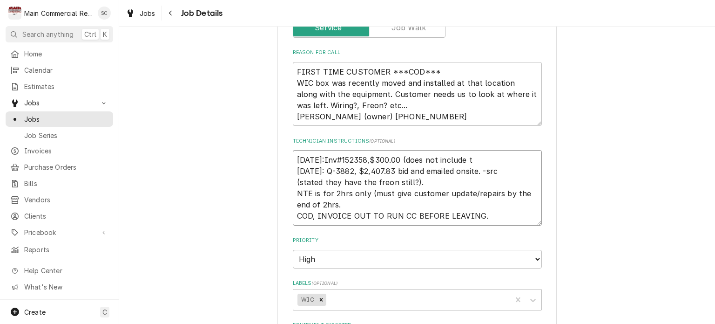
type textarea "x"
type textarea "10/8/25:Inv#152358,$300.00 (does not include th 10/8/25: Q-3882, $2,407.83 bid …"
type textarea "x"
type textarea "10/8/25:Inv#152358,$300.00 (does not include the 10/8/25: Q-3882, $2,407.83 bid…"
type textarea "x"
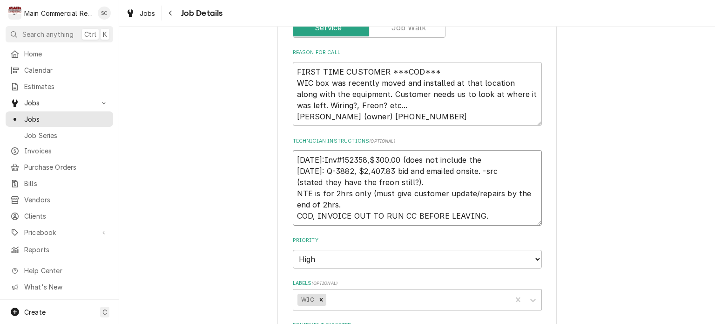
type textarea "10/8/25:Inv#152358,$300.00 (does not include the 10/8/25: Q-3882, $2,407.83 bid…"
type textarea "x"
type textarea "10/8/25:Inv#152358,$300.00 (does not include the 3 10/8/25: Q-3882, $2,407.83 b…"
type textarea "x"
type textarea "10/8/25:Inv#152358,$300.00 (does not include the 3% 10/8/25: Q-3882, $2,407.83 …"
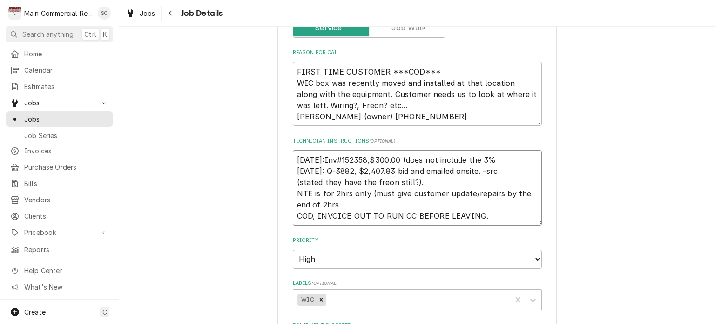
type textarea "x"
type textarea "10/8/25:Inv#152358,$300.00 (does not include the 3% 10/8/25: Q-3882, $2,407.83 …"
type textarea "x"
type textarea "10/8/25:Inv#152358,$300.00 (does not include the 3% c 10/8/25: Q-3882, $2,407.8…"
type textarea "x"
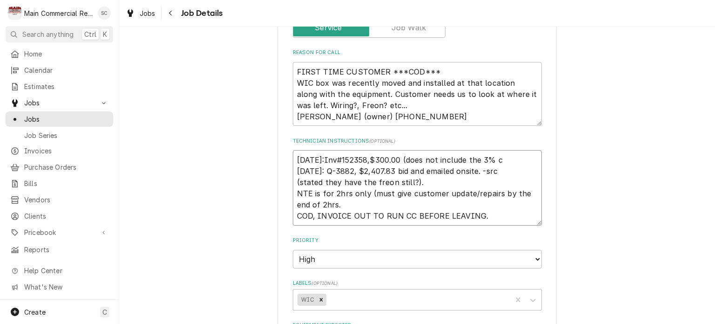
type textarea "10/8/25:Inv#152358,$300.00 (does not include the 3% cc 10/8/25: Q-3882, $2,407.…"
type textarea "x"
type textarea "10/8/25:Inv#152358,$300.00 (does not include the 3% cc 10/8/25: Q-3882, $2,407.…"
type textarea "x"
type textarea "10/8/25:Inv#152358,$300.00 (does not include the 3% cc f 10/8/25: Q-3882, $2,40…"
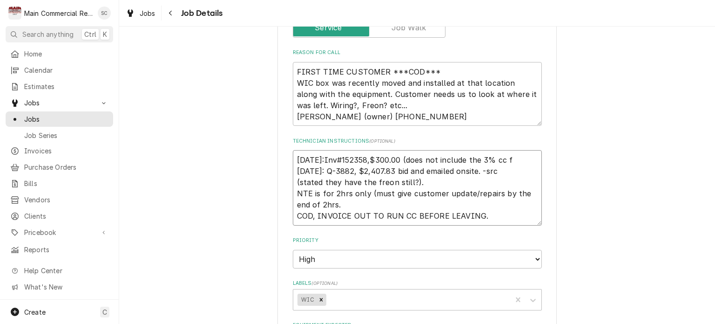
type textarea "x"
type textarea "10/8/25:Inv#152358,$300.00 (does not include the 3% cc fe 10/8/25: Q-3882, $2,4…"
type textarea "x"
type textarea "10/8/25:Inv#152358,$300.00 (does not include the 3% cc fee 10/8/25: Q-3882, $2,…"
type textarea "x"
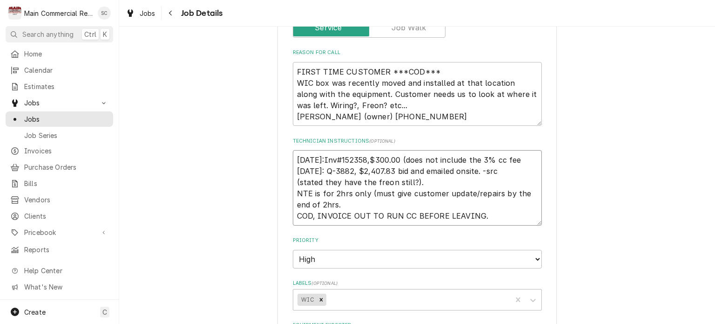
type textarea "10/8/25:Inv#152358,$300.00 (does not include the 3% cc fee, 10/8/25: Q-3882, $2…"
type textarea "x"
type textarea "10/8/25:Inv#152358,$300.00 (does not include the 3% cc fee, 10/8/25: Q-3882, $2…"
type textarea "x"
type textarea "10/8/25:Inv#152358,$300.00 (does not include the 3% cc fee, n 10/8/25: Q-3882, …"
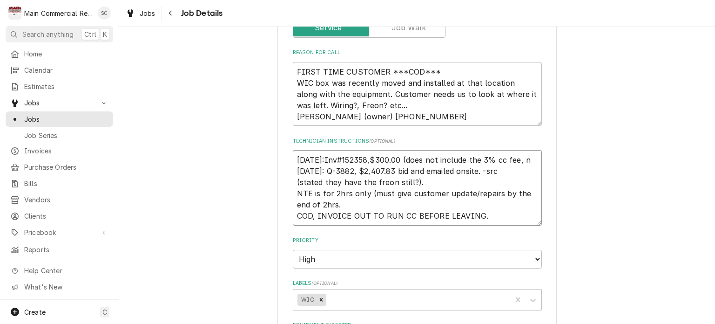
type textarea "x"
type textarea "10/8/25:Inv#152358,$300.00 (does not include the 3% cc fee, ne 10/8/25: Q-3882,…"
type textarea "x"
type textarea "10/8/25:Inv#152358,$300.00 (does not include the 3% cc fee, nee 10/8/25: Q-3882…"
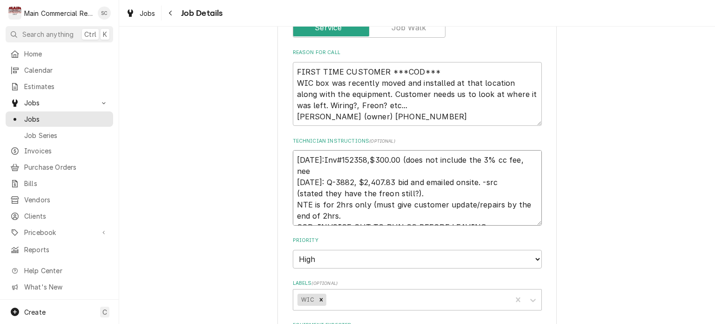
type textarea "x"
type textarea "10/8/25:Inv#152358,$300.00 (does not include the 3% cc fee, need 10/8/25: Q-388…"
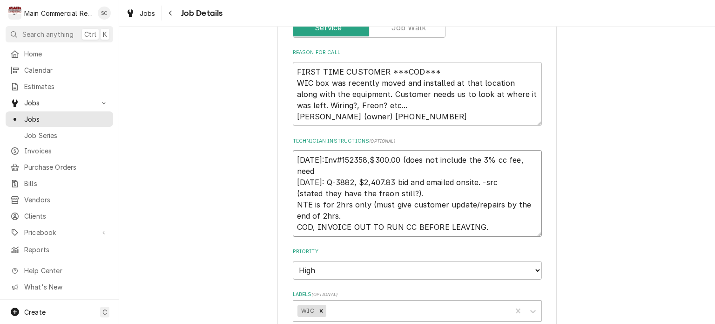
type textarea "x"
type textarea "10/8/25:Inv#152358,$300.00 (does not include the 3% cc fee, need 10/8/25: Q-388…"
type textarea "x"
type textarea "10/8/25:Inv#152358,$300.00 (does not include the 3% cc fee, need t 10/8/25: Q-3…"
type textarea "x"
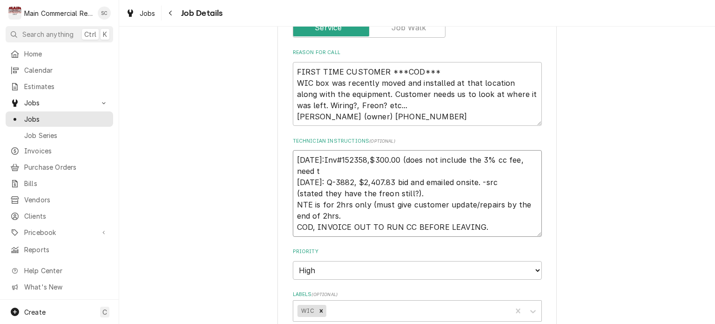
type textarea "10/8/25:Inv#152358,$300.00 (does not include the 3% cc fee, need to 10/8/25: Q-…"
type textarea "x"
type textarea "10/8/25:Inv#152358,$300.00 (does not include the 3% cc fee, need to 10/8/25: Q-…"
type textarea "x"
type textarea "10/8/25:Inv#152358,$300.00 (does not include the 3% cc fee, need to a 10/8/25: …"
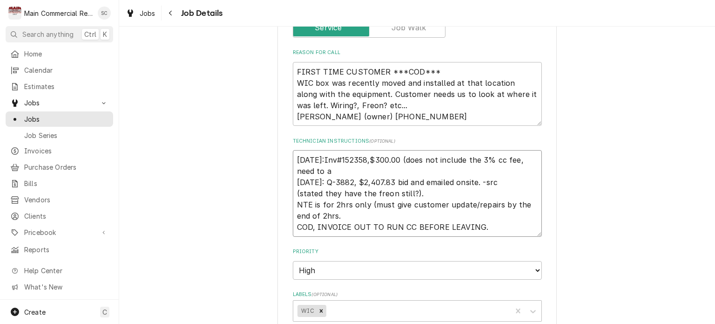
type textarea "x"
type textarea "10/8/25:Inv#152358,$300.00 (does not include the 3% cc fee, need to at 10/8/25:…"
type textarea "x"
type textarea "10/8/25:Inv#152358,$300.00 (does not include the 3% cc fee, need to a 10/8/25: …"
type textarea "x"
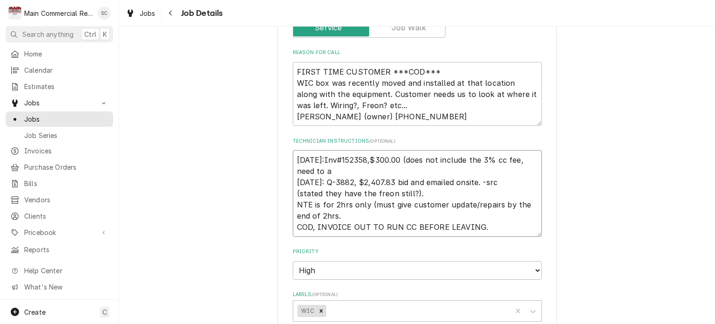
type textarea "10/8/25:Inv#152358,$300.00 (does not include the 3% cc fee, need to ad 10/8/25:…"
type textarea "x"
type textarea "10/8/25:Inv#152358,$300.00 (does not include the 3% cc fee, need to add 10/8/25…"
type textarea "x"
type textarea "10/8/25:Inv#152358,$300.00 (does not include the 3% cc fee, need to add 10/8/25…"
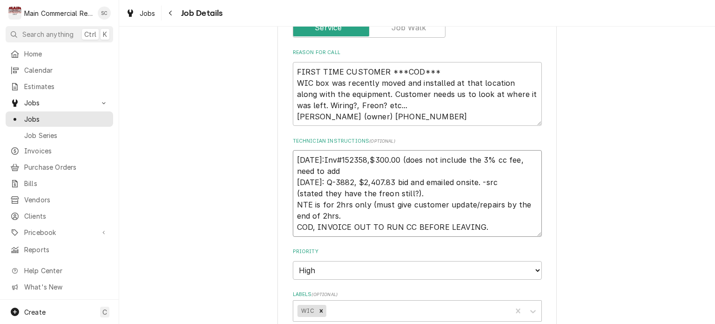
type textarea "x"
type textarea "10/8/25:Inv#152358,$300.00 (does not include the 3% cc fee, need to add t 10/8/…"
type textarea "x"
type textarea "10/8/25:Inv#152358,$300.00 (does not include the 3% cc fee, need to add th 10/8…"
type textarea "x"
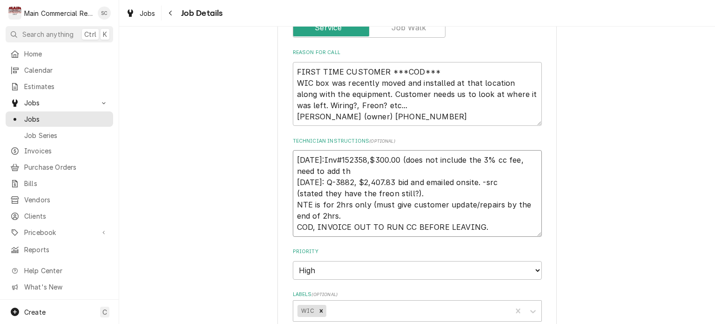
type textarea "10/8/25:Inv#152358,$300.00 (does not include the 3% cc fee, need to add tha 10/…"
type textarea "x"
type textarea "10/8/25:Inv#152358,$300.00 (does not include the 3% cc fee, need to add that 10…"
type textarea "x"
type textarea "10/8/25:Inv#152358,$300.00 (does not include the 3% cc fee, need to add that 10…"
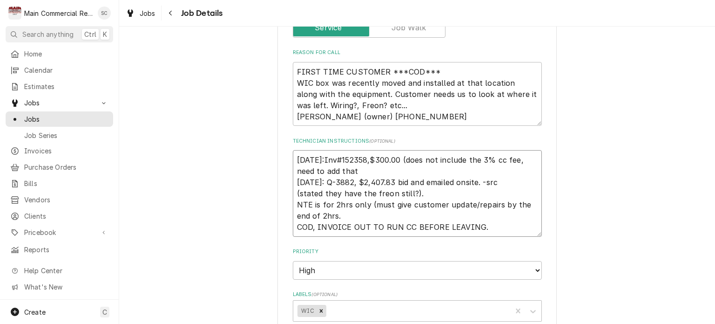
type textarea "x"
type textarea "10/8/25:Inv#152358,$300.00 (does not include the 3% cc fee, need to add that $ …"
type textarea "x"
type textarea "10/8/25:Inv#152358,$300.00 (does not include the 3% cc fee, need to add that $9…"
type textarea "x"
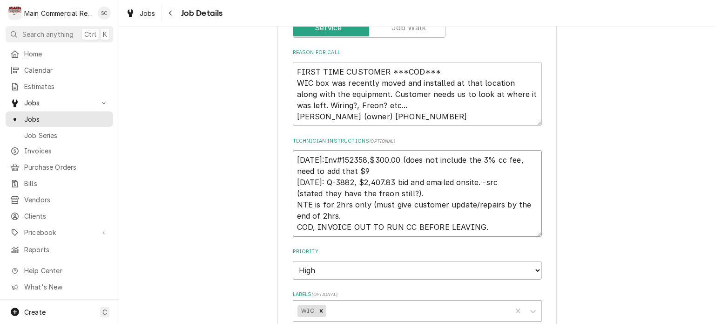
type textarea "10/8/25:Inv#152358,$300.00 (does not include the 3% cc fee, need to add that $9…"
type textarea "x"
type textarea "10/8/25:Inv#152358,$300.00 (does not include the 3% cc fee, need to add that $9…"
type textarea "x"
type textarea "10/8/25:Inv#152358,$300.00 (does not include the 3% cc fee, need to add that $9…"
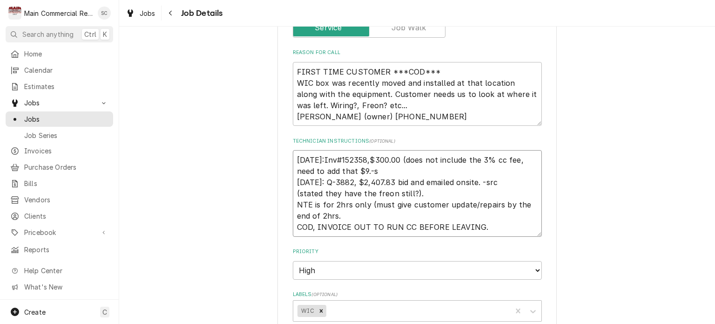
type textarea "x"
type textarea "10/8/25:Inv#152358,$300.00 (does not include the 3% cc fee, need to add that $9…"
type textarea "x"
type textarea "[DATE]:Inv#152358,$300.00 (does not include the 3% cc fee, need to add that $9.…"
type textarea "x"
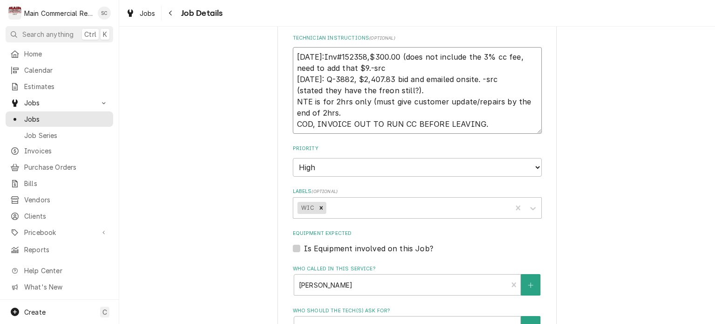
scroll to position [522, 0]
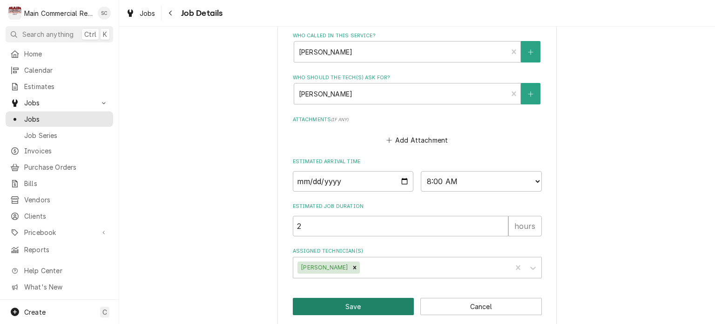
type textarea "[DATE]:Inv#152358,$300.00 (does not include the 3% cc fee, need to add that $9.…"
click at [359, 299] on button "Save" at bounding box center [354, 306] width 122 height 17
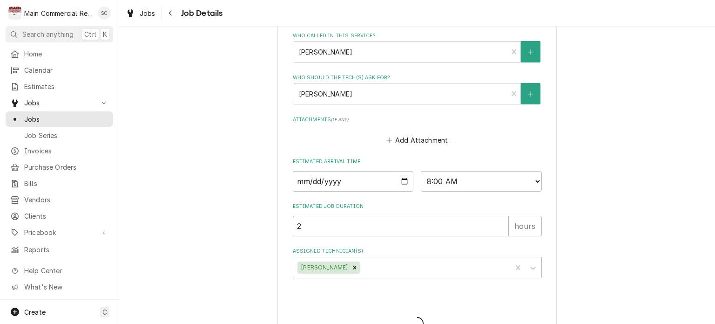
type textarea "x"
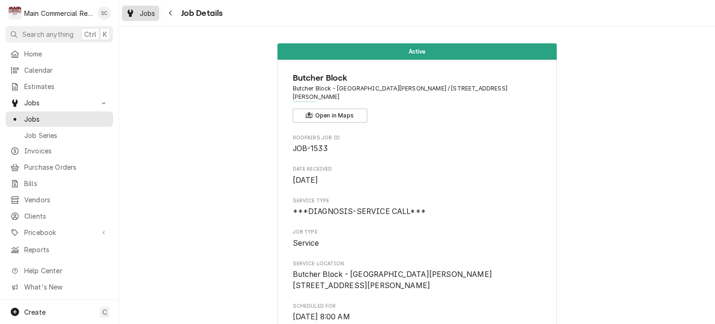
click at [149, 16] on span "Jobs" at bounding box center [148, 13] width 16 height 10
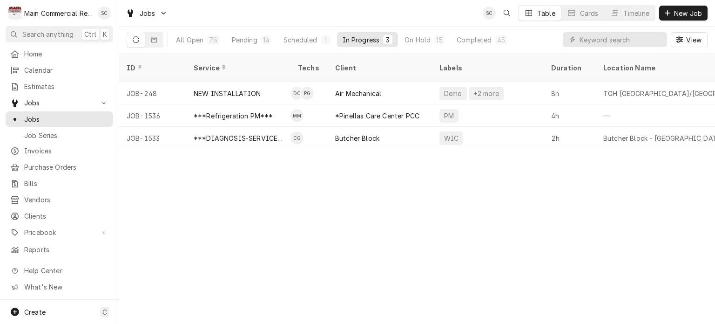
click at [501, 249] on div "ID Service Techs Client Labels Duration Location Name Date Received Status Prio…" at bounding box center [417, 188] width 596 height 271
click at [258, 37] on button "Pending 14" at bounding box center [251, 39] width 51 height 15
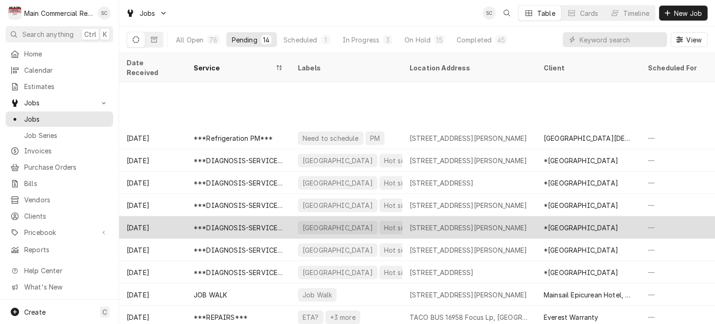
scroll to position [67, 0]
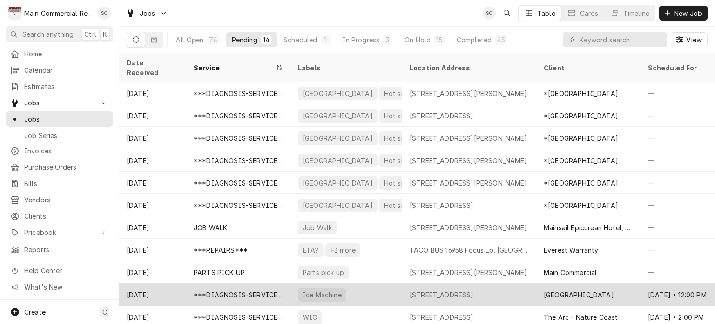
click at [474, 290] on div "7007 Grove Rd., Brooksville, FL 34609" at bounding box center [442, 295] width 64 height 10
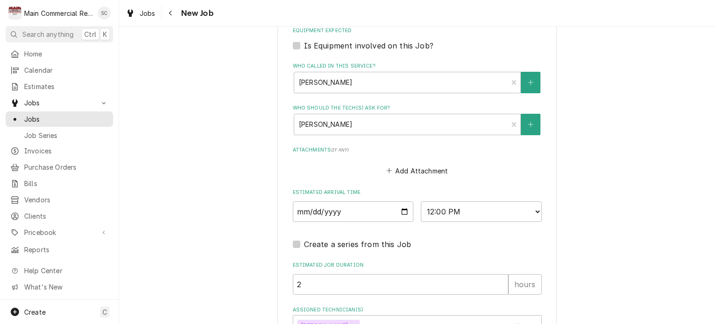
scroll to position [792, 0]
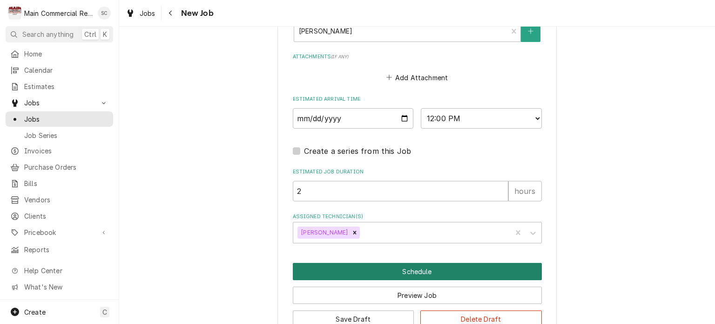
click at [398, 263] on button "Schedule" at bounding box center [417, 271] width 249 height 17
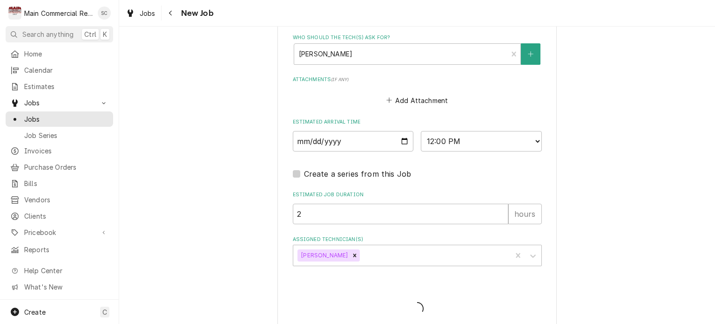
type textarea "x"
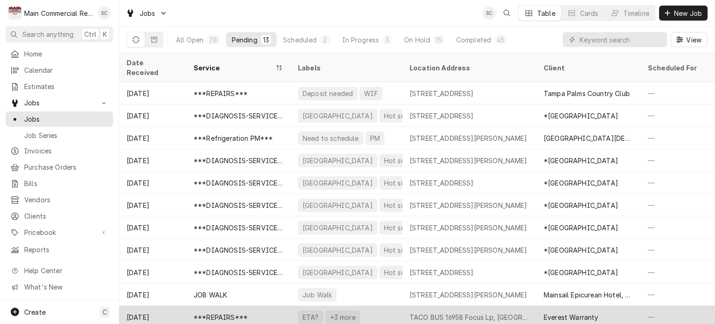
scroll to position [45, 0]
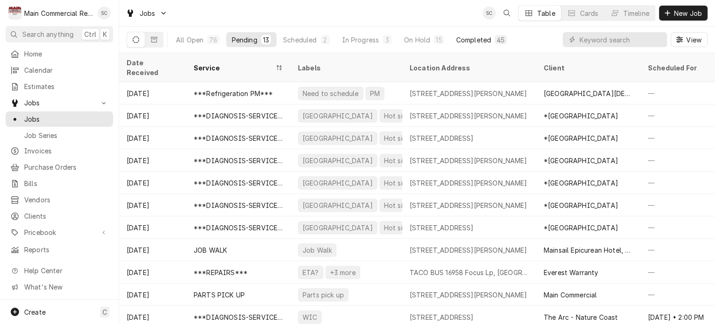
click at [480, 40] on div "Completed" at bounding box center [473, 40] width 35 height 10
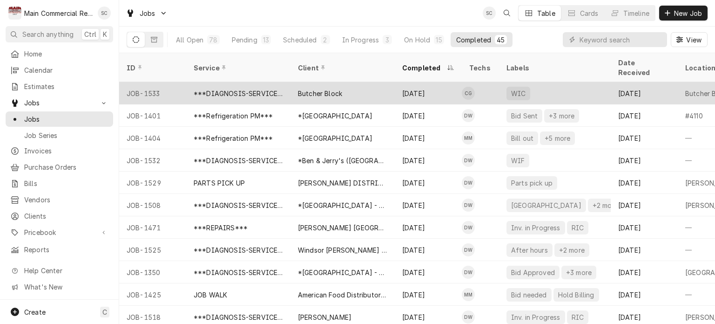
click at [365, 88] on div "Butcher Block" at bounding box center [343, 93] width 104 height 22
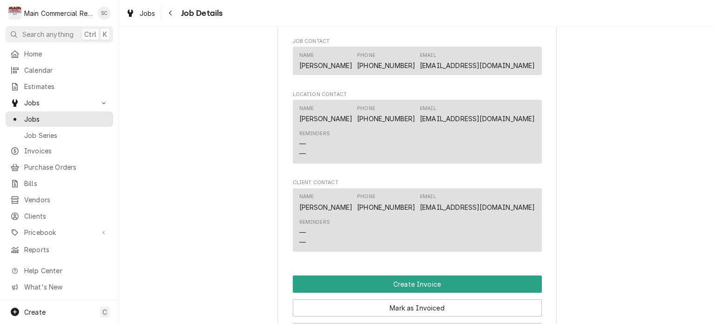
scroll to position [931, 0]
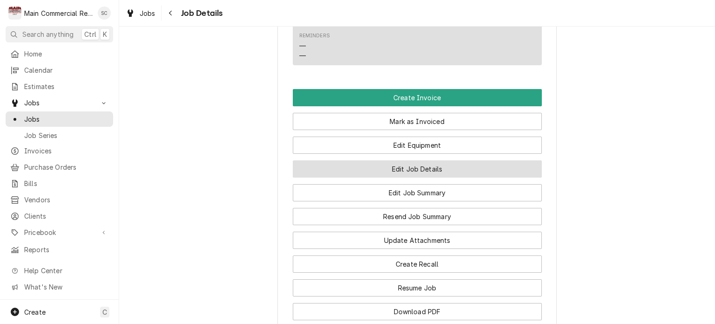
click at [437, 173] on button "Edit Job Details" at bounding box center [417, 168] width 249 height 17
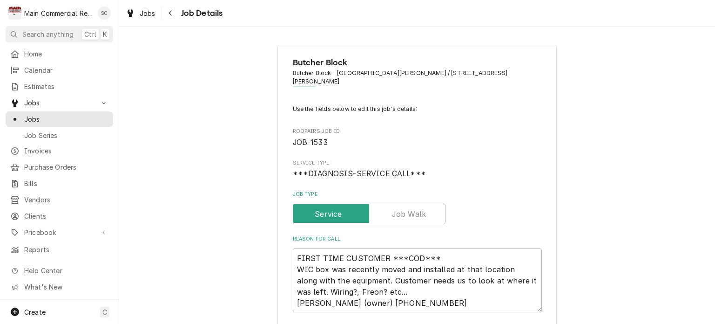
type textarea "x"
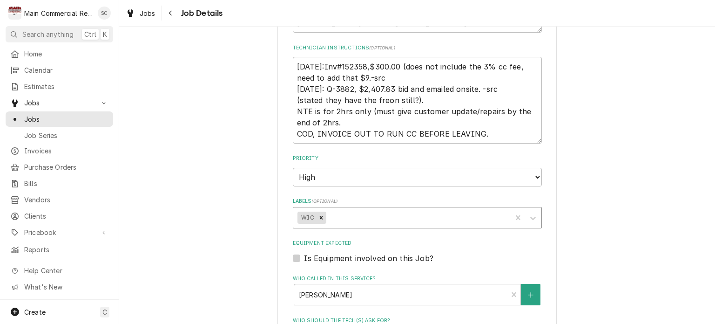
click at [366, 209] on div "Labels" at bounding box center [417, 217] width 179 height 17
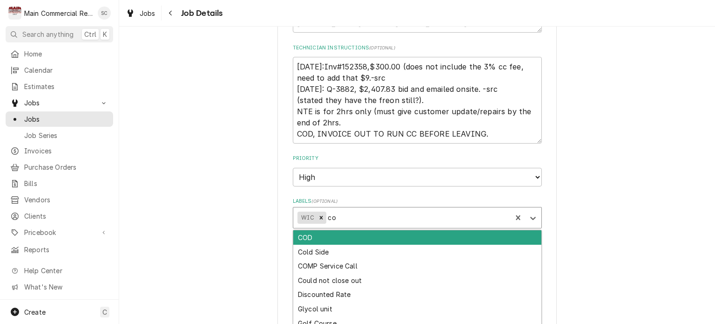
type input "cod"
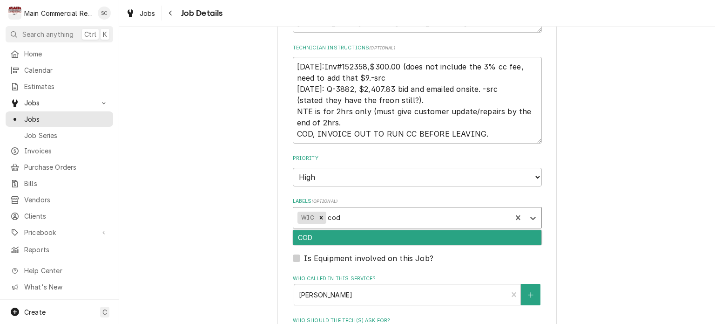
click at [351, 231] on div "COD" at bounding box center [417, 237] width 248 height 14
type textarea "x"
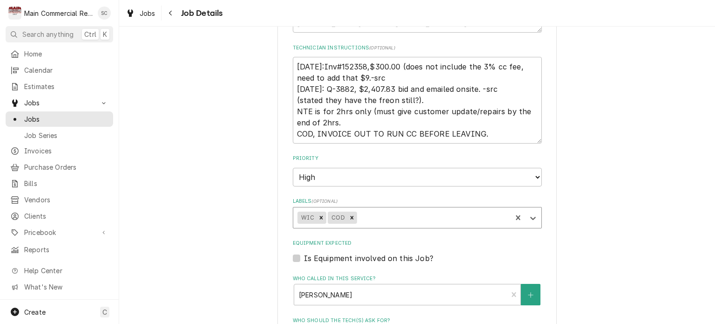
type textarea "x"
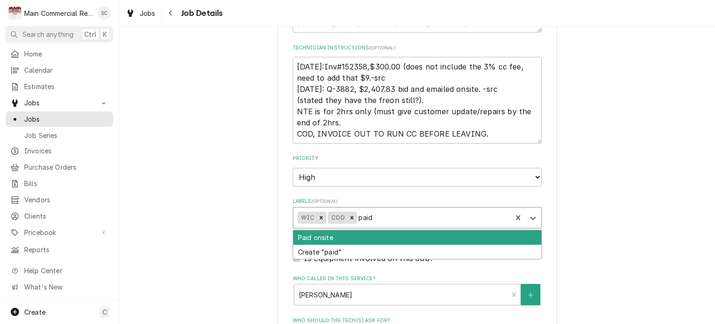
type input "paid"
click at [351, 231] on div "Paid onsite" at bounding box center [417, 237] width 248 height 14
type textarea "x"
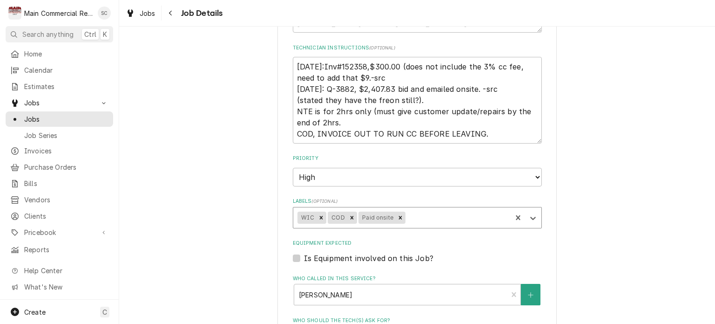
type textarea "x"
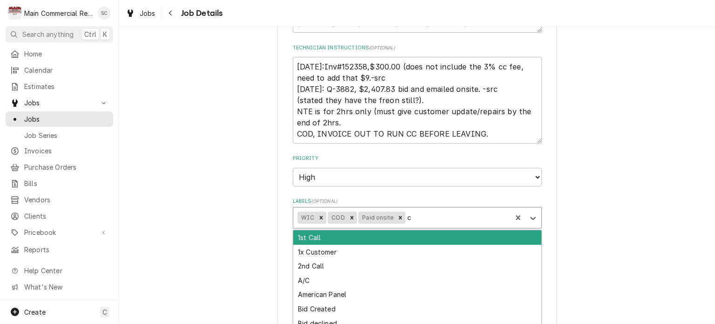
type input "cc"
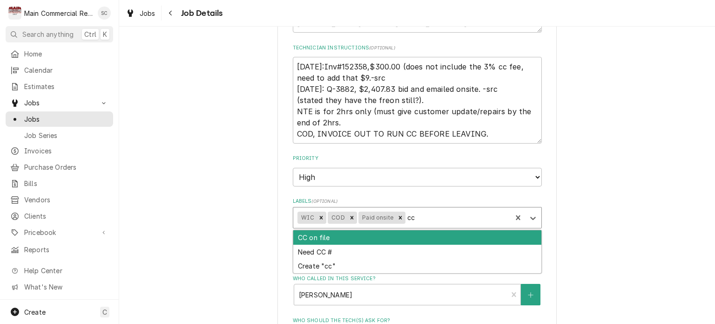
click at [351, 231] on div "CC on file" at bounding box center [417, 237] width 248 height 14
type textarea "x"
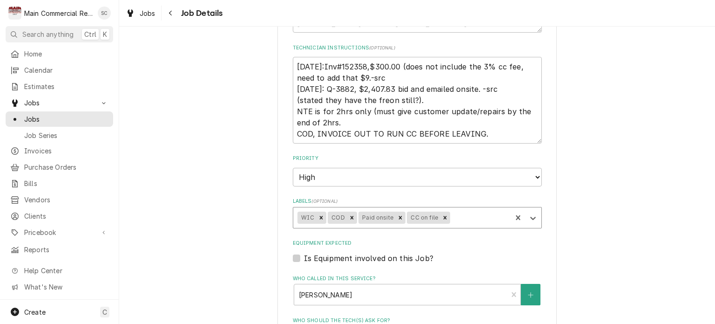
type textarea "x"
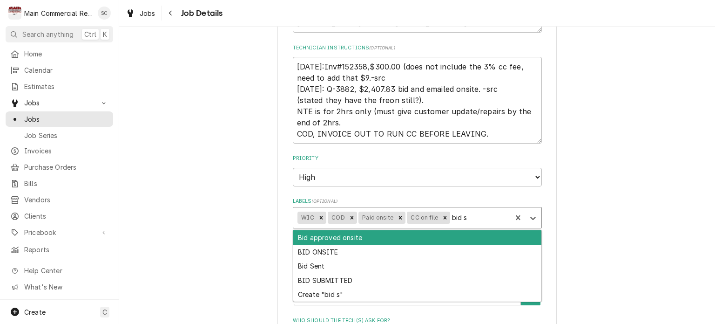
type input "bid se"
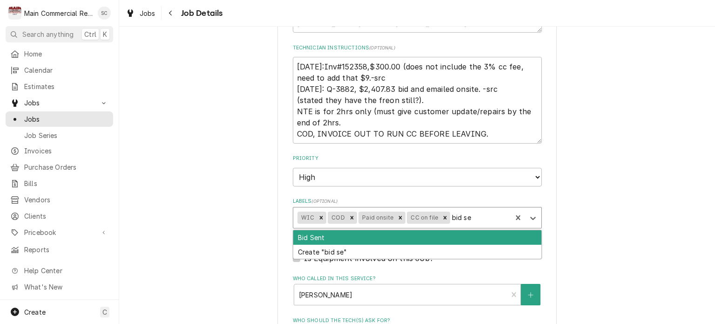
click at [369, 230] on div "Bid Sent" at bounding box center [417, 237] width 248 height 14
type textarea "x"
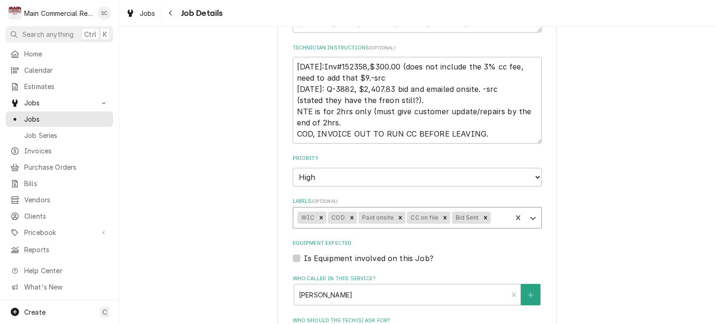
type textarea "x"
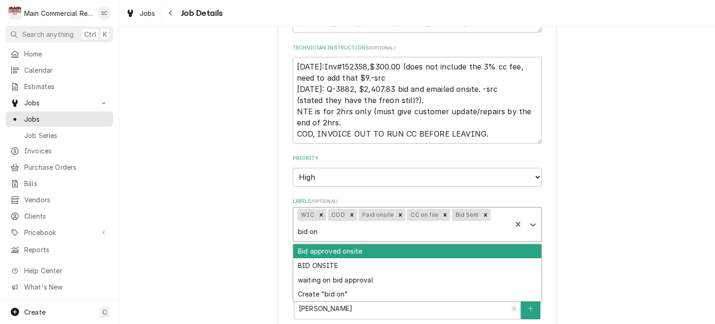
type input "bid ons"
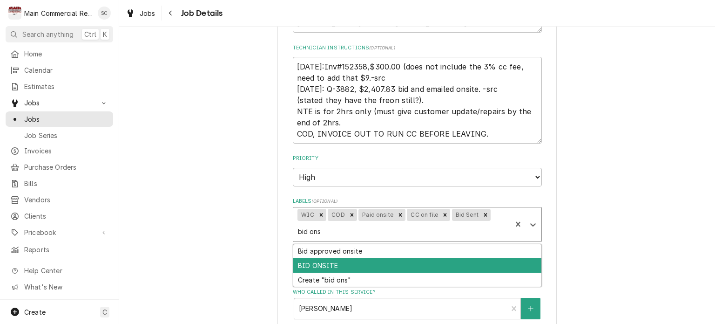
click at [479, 258] on div "BID ONSITE" at bounding box center [417, 265] width 248 height 14
type textarea "x"
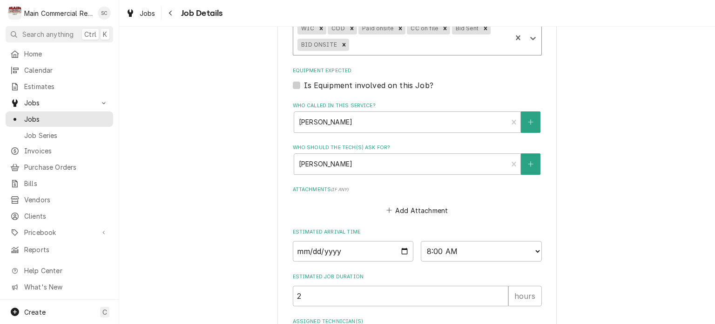
scroll to position [536, 0]
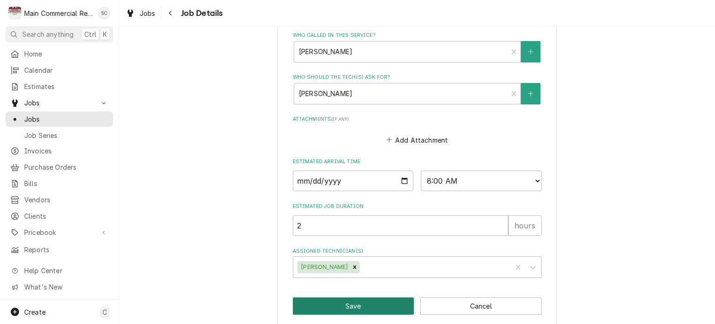
click at [381, 297] on button "Save" at bounding box center [354, 305] width 122 height 17
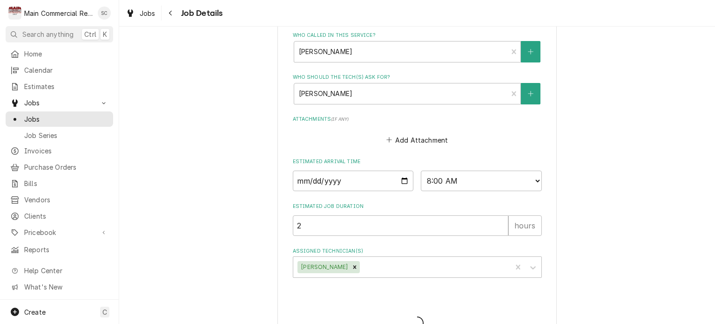
type textarea "x"
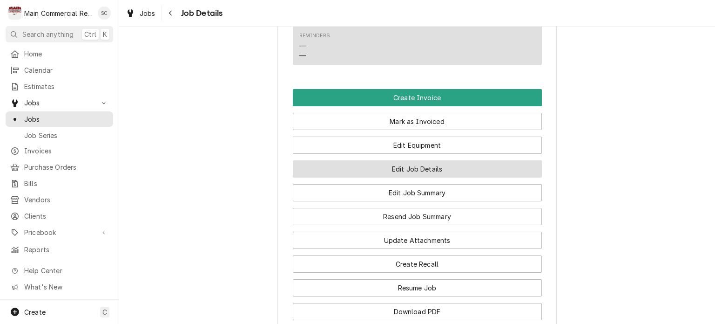
scroll to position [1025, 0]
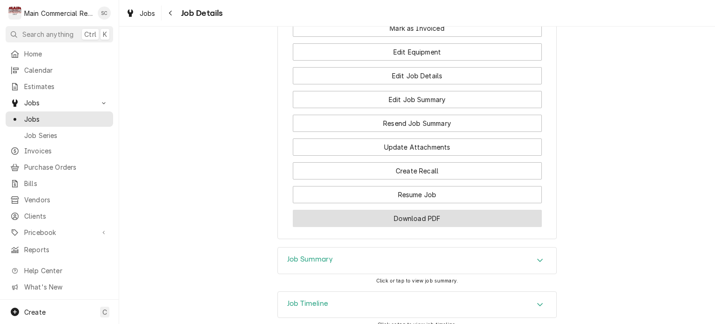
click at [418, 219] on button "Download PDF" at bounding box center [417, 218] width 249 height 17
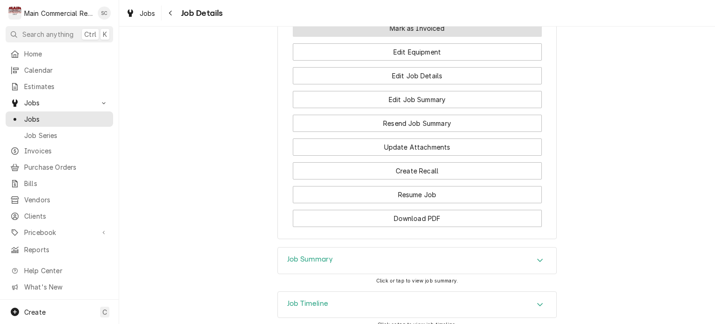
scroll to position [1079, 0]
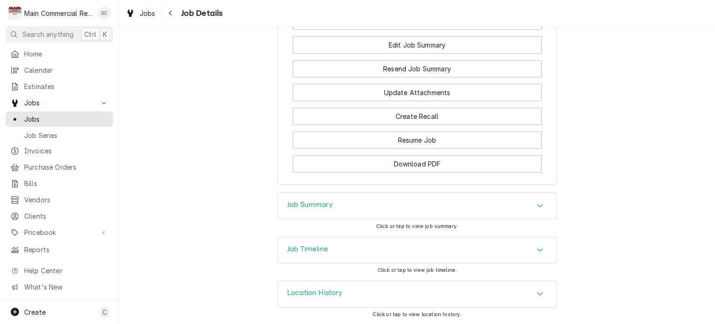
click at [594, 227] on div "Job Summary Click or tap to view job summary." at bounding box center [417, 214] width 596 height 44
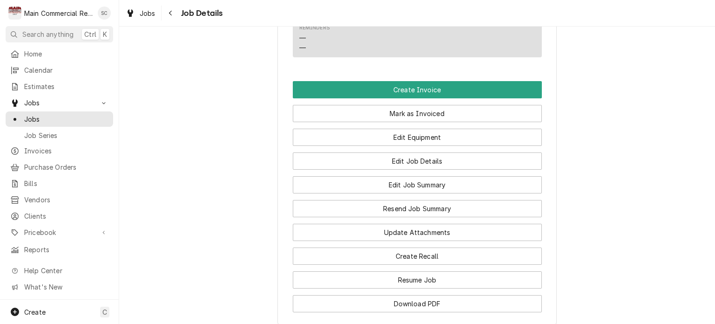
scroll to position [893, 0]
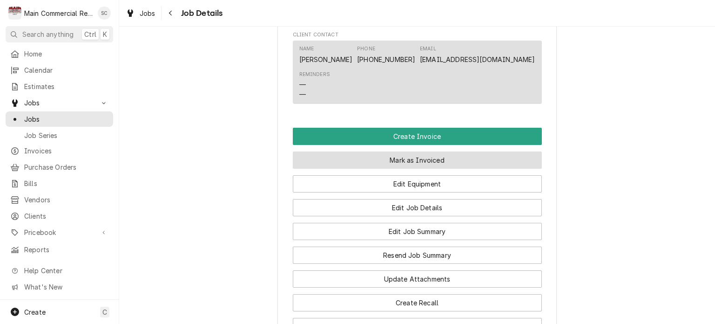
click at [475, 166] on button "Mark as Invoiced" at bounding box center [417, 159] width 249 height 17
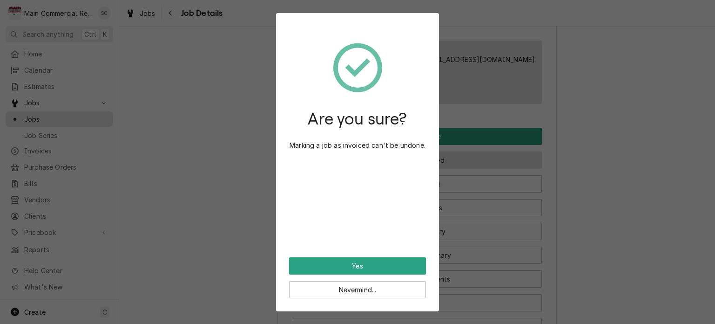
click at [475, 166] on div "Are you sure? Marking a job as invoiced can't be undone. Yes Nevermind..." at bounding box center [357, 162] width 715 height 324
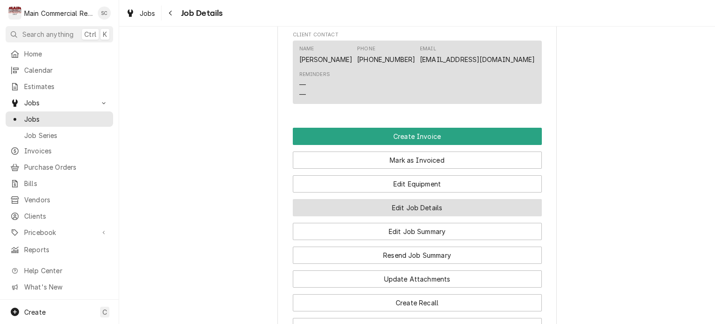
click at [472, 210] on button "Edit Job Details" at bounding box center [417, 207] width 249 height 17
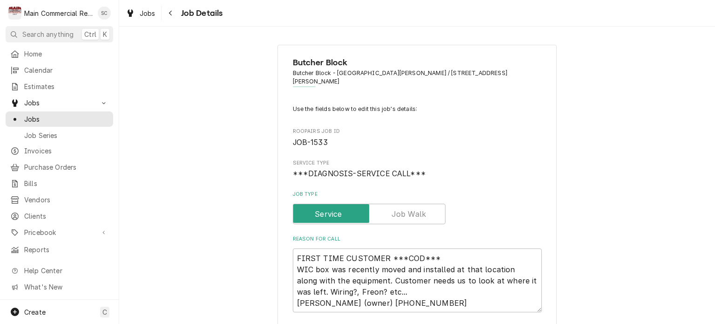
type textarea "x"
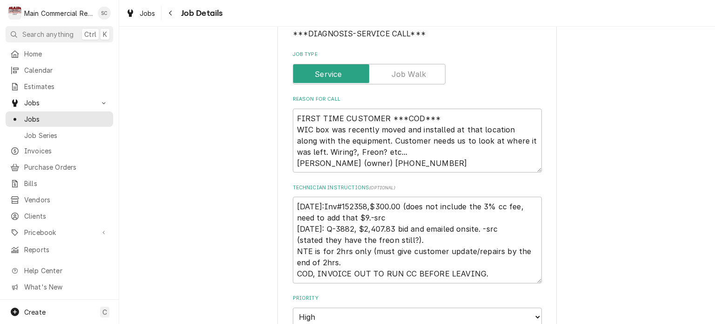
scroll to position [279, 0]
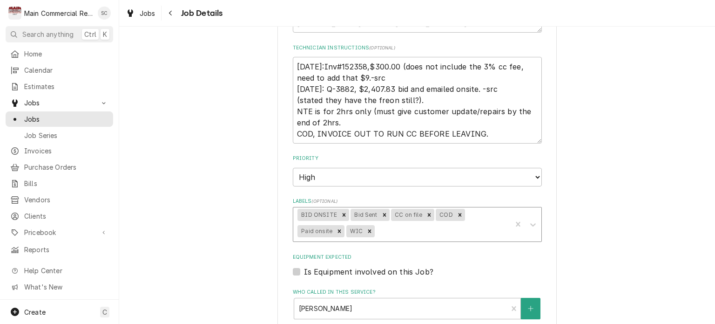
click at [488, 223] on div "Labels" at bounding box center [442, 231] width 131 height 17
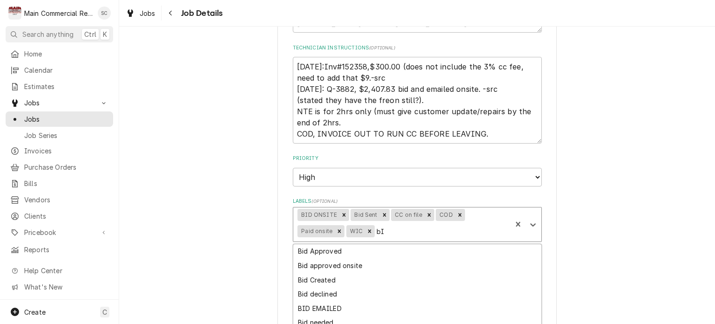
type input "b"
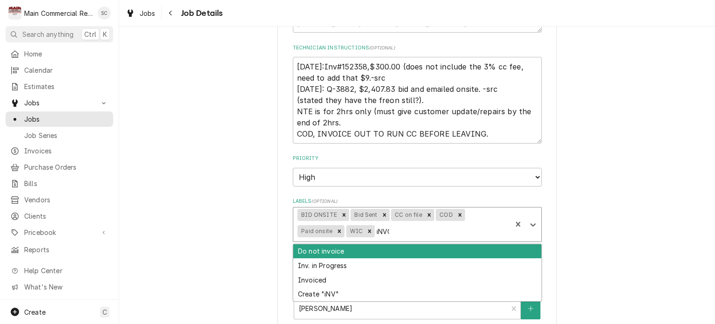
type input "iNVOIC"
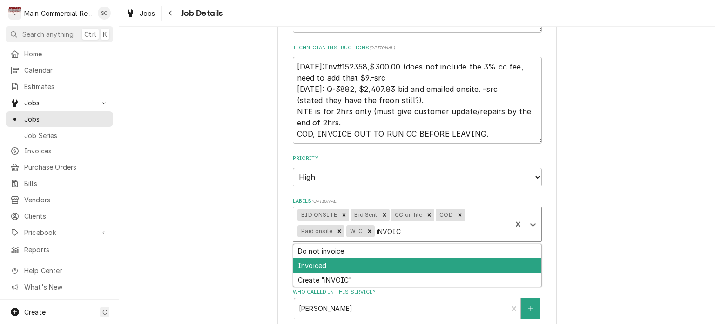
click at [428, 258] on div "Invoiced" at bounding box center [417, 265] width 248 height 14
type textarea "x"
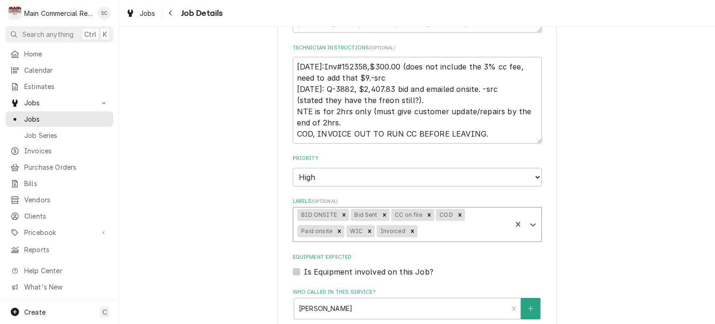
scroll to position [536, 0]
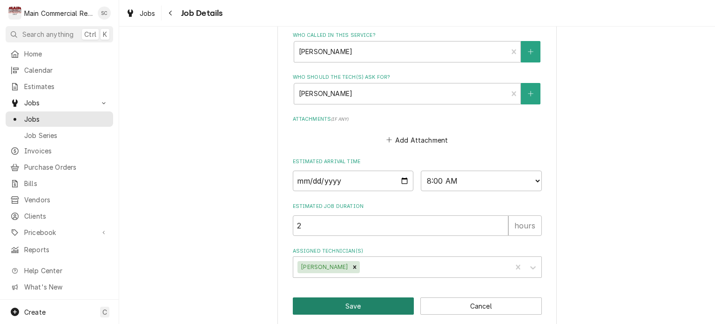
click at [373, 297] on button "Save" at bounding box center [354, 305] width 122 height 17
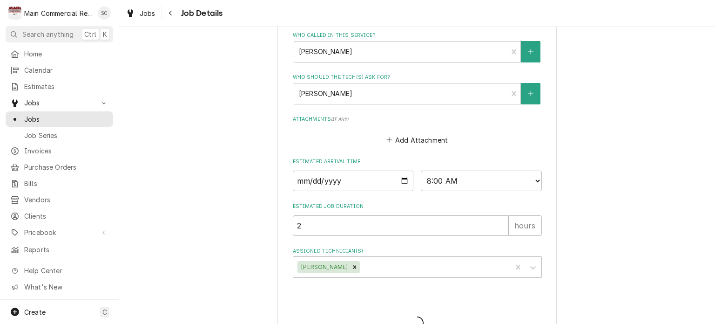
type textarea "x"
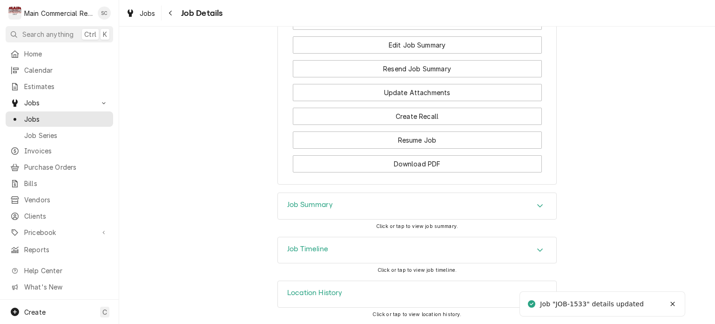
scroll to position [939, 0]
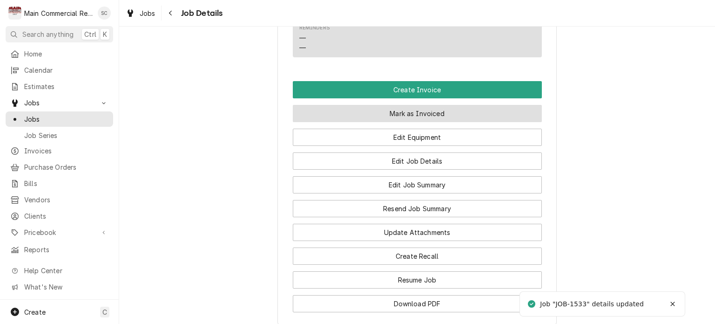
click at [400, 115] on button "Mark as Invoiced" at bounding box center [417, 113] width 249 height 17
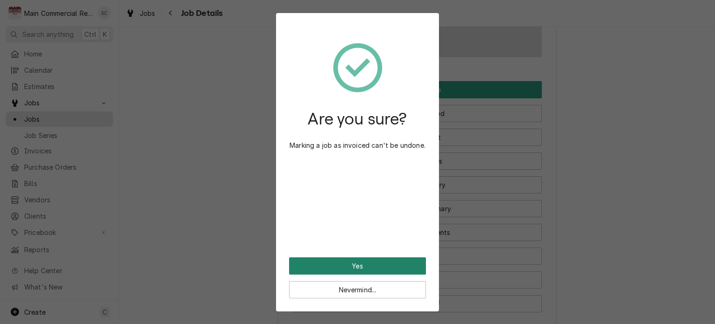
click at [356, 266] on button "Yes" at bounding box center [357, 265] width 137 height 17
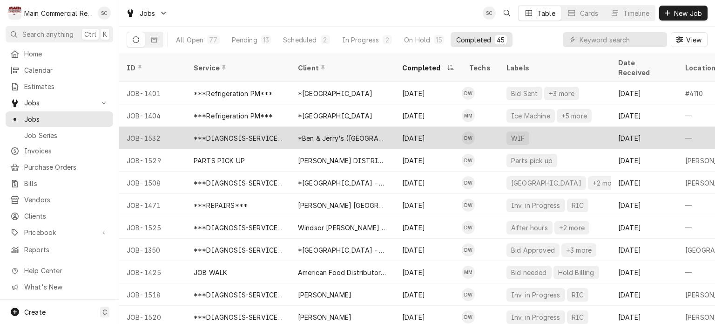
click at [506, 132] on div "WIF" at bounding box center [555, 138] width 112 height 22
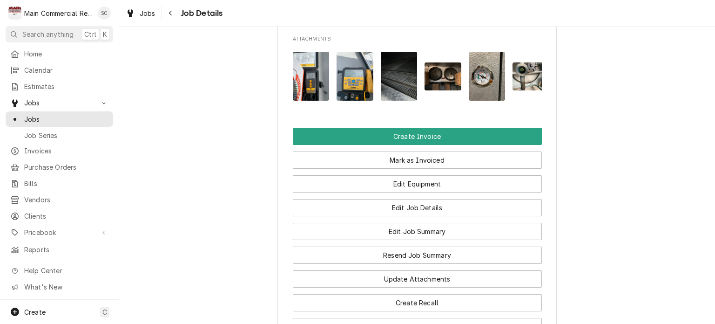
scroll to position [1291, 0]
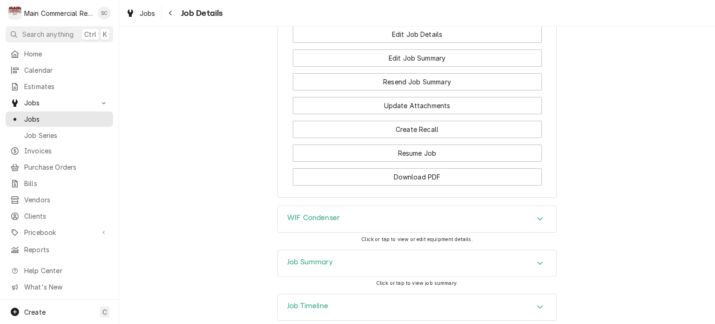
click at [537, 261] on icon "Accordion Header" at bounding box center [540, 262] width 6 height 3
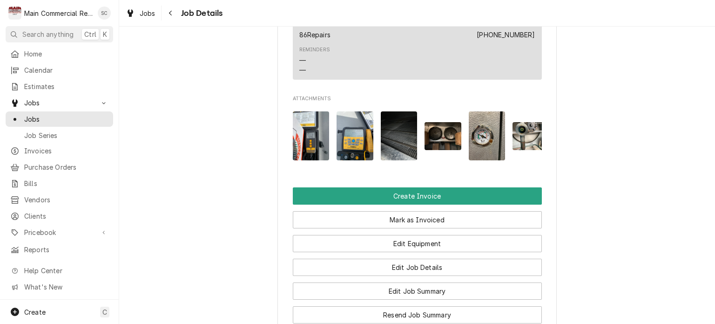
scroll to position [1151, 0]
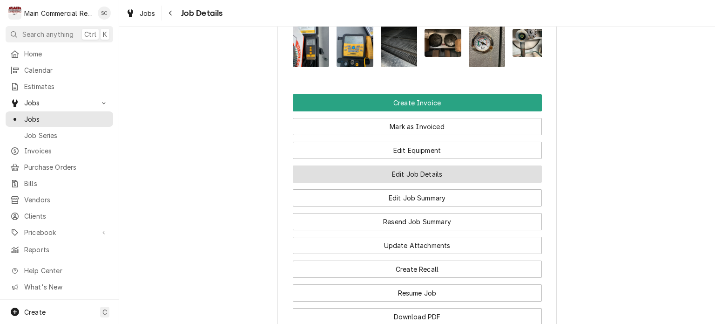
click at [420, 165] on button "Edit Job Details" at bounding box center [417, 173] width 249 height 17
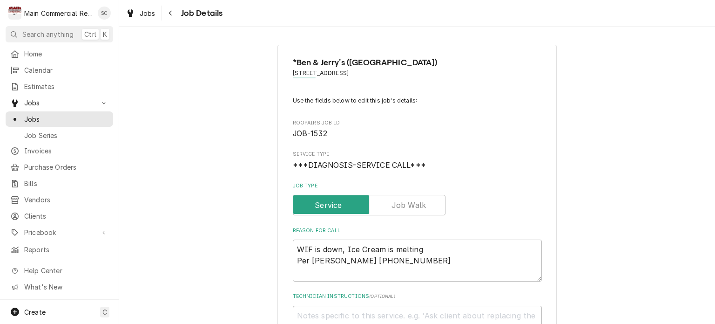
scroll to position [140, 0]
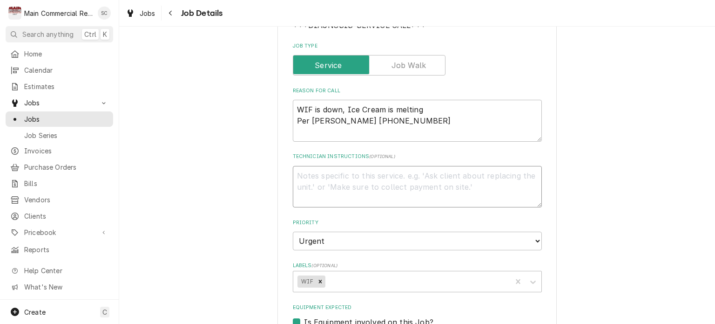
click at [360, 174] on textarea "Technician Instructions ( optional )" at bounding box center [417, 187] width 249 height 42
type textarea "x"
type textarea "Q"
type textarea "x"
type textarea "Q-"
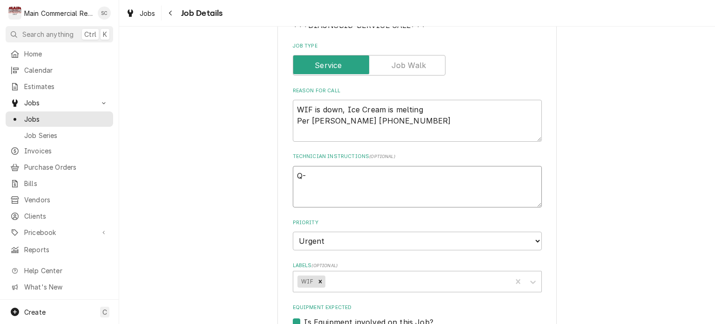
type textarea "x"
type textarea "Q-3"
type textarea "x"
type textarea "Q-38"
type textarea "x"
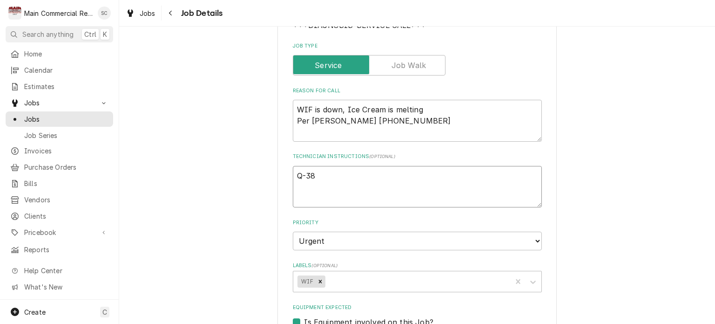
type textarea "Q-388"
type textarea "x"
type textarea "Q-3884"
type textarea "x"
type textarea "Q-3884"
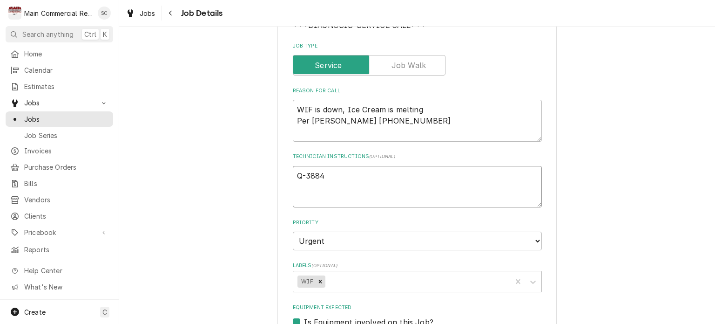
type textarea "x"
type textarea "Q-3884 C"
type textarea "x"
type textarea "Q-3884 CR"
type textarea "x"
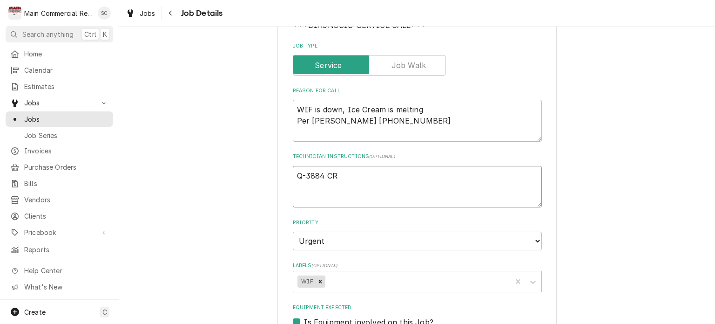
type textarea "Q-3884 CRE"
type textarea "x"
type textarea "Q-3884 CREA"
type textarea "x"
type textarea "Q-3884 CREAT"
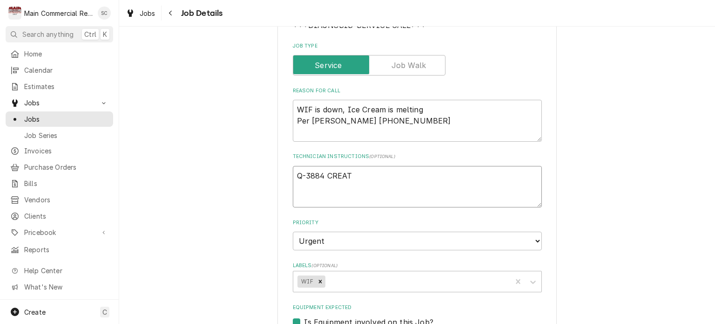
type textarea "x"
type textarea "Q-3884 CREATE"
type textarea "x"
type textarea "Q-3884 CREATED"
type textarea "x"
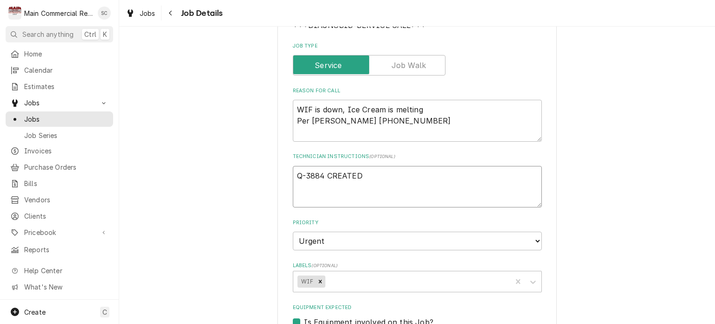
type textarea "Q-3884 CREATED"
type textarea "x"
type textarea "Q-3884 CREATED T"
type textarea "x"
type textarea "Q-3884 CREATED TO"
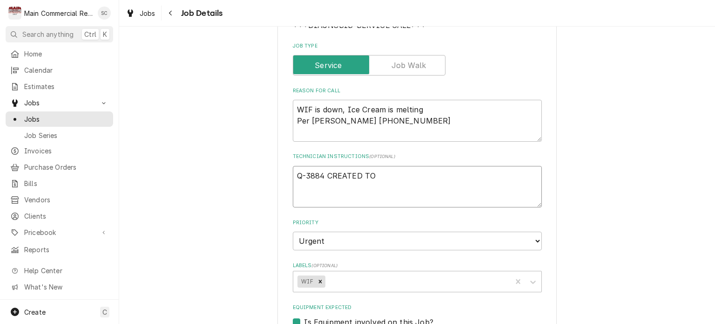
type textarea "x"
type textarea "Q-3884 CREATED TO"
type textarea "x"
type textarea "Q-3884 CREATED TO R"
type textarea "x"
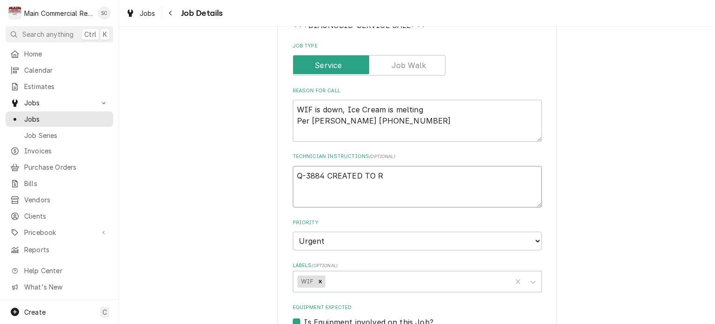
type textarea "Q-3884 CREATED TO RE"
type textarea "x"
type textarea "Q-3884 CREATED TO REQ"
type textarea "x"
type textarea "Q-3884 CREATED TO REQU"
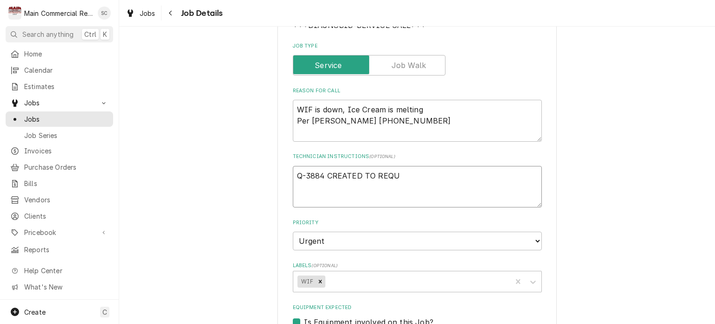
type textarea "x"
type textarea "Q-3884 CREATED TO REQUO"
type textarea "x"
type textarea "Q-3884 CREATED TO REQUOT"
type textarea "x"
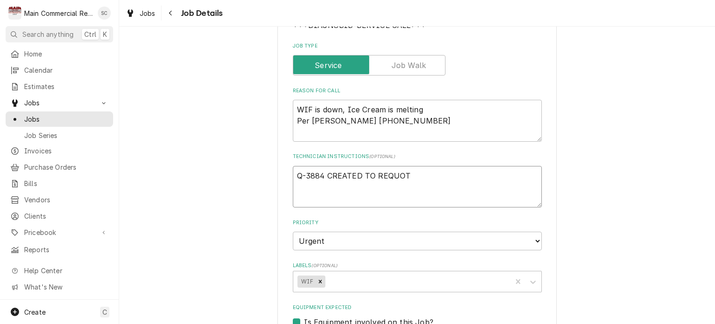
type textarea "Q-3884 CREATED TO REQUOTE"
type textarea "x"
type textarea "Q-3884 CREATED TO REQUOTE"
type textarea "x"
type textarea "Q-3884 CREATED TO REQUOTE F"
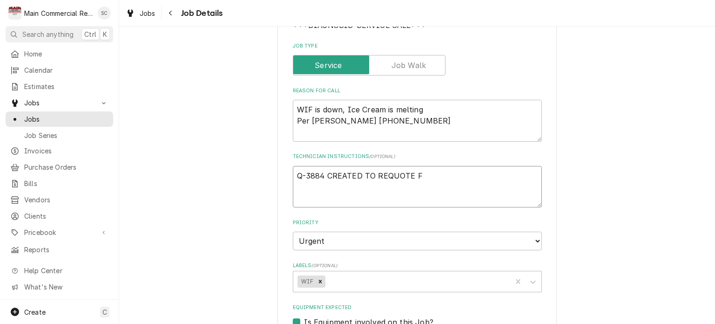
type textarea "x"
type textarea "Q-3884 CREATED TO REQUOTE FR"
type textarea "x"
type textarea "Q-3884 CREATED TO REQUOTE FRO"
type textarea "x"
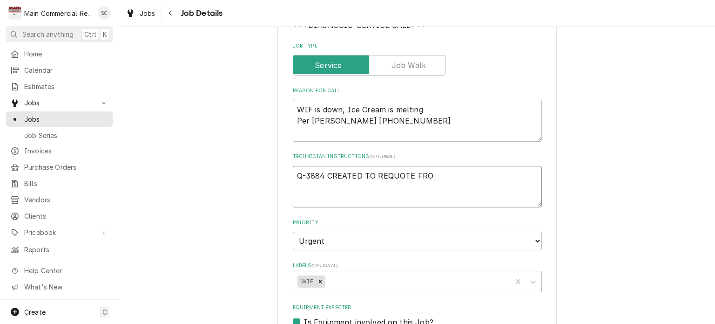
type textarea "Q-3884 CREATED TO REQUOTE FROM"
type textarea "x"
type textarea "Q-3884 CREATED TO REQUOTE FROM"
type textarea "x"
type textarea "Q-3884 CREATED TO REQUOTE FROM L"
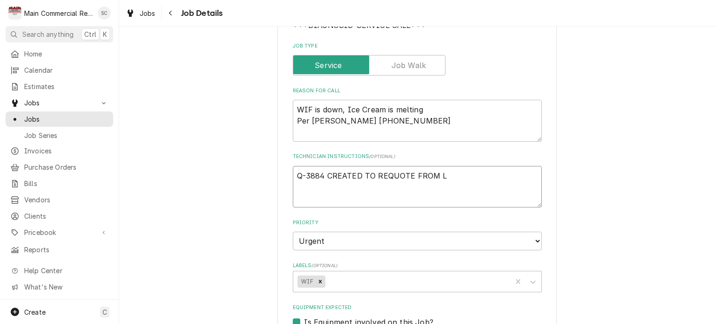
type textarea "x"
type textarea "Q-3884 CREATED TO REQUOTE FROM LA"
type textarea "x"
type textarea "Q-3884 CREATED TO REQUOTE FROM LAS"
type textarea "x"
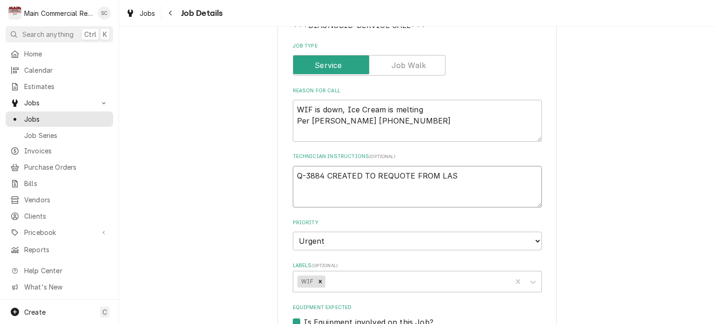
type textarea "Q-3884 CREATED TO REQUOTE FROM LAST"
type textarea "x"
type textarea "Q-3884 CREATED TO REQUOTE FROM LAST"
type textarea "x"
type textarea "Q-3884 CREATED TO REQUOTE FROM LAST Y"
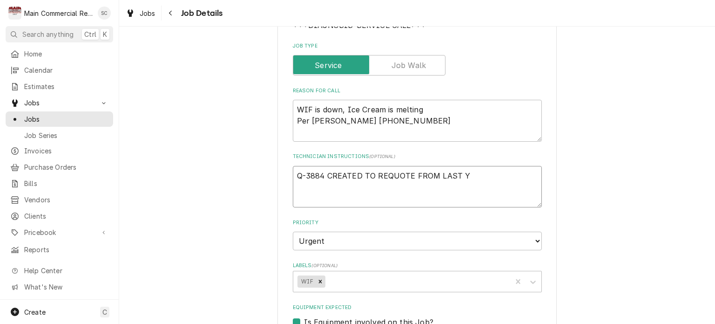
type textarea "x"
type textarea "Q-3884 CREATED TO REQUOTE FROM LAST YE"
type textarea "x"
type textarea "Q-3884 CREATED TO REQUOTE FROM LAST YEA"
type textarea "x"
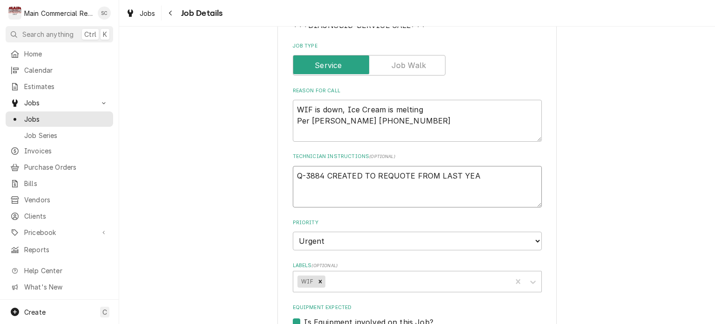
type textarea "Q-3884 CREATED TO REQUOTE FROM LAST YEAR"
type textarea "x"
type textarea "Q-3884 CREATED TO REQUOTE FROM LAST YEARS"
type textarea "x"
type textarea "Q-3884 CREATED TO REQUOTE FROM LAST YEARS"
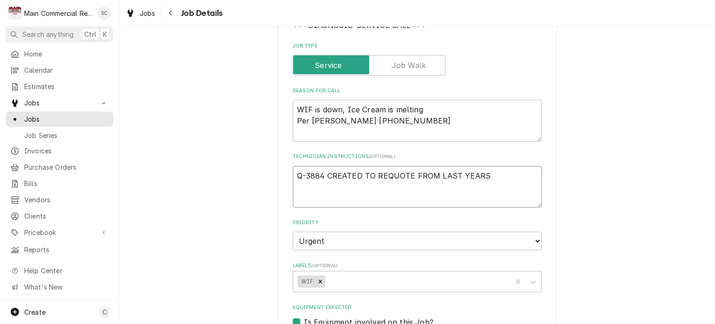
type textarea "x"
type textarea "Q-3884 CREATED TO REQUOTE FROM LAST YEARS E"
type textarea "x"
type textarea "Q-3884 CREATED TO REQUOTE FROM LAST YEARS"
type textarea "x"
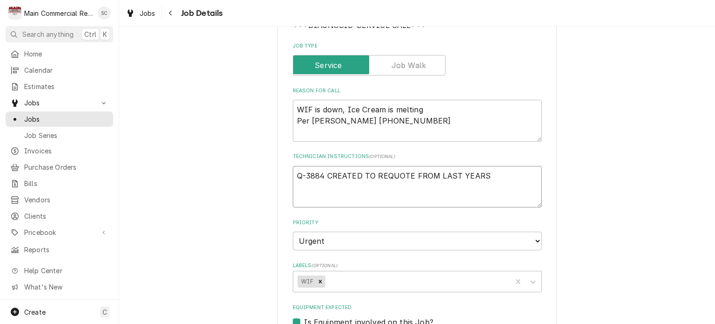
type textarea "Q-3884 CREATED TO REQUOTE FROM LAST YEARS D"
type textarea "x"
type textarea "Q-3884 CREATED TO REQUOTE FROM LAST YEARS DE"
type textarea "x"
type textarea "Q-3884 CREATED TO REQUOTE FROM LAST YEARS DEC"
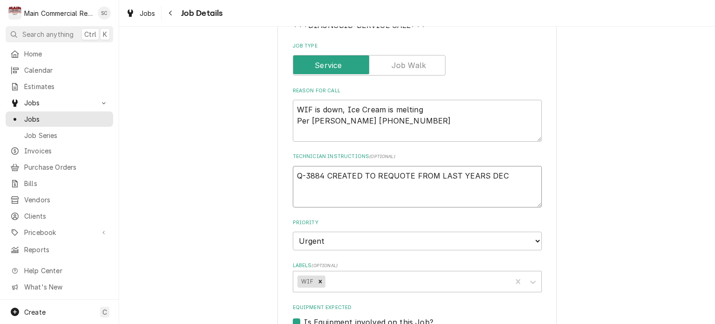
type textarea "x"
type textarea "Q-3884 CREATED TO REQUOTE FROM LAST YEARS DECL"
type textarea "x"
type textarea "Q-3884 CREATED TO REQUOTE FROM LAST YEARS DECLN"
type textarea "x"
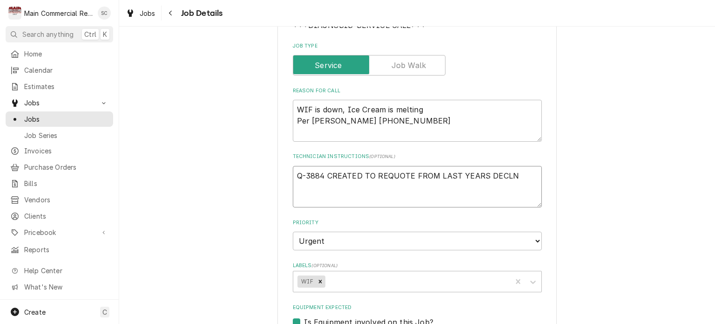
type textarea "Q-3884 CREATED TO REQUOTE FROM LAST YEARS DECLNE"
type textarea "x"
type textarea "Q-3884 CREATED TO REQUOTE FROM LAST YEARS DECLN"
type textarea "x"
type textarea "Q-3884 CREATED TO REQUOTE FROM LAST YEARS DECL"
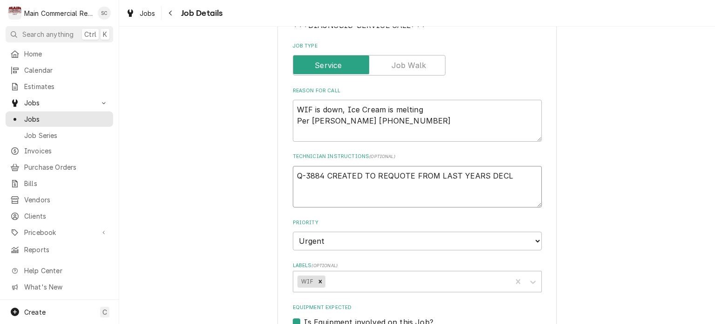
type textarea "x"
type textarea "Q-3884 CREATED TO REQUOTE FROM LAST YEARS DEC"
type textarea "x"
type textarea "Q-3884 CREATED TO REQUOTE FROM LAST YEARS DECL"
type textarea "x"
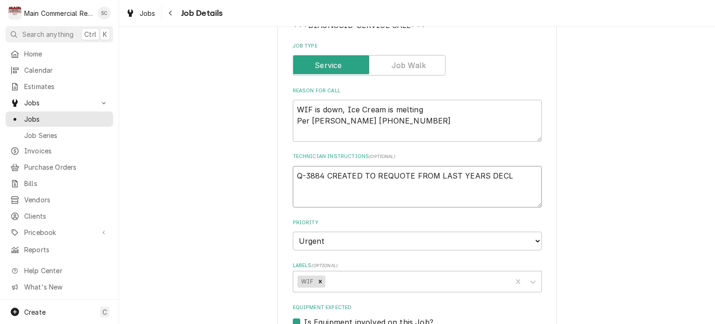
type textarea "Q-3884 CREATED TO REQUOTE FROM LAST YEARS DECLI"
type textarea "x"
type textarea "Q-3884 CREATED TO REQUOTE FROM LAST YEARS DECLIN"
type textarea "x"
type textarea "Q-3884 CREATED TO REQUOTE FROM LAST YEARS DECLINE"
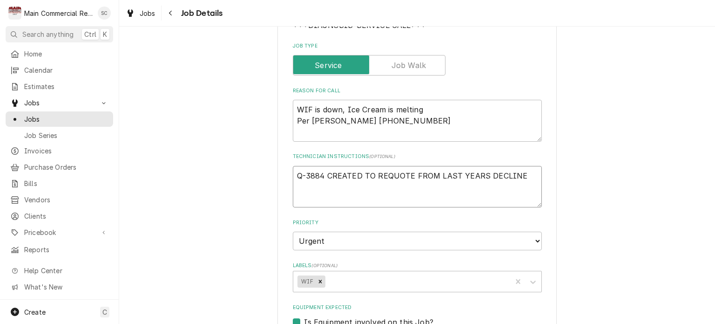
type textarea "x"
type textarea "Q-3884 CREATED TO REQUOTE FROM LAST YEARS DECLINED"
type textarea "x"
type textarea "Q-3884 CREATED TO REQUOTE FROM LAST YEARS DECLINED"
type textarea "x"
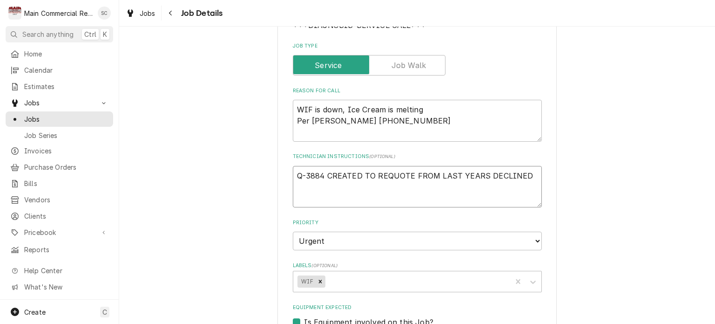
type textarea "Q-3884 CREATED TO REQUOTE FROM LAST YEARS DECLINED R"
type textarea "x"
type textarea "Q-3884 CREATED TO REQUOTE FROM LAST YEARS DECLINED RE"
type textarea "x"
type textarea "Q-3884 CREATED TO REQUOTE FROM LAST YEARS DECLINED REP"
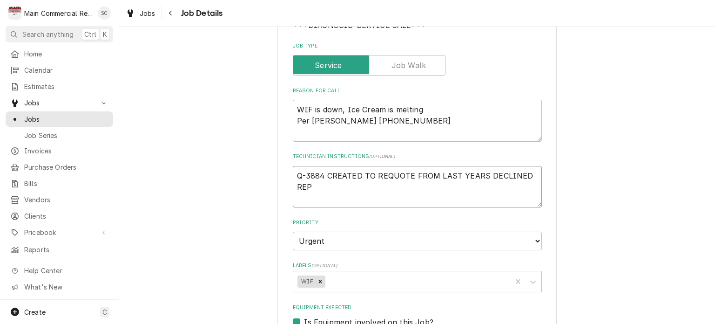
type textarea "x"
type textarea "Q-3884 CREATED TO REQUOTE FROM LAST YEARS DECLINED REPL"
type textarea "x"
type textarea "Q-3884 CREATED TO REQUOTE FROM LAST YEARS DECLINED REPLA"
type textarea "x"
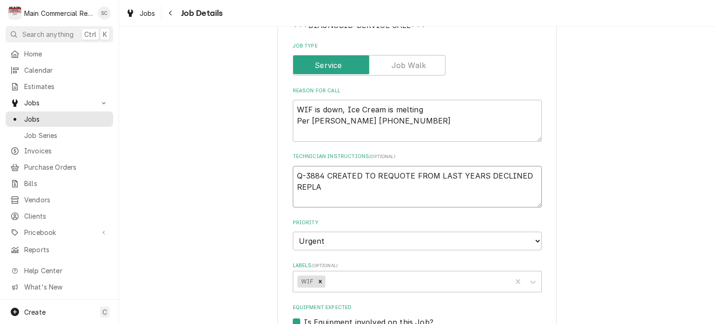
type textarea "Q-3884 CREATED TO REQUOTE FROM LAST YEARS DECLINED REPLAC"
type textarea "x"
type textarea "Q-3884 CREATED TO REQUOTE FROM LAST YEARS DECLINED REPLACE"
type textarea "x"
type textarea "Q-3884 CREATED TO REQUOTE FROM LAST YEARS DECLINED REPLACEM"
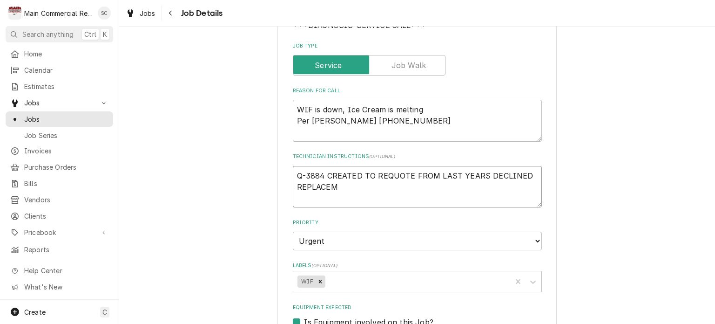
type textarea "x"
type textarea "Q-3884 CREATED TO REQUOTE FROM LAST YEARS DECLINED REPLACEME"
type textarea "x"
type textarea "Q-3884 CREATED TO REQUOTE FROM LAST YEARS DECLINED REPLACEMEN"
type textarea "x"
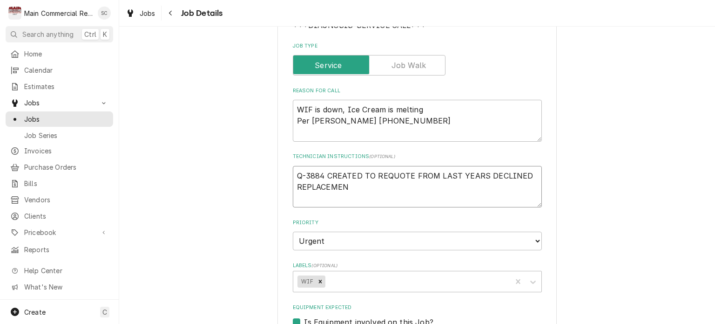
type textarea "Q-3884 CREATED TO REQUOTE FROM LAST YEARS DECLINED REPLACEMENT"
type textarea "x"
type textarea "Q-3884 CREATED TO REQUOTE FROM LAST YEARS DECLINED REPLACEMENT"
type textarea "x"
type textarea "Q-3884 CREATED TO REQUOTE FROM LAST YEARS DECLINED REPLACEMENT Q"
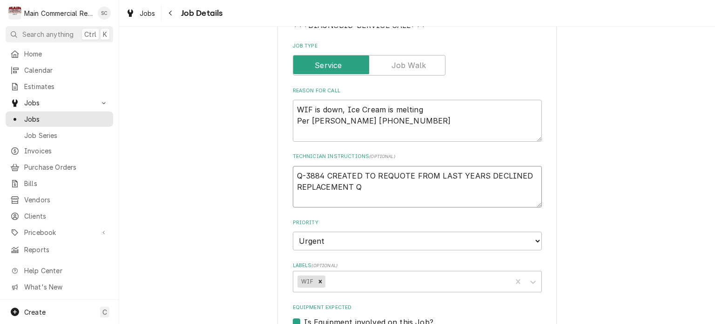
type textarea "x"
type textarea "Q-3884 CREATED TO REQUOTE FROM LAST YEARS DECLINED REPLACEMENT QU"
type textarea "x"
type textarea "Q-3884 CREATED TO REQUOTE FROM LAST YEARS DECLINED REPLACEMENT QUO"
type textarea "x"
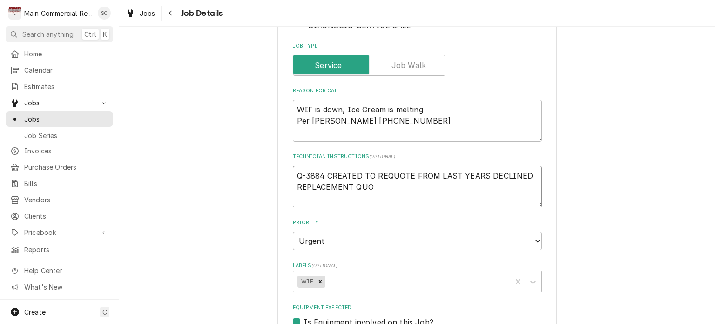
type textarea "Q-3884 CREATED TO REQUOTE FROM LAST YEARS DECLINED REPLACEMENT QUOT"
type textarea "x"
type textarea "Q-3884 CREATED TO REQUOTE FROM LAST YEARS DECLINED REPLACEMENT QUOTE"
type textarea "x"
type textarea "Q-3884 CREATED TO REQUOTE FROM LAST YEARS DECLINED REPLACEMENT QUOTE."
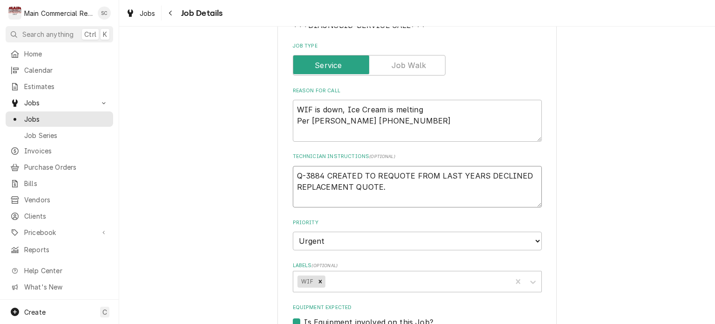
type textarea "x"
type textarea "Q-3884 CREATED TO REQUOTE FROM LAST YEARS DECLINED REPLACEMENT QUOTE."
type textarea "x"
type textarea "Q-3884 CREATED TO REQUOTE FROM LAST YEARS DECLINED REPLACEMENT QUOTE. -"
type textarea "x"
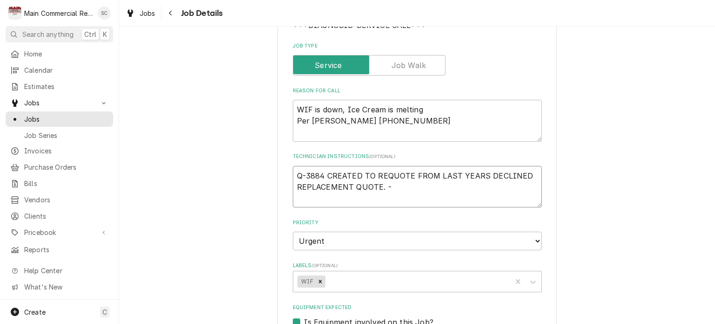
type textarea "Q-3884 CREATED TO REQUOTE FROM LAST YEARS DECLINED REPLACEMENT QUOTE. -s"
type textarea "x"
type textarea "Q-3884 CREATED TO REQUOTE FROM LAST YEARS DECLINED REPLACEMENT QUOTE. -sr"
type textarea "x"
type textarea "Q-3884 CREATED TO REQUOTE FROM LAST YEARS DECLINED REPLACEMENT QUOTE. -src"
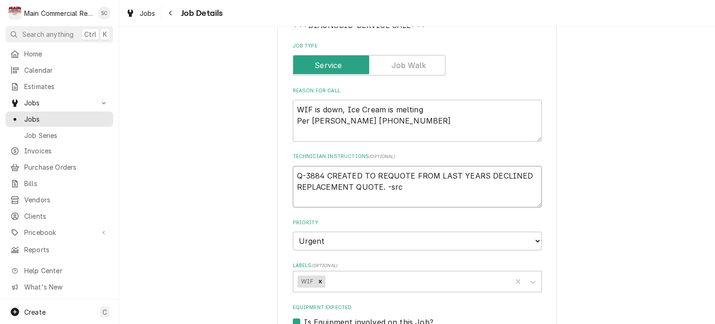
type textarea "x"
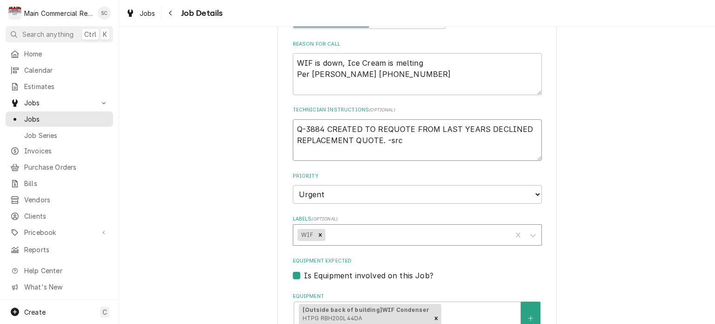
type textarea "Q-3884 CREATED TO REQUOTE FROM LAST YEARS DECLINED REPLACEMENT QUOTE. -src"
click at [375, 233] on div "Labels" at bounding box center [417, 234] width 180 height 17
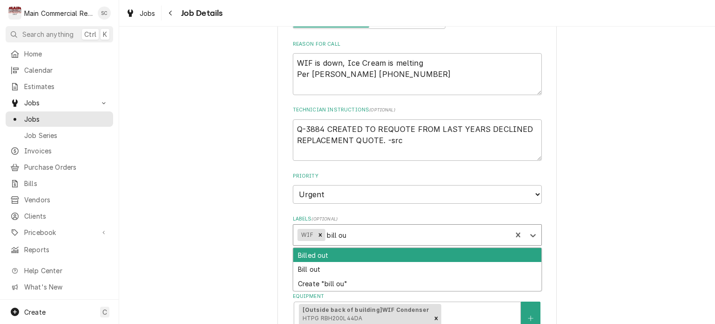
type input "bill out"
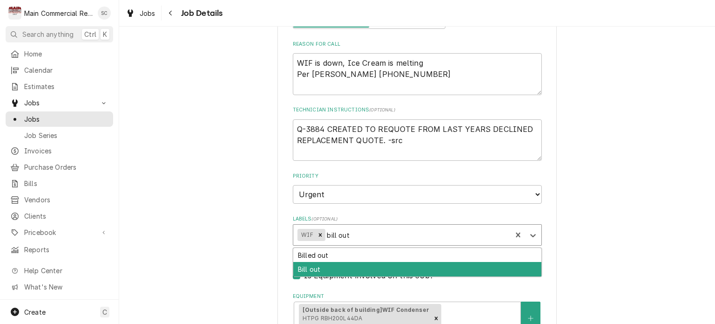
click at [358, 266] on div "Bill out" at bounding box center [417, 269] width 248 height 14
type textarea "x"
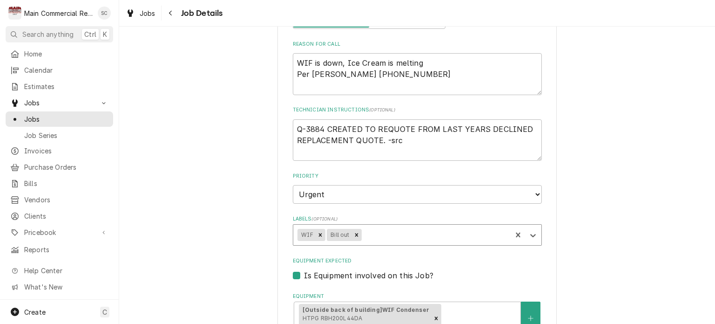
type textarea "x"
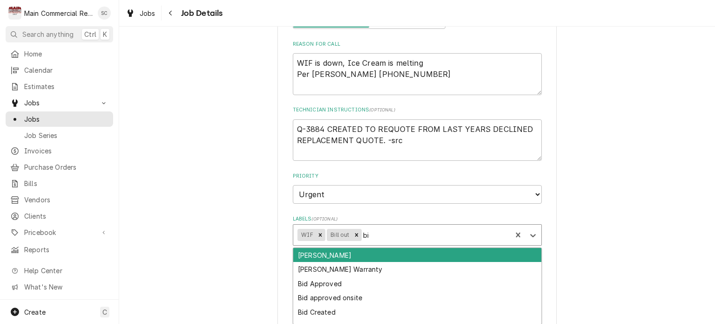
type input "bid"
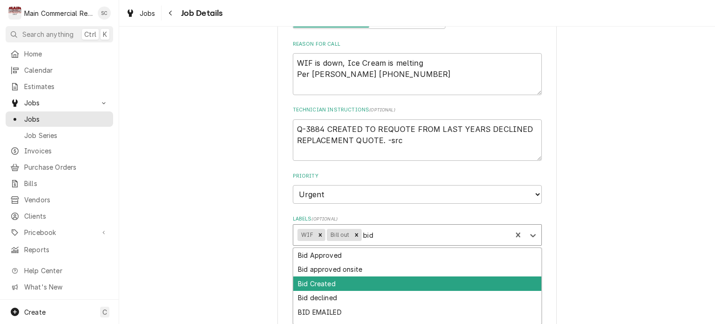
click at [349, 281] on div "Bid Created" at bounding box center [417, 283] width 248 height 14
type textarea "x"
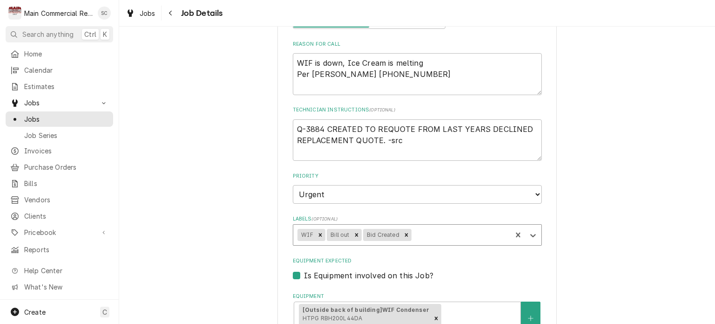
scroll to position [588, 0]
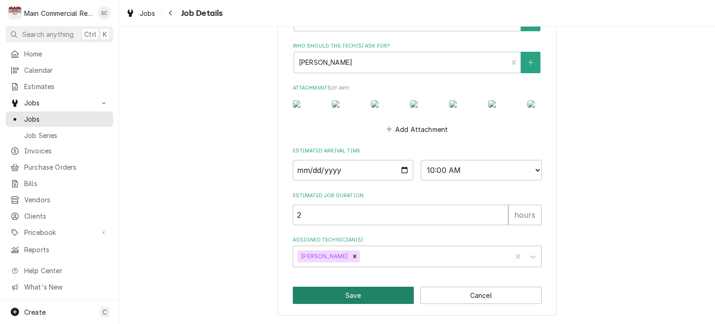
click at [387, 292] on button "Save" at bounding box center [354, 294] width 122 height 17
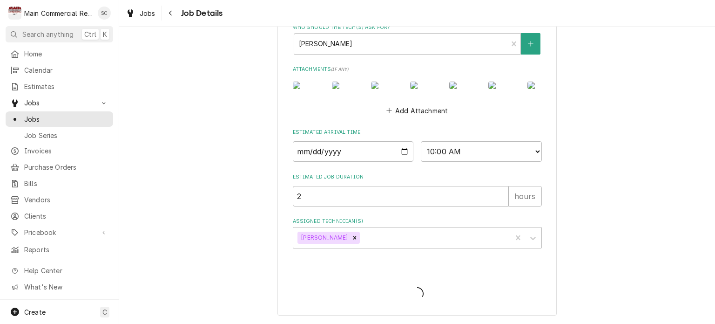
type textarea "x"
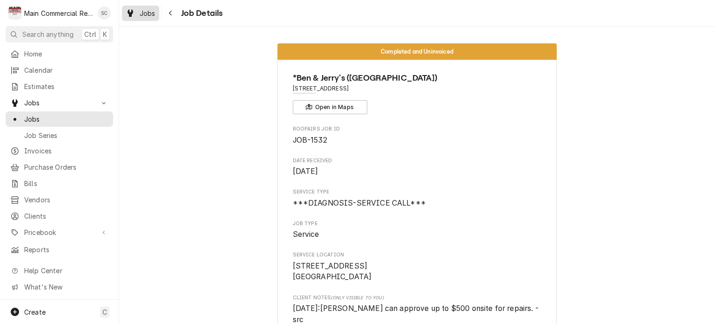
click at [151, 13] on span "Jobs" at bounding box center [148, 13] width 16 height 10
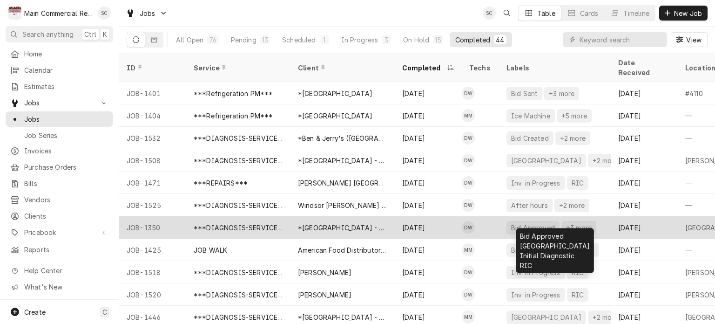
click at [520, 223] on div "Bid Approved" at bounding box center [533, 228] width 46 height 10
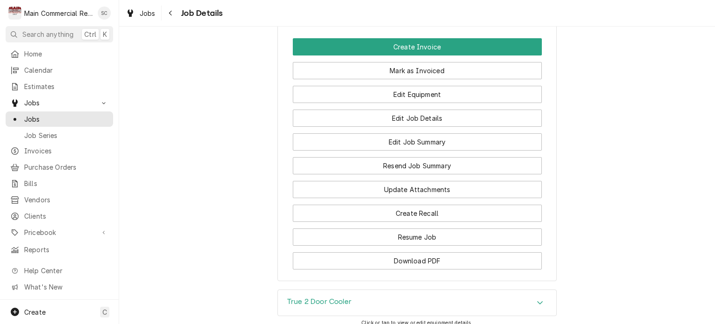
scroll to position [1175, 0]
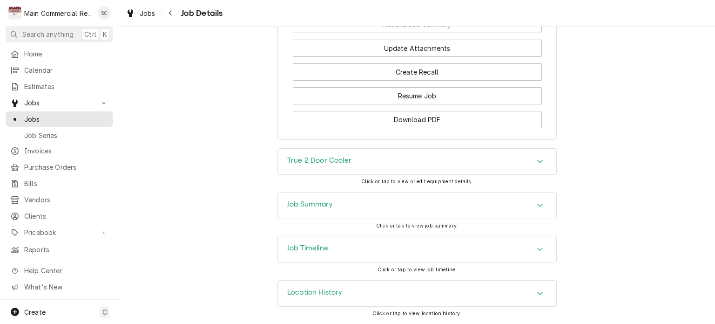
click at [537, 208] on icon "Accordion Header" at bounding box center [540, 204] width 7 height 7
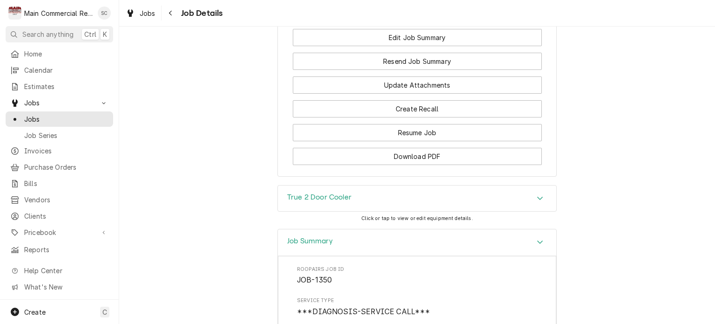
scroll to position [896, 0]
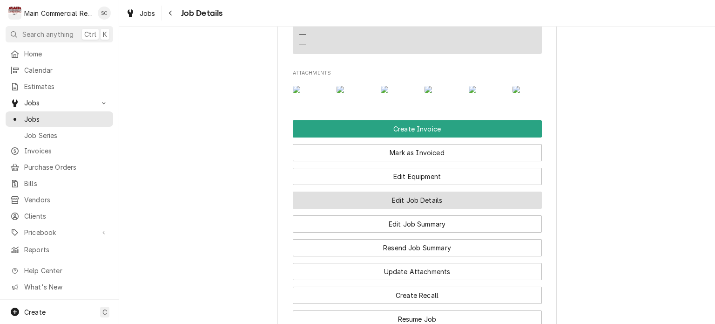
click at [489, 209] on button "Edit Job Details" at bounding box center [417, 199] width 249 height 17
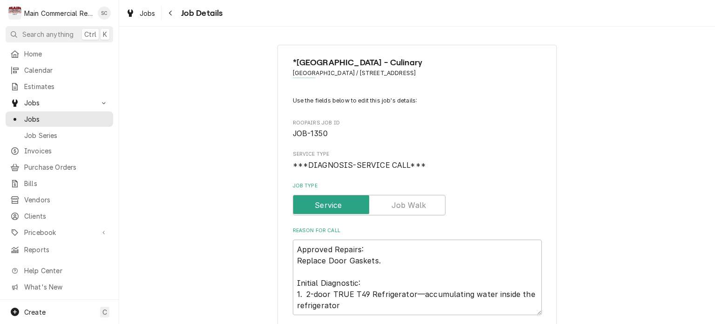
type textarea "x"
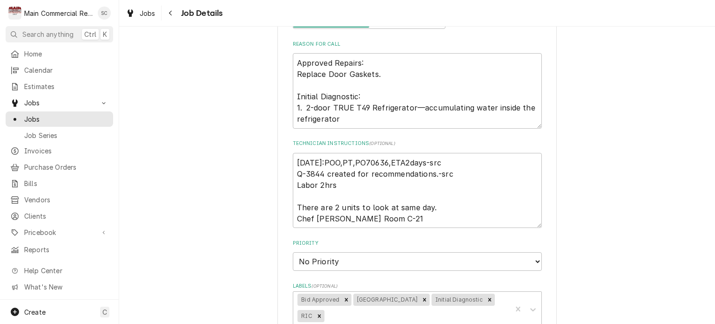
scroll to position [279, 0]
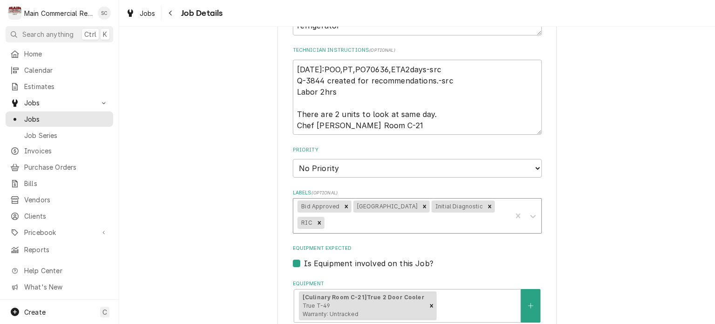
click at [402, 224] on div "Labels" at bounding box center [416, 222] width 181 height 17
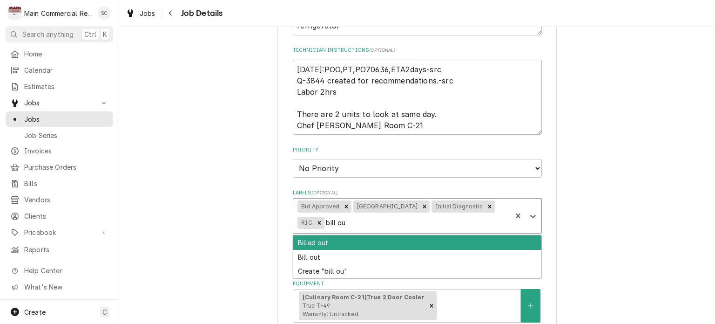
type input "bill out"
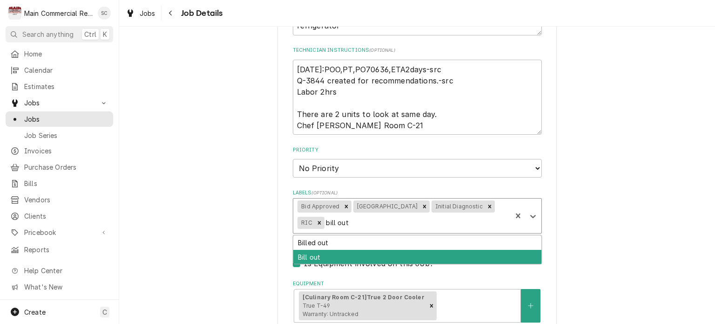
click at [374, 258] on div "Bill out" at bounding box center [417, 257] width 248 height 14
type textarea "x"
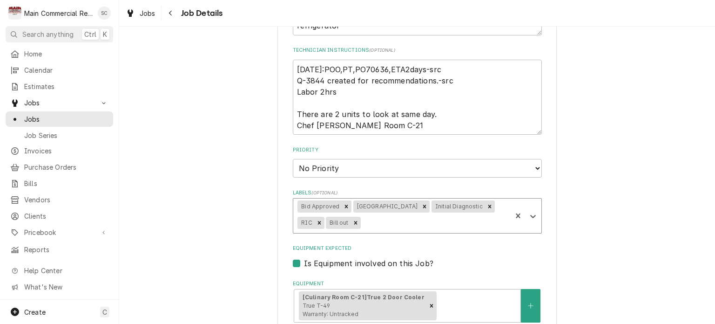
scroll to position [669, 0]
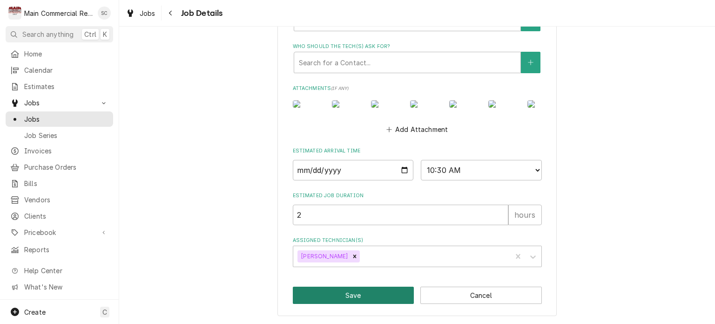
click at [380, 292] on button "Save" at bounding box center [354, 294] width 122 height 17
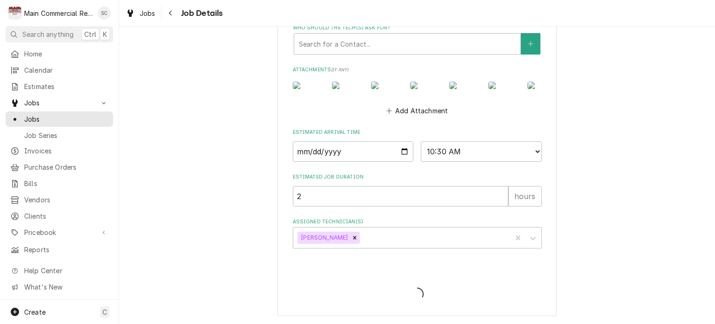
type textarea "x"
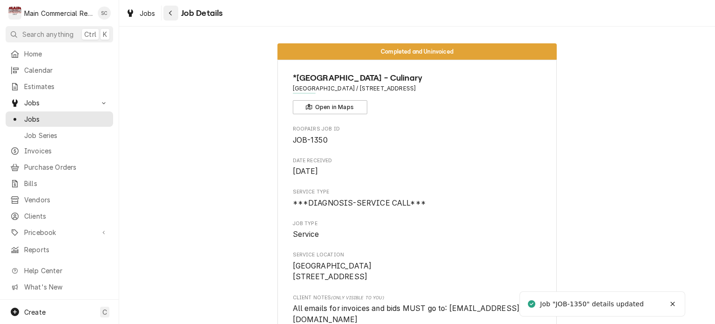
click at [173, 14] on div "Navigate back" at bounding box center [170, 12] width 9 height 9
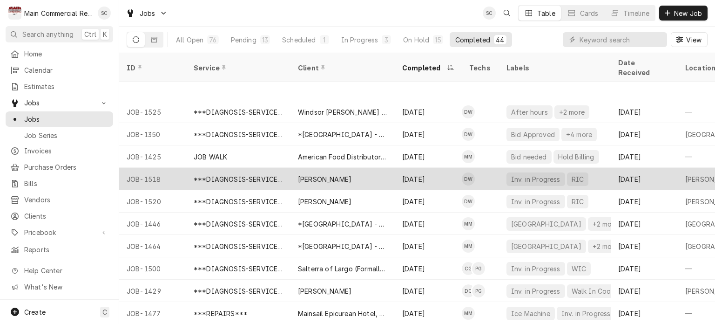
scroll to position [140, 0]
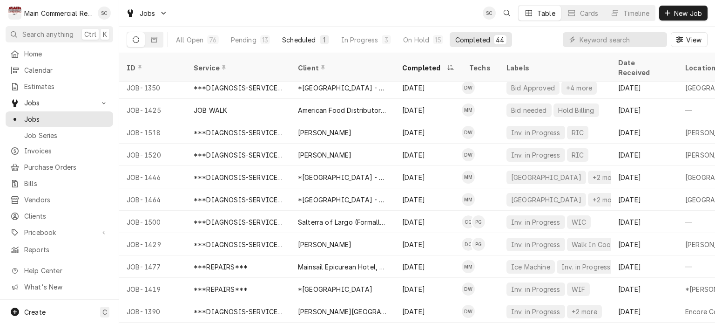
click at [306, 39] on div "Scheduled" at bounding box center [299, 40] width 34 height 10
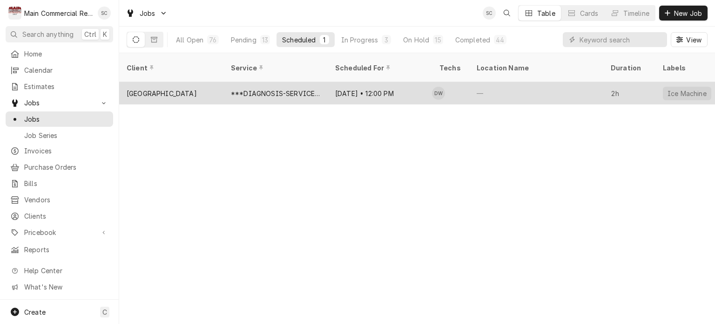
click at [503, 83] on div "—" at bounding box center [536, 93] width 134 height 22
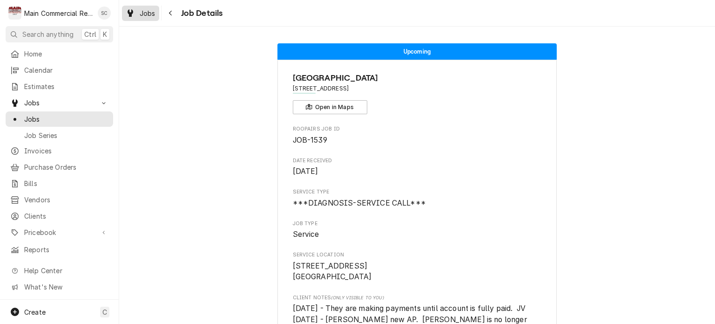
click at [153, 13] on span "Jobs" at bounding box center [148, 13] width 16 height 10
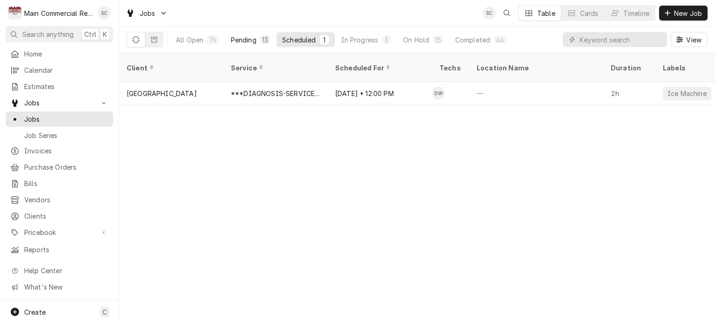
click at [242, 41] on div "Pending" at bounding box center [244, 40] width 26 height 10
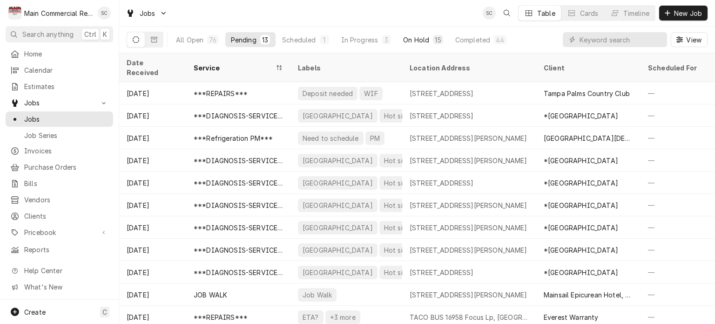
click at [431, 37] on button "On Hold 15" at bounding box center [423, 39] width 51 height 15
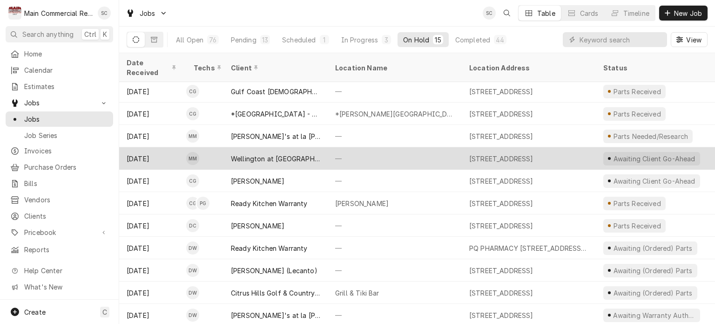
scroll to position [88, 0]
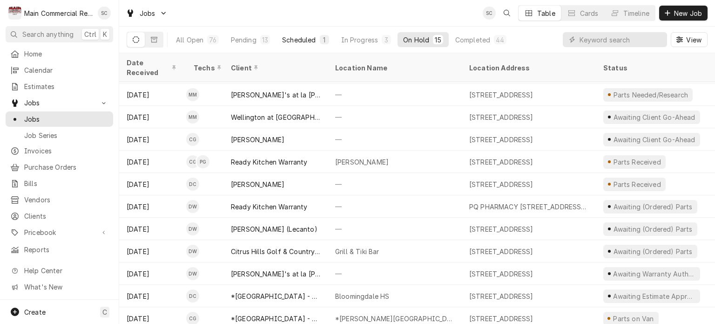
click at [314, 39] on div "Scheduled" at bounding box center [299, 40] width 34 height 10
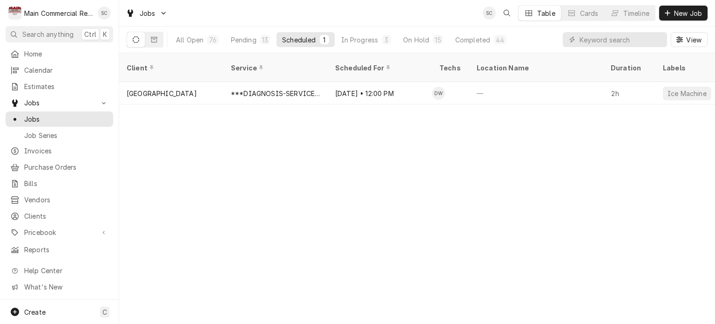
scroll to position [0, 0]
click at [264, 42] on div "13" at bounding box center [265, 40] width 6 height 10
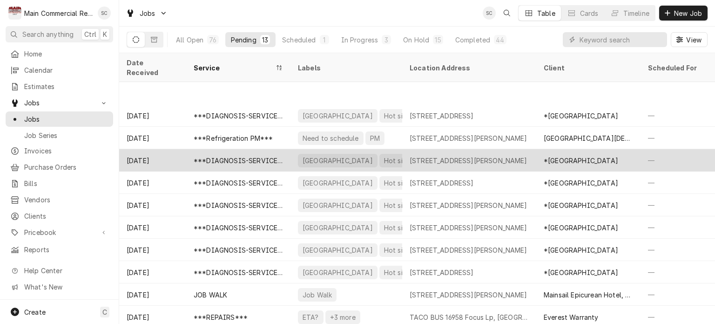
scroll to position [45, 0]
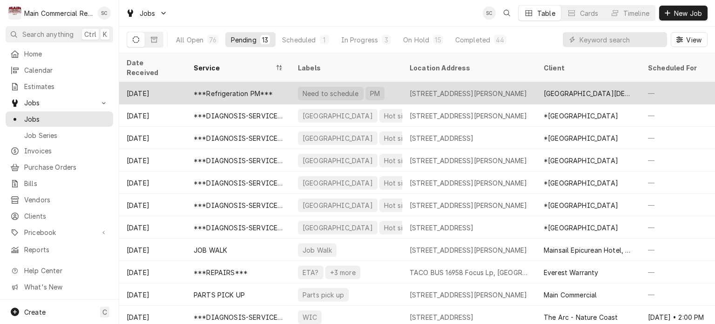
click at [402, 89] on div "3501 W. San Jose Street, Tampa, FL 33629" at bounding box center [469, 93] width 134 height 22
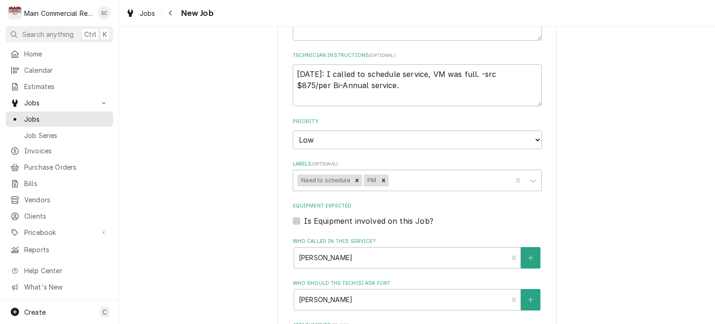
scroll to position [559, 0]
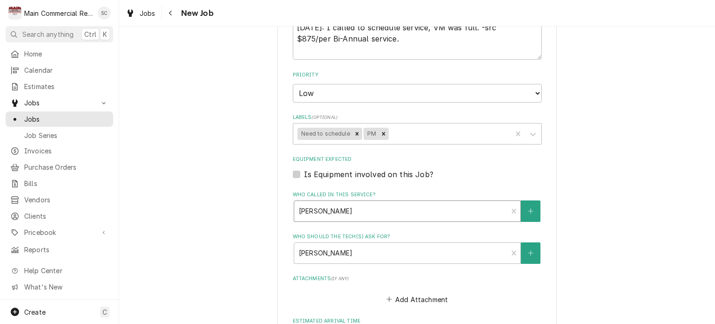
click at [462, 206] on div "Who called in this service?" at bounding box center [401, 211] width 204 height 17
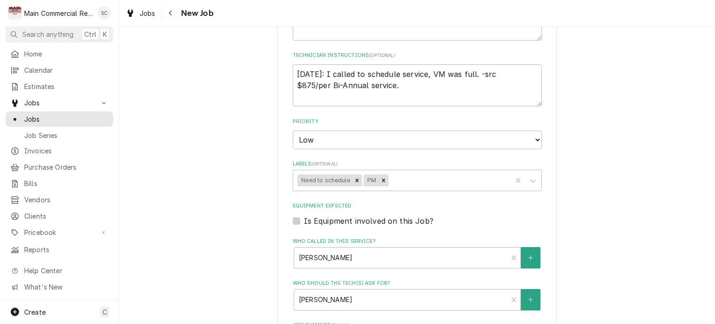
scroll to position [605, 0]
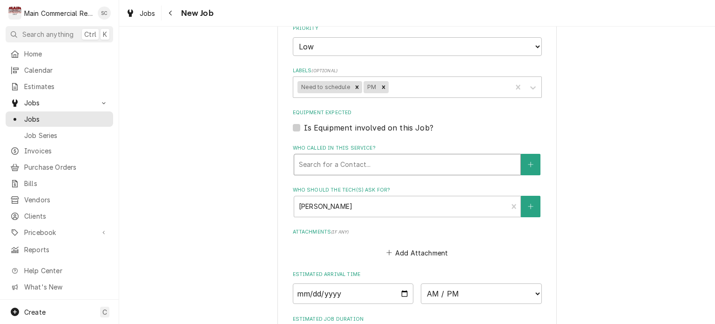
click at [493, 161] on div "Who called in this service?" at bounding box center [407, 164] width 217 height 17
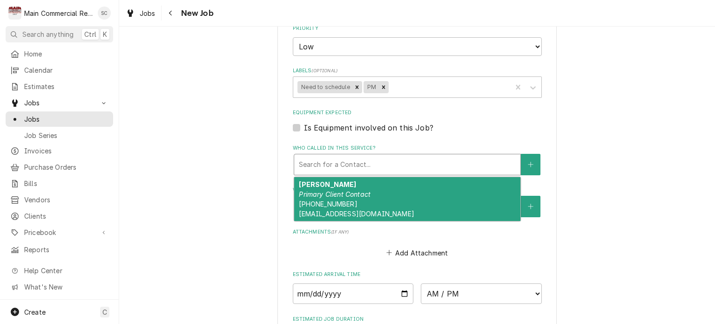
click at [433, 179] on div "Doug Brown Primary Client Contact (813) 466-9865 dougbrown@palmaceia.org" at bounding box center [407, 199] width 226 height 44
type textarea "x"
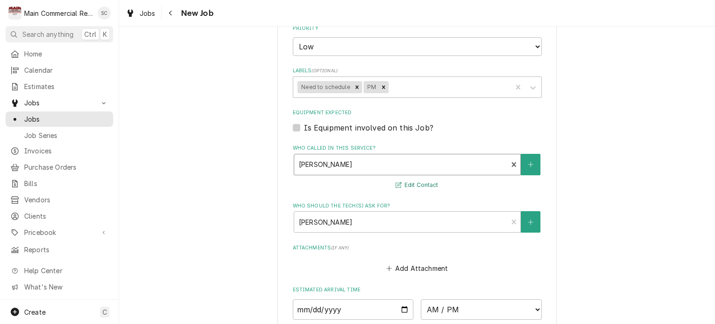
click at [421, 182] on button "Edit Contact" at bounding box center [416, 185] width 45 height 12
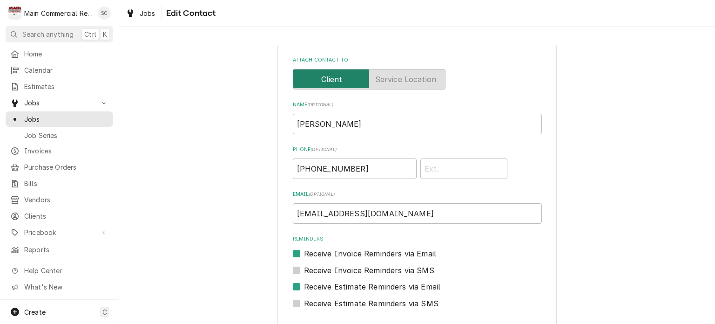
scroll to position [41, 0]
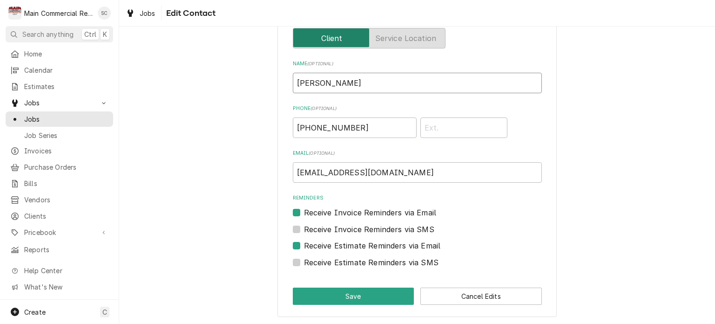
drag, startPoint x: 347, startPoint y: 83, endPoint x: 283, endPoint y: 74, distance: 64.9
click at [283, 74] on div "Attach contact to Name ( optional ) Doug Brown Phone ( optional ) (813) 466-986…" at bounding box center [417, 160] width 279 height 313
type input "H"
type input "John Yetto"
drag, startPoint x: 358, startPoint y: 127, endPoint x: 254, endPoint y: 107, distance: 106.2
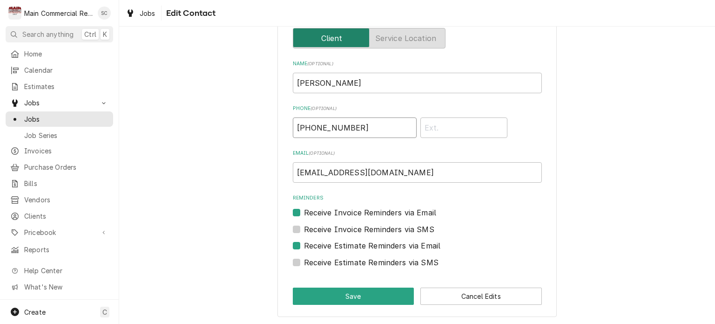
click at [254, 107] on div "Attach contact to Name ( optional ) John Yetto Phone ( optional ) (813) 466-986…" at bounding box center [417, 159] width 596 height 329
type input "(518) 417-9512"
drag, startPoint x: 404, startPoint y: 173, endPoint x: 277, endPoint y: 172, distance: 126.7
click at [278, 172] on div "Attach contact to Name ( optional ) John Yetto Phone ( optional ) (518) 417-951…" at bounding box center [417, 160] width 279 height 313
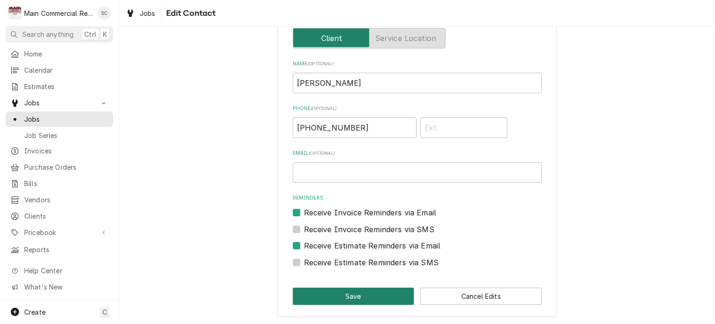
click at [378, 296] on button "Save" at bounding box center [354, 295] width 122 height 17
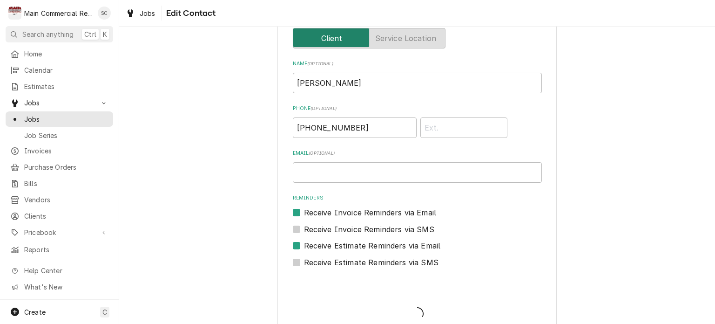
scroll to position [60, 0]
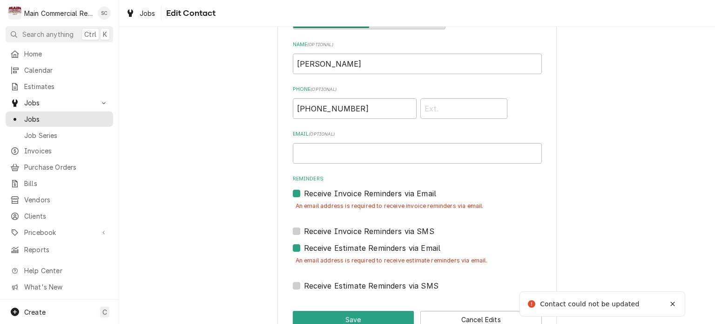
click at [304, 190] on label "Receive Invoice Reminders via Email" at bounding box center [370, 193] width 133 height 11
click at [304, 190] on input "Reminders" at bounding box center [428, 198] width 249 height 20
checkbox input "false"
click at [304, 248] on label "Receive Estimate Reminders via Email" at bounding box center [372, 247] width 137 height 11
click at [304, 248] on input "Contact Edit Form" at bounding box center [428, 252] width 249 height 20
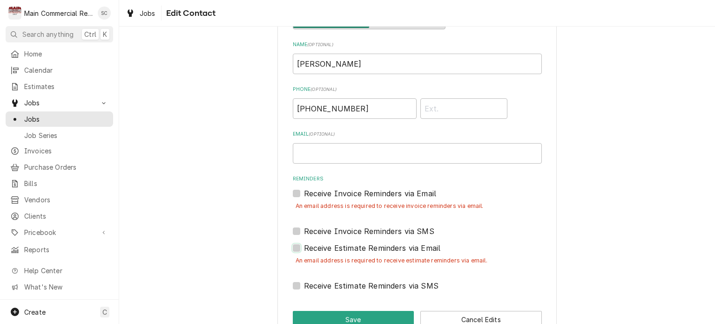
checkbox input "false"
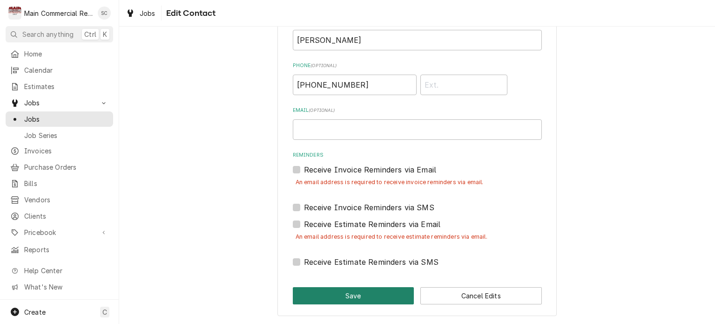
click at [376, 298] on button "Save" at bounding box center [354, 295] width 122 height 17
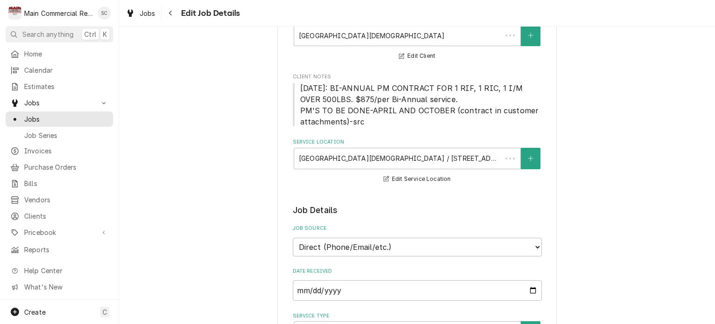
scroll to position [605, 0]
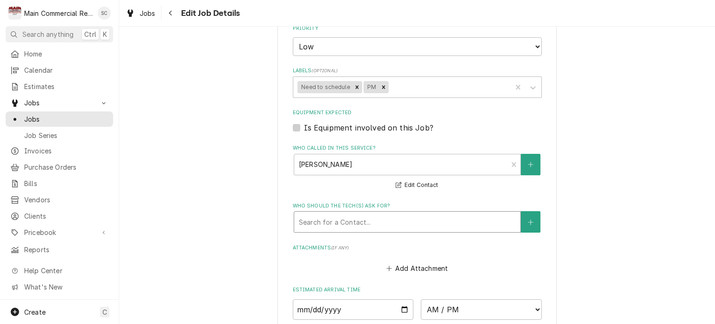
click at [470, 219] on div "Who should the tech(s) ask for?" at bounding box center [407, 221] width 217 height 17
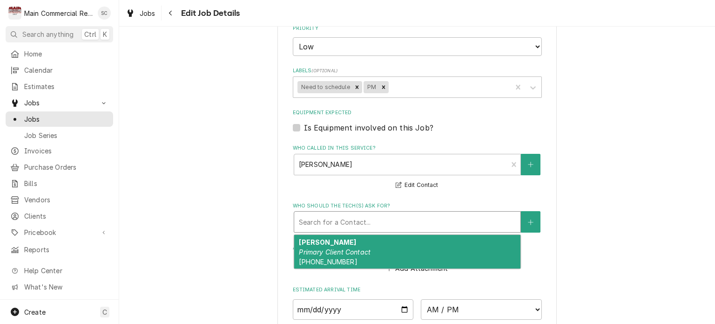
click at [436, 247] on div "John Yetto Primary Client Contact (518) 417-9512" at bounding box center [407, 252] width 226 height 34
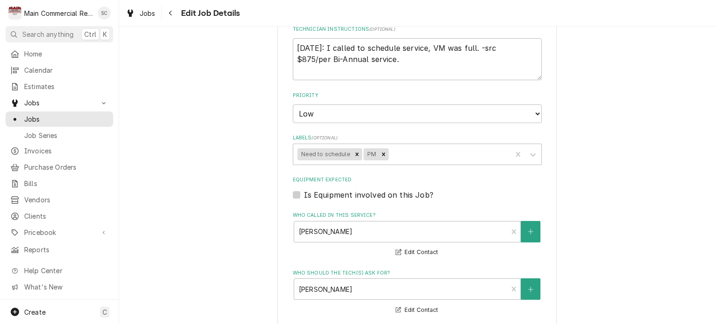
scroll to position [535, 0]
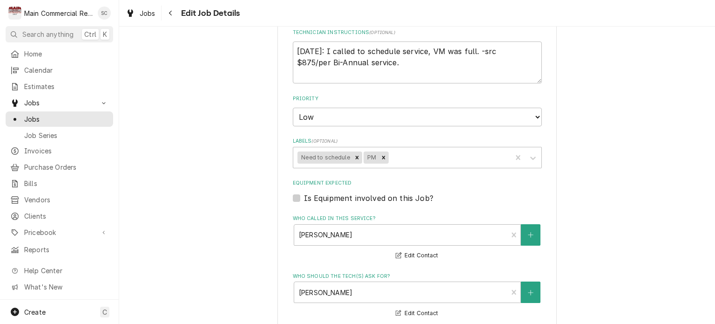
click at [662, 186] on div "Use the fields below to edit this job: Client Details Client Palma Ceia Presbyt…" at bounding box center [417, 48] width 596 height 1095
click at [354, 154] on icon "Remove Need to schedule" at bounding box center [357, 157] width 7 height 7
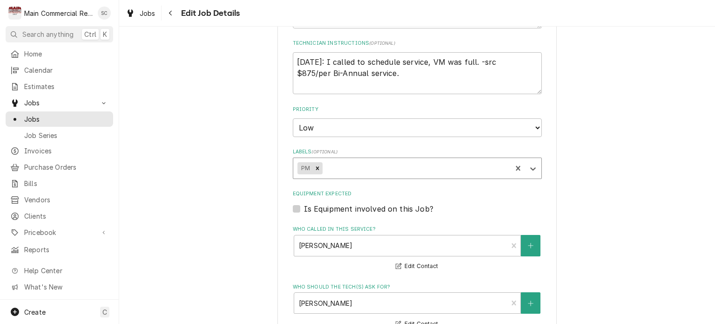
scroll to position [618, 0]
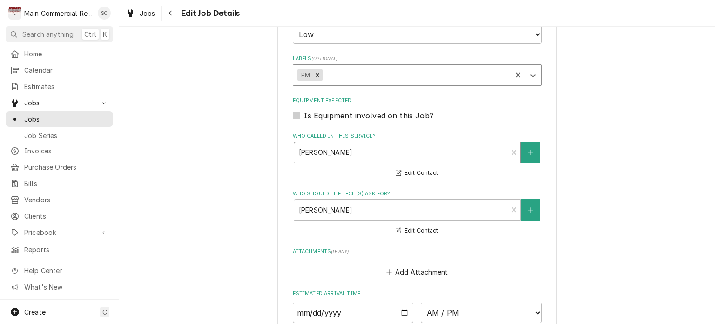
click at [405, 149] on div "Who called in this service?" at bounding box center [401, 152] width 204 height 17
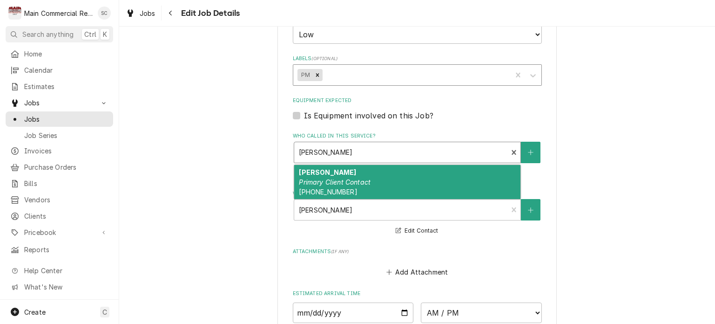
click at [387, 178] on div "John Yetto Primary Client Contact (518) 417-9512" at bounding box center [407, 182] width 226 height 34
type textarea "x"
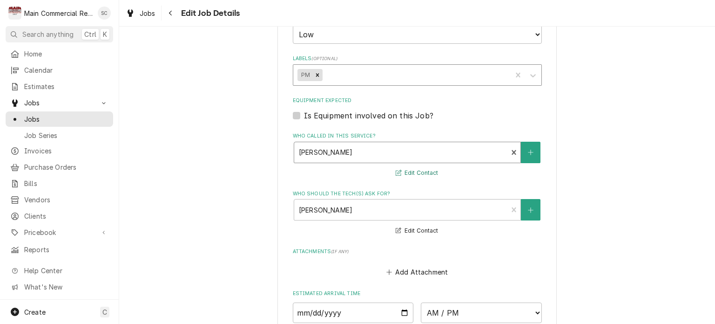
click at [408, 170] on button "Edit Contact" at bounding box center [416, 173] width 45 height 12
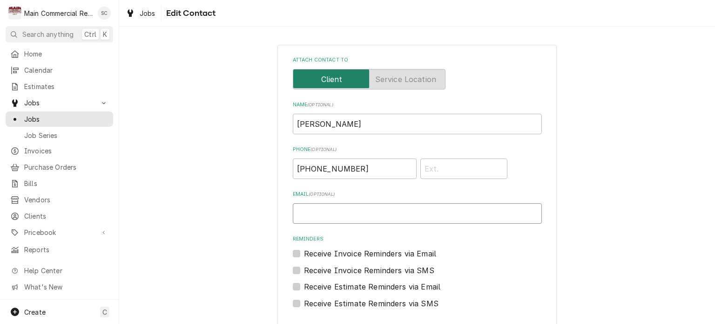
click at [393, 214] on input "Email ( optional )" at bounding box center [417, 213] width 249 height 20
click at [313, 212] on input "facilites@palmaciea.org" at bounding box center [417, 213] width 249 height 20
click at [366, 209] on input "facilities@palmaciea.org" at bounding box center [417, 213] width 249 height 20
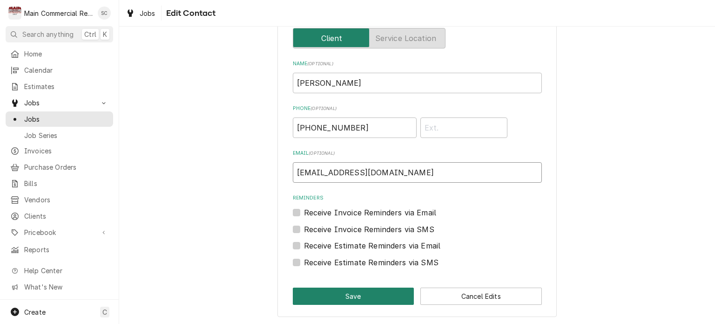
type input "facilities@palmaceia.org"
click at [373, 299] on button "Save" at bounding box center [354, 295] width 122 height 17
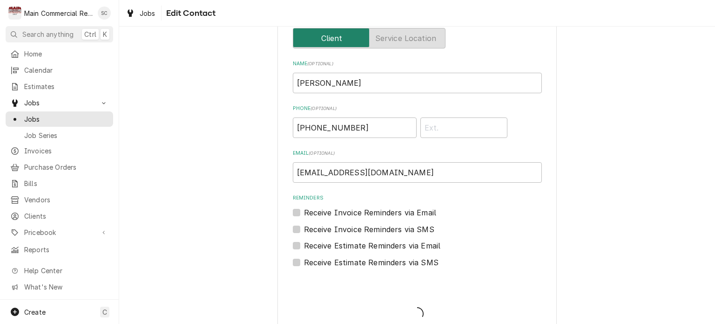
scroll to position [618, 0]
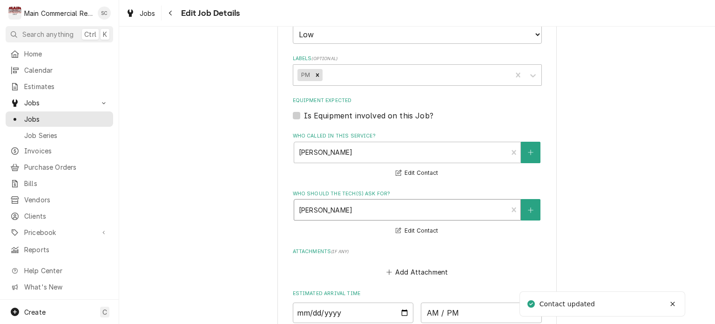
click at [365, 211] on div "Who should the tech(s) ask for?" at bounding box center [401, 209] width 204 height 17
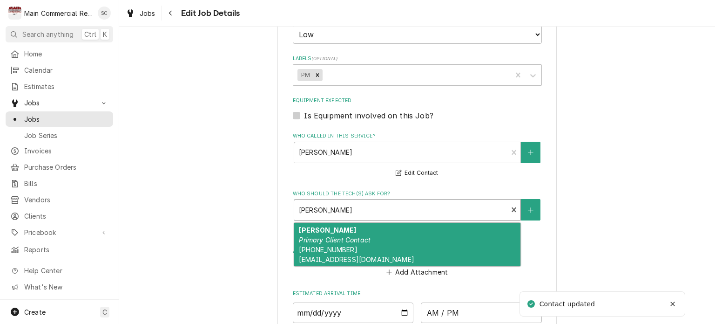
click at [361, 244] on div "John Yetto Primary Client Contact (518) 417-9512 facilities@palmaceia.org" at bounding box center [407, 245] width 226 height 44
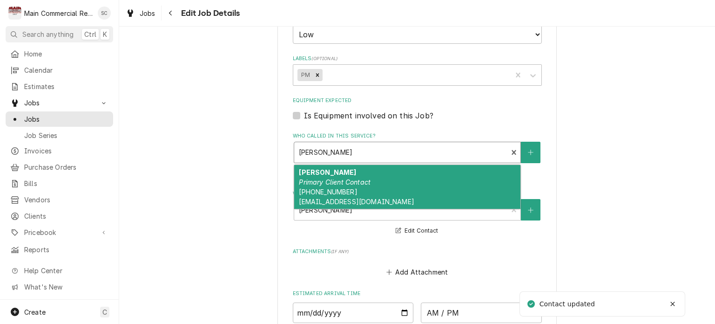
click at [375, 151] on div "Who called in this service?" at bounding box center [401, 152] width 204 height 17
click at [366, 186] on div "John Yetto Primary Client Contact (518) 417-9512 facilities@palmaceia.org" at bounding box center [407, 187] width 226 height 44
type textarea "x"
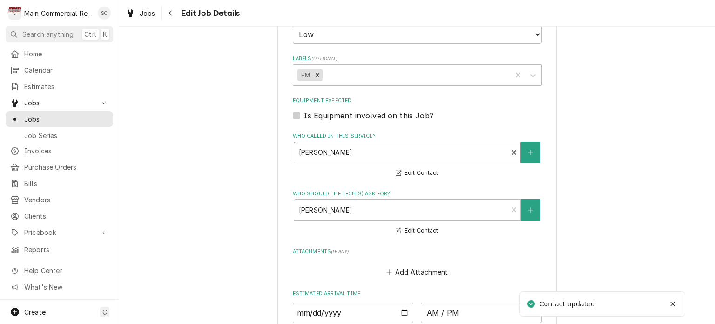
scroll to position [757, 0]
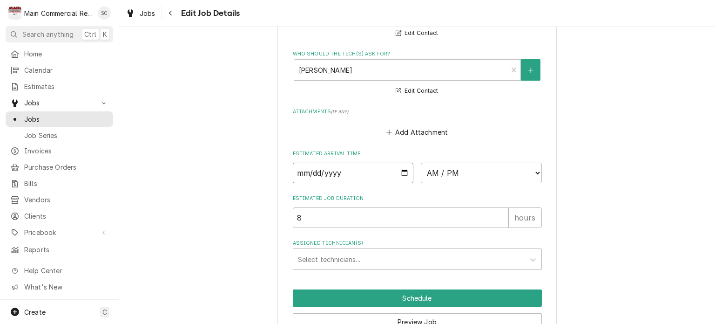
click at [399, 169] on input "Date" at bounding box center [353, 173] width 121 height 20
type input "2025-10-30"
type textarea "x"
click at [441, 175] on select "AM / PM 6:00 AM 6:15 AM 6:30 AM 6:45 AM 7:00 AM 7:15 AM 7:30 AM 7:45 AM 8:00 AM…" at bounding box center [481, 173] width 121 height 20
select select "08:00:00"
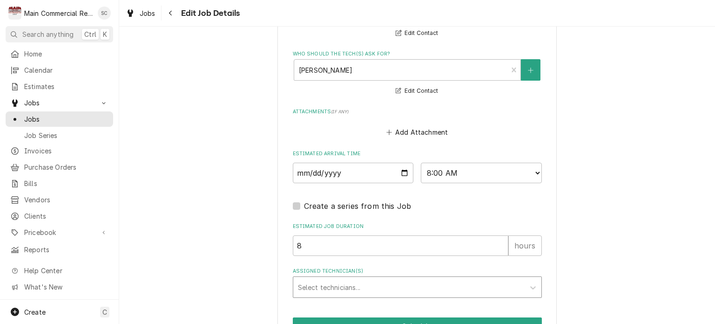
click at [334, 284] on div "Assigned Technician(s)" at bounding box center [409, 286] width 222 height 17
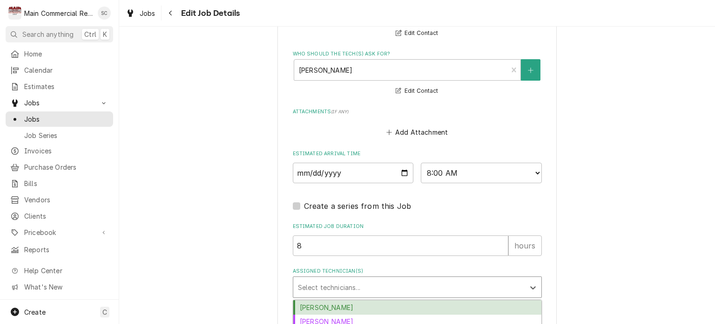
scroll to position [832, 0]
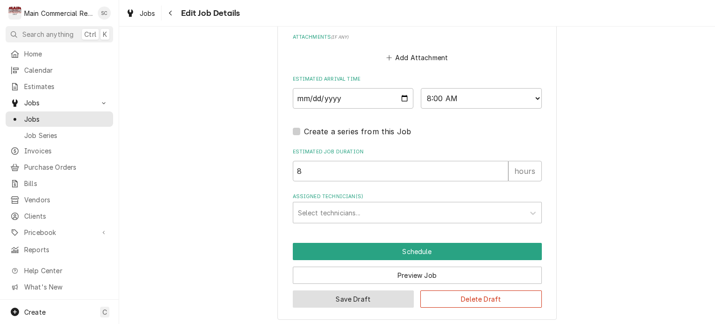
click at [367, 294] on button "Save Draft" at bounding box center [354, 298] width 122 height 17
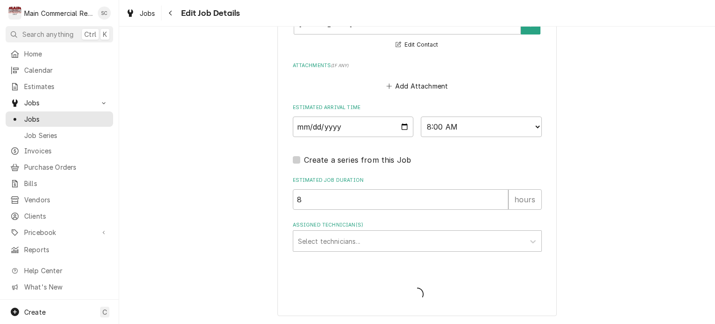
scroll to position [800, 0]
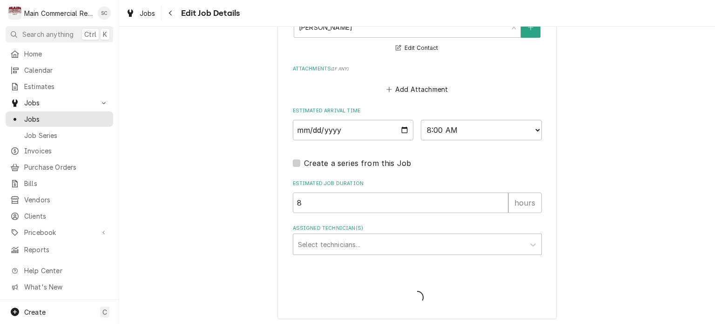
type textarea "x"
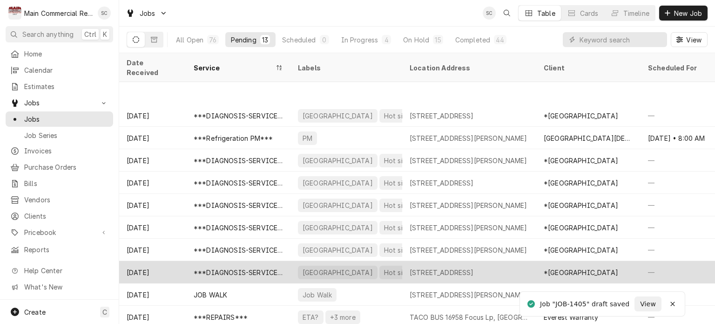
scroll to position [45, 0]
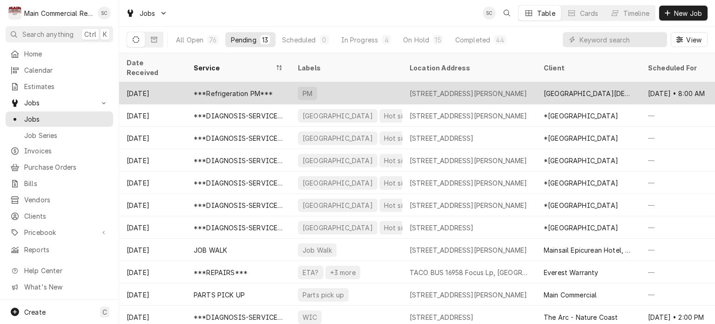
click at [472, 88] on div "[STREET_ADDRESS][PERSON_NAME]" at bounding box center [469, 93] width 118 height 10
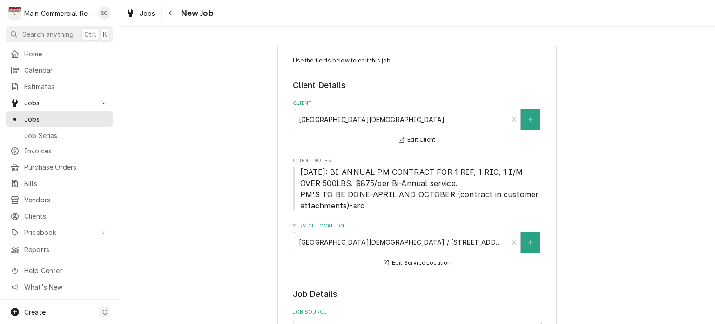
type textarea "x"
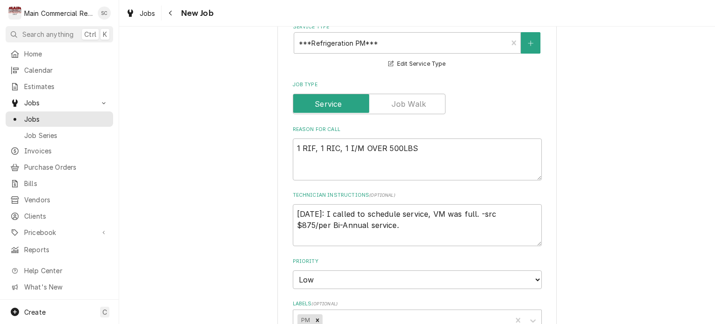
scroll to position [466, 0]
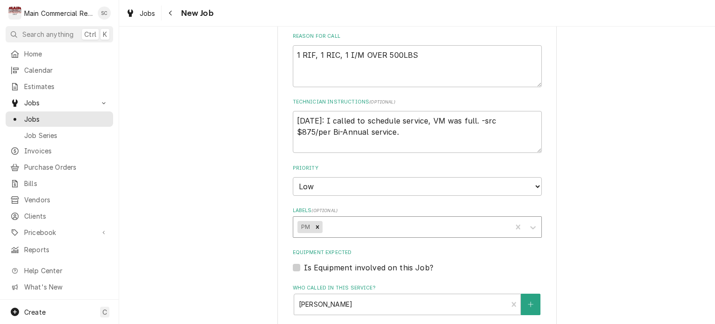
click at [369, 223] on div "Labels" at bounding box center [415, 226] width 183 height 17
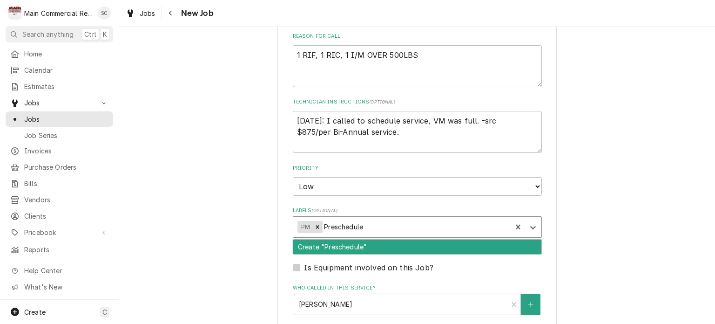
type input "Prescheduled"
click at [353, 243] on div "Create "Prescheduled"" at bounding box center [417, 246] width 248 height 14
type textarea "x"
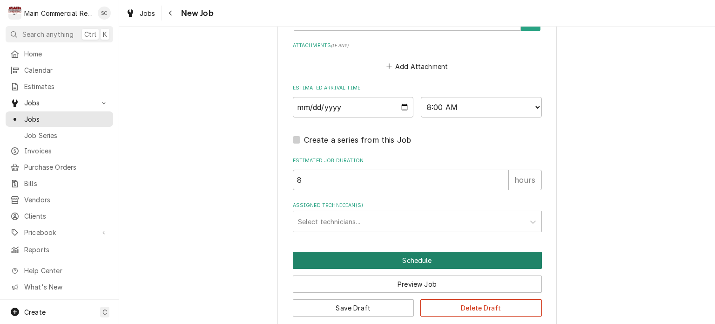
scroll to position [801, 0]
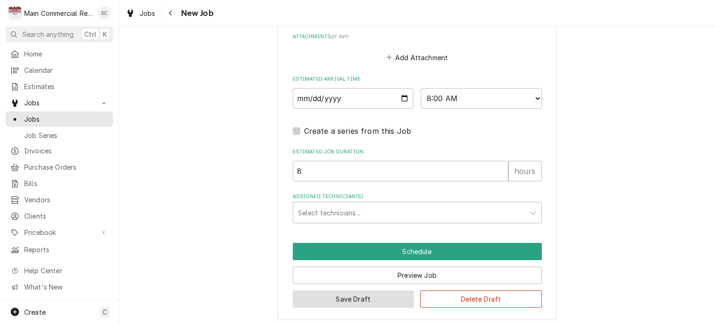
click at [384, 297] on button "Save Draft" at bounding box center [354, 298] width 122 height 17
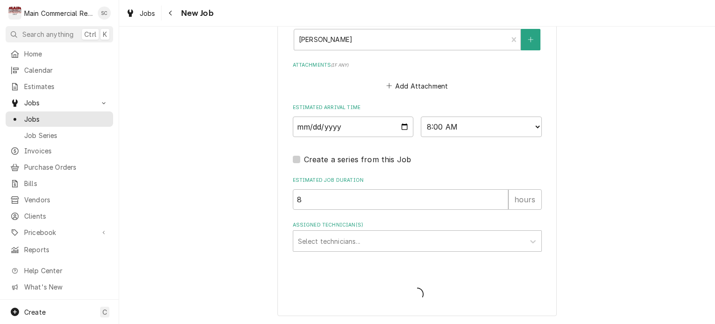
scroll to position [769, 0]
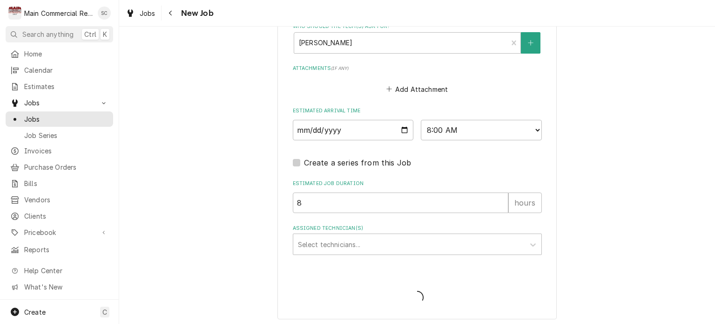
type textarea "x"
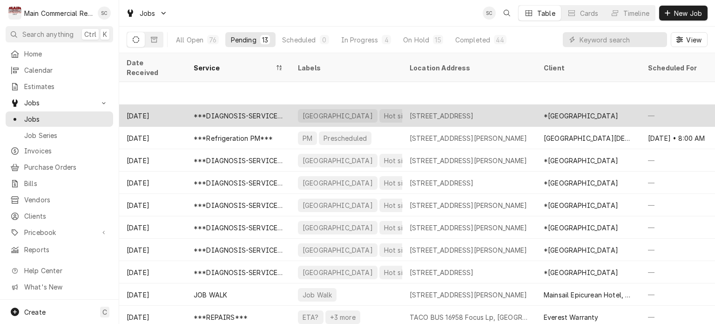
scroll to position [45, 0]
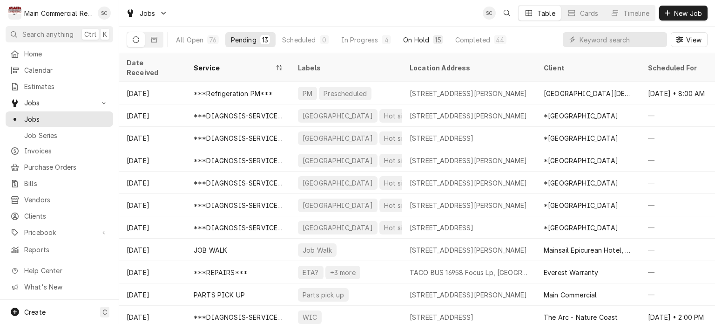
click at [430, 44] on button "On Hold 15" at bounding box center [423, 39] width 51 height 15
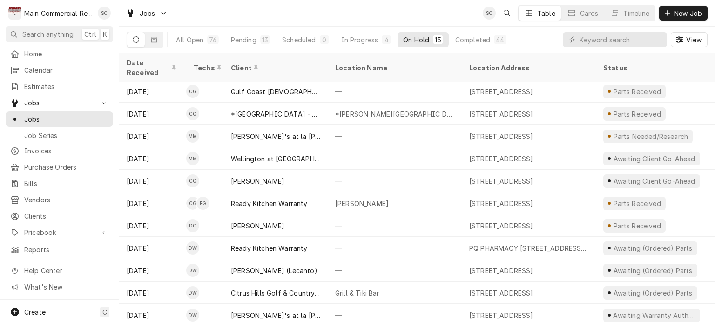
scroll to position [88, 0]
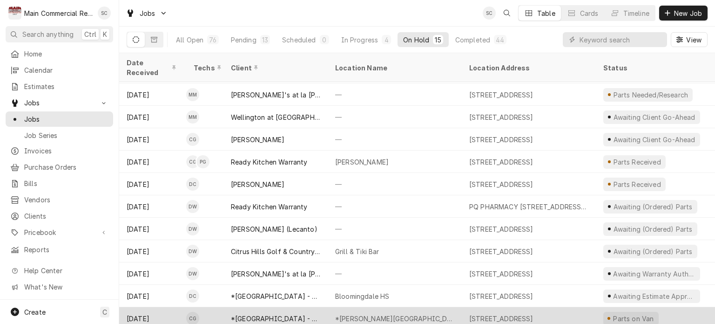
click at [443, 307] on div "*[PERSON_NAME][GEOGRAPHIC_DATA]" at bounding box center [395, 318] width 134 height 22
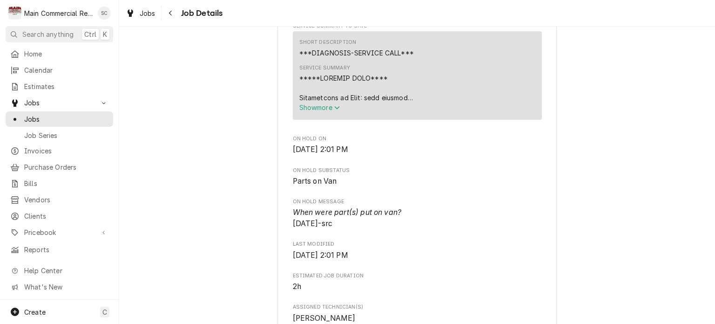
scroll to position [559, 0]
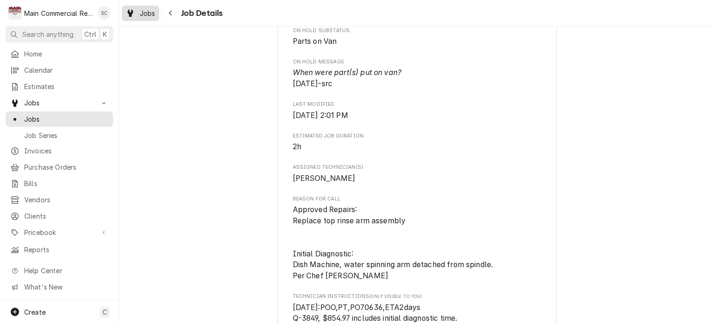
click at [144, 15] on span "Jobs" at bounding box center [148, 13] width 16 height 10
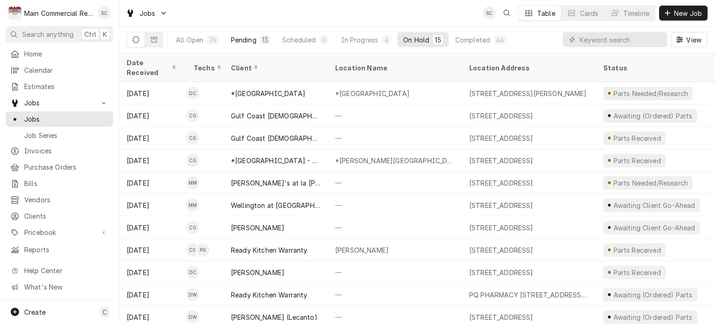
click at [248, 42] on div "Pending" at bounding box center [244, 40] width 26 height 10
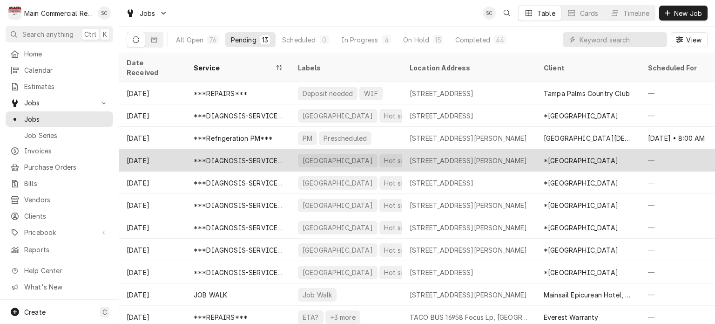
click at [367, 155] on div "Hernando School Hot side" at bounding box center [347, 160] width 112 height 22
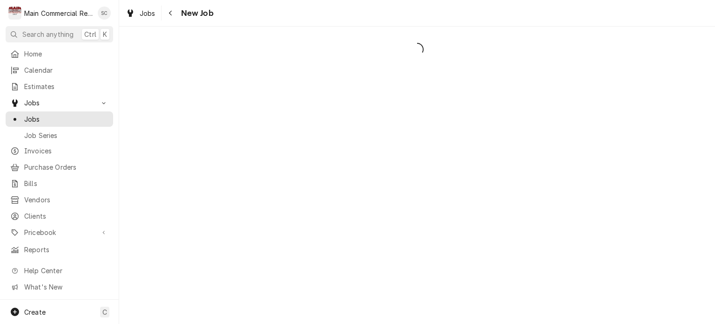
click at [400, 155] on div "Dynamic Content Wrapper" at bounding box center [417, 175] width 596 height 297
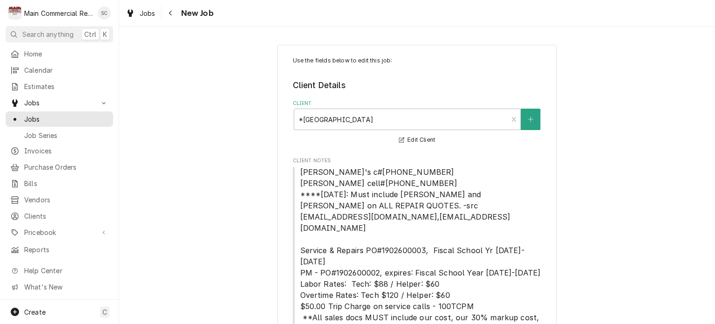
type textarea "x"
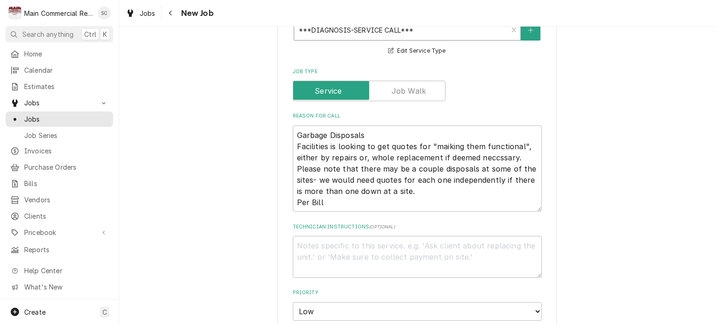
scroll to position [699, 0]
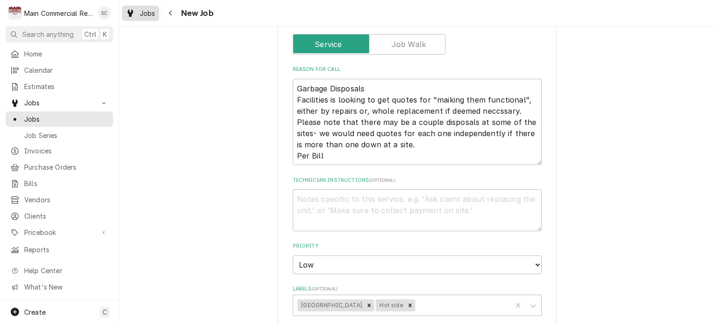
click at [141, 18] on div "Jobs" at bounding box center [141, 13] width 34 height 12
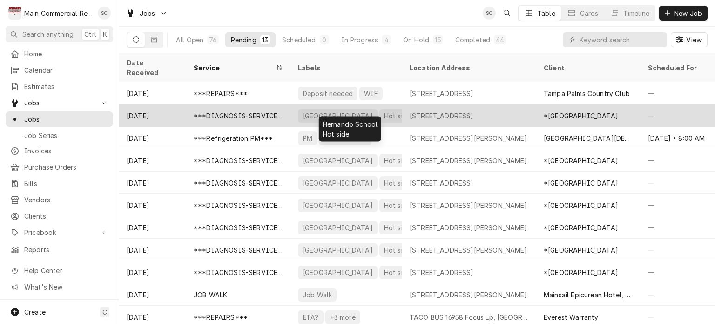
click at [392, 107] on div "Hernando School Hot side" at bounding box center [347, 115] width 112 height 22
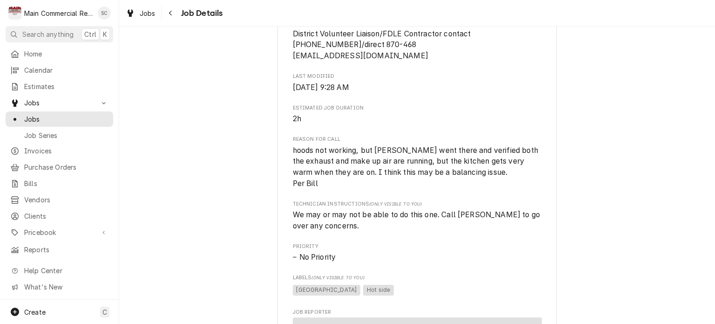
scroll to position [373, 0]
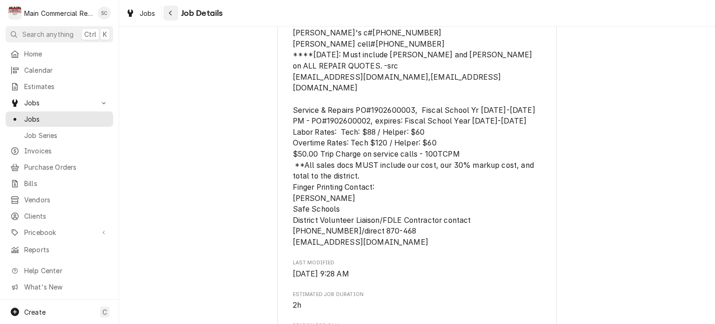
click at [173, 13] on div "Navigate back" at bounding box center [170, 12] width 9 height 9
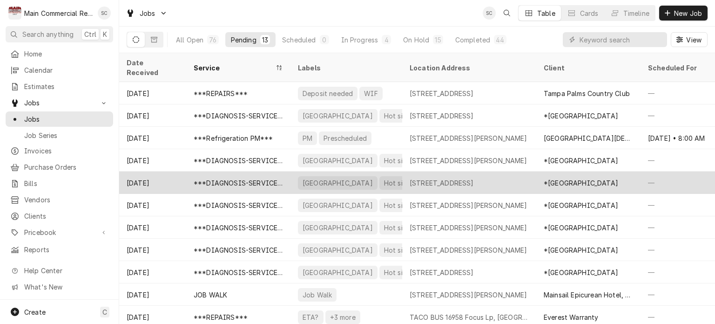
scroll to position [45, 0]
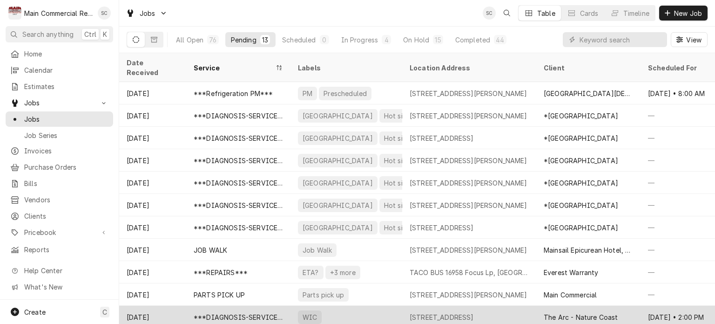
click at [474, 312] on div "[STREET_ADDRESS]" at bounding box center [442, 317] width 64 height 10
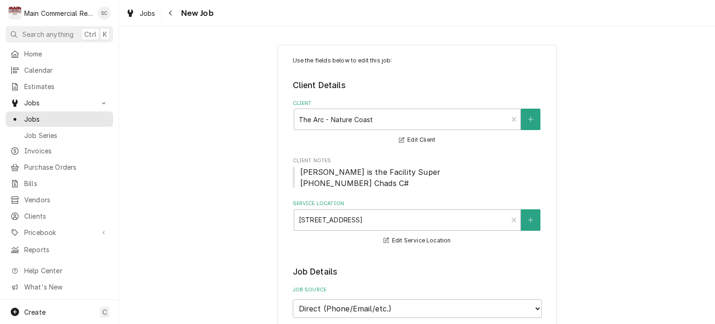
type textarea "x"
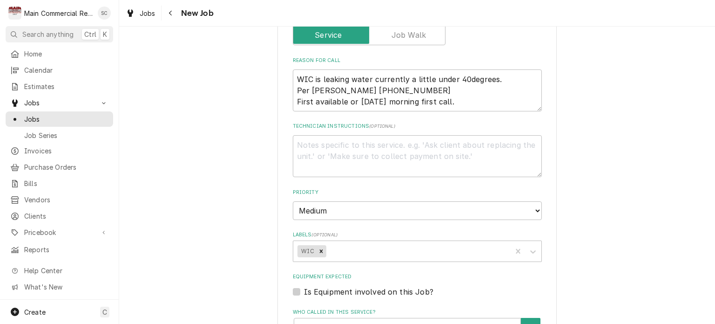
scroll to position [605, 0]
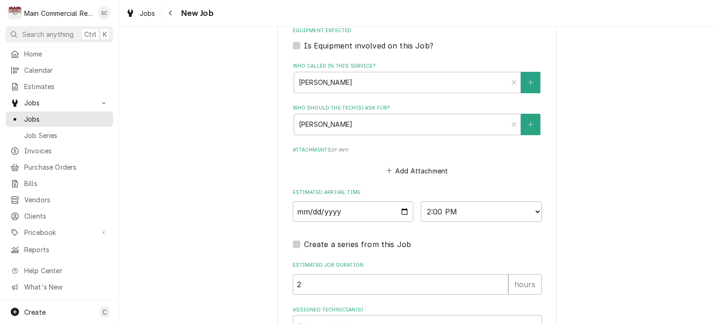
scroll to position [704, 0]
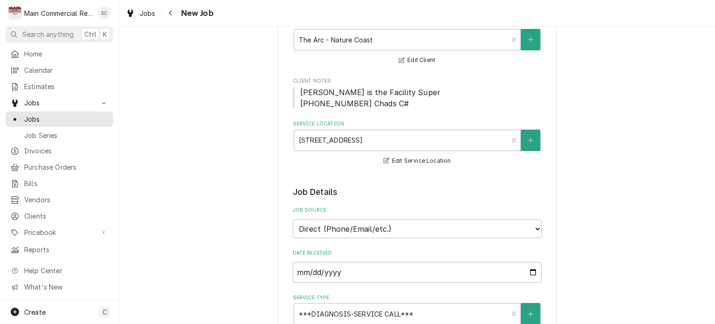
scroll to position [0, 0]
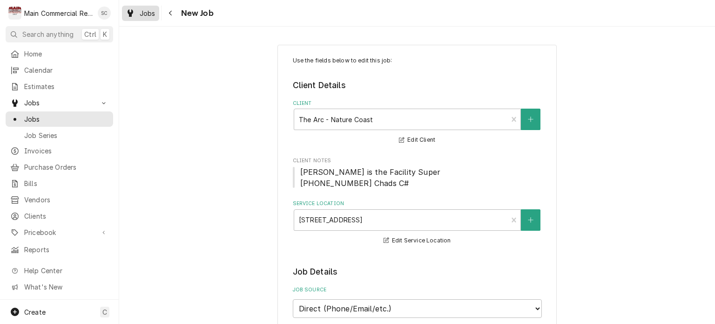
click at [146, 13] on span "Jobs" at bounding box center [148, 13] width 16 height 10
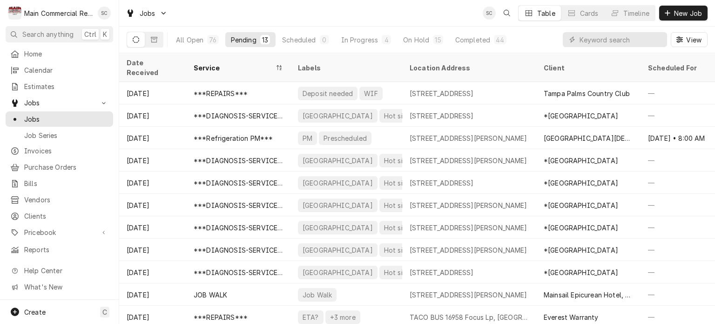
click at [419, 14] on div "Jobs SC Table Cards Timeline New Job" at bounding box center [417, 13] width 596 height 26
click at [436, 7] on div "Jobs SC Table Cards Timeline New Job" at bounding box center [417, 13] width 596 height 26
click at [419, 41] on div "On Hold" at bounding box center [416, 40] width 26 height 10
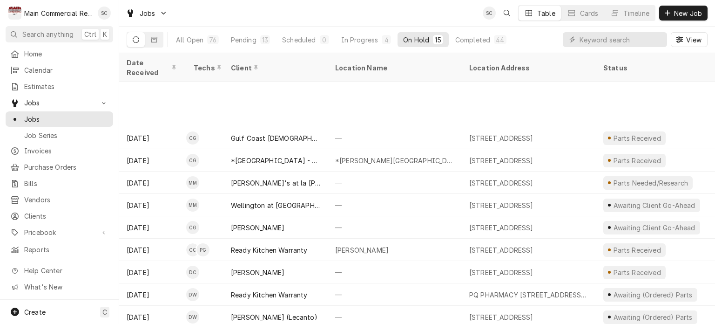
scroll to position [88, 0]
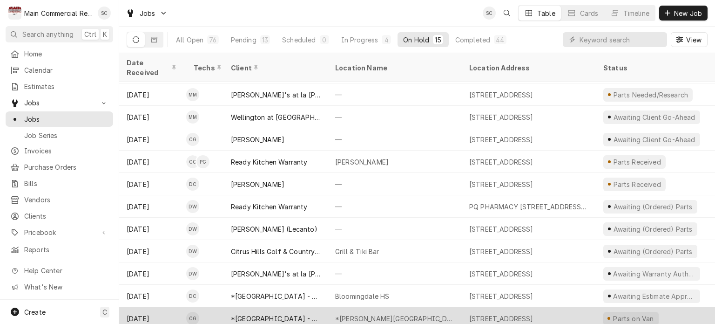
click at [439, 307] on div "*Durant High School" at bounding box center [395, 318] width 134 height 22
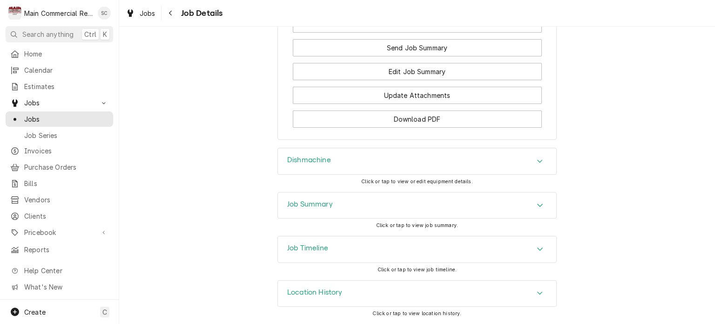
scroll to position [1369, 0]
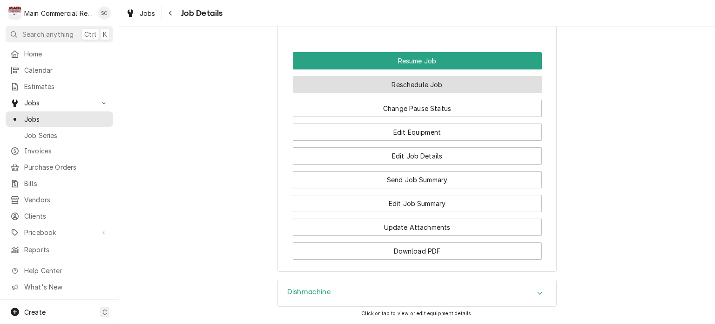
click at [422, 93] on button "Reschedule Job" at bounding box center [417, 84] width 249 height 17
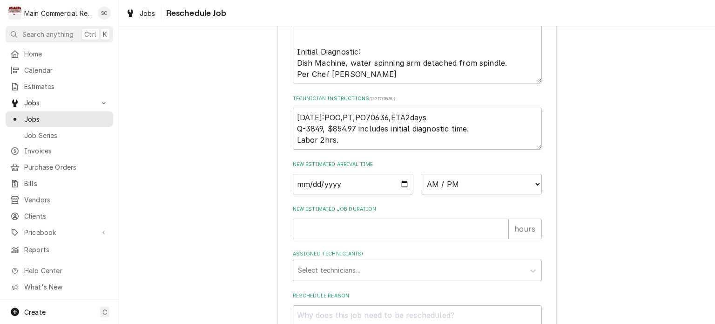
scroll to position [373, 0]
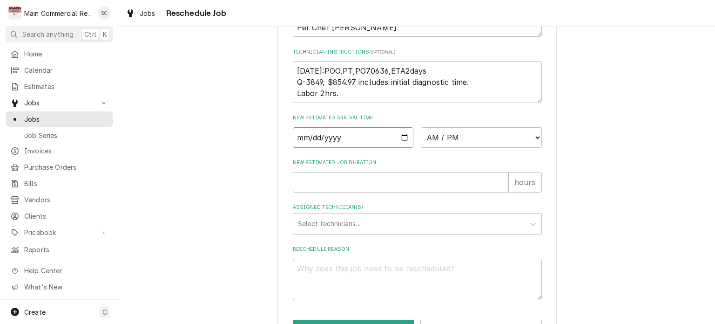
click at [400, 147] on input "Date" at bounding box center [353, 137] width 121 height 20
type input "[DATE]"
type textarea "x"
click at [445, 148] on select "AM / PM 6:00 AM 6:15 AM 6:30 AM 6:45 AM 7:00 AM 7:15 AM 7:30 AM 7:45 AM 8:00 AM…" at bounding box center [481, 137] width 121 height 20
select select "08:00:00"
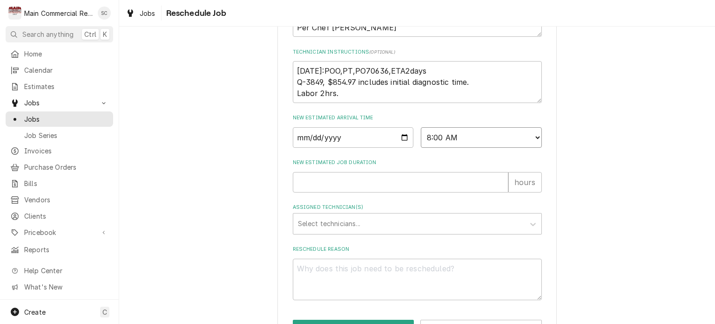
click at [421, 138] on select "AM / PM 6:00 AM 6:15 AM 6:30 AM 6:45 AM 7:00 AM 7:15 AM 7:30 AM 7:45 AM 8:00 AM…" at bounding box center [481, 137] width 121 height 20
click at [386, 191] on input "New Estimated Job Duration" at bounding box center [401, 182] width 216 height 20
type textarea "x"
type input "2"
click at [353, 232] on div "Assigned Technician(s)" at bounding box center [409, 223] width 222 height 17
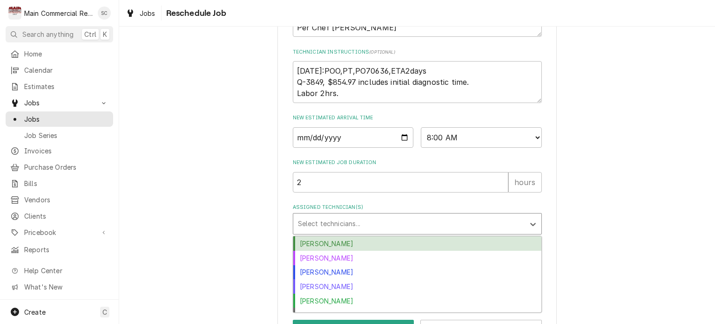
click at [344, 251] on div "[PERSON_NAME]" at bounding box center [417, 243] width 248 height 14
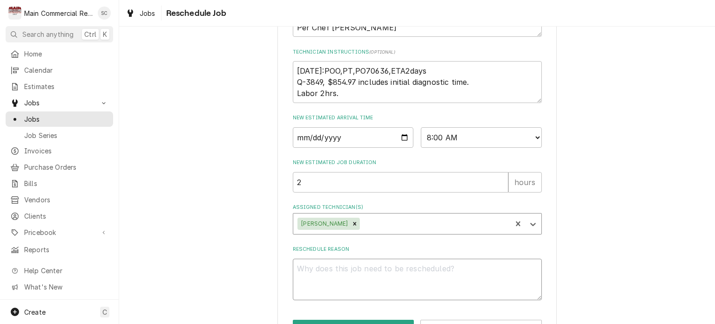
click at [349, 282] on textarea "Reschedule Reason" at bounding box center [417, 279] width 249 height 42
type textarea "x"
type textarea "P"
type textarea "x"
type textarea "Pa"
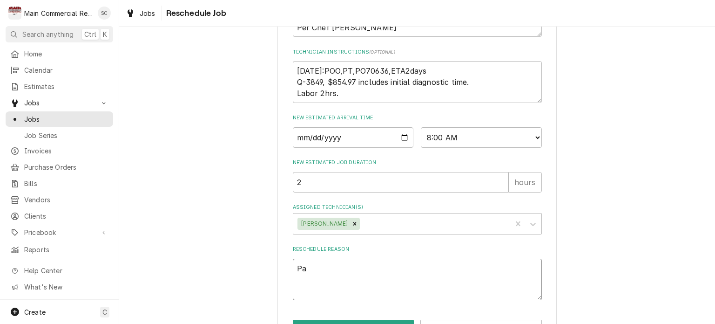
type textarea "x"
type textarea "Pat"
type textarea "x"
type textarea "Patr"
type textarea "x"
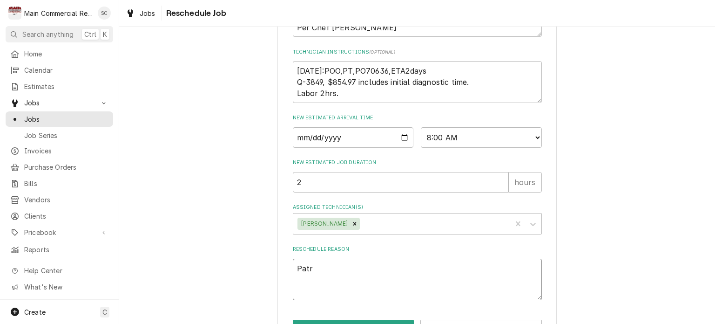
type textarea "Pat"
type textarea "x"
type textarea "Pa"
type textarea "x"
type textarea "Par"
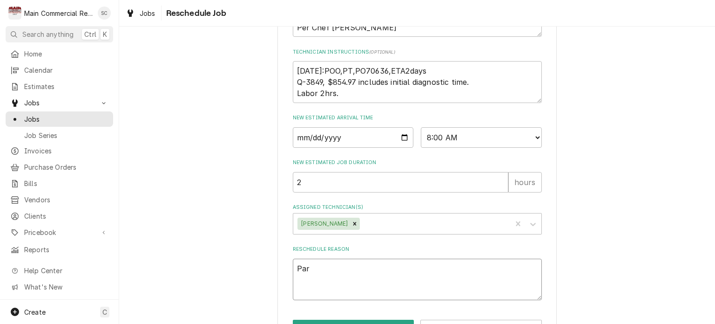
type textarea "x"
type textarea "Part"
type textarea "x"
type textarea "Parts"
type textarea "x"
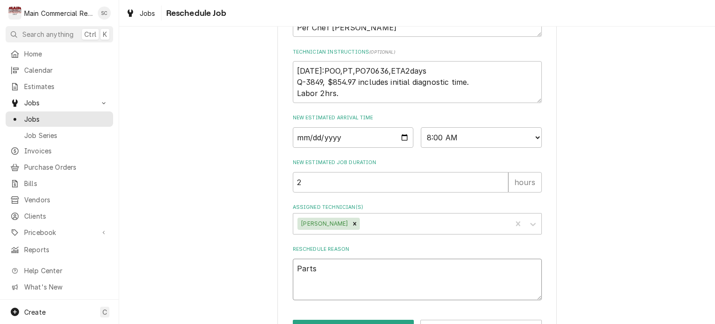
type textarea "Parts"
type textarea "x"
type textarea "Parts o"
type textarea "x"
type textarea "Parts on"
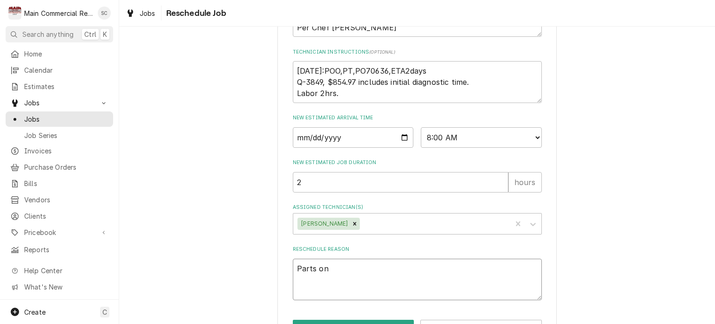
type textarea "x"
type textarea "Parts on"
type textarea "x"
type textarea "Parts on t"
type textarea "x"
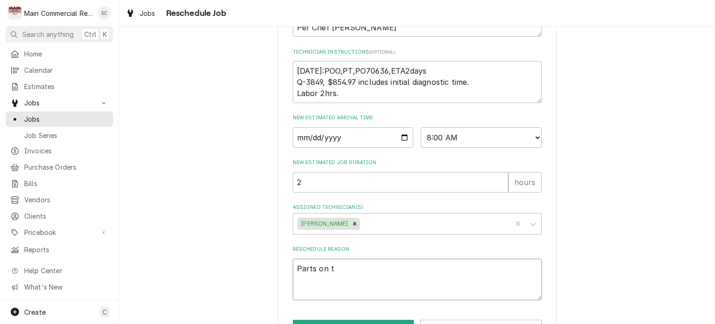
type textarea "Parts on tr"
type textarea "x"
type textarea "Parts on tru"
type textarea "x"
type textarea "Parts on truc"
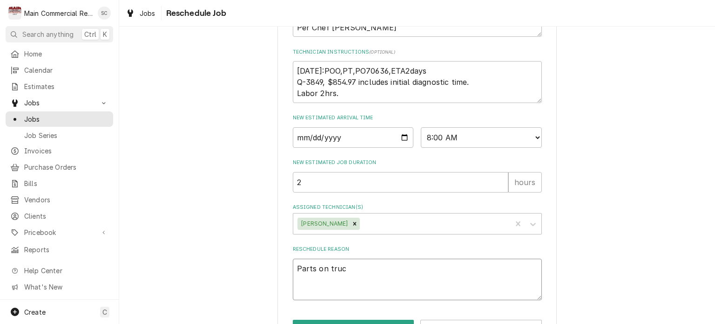
type textarea "x"
type textarea "Parts on truck"
type textarea "x"
type textarea "Parts on truck"
type textarea "x"
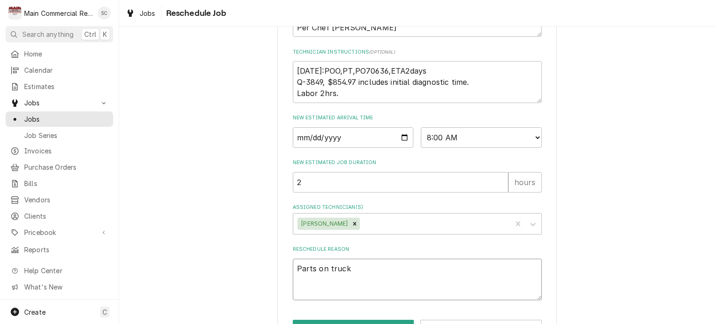
type textarea "Parts on truck -"
type textarea "x"
type textarea "Parts on truck -"
type textarea "x"
type textarea "Parts on truck - s"
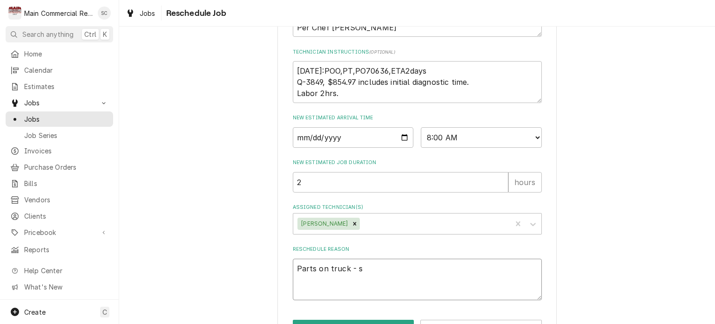
type textarea "x"
type textarea "Parts on truck - sr"
type textarea "x"
type textarea "Parts on truck - src"
type textarea "x"
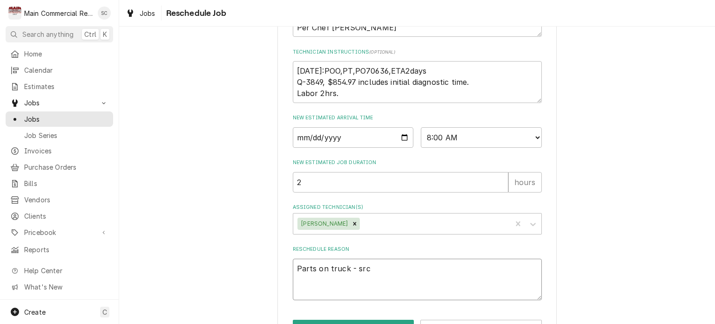
scroll to position [416, 0]
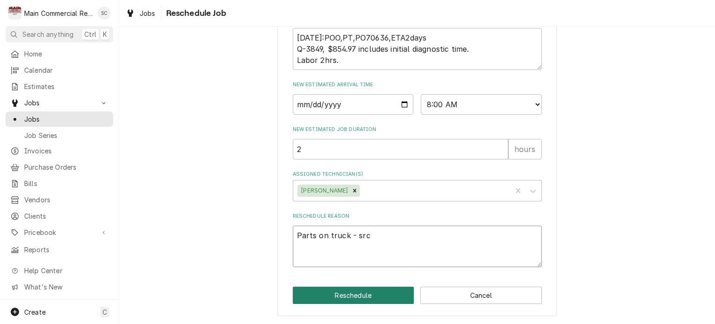
type textarea "Parts on truck - src"
click at [375, 295] on button "Reschedule" at bounding box center [354, 294] width 122 height 17
type textarea "x"
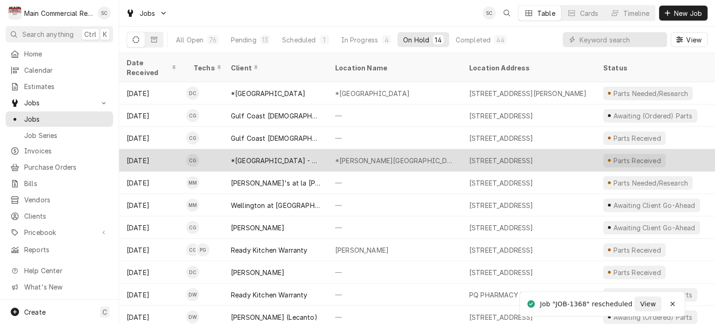
click at [386, 156] on div "*[PERSON_NAME][GEOGRAPHIC_DATA]" at bounding box center [394, 161] width 119 height 10
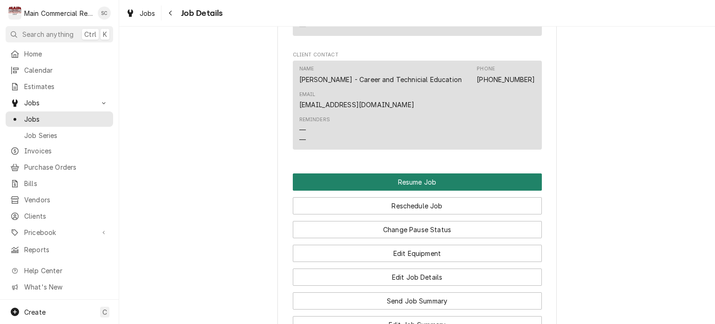
scroll to position [1257, 0]
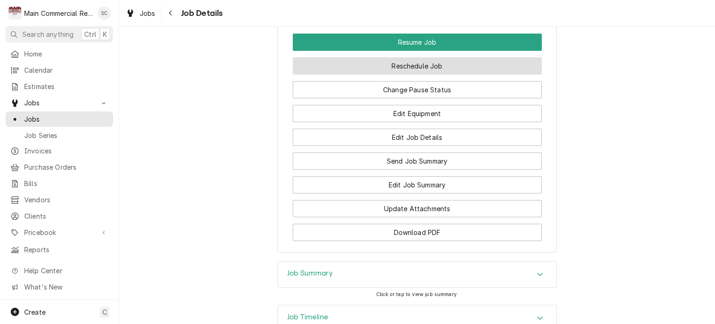
click at [433, 75] on button "Reschedule Job" at bounding box center [417, 65] width 249 height 17
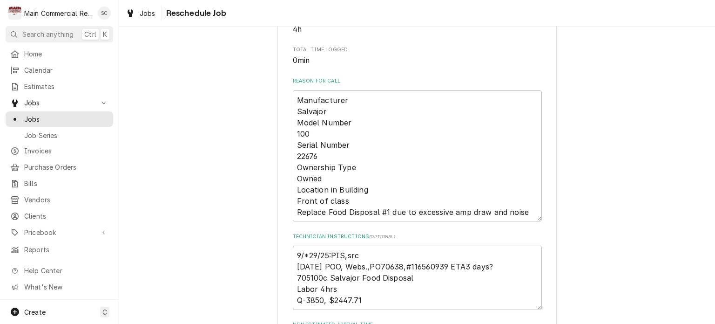
scroll to position [419, 0]
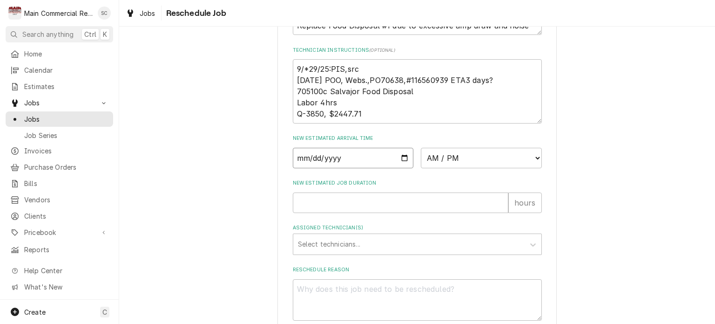
click at [400, 168] on input "Date" at bounding box center [353, 158] width 121 height 20
type textarea "x"
type input "[DATE]"
click at [458, 168] on select "AM / PM 6:00 AM 6:15 AM 6:30 AM 6:45 AM 7:00 AM 7:15 AM 7:30 AM 7:45 AM 8:00 AM…" at bounding box center [481, 158] width 121 height 20
select select "10:00:00"
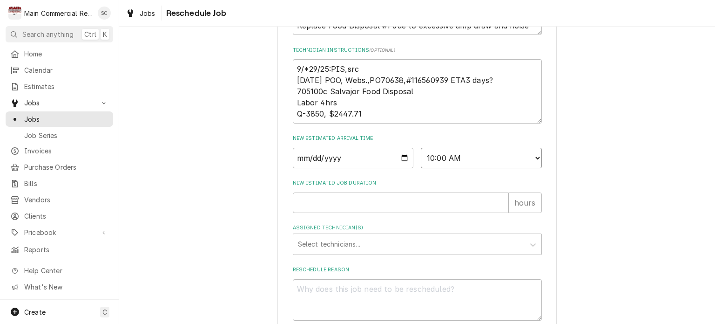
click at [421, 158] on select "AM / PM 6:00 AM 6:15 AM 6:30 AM 6:45 AM 7:00 AM 7:15 AM 7:30 AM 7:45 AM 8:00 AM…" at bounding box center [481, 158] width 121 height 20
click at [421, 211] on input "New Estimated Job Duration" at bounding box center [401, 202] width 216 height 20
type textarea "x"
type input "4"
click at [426, 252] on div "Assigned Technician(s)" at bounding box center [409, 244] width 222 height 17
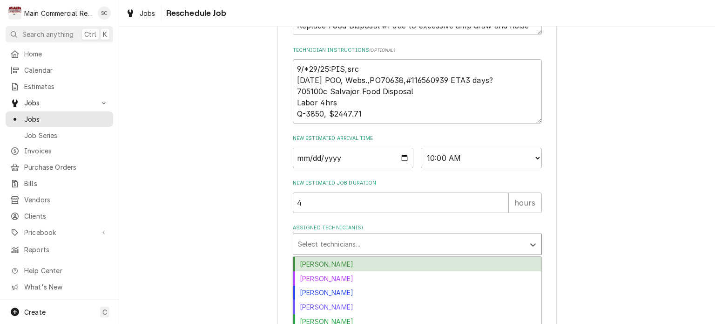
scroll to position [483, 0]
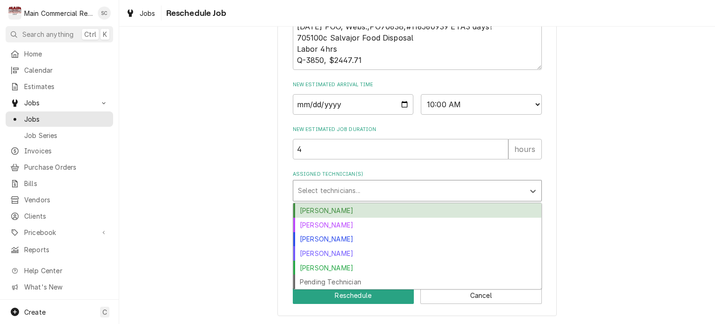
click at [384, 210] on div "[PERSON_NAME]" at bounding box center [417, 210] width 248 height 14
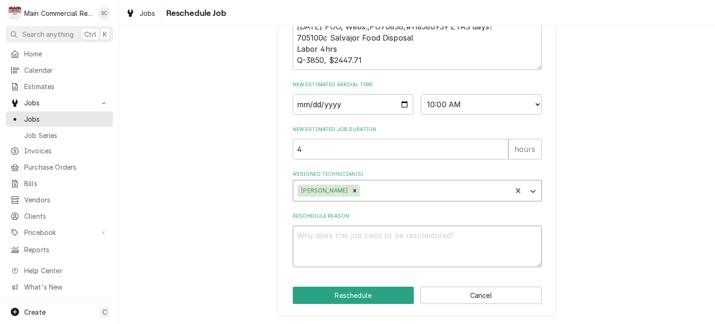
click at [370, 236] on textarea "Reschedule Reason" at bounding box center [417, 246] width 249 height 42
type textarea "x"
type textarea "f"
type textarea "x"
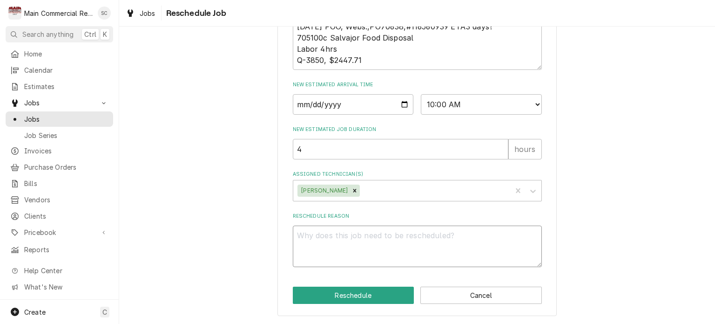
type textarea "P"
type textarea "x"
type textarea "Pa"
type textarea "x"
type textarea "Par"
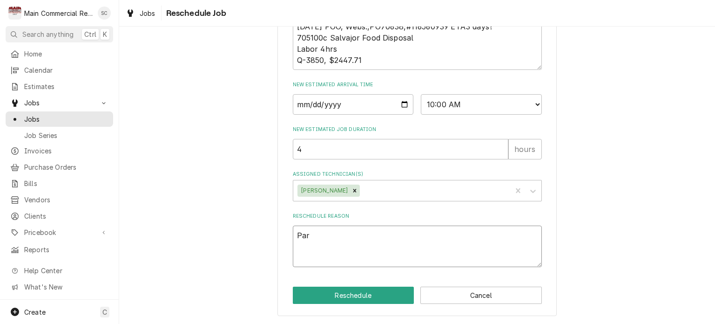
type textarea "x"
type textarea "Part"
type textarea "x"
type textarea "Parts"
type textarea "x"
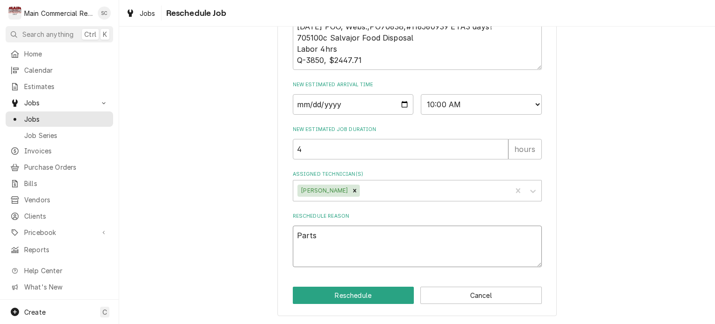
type textarea "Parts"
type textarea "x"
type textarea "Parts o"
type textarea "x"
type textarea "Parts on"
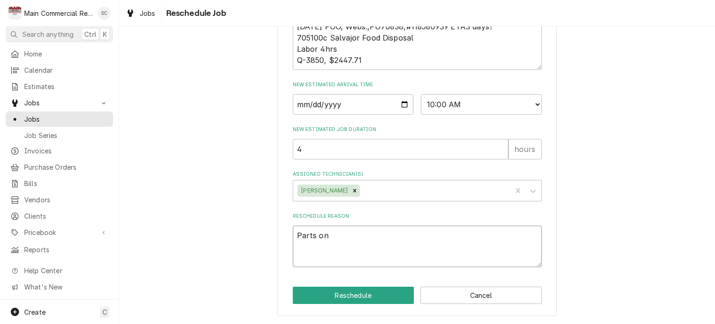
type textarea "x"
type textarea "Parts on"
type textarea "x"
type textarea "Parts on t"
type textarea "x"
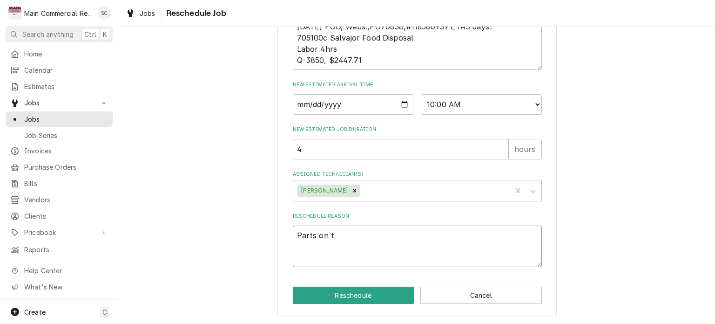
type textarea "Parts on tr"
type textarea "x"
type textarea "Parts on tru"
type textarea "x"
type textarea "Parts on truc"
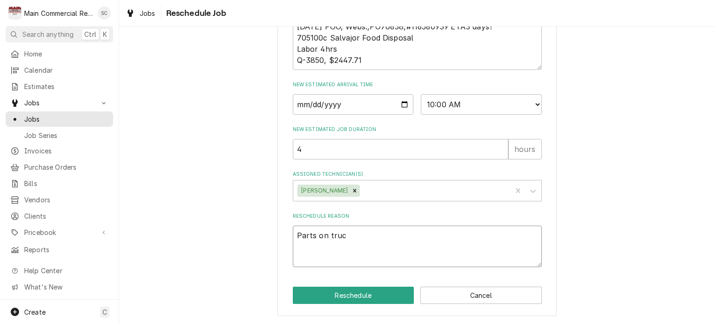
type textarea "x"
type textarea "Parts on truck"
type textarea "x"
type textarea "Parts on truck"
type textarea "x"
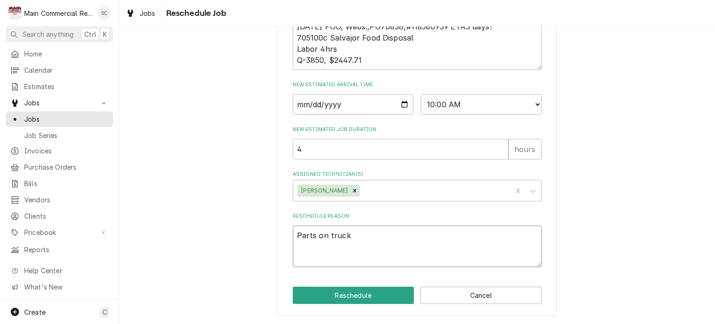
type textarea "Parts on truck -"
type textarea "x"
type textarea "Parts on truck -"
type textarea "x"
type textarea "Parts on truck - s"
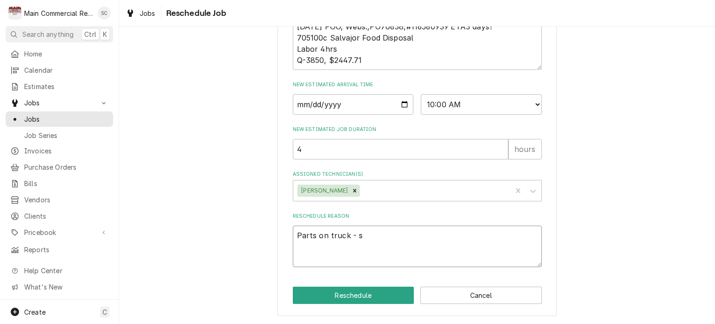
type textarea "x"
type textarea "Parts on truck - sr"
type textarea "x"
type textarea "Parts on truck - src"
type textarea "x"
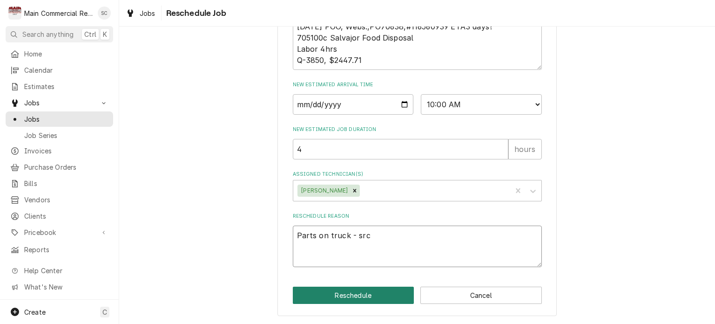
type textarea "Parts on truck - src"
click at [372, 298] on button "Reschedule" at bounding box center [354, 294] width 122 height 17
type textarea "x"
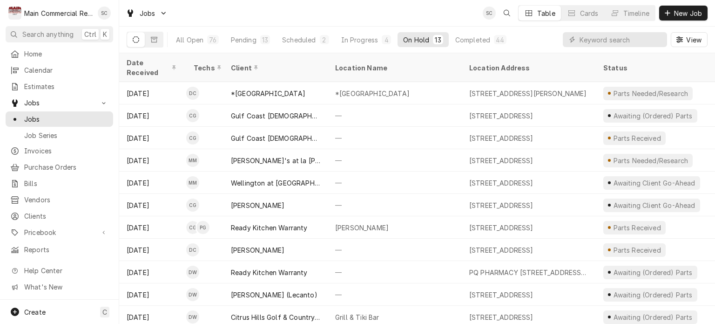
click at [352, 14] on div "Jobs SC Table Cards Timeline New Job" at bounding box center [417, 13] width 596 height 26
click at [239, 40] on div "Pending" at bounding box center [244, 40] width 26 height 10
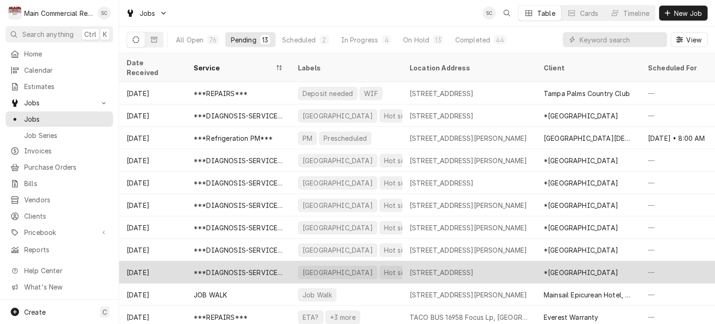
click at [467, 267] on div "9412 Fox Chapel Lane, Spring Hill, FL 34606" at bounding box center [442, 272] width 64 height 10
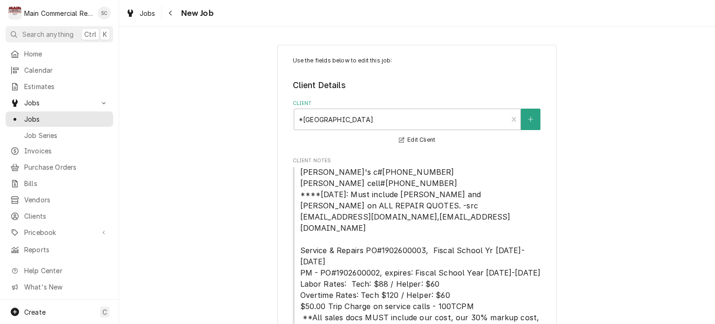
type textarea "x"
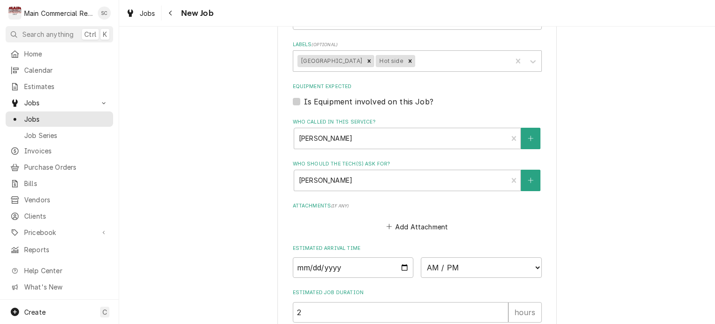
scroll to position [978, 0]
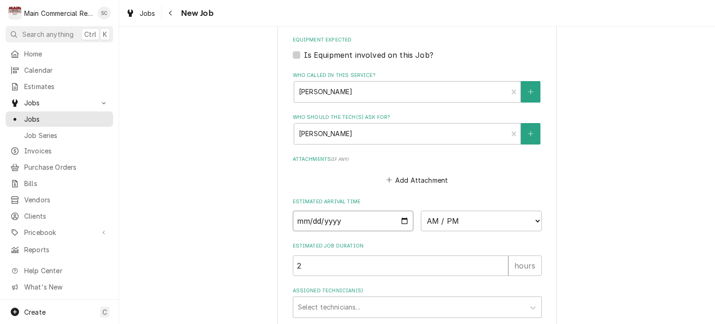
click at [401, 210] on input "Date" at bounding box center [353, 220] width 121 height 20
type input "2025-10-08"
type textarea "x"
click at [428, 210] on select "AM / PM 6:00 AM 6:15 AM 6:30 AM 6:45 AM 7:00 AM 7:15 AM 7:30 AM 7:45 AM 8:00 AM…" at bounding box center [481, 220] width 121 height 20
select select "12:30:00"
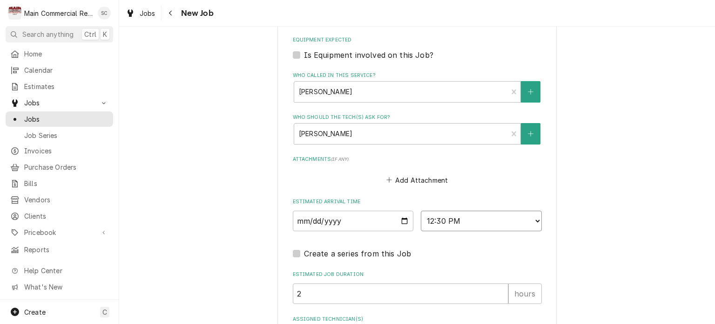
scroll to position [1078, 0]
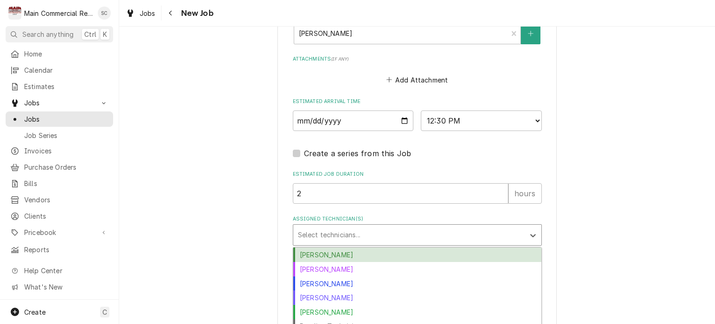
click at [351, 226] on div "Assigned Technician(s)" at bounding box center [409, 234] width 222 height 17
click at [340, 247] on div "[PERSON_NAME]" at bounding box center [417, 254] width 248 height 14
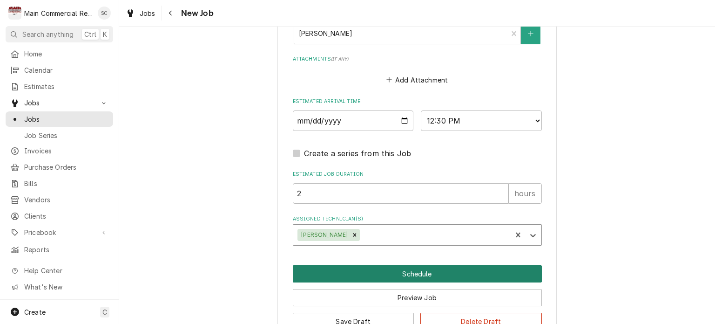
click at [406, 265] on button "Schedule" at bounding box center [417, 273] width 249 height 17
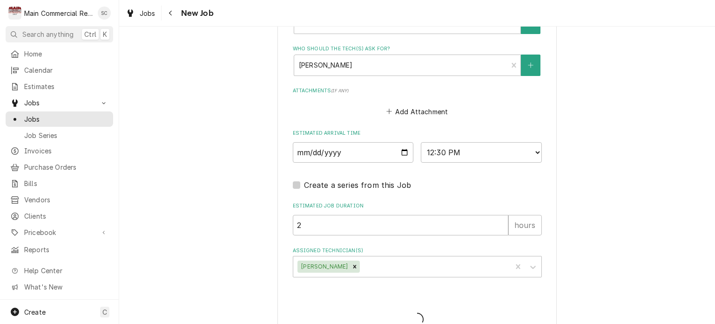
type textarea "x"
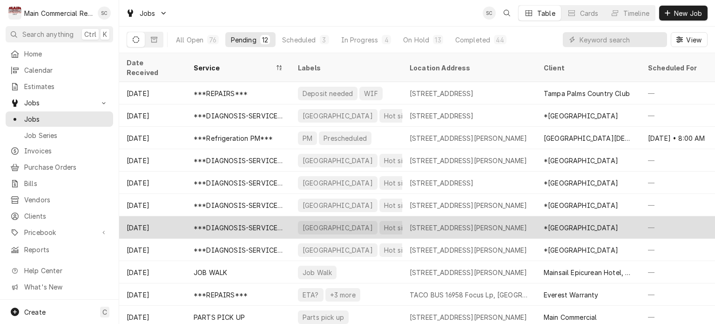
click at [471, 223] on div "[STREET_ADDRESS][PERSON_NAME]" at bounding box center [469, 228] width 118 height 10
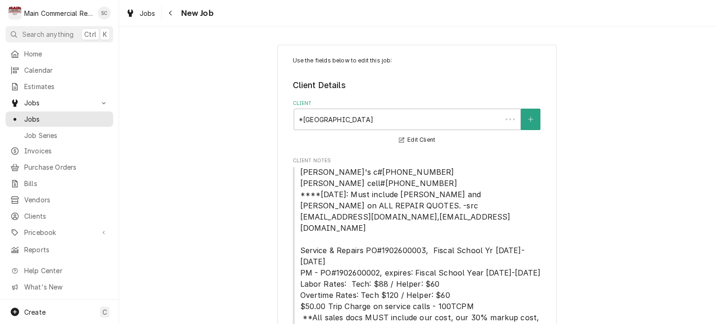
type textarea "x"
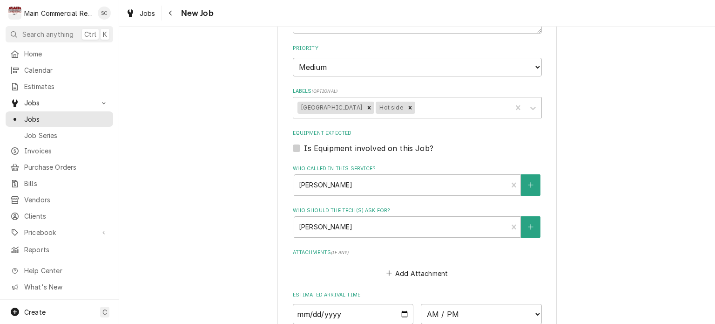
scroll to position [978, 0]
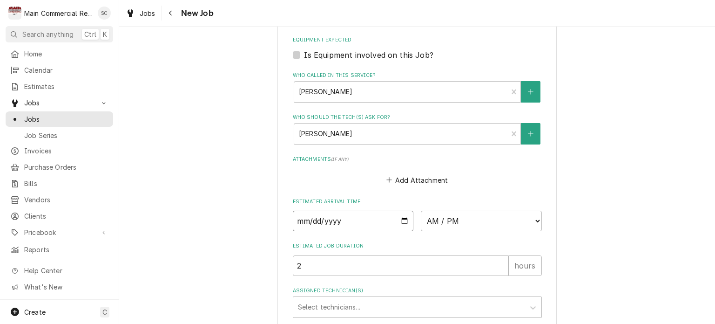
click at [401, 210] on input "Date" at bounding box center [353, 220] width 121 height 20
type input "[DATE]"
type textarea "x"
click at [441, 210] on select "AM / PM 6:00 AM 6:15 AM 6:30 AM 6:45 AM 7:00 AM 7:15 AM 7:30 AM 7:45 AM 8:00 AM…" at bounding box center [481, 220] width 121 height 20
select select "14:00:00"
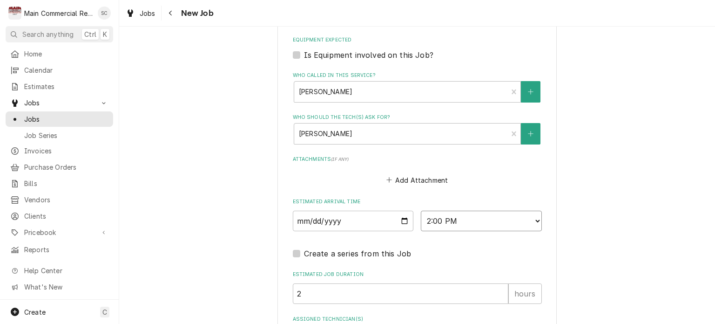
scroll to position [1078, 0]
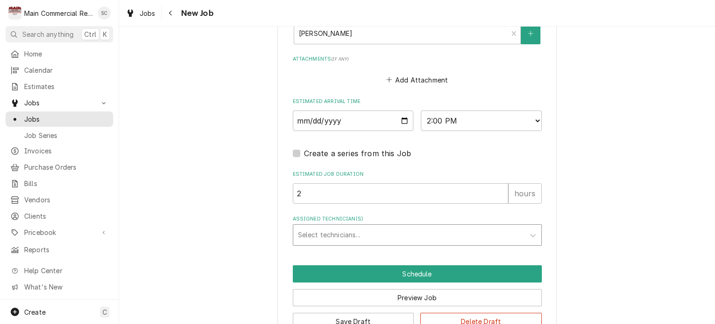
click at [362, 226] on div "Assigned Technician(s)" at bounding box center [409, 234] width 222 height 17
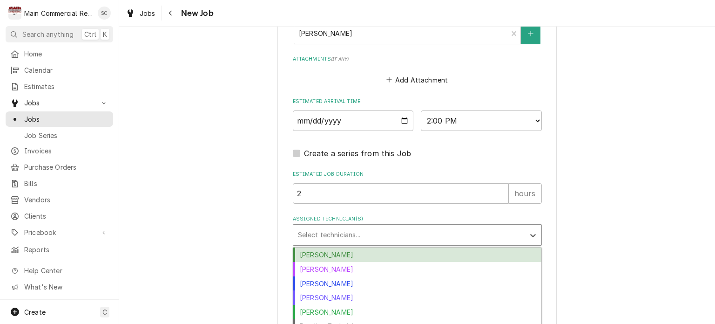
click at [349, 247] on div "[PERSON_NAME]" at bounding box center [417, 254] width 248 height 14
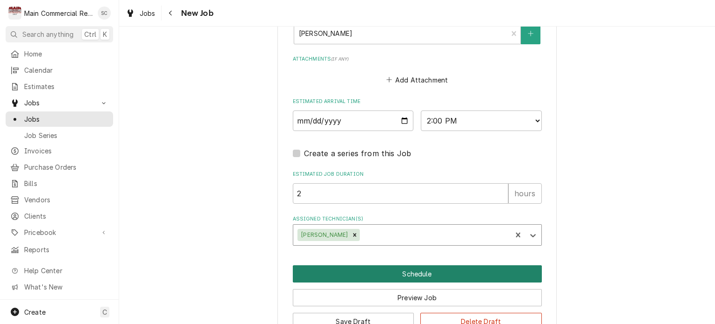
click at [443, 265] on button "Schedule" at bounding box center [417, 273] width 249 height 17
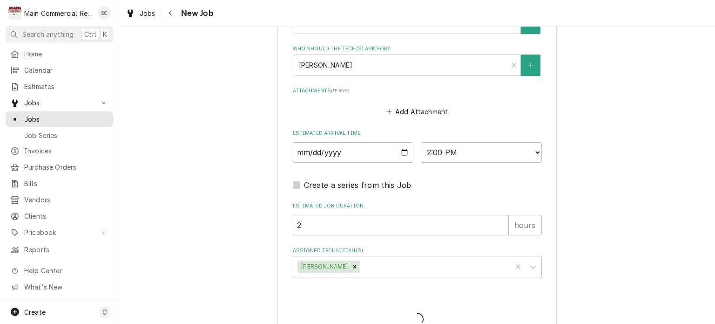
type textarea "x"
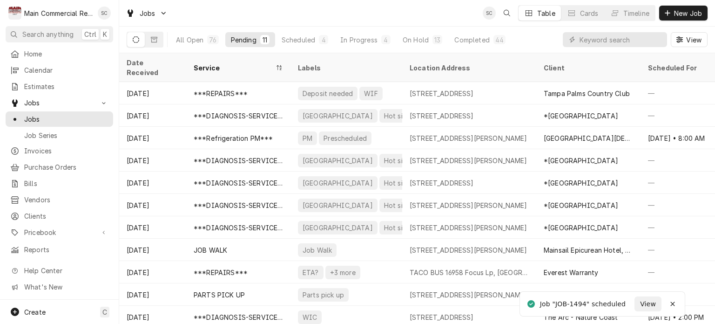
click at [308, 14] on div "Jobs SC Table Cards Timeline New Job" at bounding box center [417, 13] width 596 height 26
